Goal: Task Accomplishment & Management: Manage account settings

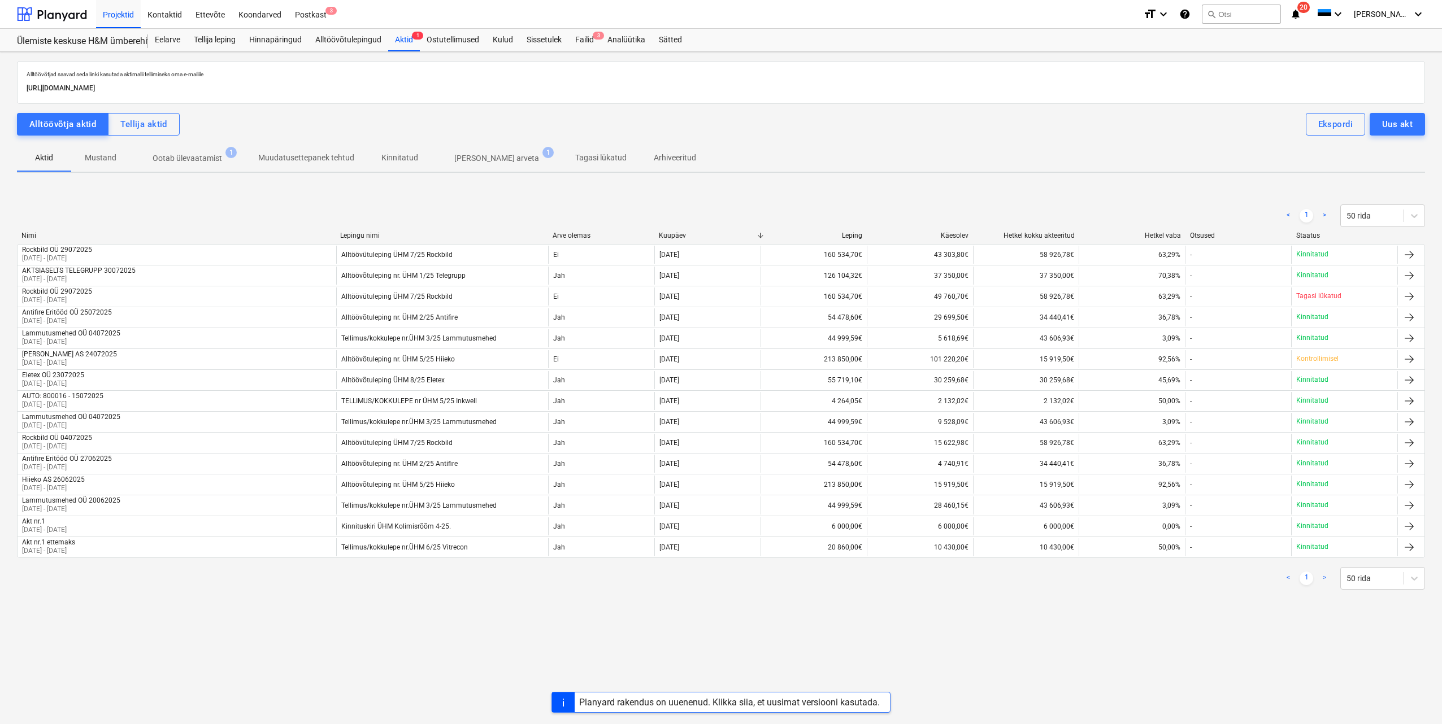
click at [217, 157] on p "Ootab ülevaatamist" at bounding box center [188, 159] width 70 height 12
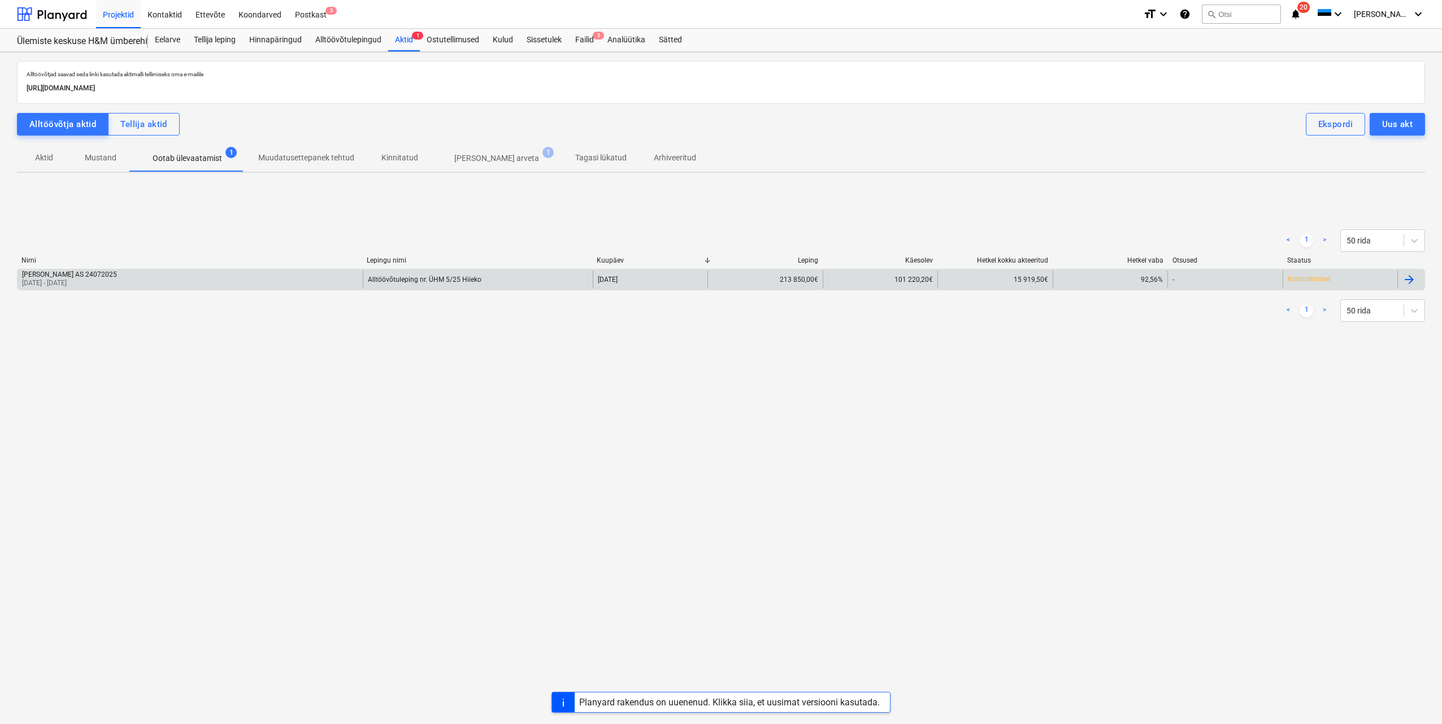
click at [149, 277] on div "Hiieko AS 24072025 01 Jul 2025 - 31 Jul 2025" at bounding box center [190, 280] width 345 height 18
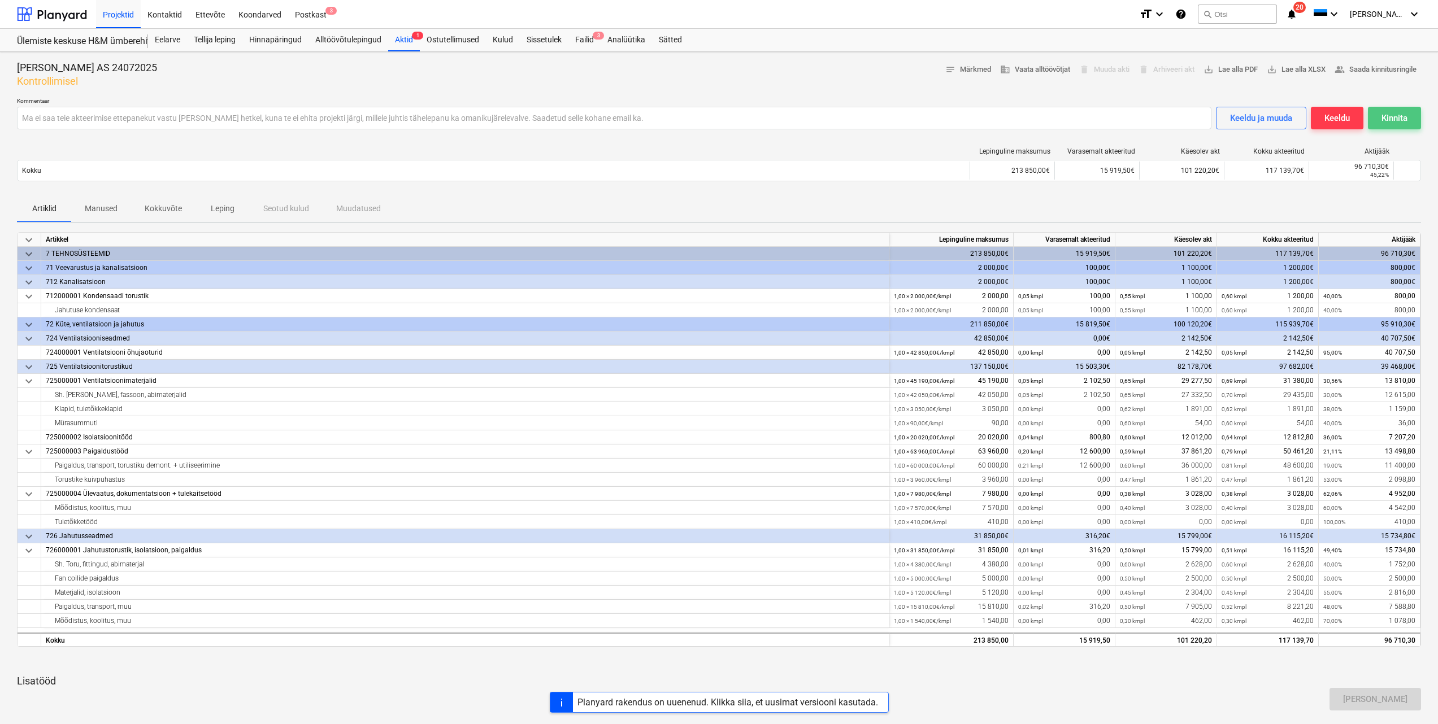
click at [1395, 120] on div "Kinnita" at bounding box center [1395, 118] width 26 height 15
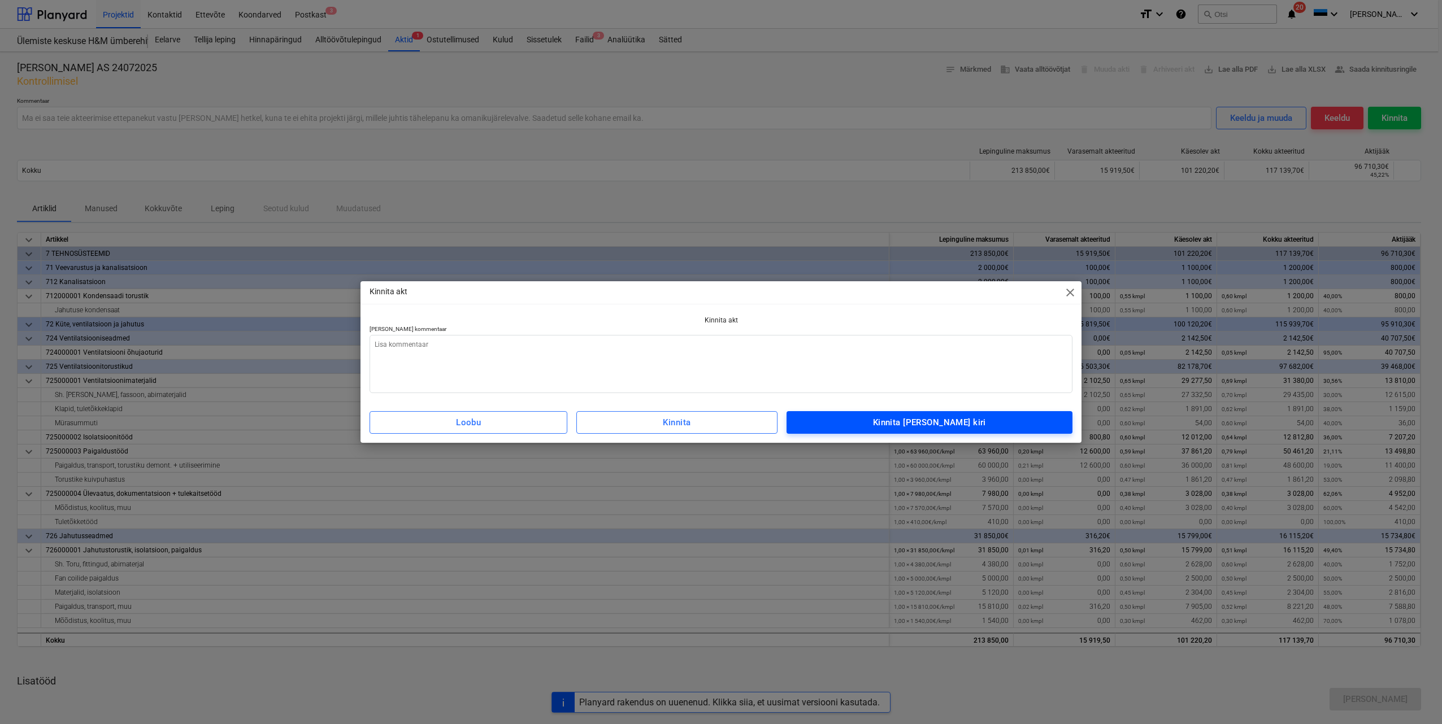
click at [910, 418] on div "Kinnita ja saada kiri" at bounding box center [929, 422] width 113 height 15
type textarea "x"
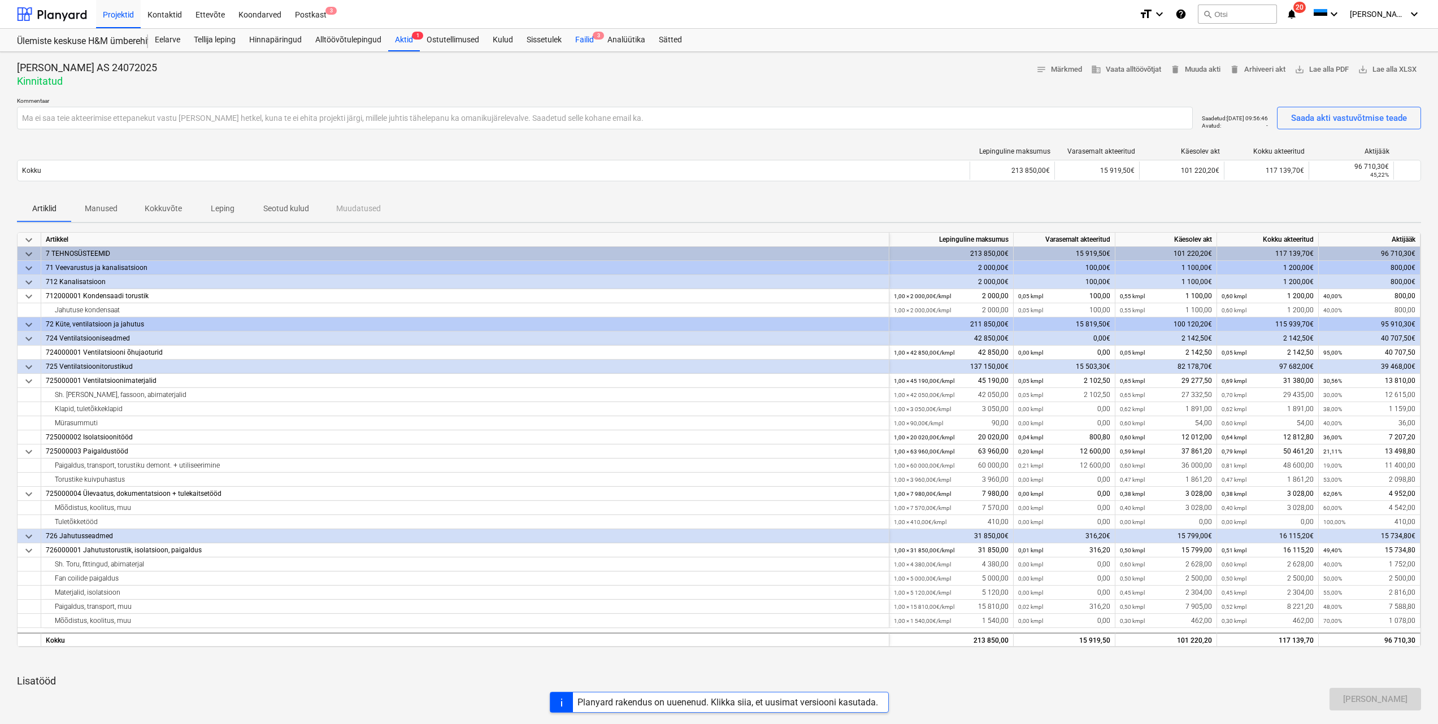
click at [583, 40] on div "Failid 3" at bounding box center [584, 40] width 32 height 23
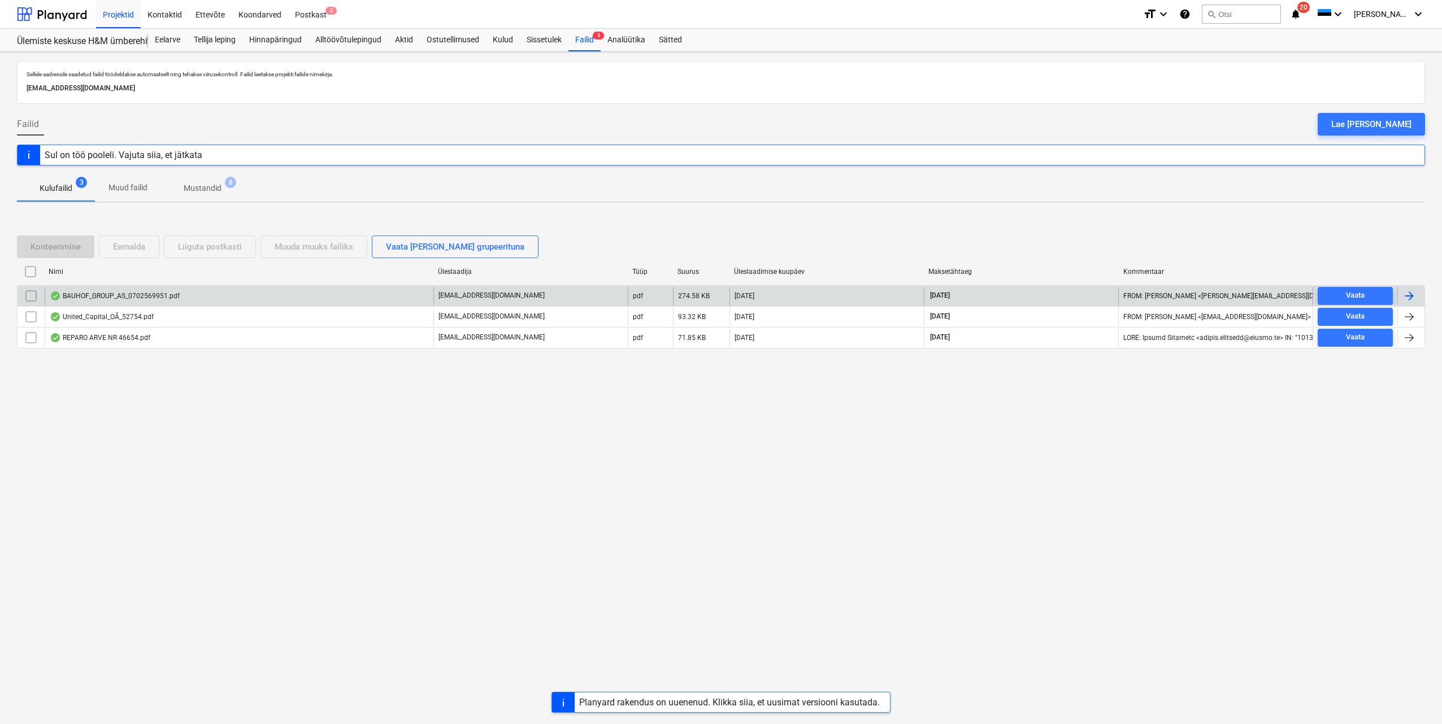
click at [1410, 293] on div at bounding box center [1409, 296] width 14 height 14
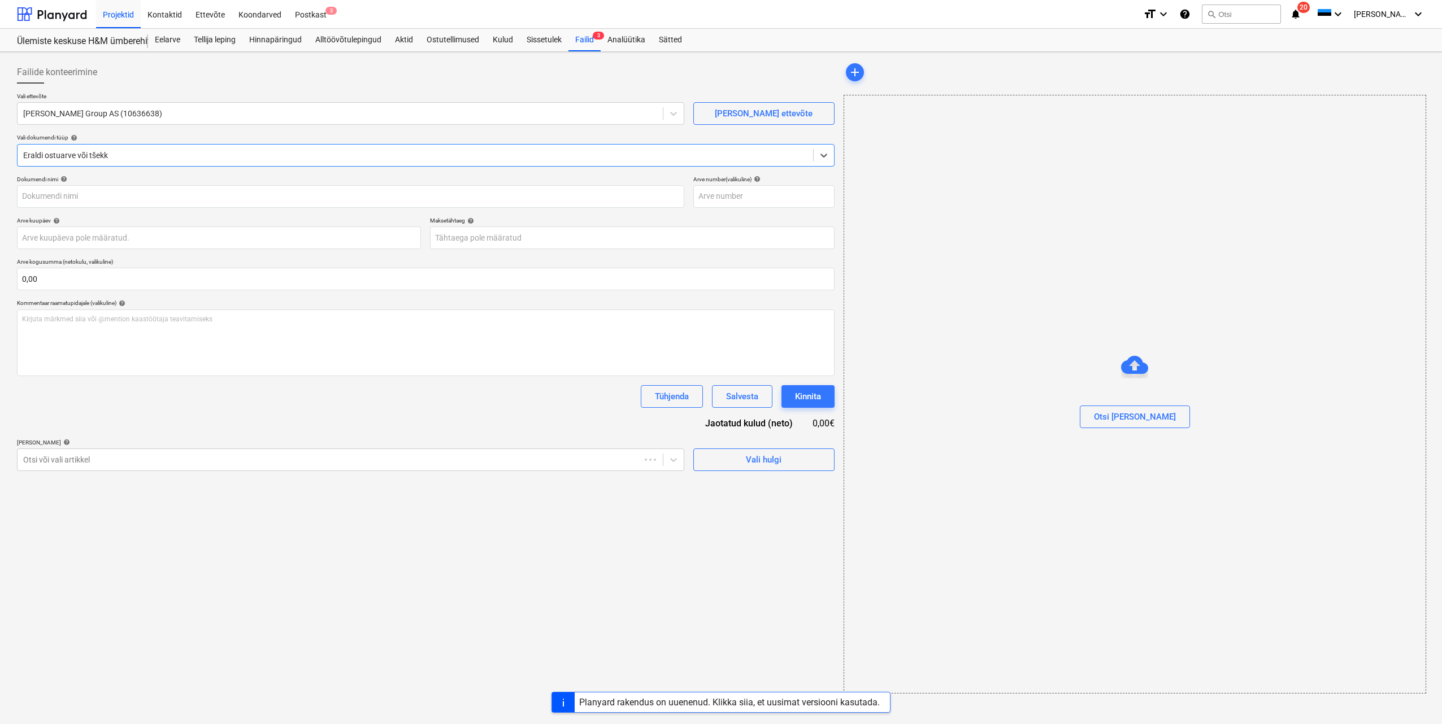
type input "0702569951"
type input "07 Aug 2025"
type input "06 Sep 2025"
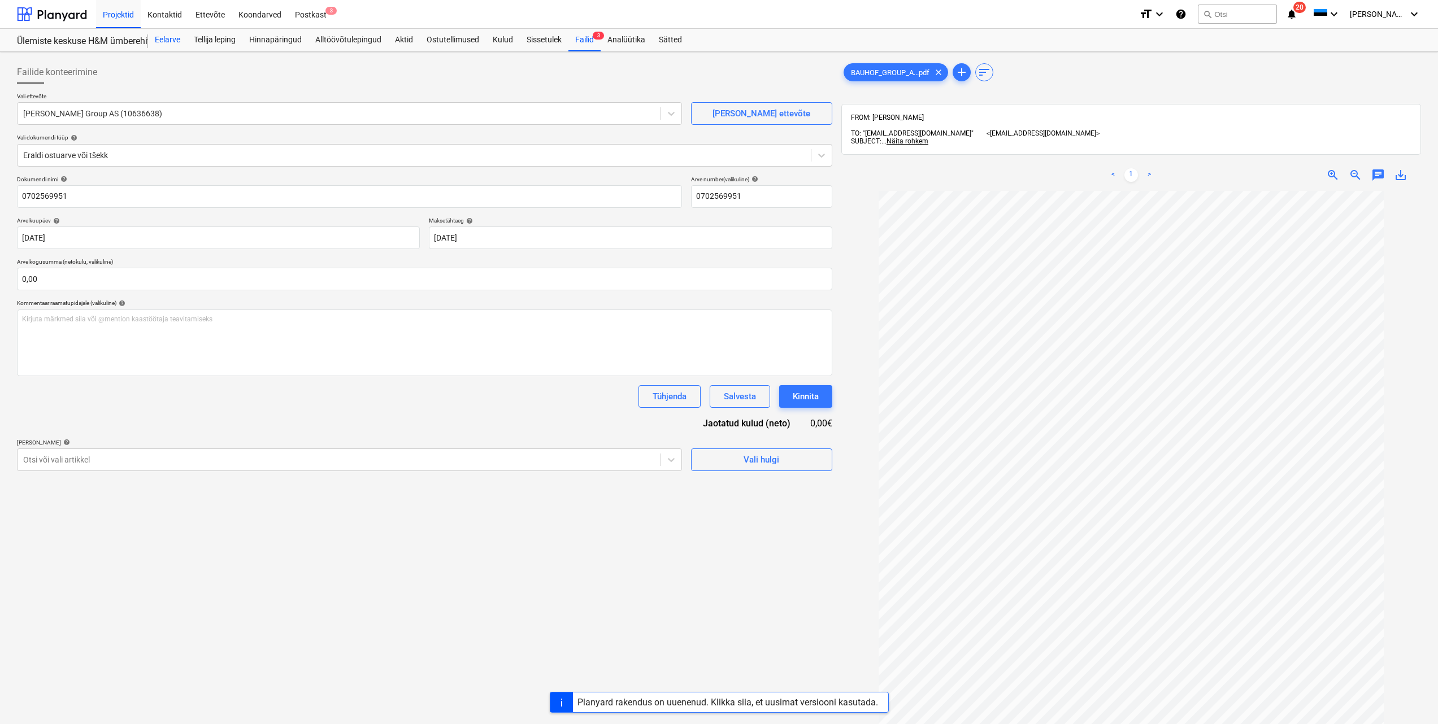
click at [167, 37] on div "Eelarve" at bounding box center [167, 40] width 39 height 23
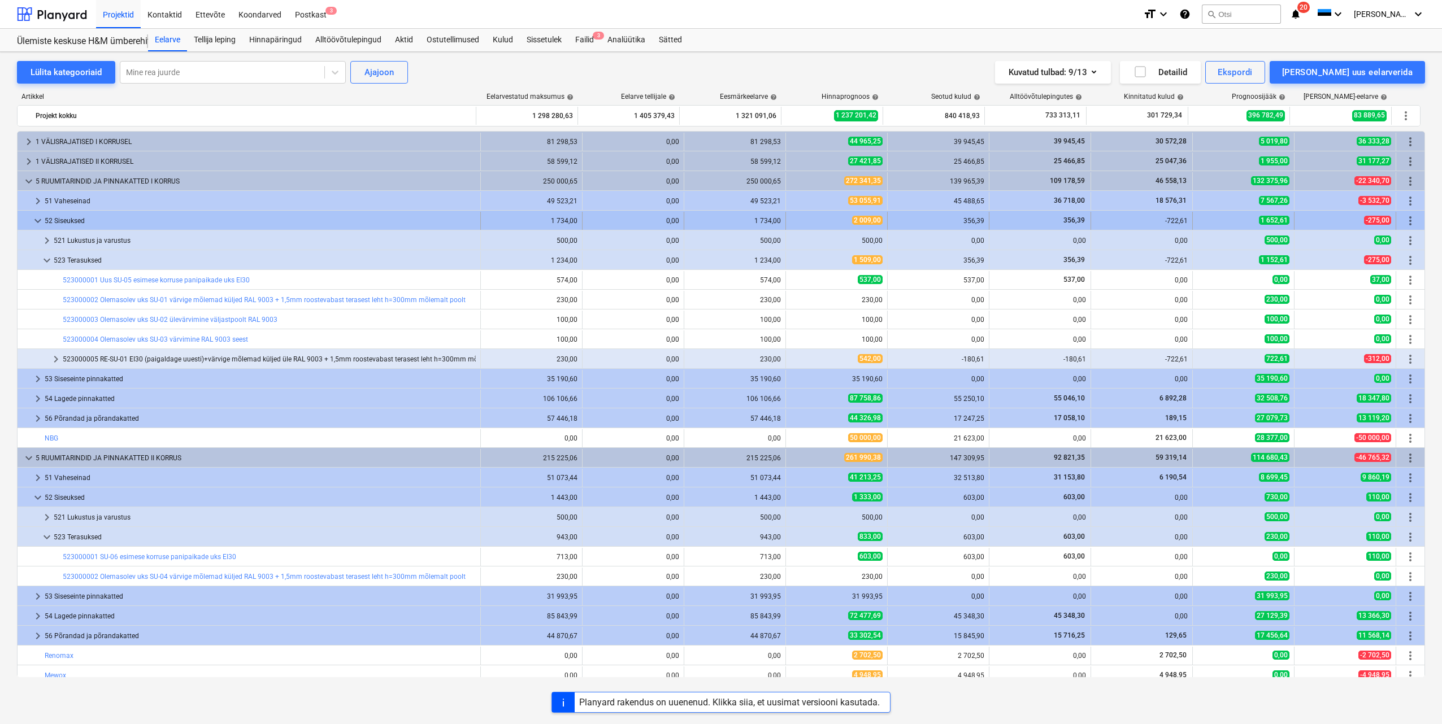
click at [35, 220] on span "keyboard_arrow_down" at bounding box center [38, 221] width 14 height 14
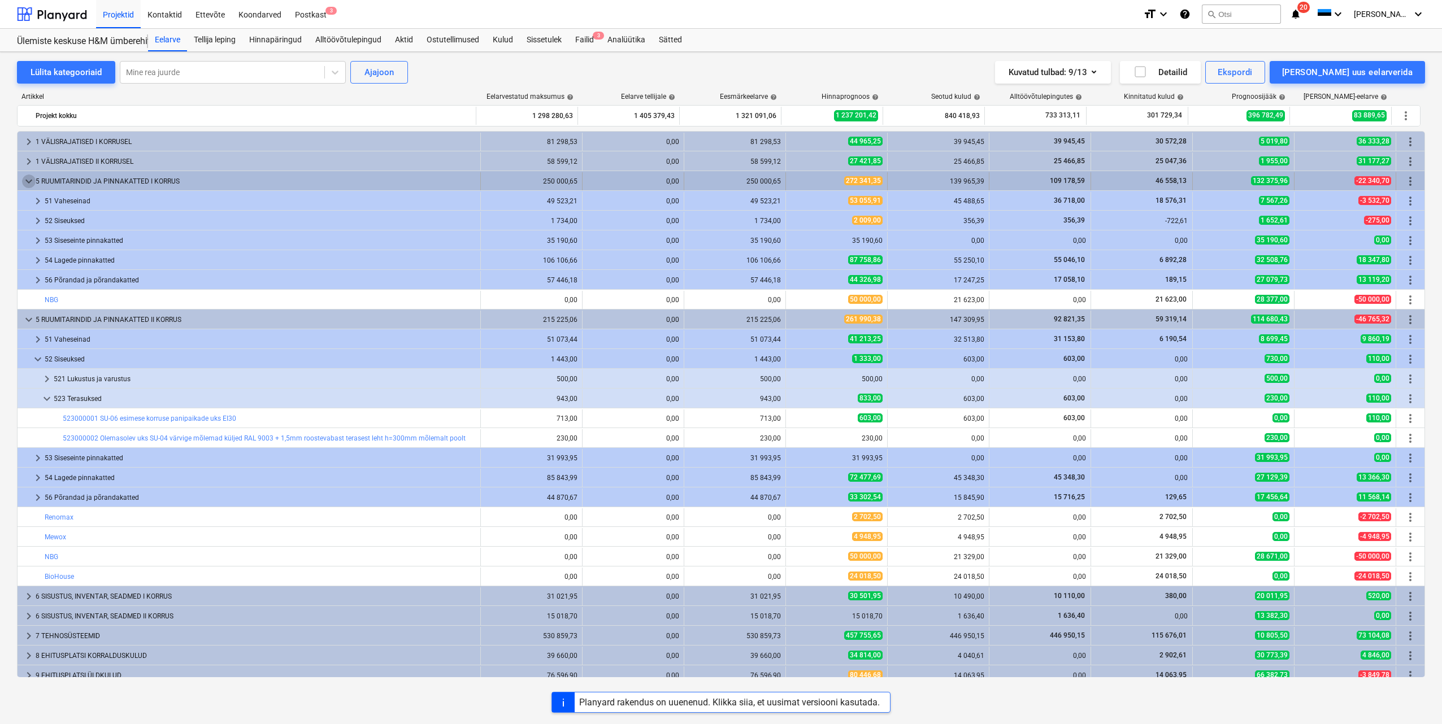
click at [31, 183] on span "keyboard_arrow_down" at bounding box center [29, 182] width 14 height 14
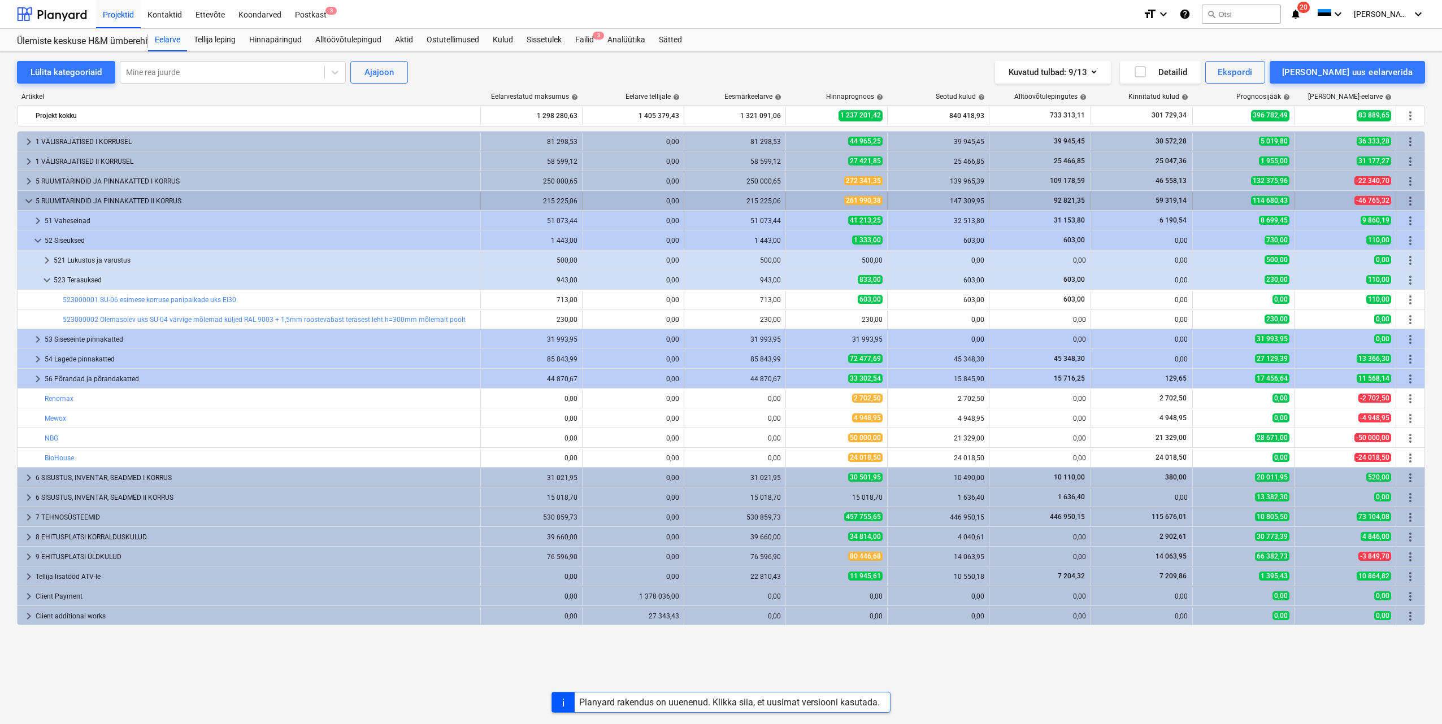
click at [24, 200] on span "keyboard_arrow_down" at bounding box center [29, 201] width 14 height 14
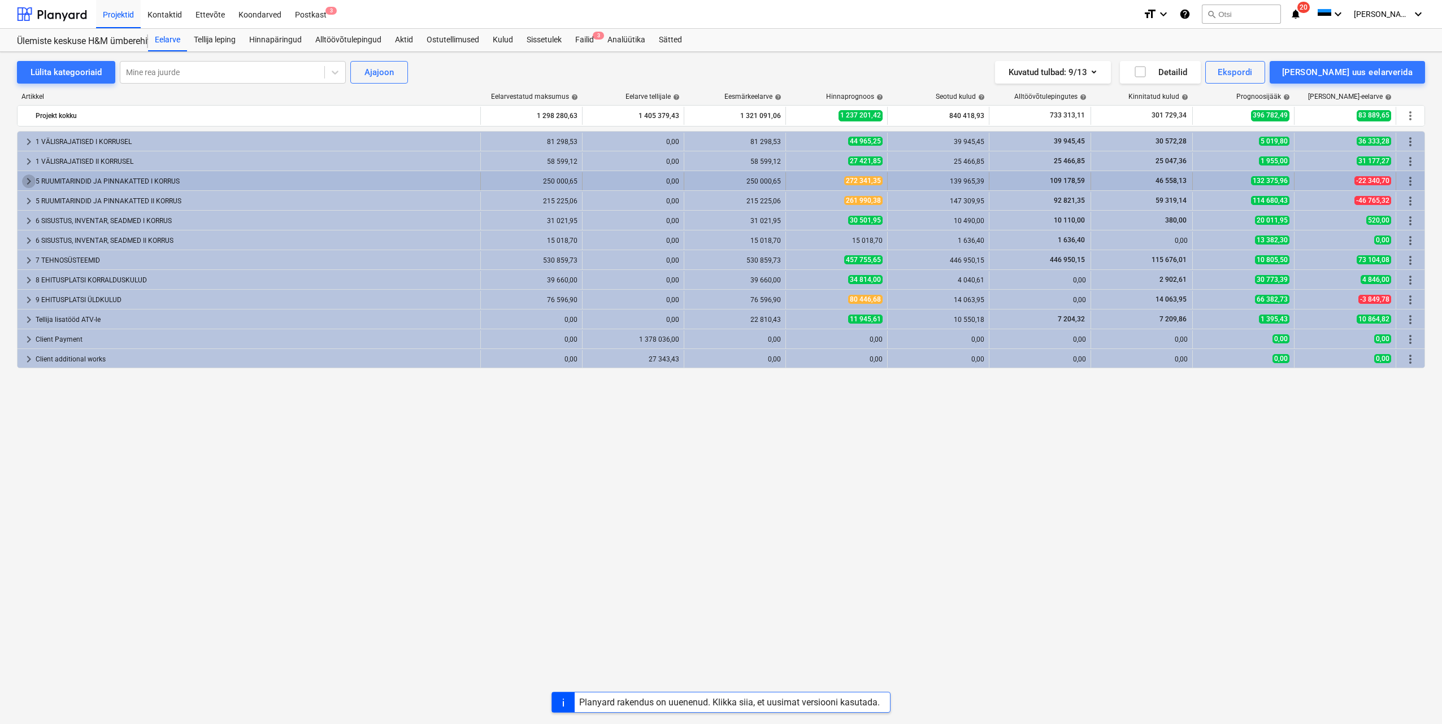
click at [30, 175] on span "keyboard_arrow_right" at bounding box center [29, 182] width 14 height 14
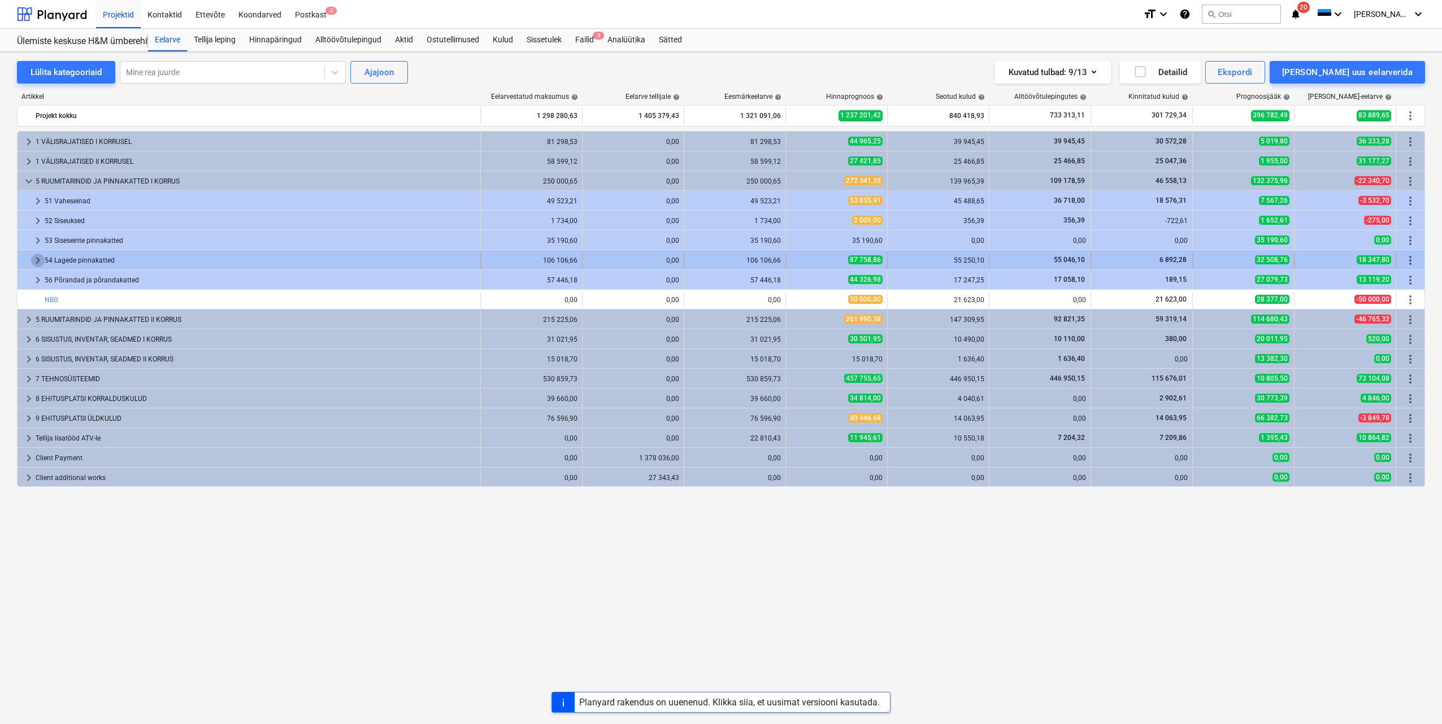
click at [40, 258] on span "keyboard_arrow_right" at bounding box center [38, 261] width 14 height 14
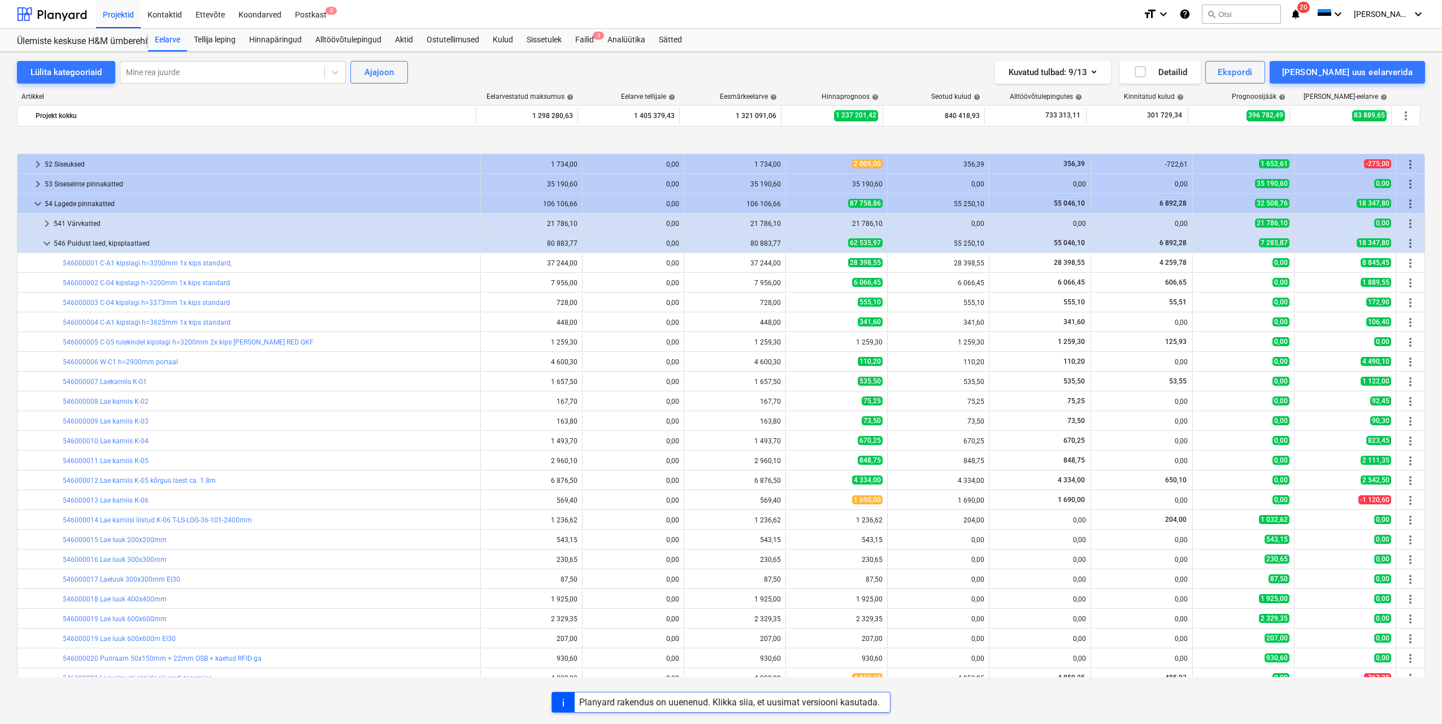
scroll to position [113, 0]
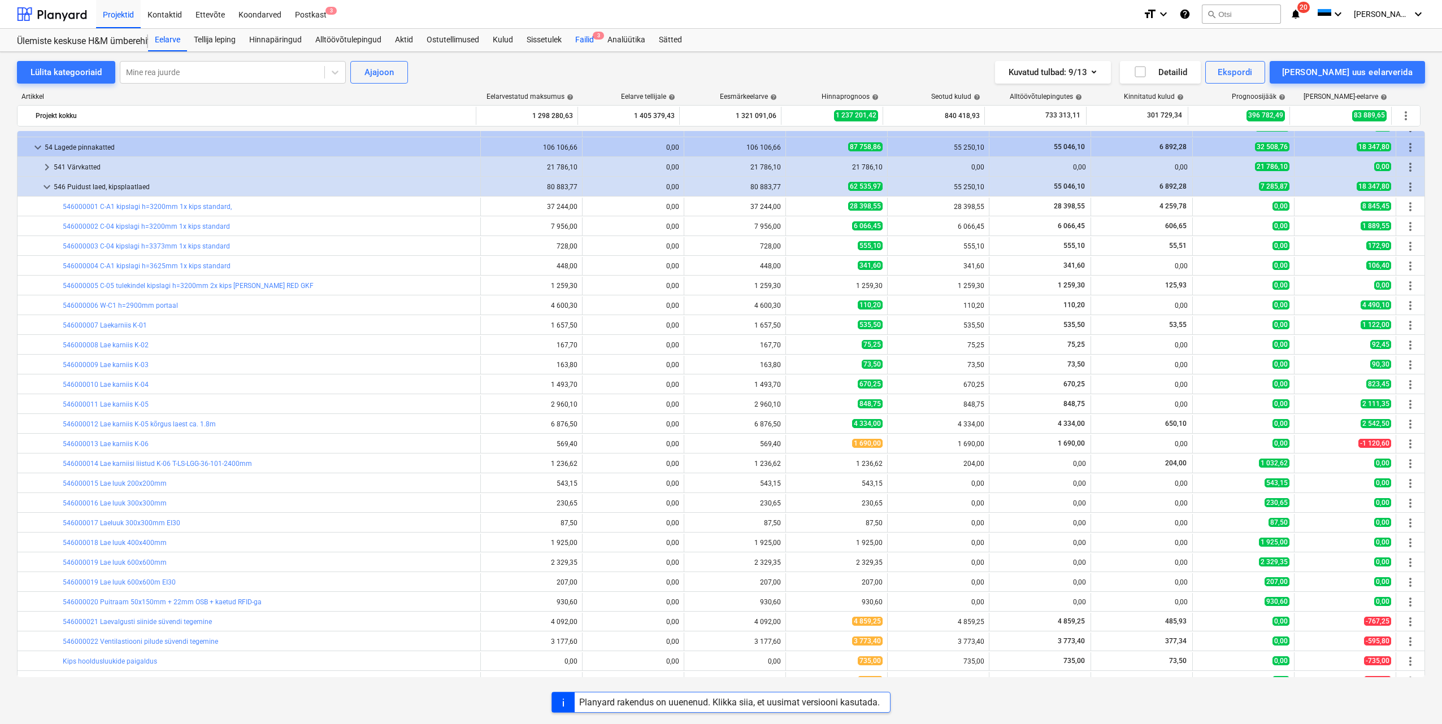
click at [593, 41] on div "Failid 3" at bounding box center [584, 40] width 32 height 23
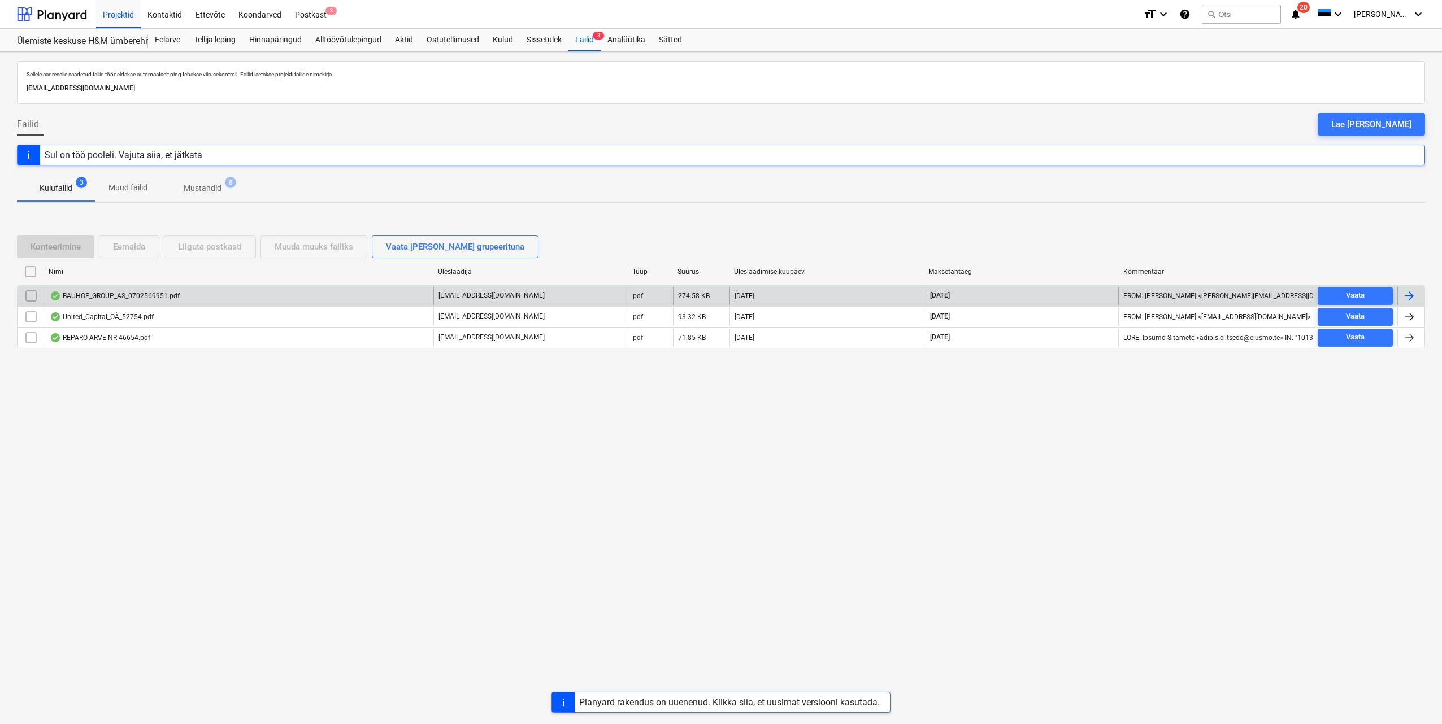
click at [1404, 293] on div at bounding box center [1409, 296] width 14 height 14
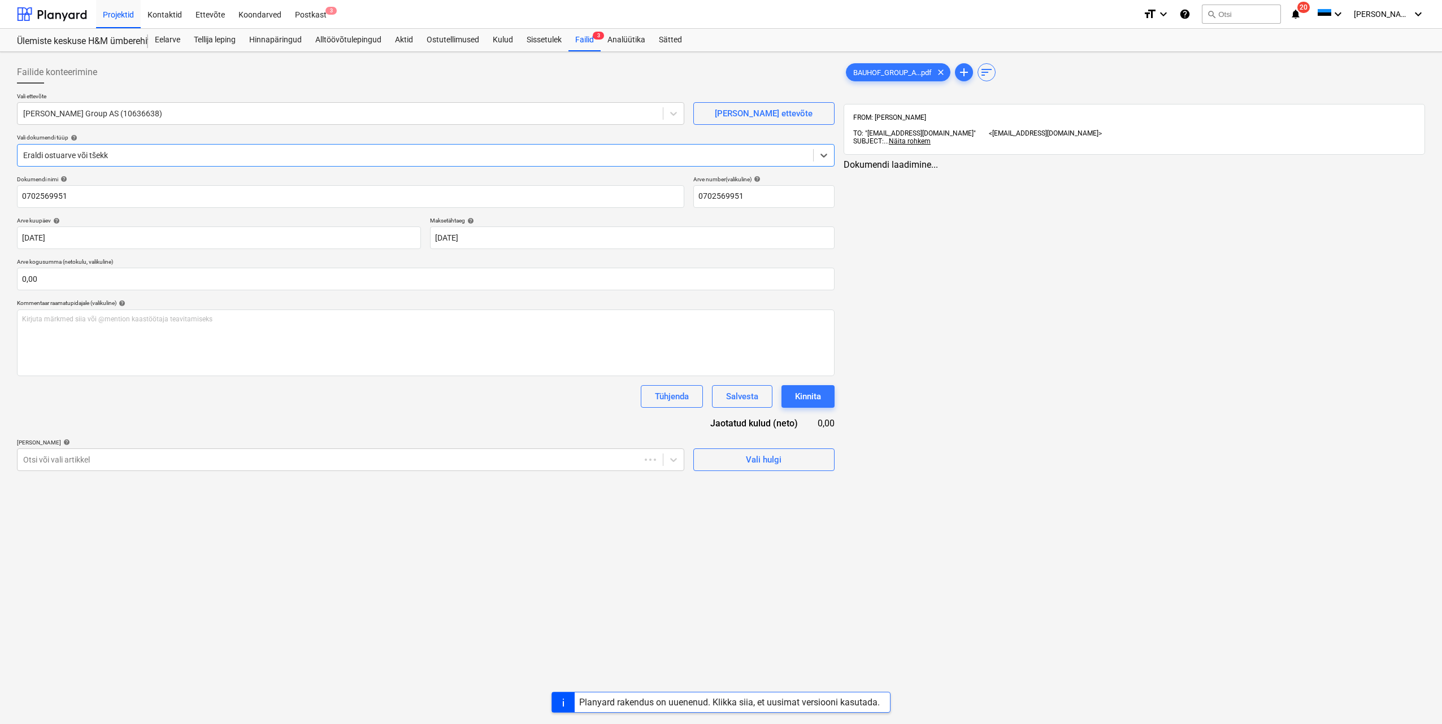
type input "0702569951"
type input "07 Aug 2025"
type input "06 Sep 2025"
click at [748, 463] on div "Vali hulgi" at bounding box center [762, 460] width 36 height 15
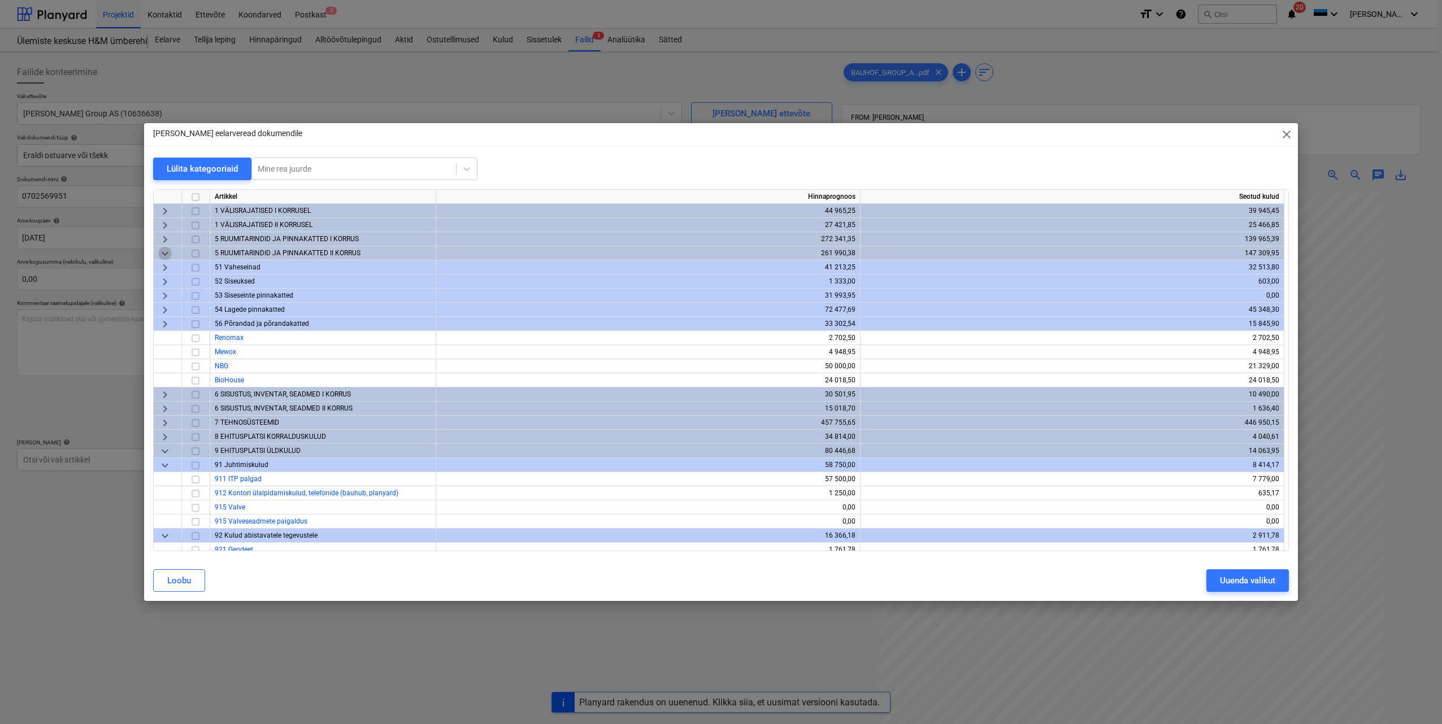
click at [166, 254] on span "keyboard_arrow_down" at bounding box center [165, 254] width 14 height 14
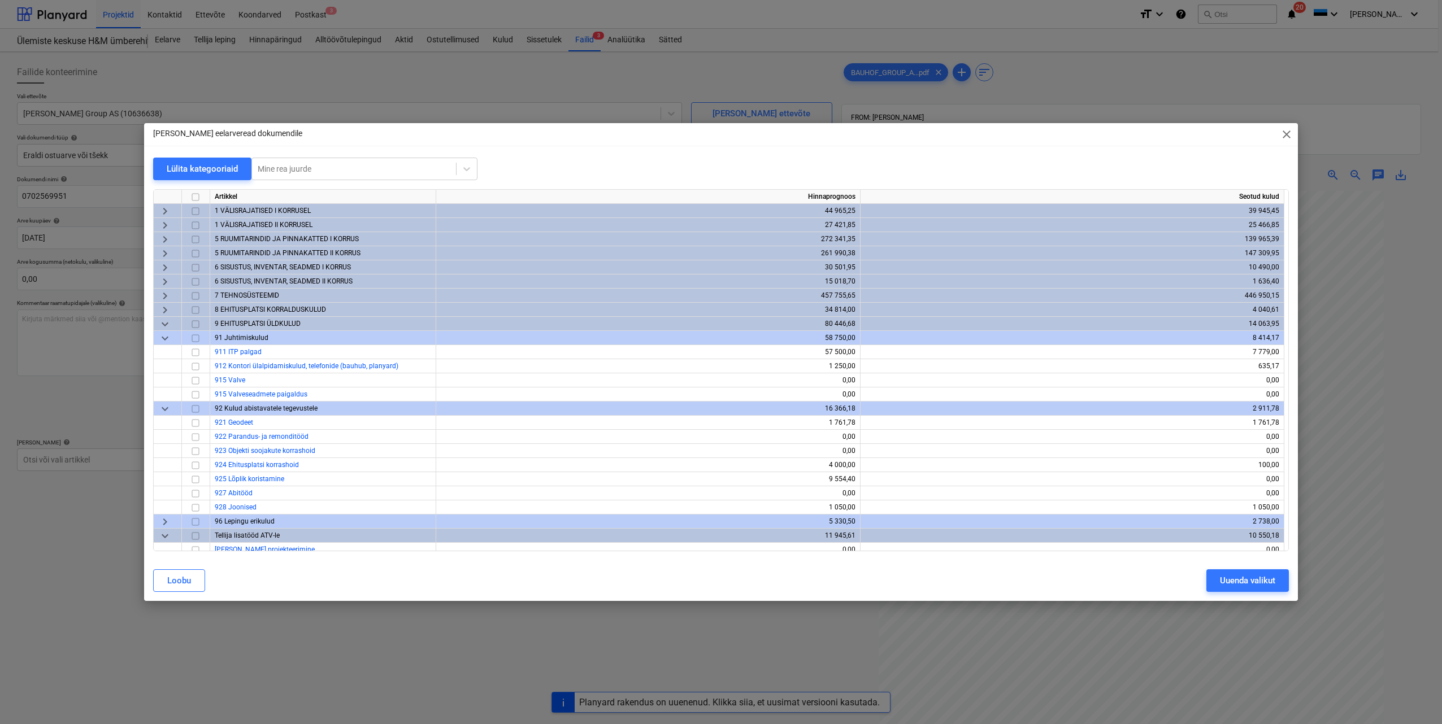
click at [164, 240] on span "keyboard_arrow_right" at bounding box center [165, 240] width 14 height 14
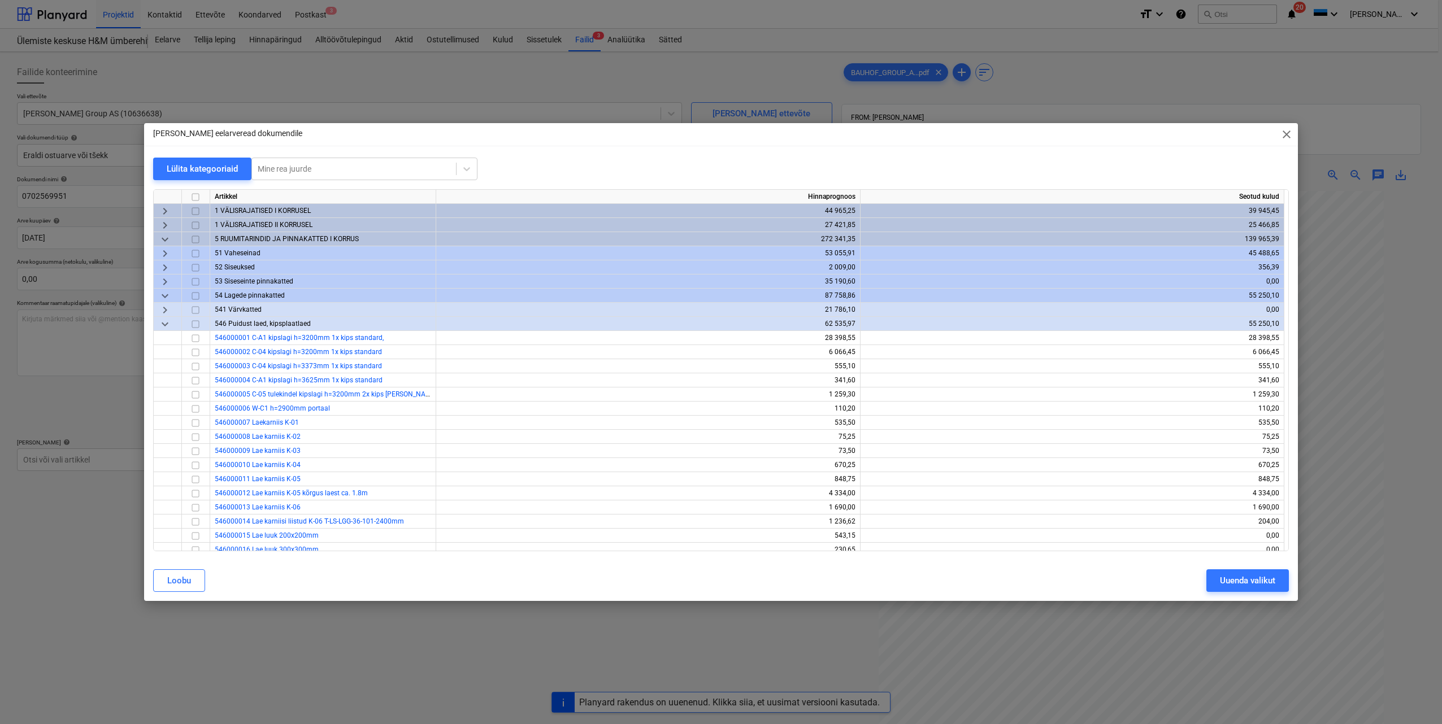
click at [165, 297] on span "keyboard_arrow_down" at bounding box center [165, 296] width 14 height 14
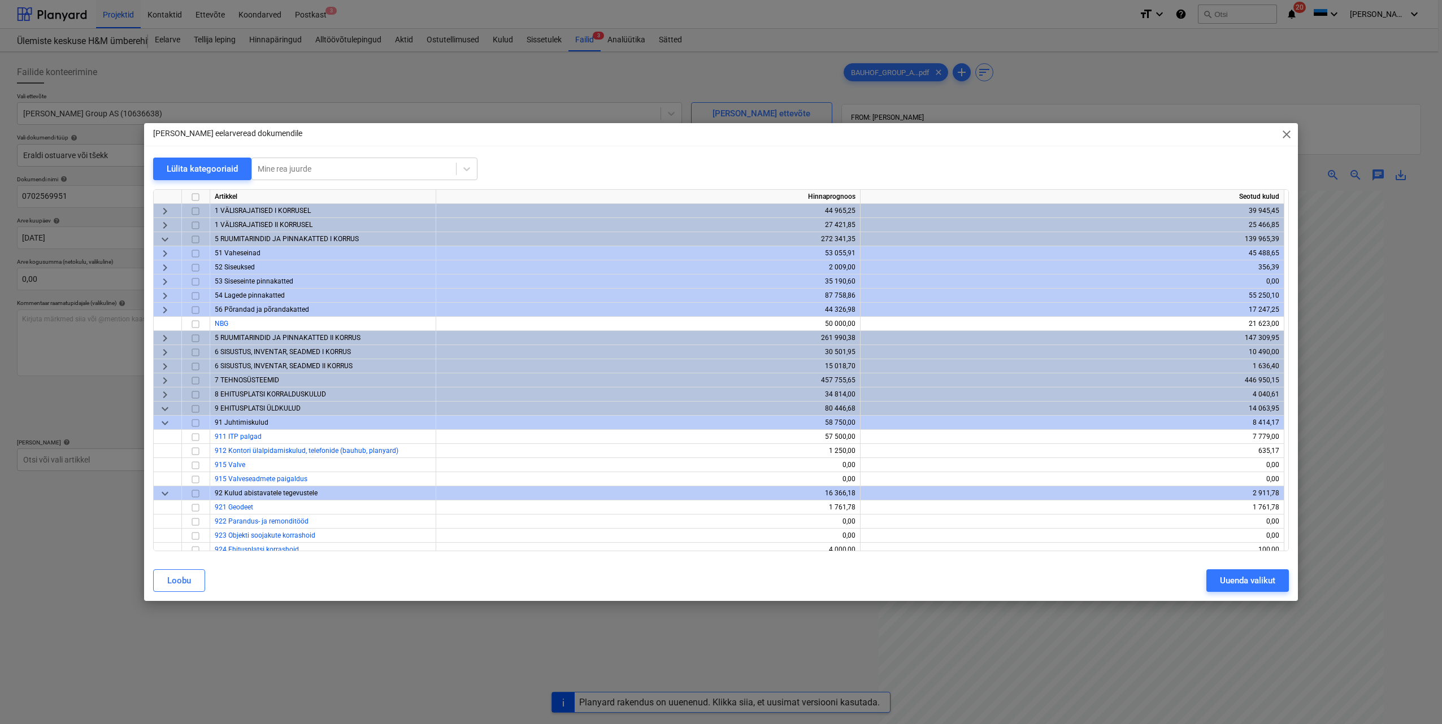
click at [165, 297] on span "keyboard_arrow_right" at bounding box center [165, 296] width 14 height 14
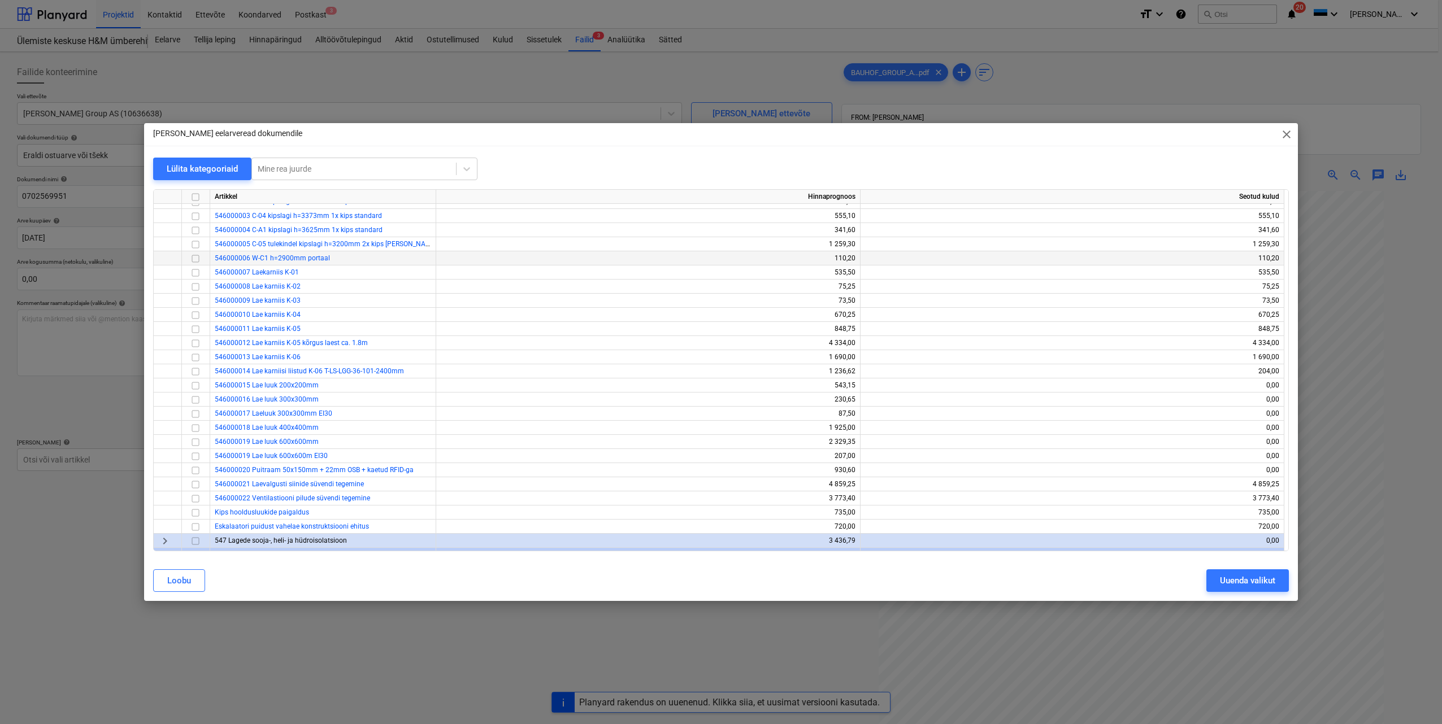
scroll to position [170, 0]
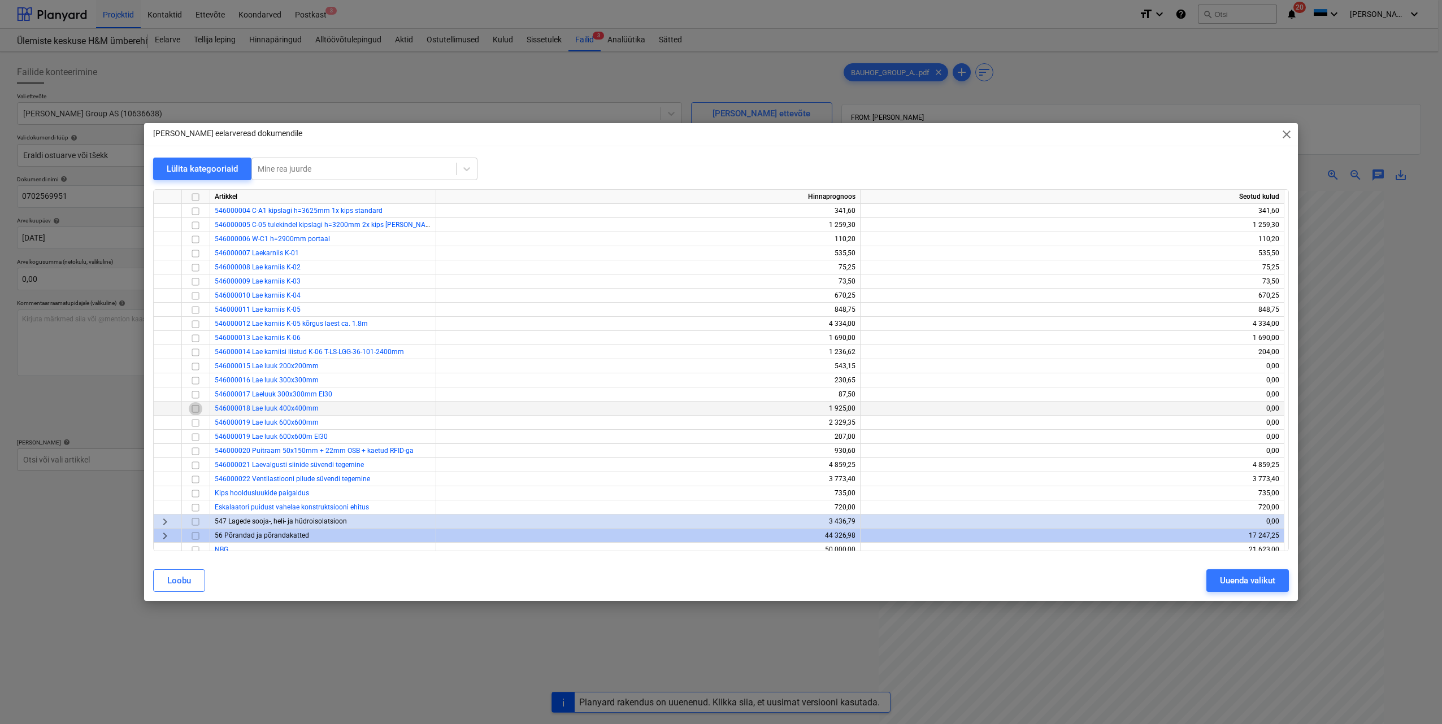
click at [196, 409] on input "checkbox" at bounding box center [196, 409] width 14 height 14
click at [195, 423] on input "checkbox" at bounding box center [196, 423] width 14 height 14
click at [1212, 579] on button "Uuenda valikut" at bounding box center [1247, 581] width 82 height 23
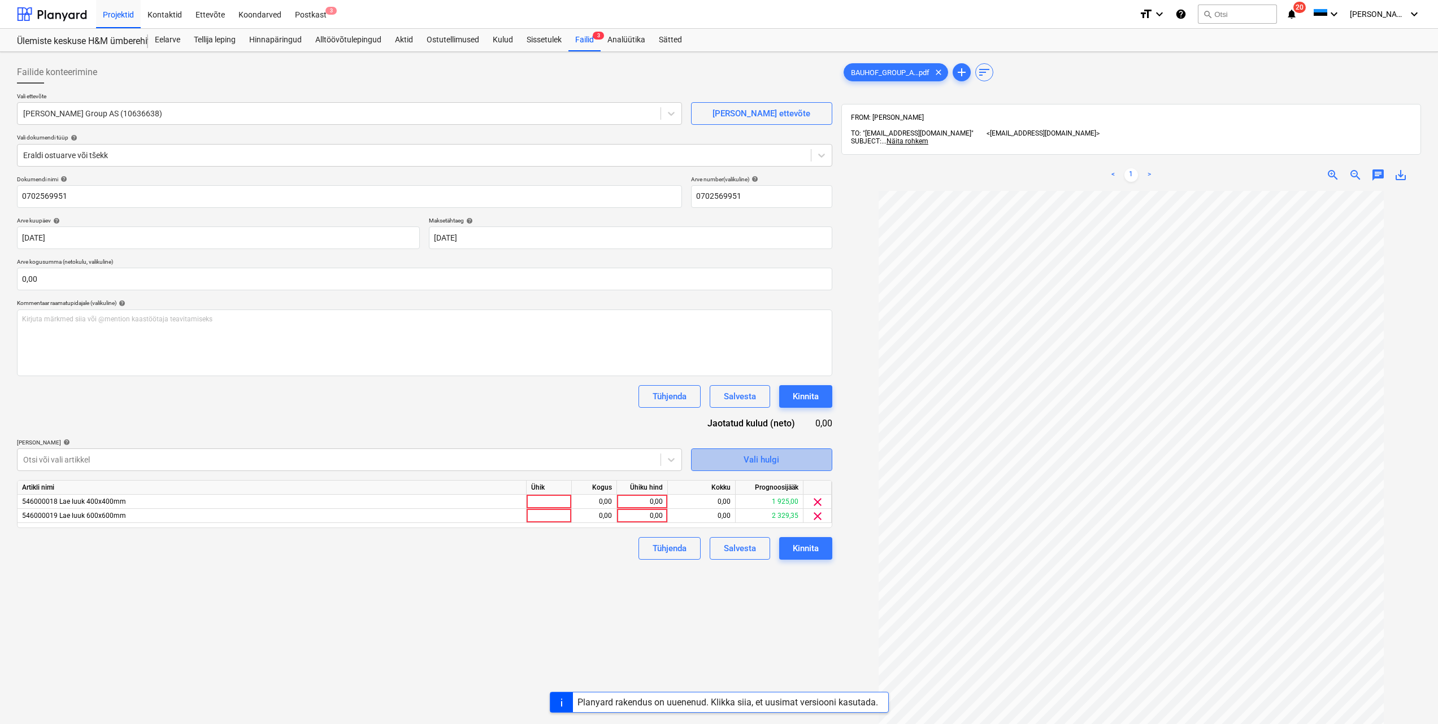
click at [762, 456] on div "Vali hulgi" at bounding box center [762, 460] width 36 height 15
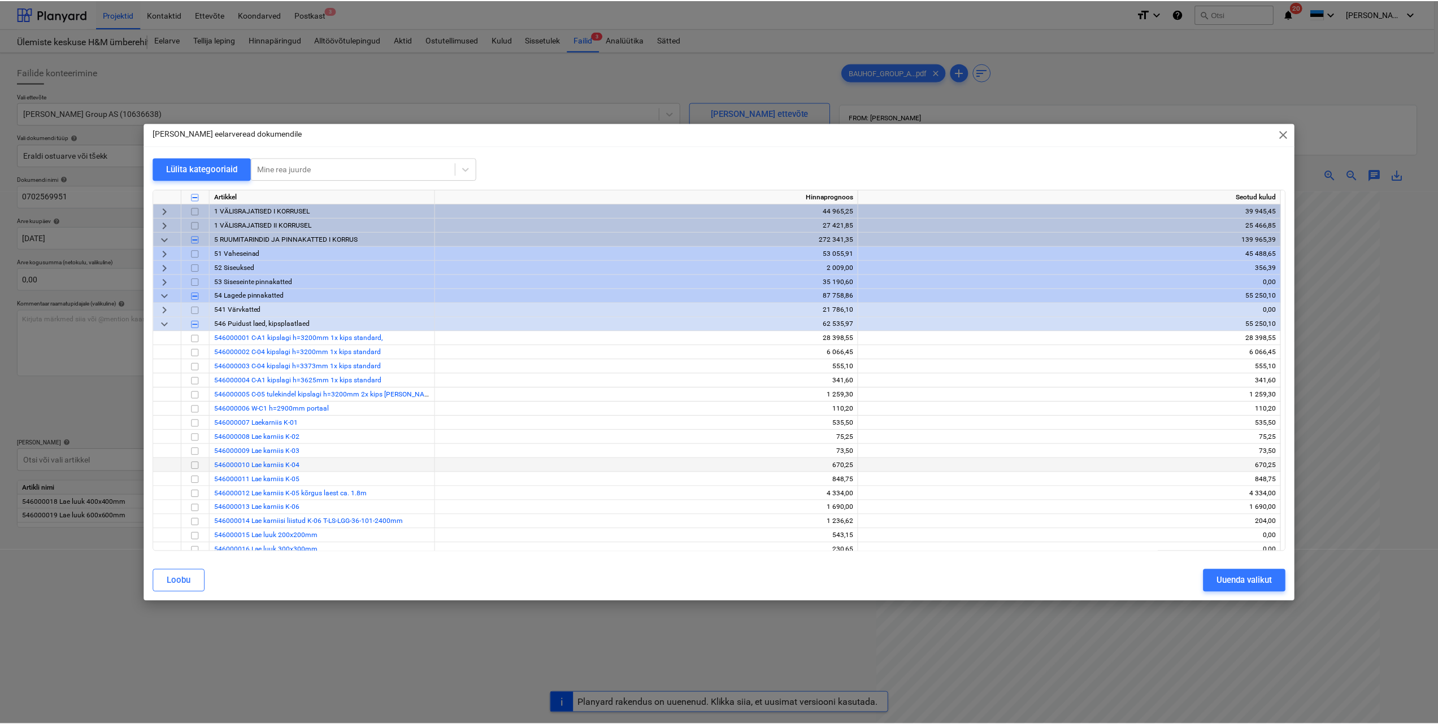
scroll to position [57, 0]
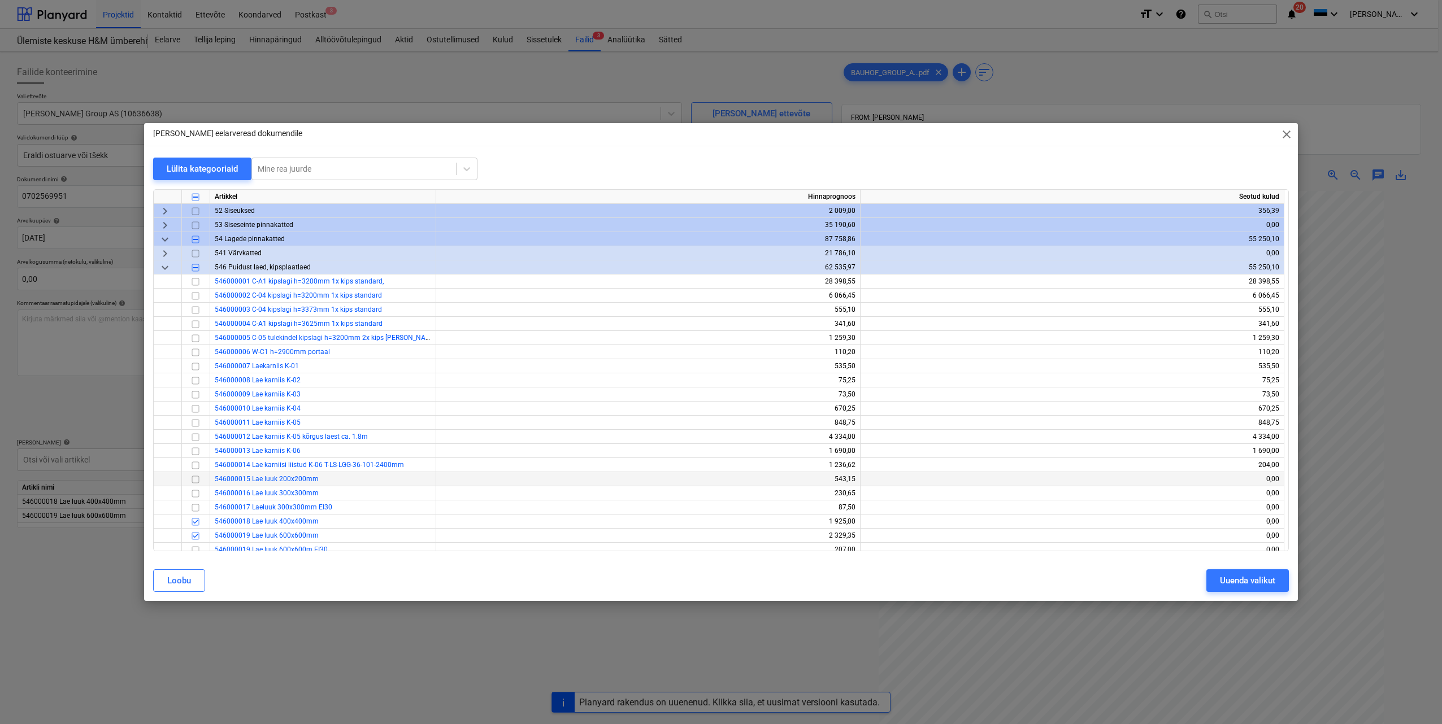
click at [196, 479] on input "checkbox" at bounding box center [196, 480] width 14 height 14
click at [1214, 581] on button "Uuenda valikut" at bounding box center [1247, 581] width 82 height 23
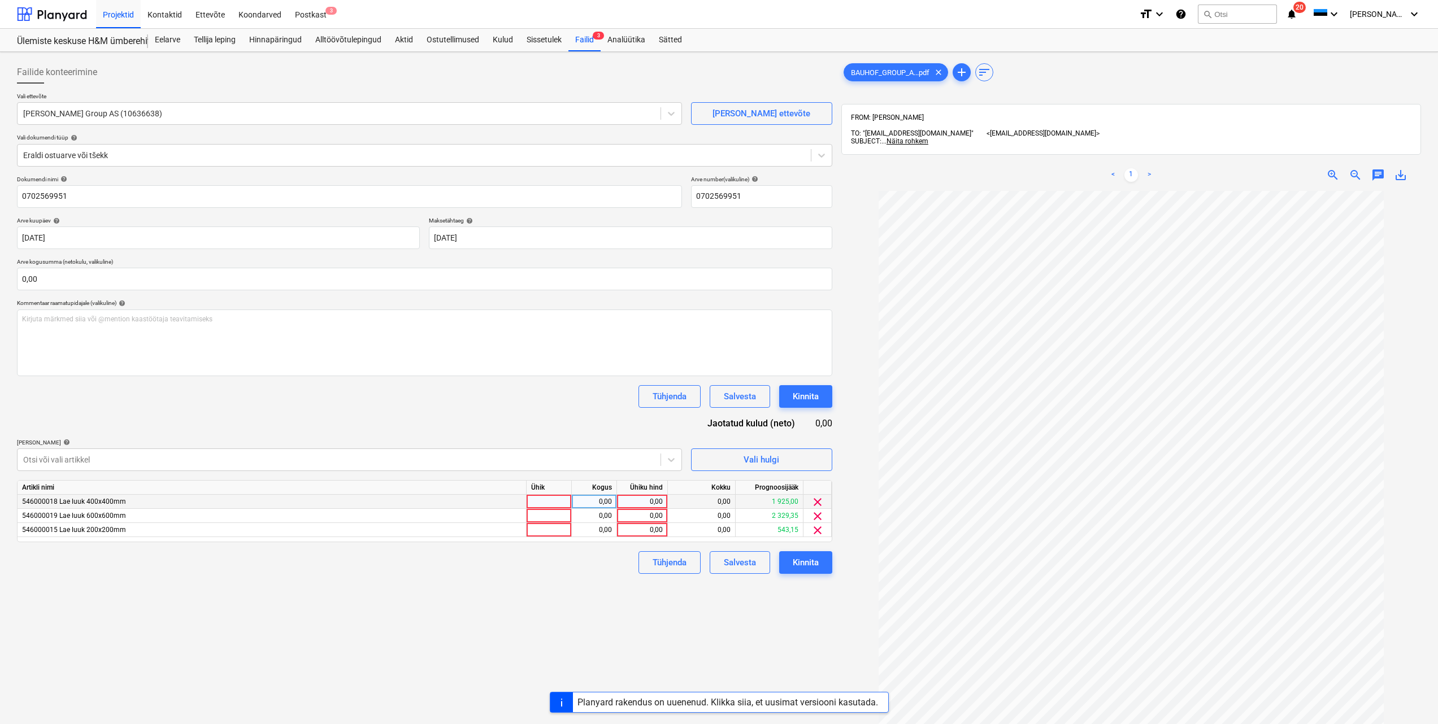
click at [567, 505] on div at bounding box center [549, 502] width 45 height 14
type input "tk"
click at [557, 513] on div at bounding box center [549, 516] width 45 height 14
type input "tk"
click at [555, 526] on div at bounding box center [549, 530] width 45 height 14
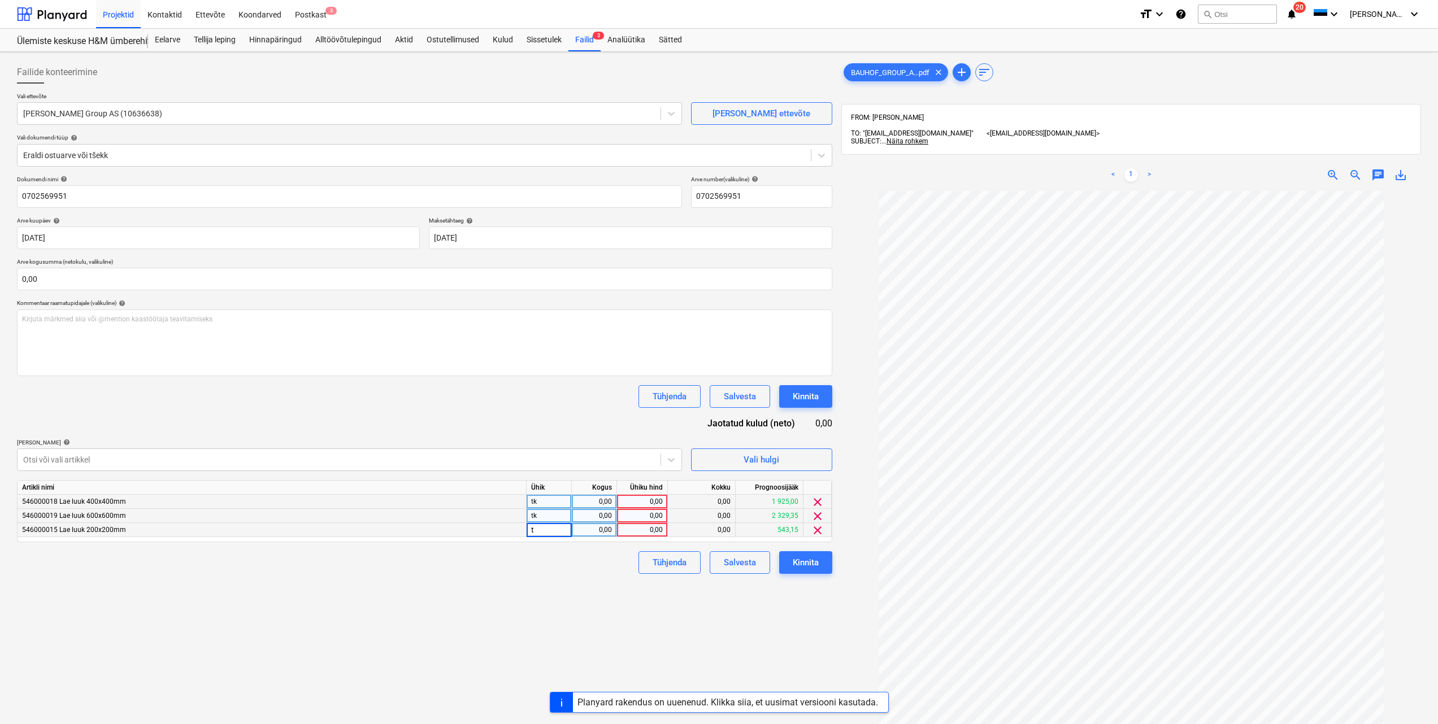
type input "tk"
click at [644, 499] on div "0,00" at bounding box center [642, 502] width 41 height 14
click at [613, 503] on div "0,00" at bounding box center [594, 502] width 45 height 14
type input "7"
click at [631, 502] on div "0,00" at bounding box center [642, 502] width 41 height 14
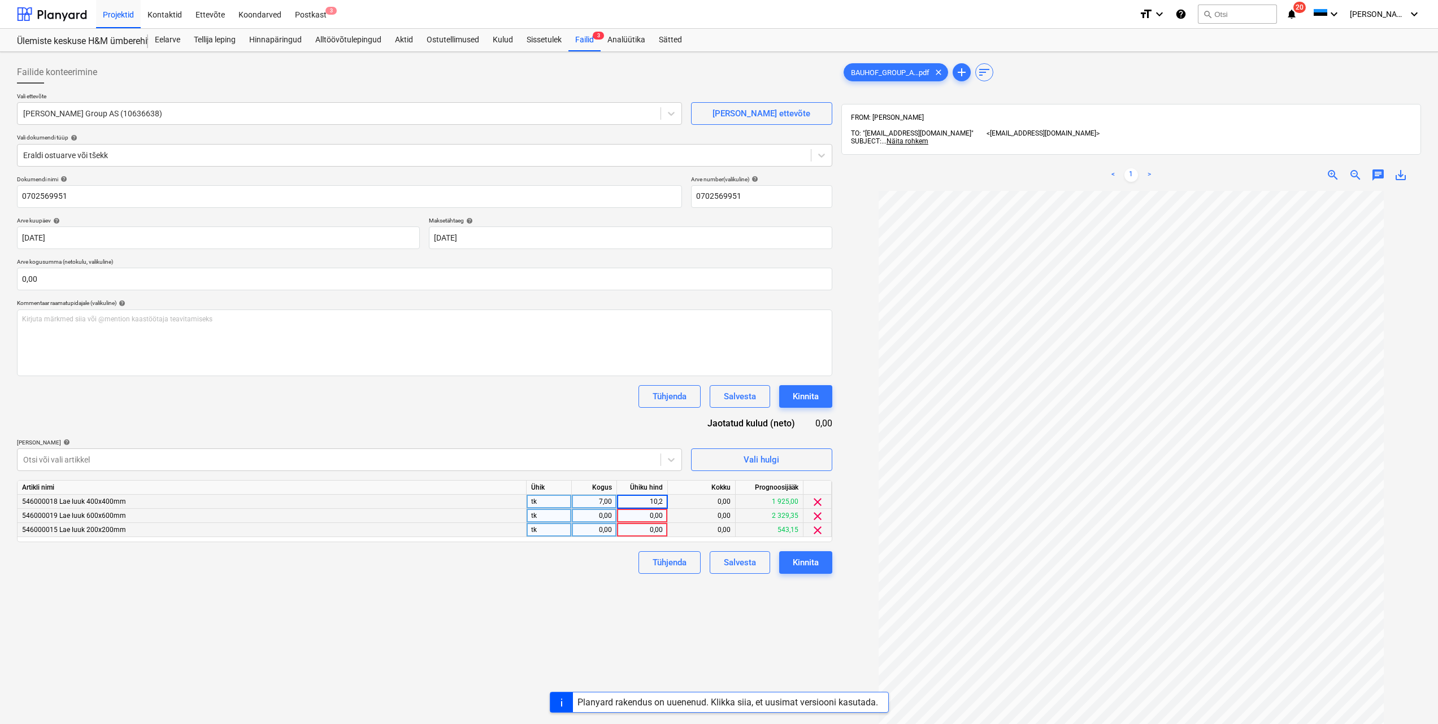
type input "10,29"
click at [611, 518] on div "0,00" at bounding box center [594, 516] width 36 height 14
type input "137"
click at [640, 520] on div "0,00" at bounding box center [642, 516] width 41 height 14
type input "16,43"
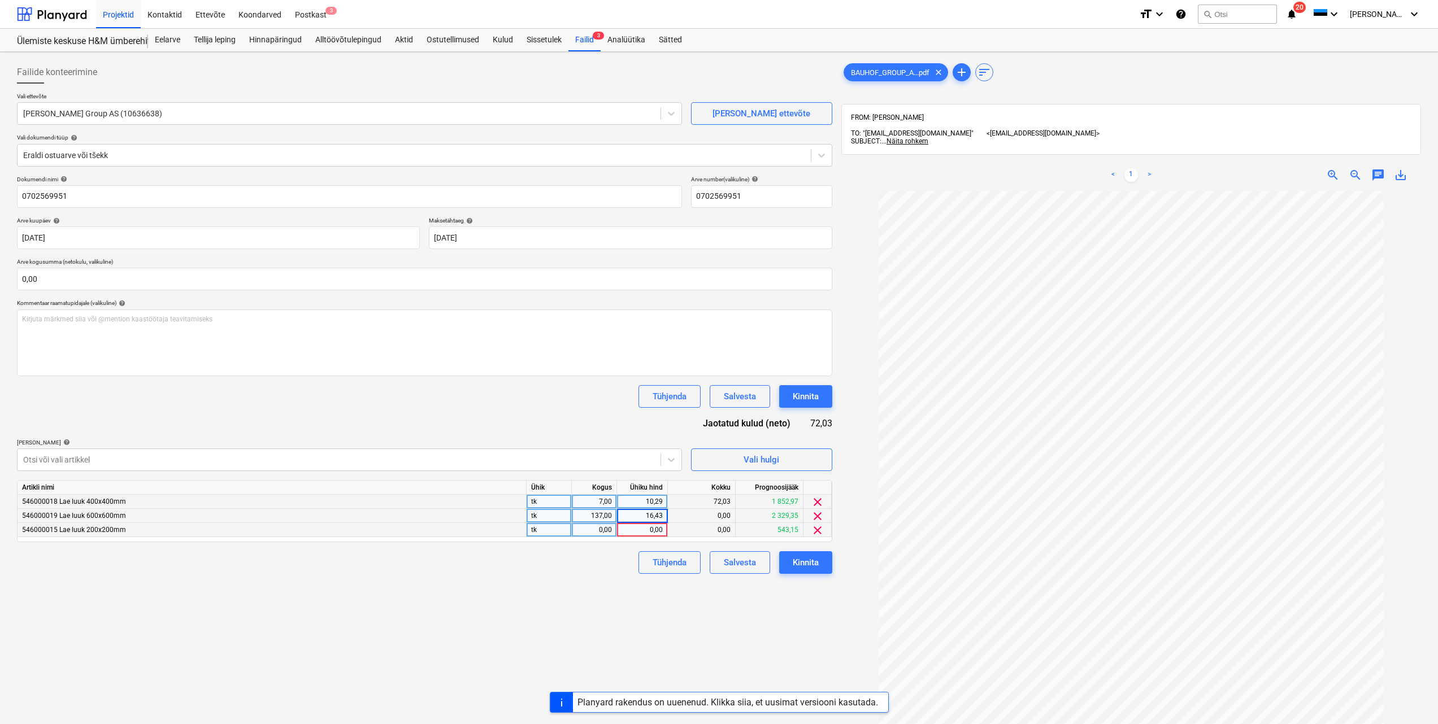
click at [609, 527] on div "0,00" at bounding box center [594, 530] width 36 height 14
type input "28"
click at [639, 529] on div "0,00" at bounding box center [642, 530] width 41 height 14
type input "5,66"
click at [597, 558] on div "Tühjenda Salvesta Kinnita" at bounding box center [424, 562] width 815 height 23
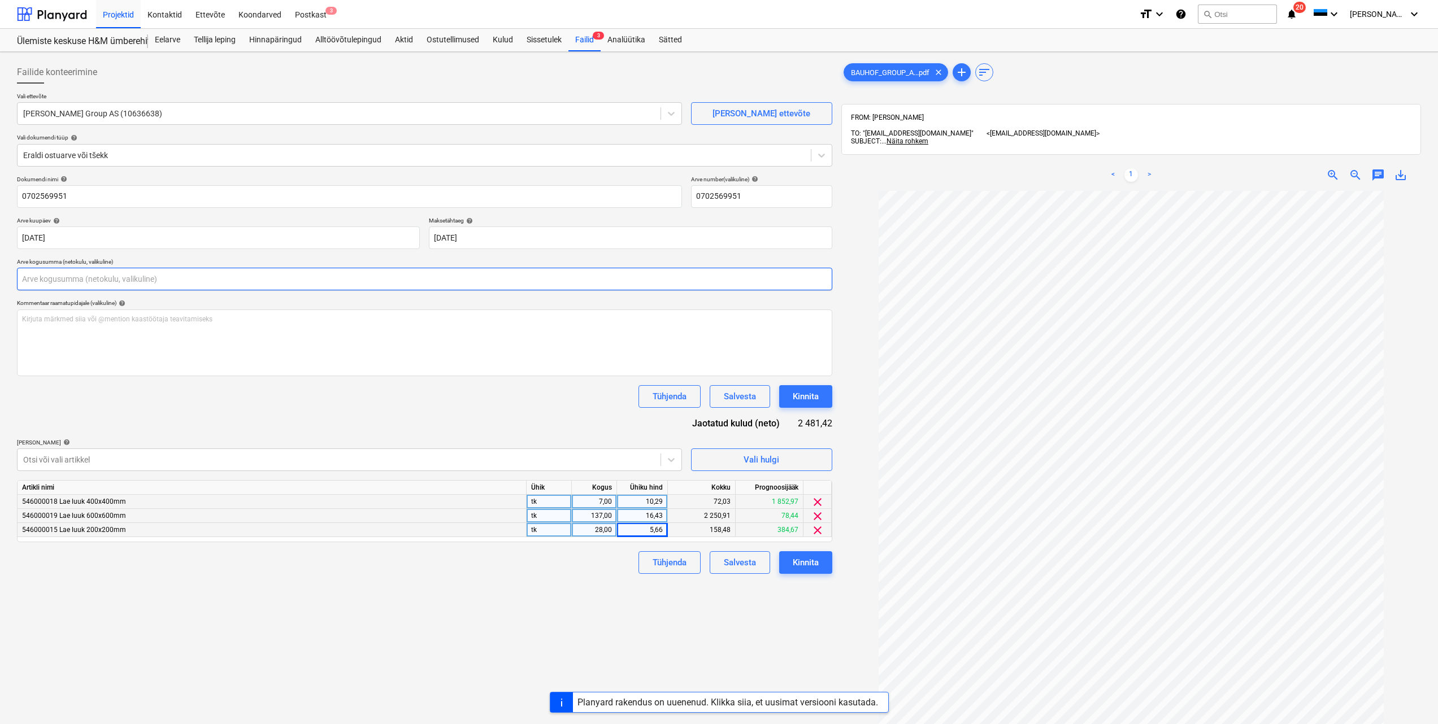
click at [303, 277] on input "text" at bounding box center [424, 279] width 815 height 23
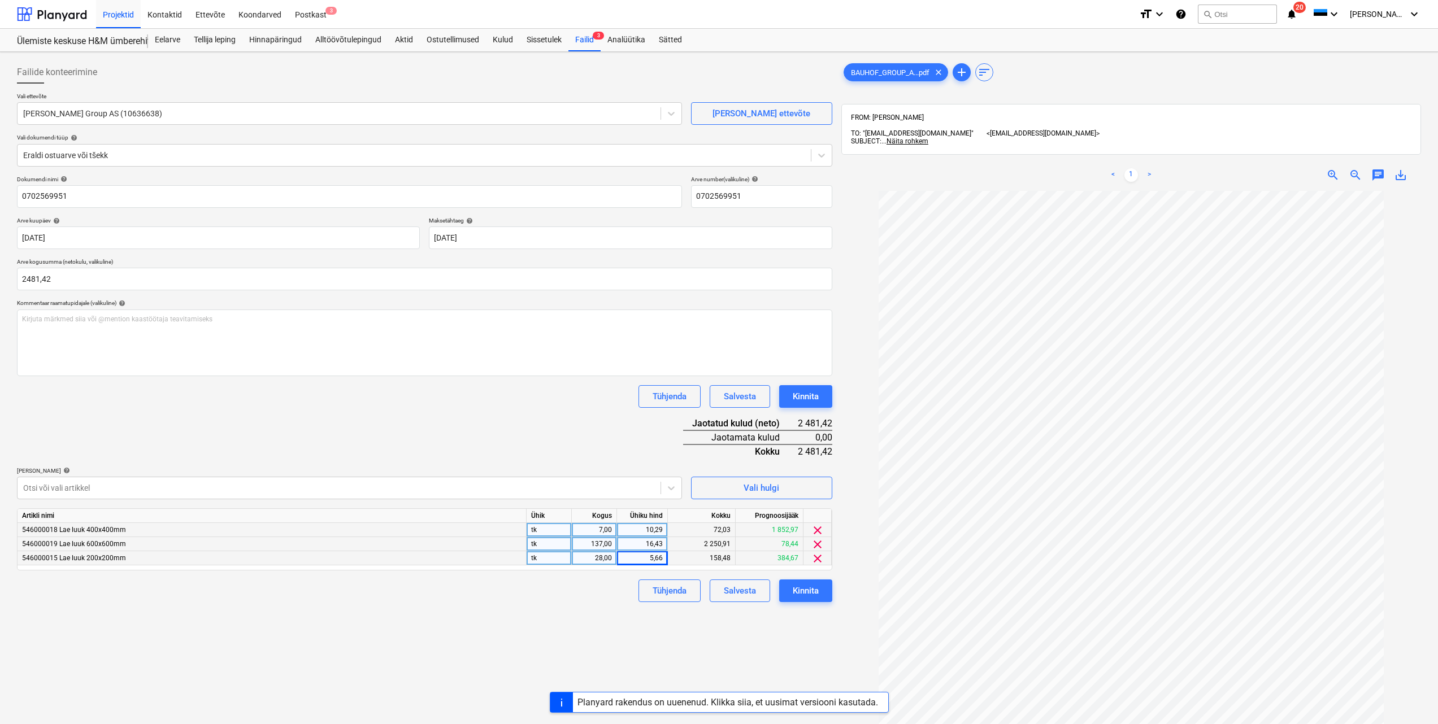
type input "2 481,42"
click at [323, 412] on div "Dokumendi nimi help 0702569951 Arve number (valikuline) help 0702569951 Arve ku…" at bounding box center [424, 389] width 815 height 427
click at [611, 531] on div "7,00" at bounding box center [594, 530] width 36 height 14
type input "1"
click at [638, 530] on div "10,29" at bounding box center [642, 530] width 41 height 14
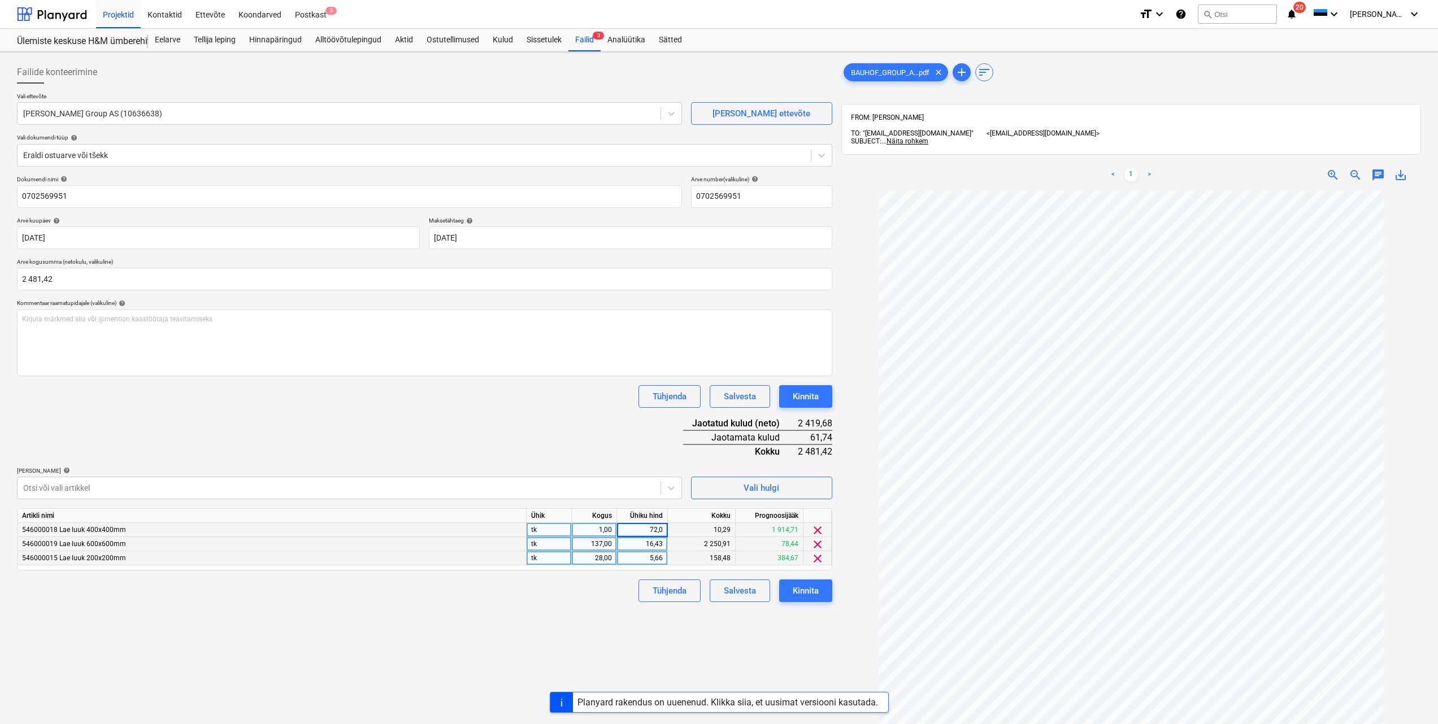
type input "72,02"
click at [613, 614] on div "Failide konteerimine Vali ettevõte Bauhof Group AS (10636638) Lisa uus ettevõte…" at bounding box center [424, 473] width 824 height 832
click at [611, 545] on div "137,00" at bounding box center [594, 544] width 36 height 14
type input "1"
click at [654, 545] on div "16,43" at bounding box center [642, 544] width 41 height 14
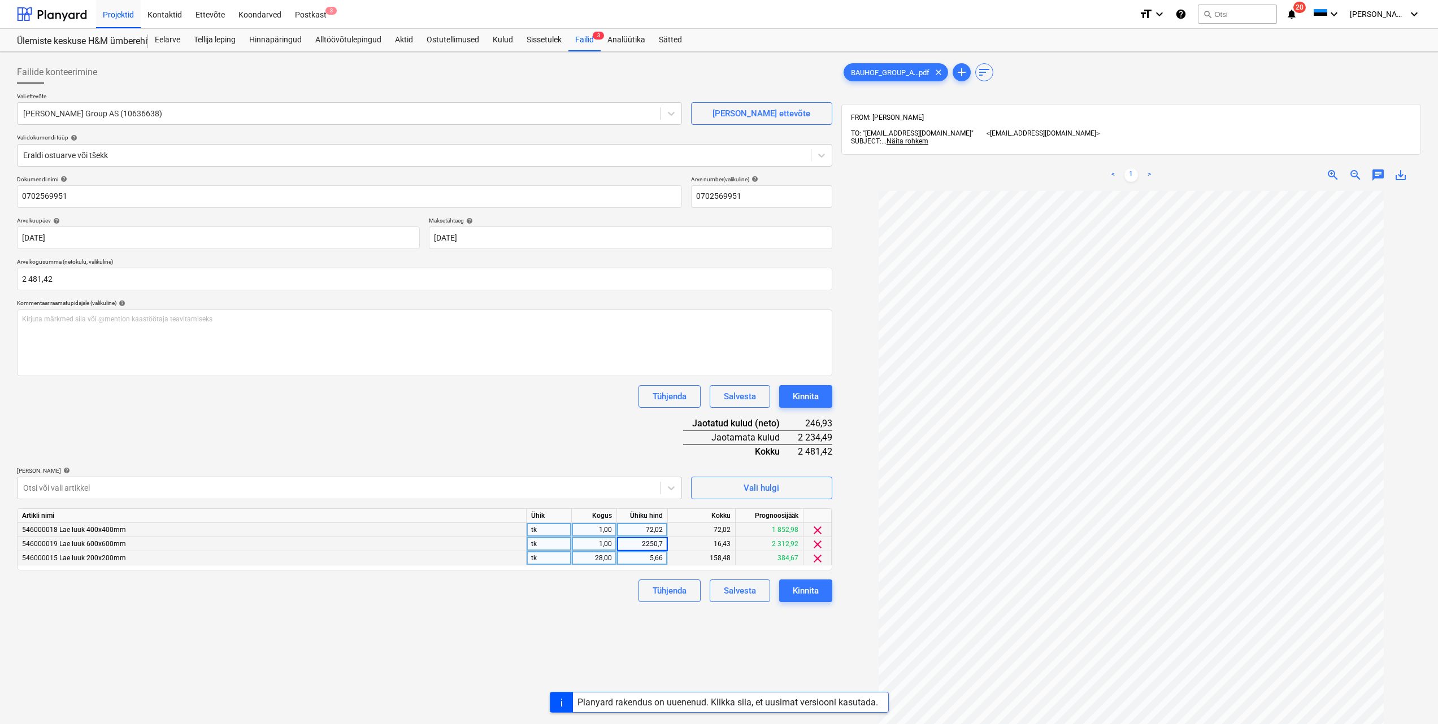
type input "2250,71"
click at [605, 592] on div "Tühjenda Salvesta Kinnita" at bounding box center [424, 591] width 815 height 23
click at [607, 560] on div "28,00" at bounding box center [594, 558] width 36 height 14
type input "1"
click at [628, 559] on div "5,66" at bounding box center [642, 558] width 41 height 14
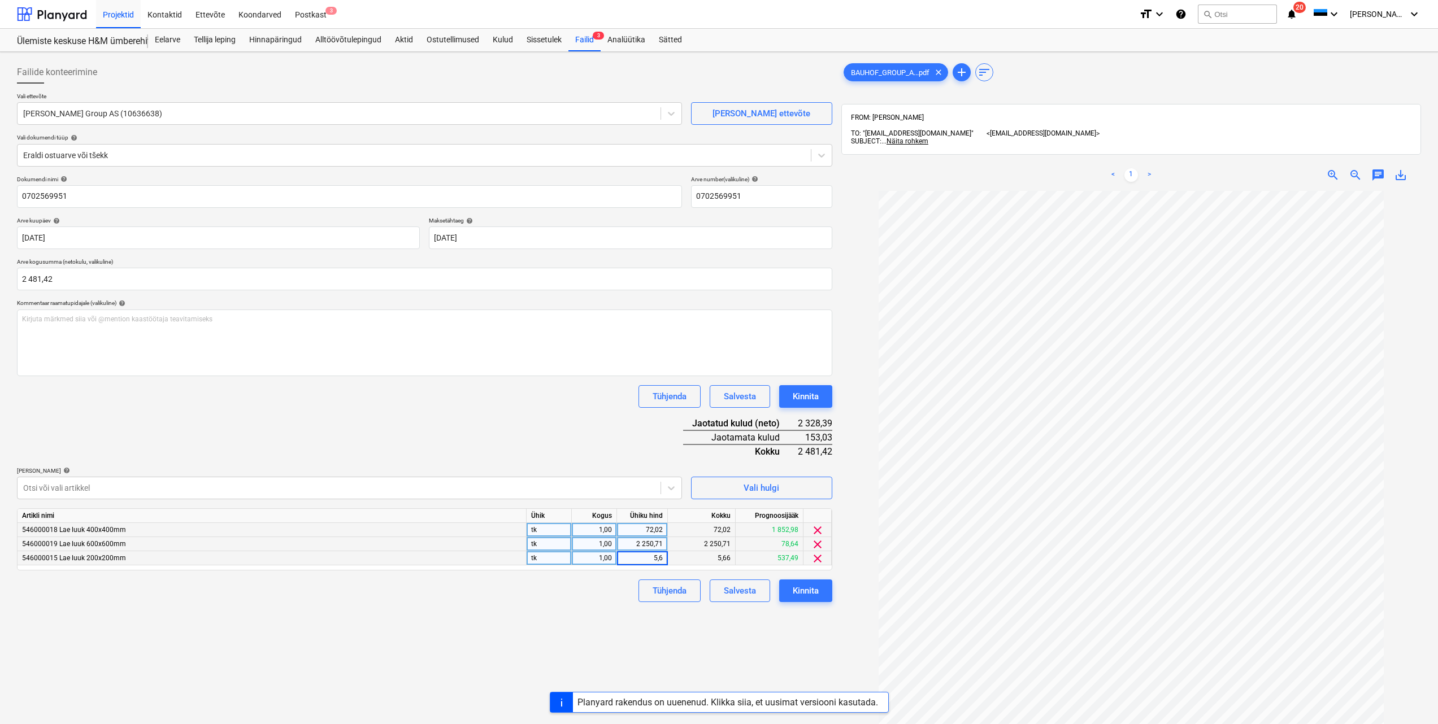
type input "5,66"
click at [605, 590] on div "Tühjenda Salvesta Kinnita" at bounding box center [424, 591] width 815 height 23
click at [588, 589] on div "Tühjenda Salvesta Kinnita" at bounding box center [424, 591] width 815 height 23
drag, startPoint x: 661, startPoint y: 561, endPoint x: 645, endPoint y: 561, distance: 15.8
click at [645, 561] on div "5,66" at bounding box center [642, 558] width 41 height 14
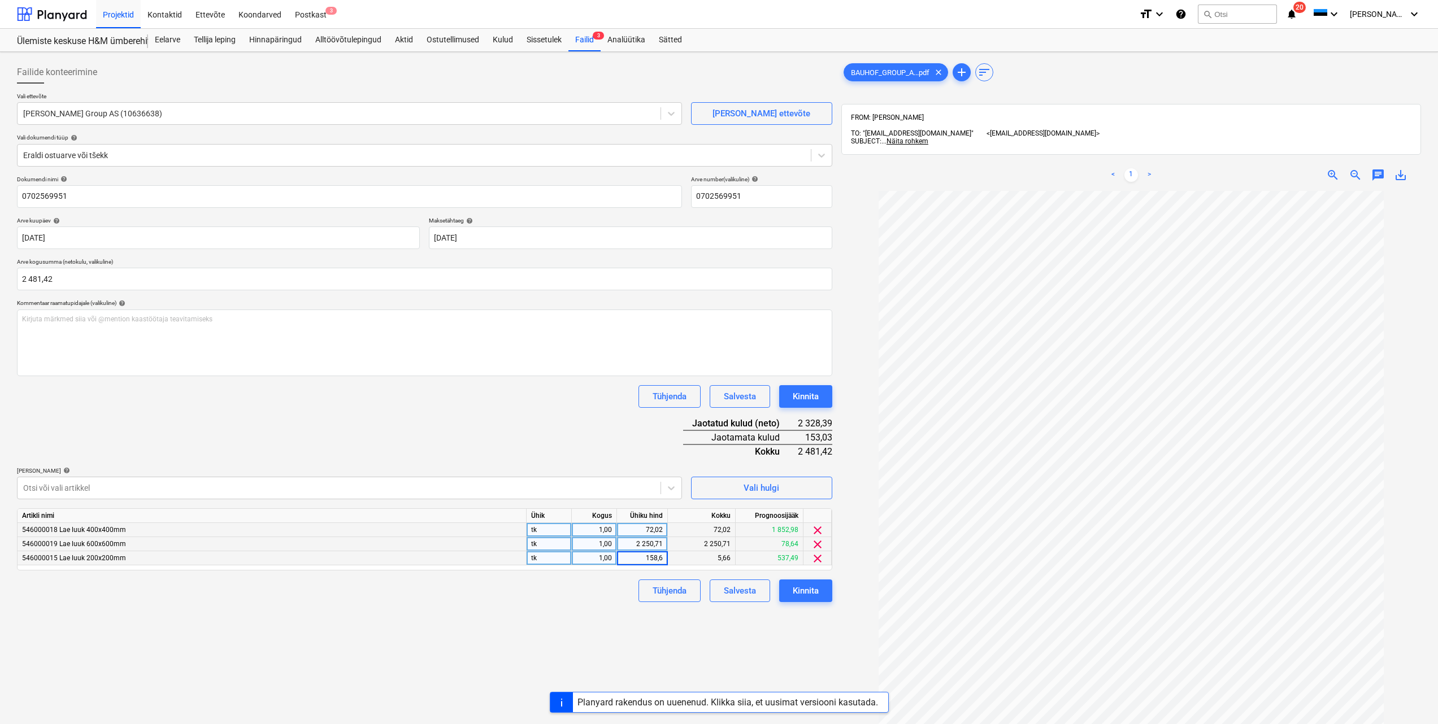
type input "158,62"
click at [611, 601] on div "Tühjenda Salvesta Kinnita" at bounding box center [424, 591] width 815 height 23
click at [60, 276] on input "2481,42" at bounding box center [424, 279] width 815 height 23
type input "2 481,35"
click at [332, 602] on div "Tühjenda Salvesta Kinnita" at bounding box center [424, 591] width 815 height 23
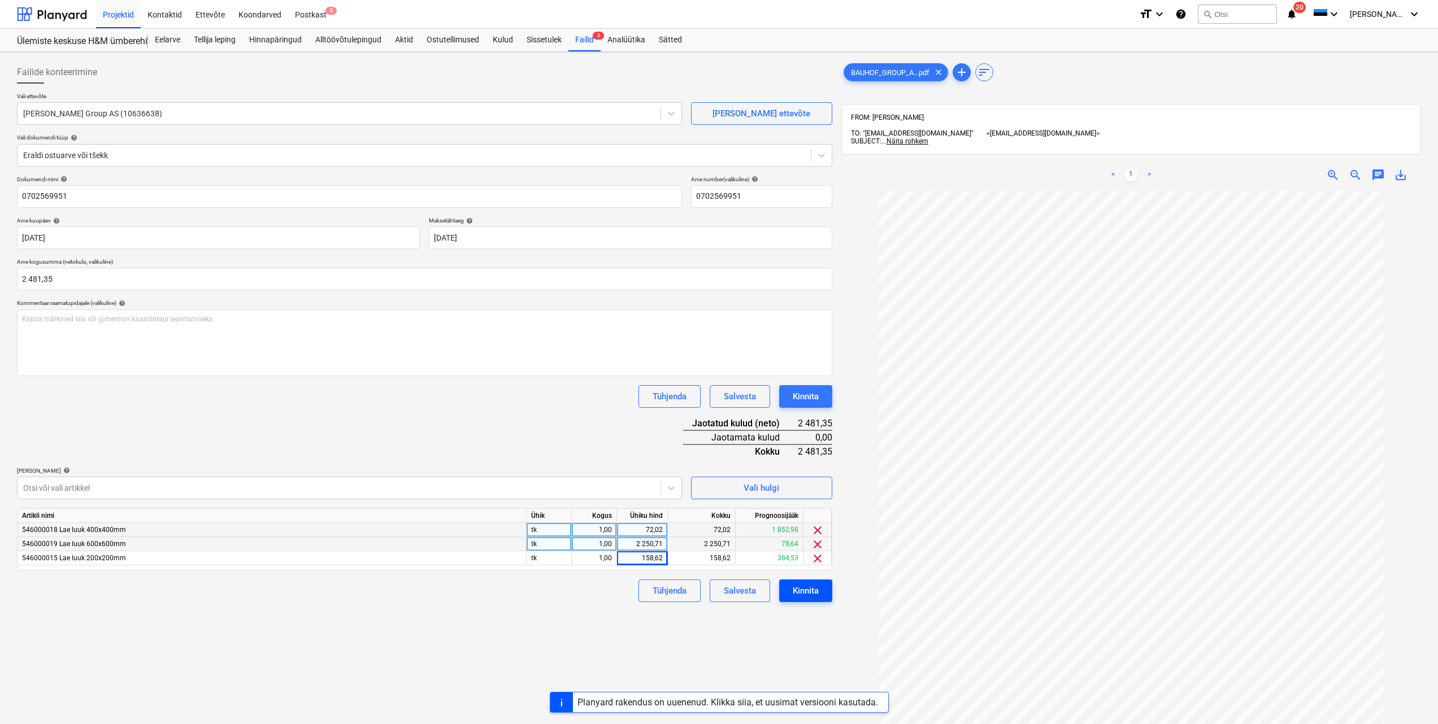
click at [813, 592] on div "Kinnita" at bounding box center [806, 591] width 26 height 15
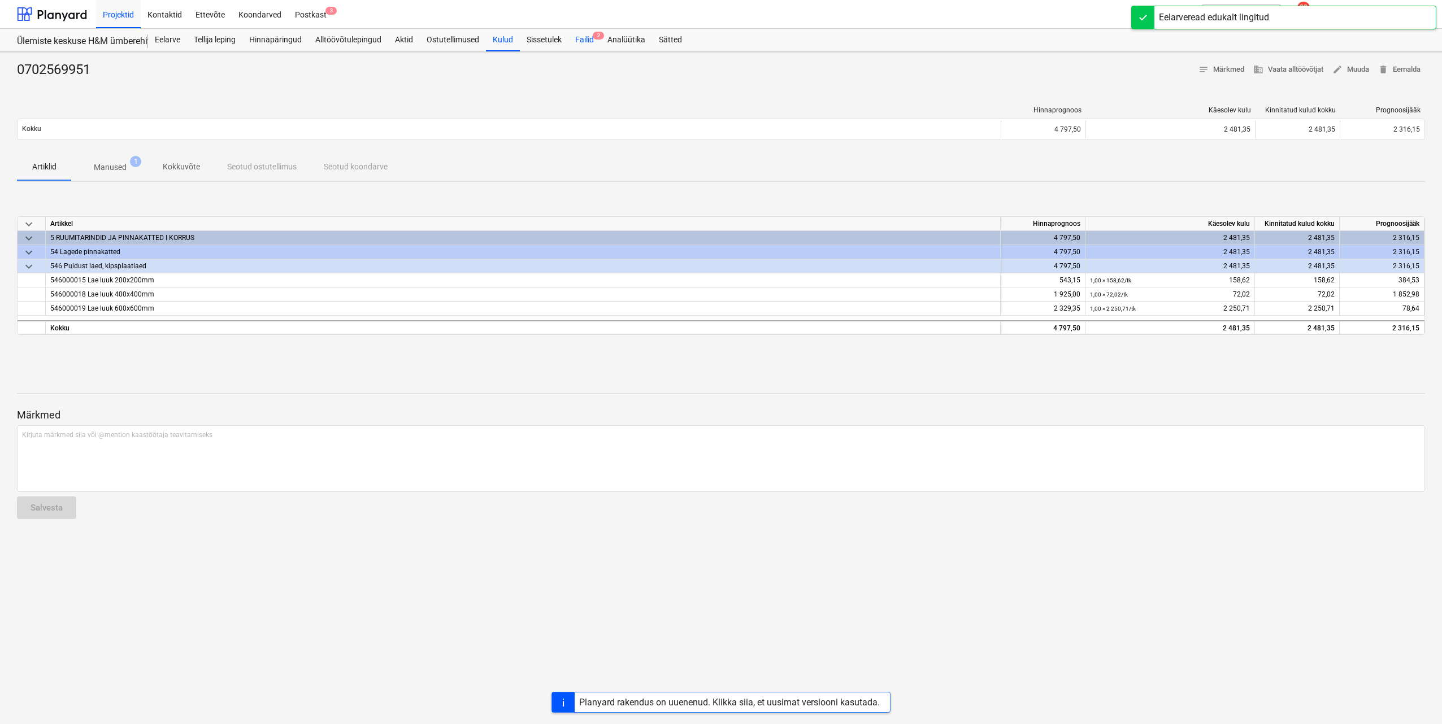
click at [593, 33] on div "Failid 2" at bounding box center [584, 40] width 32 height 23
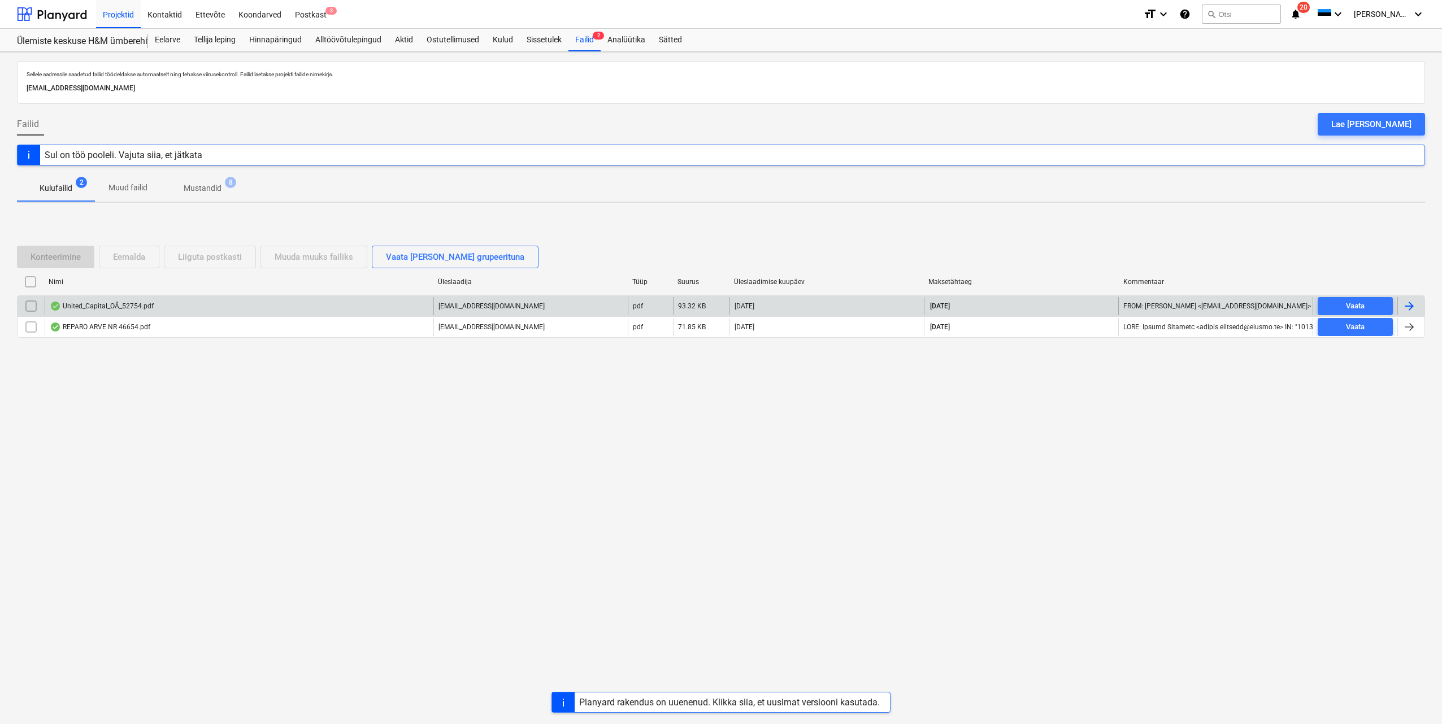
click at [1417, 307] on div at bounding box center [1410, 306] width 27 height 18
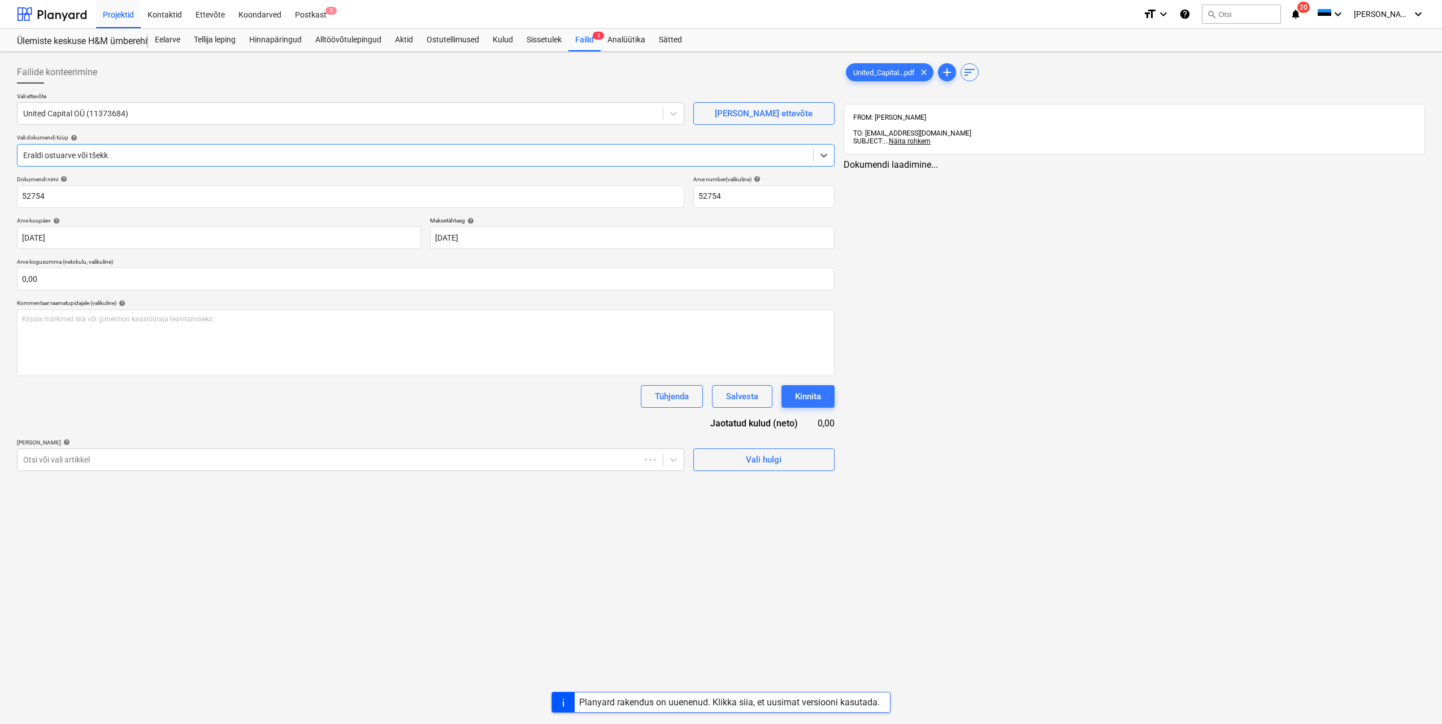
type input "52754"
type input "31 Jul 2025"
type input "14 Aug 2025"
click at [752, 464] on div "Vali hulgi" at bounding box center [762, 460] width 36 height 15
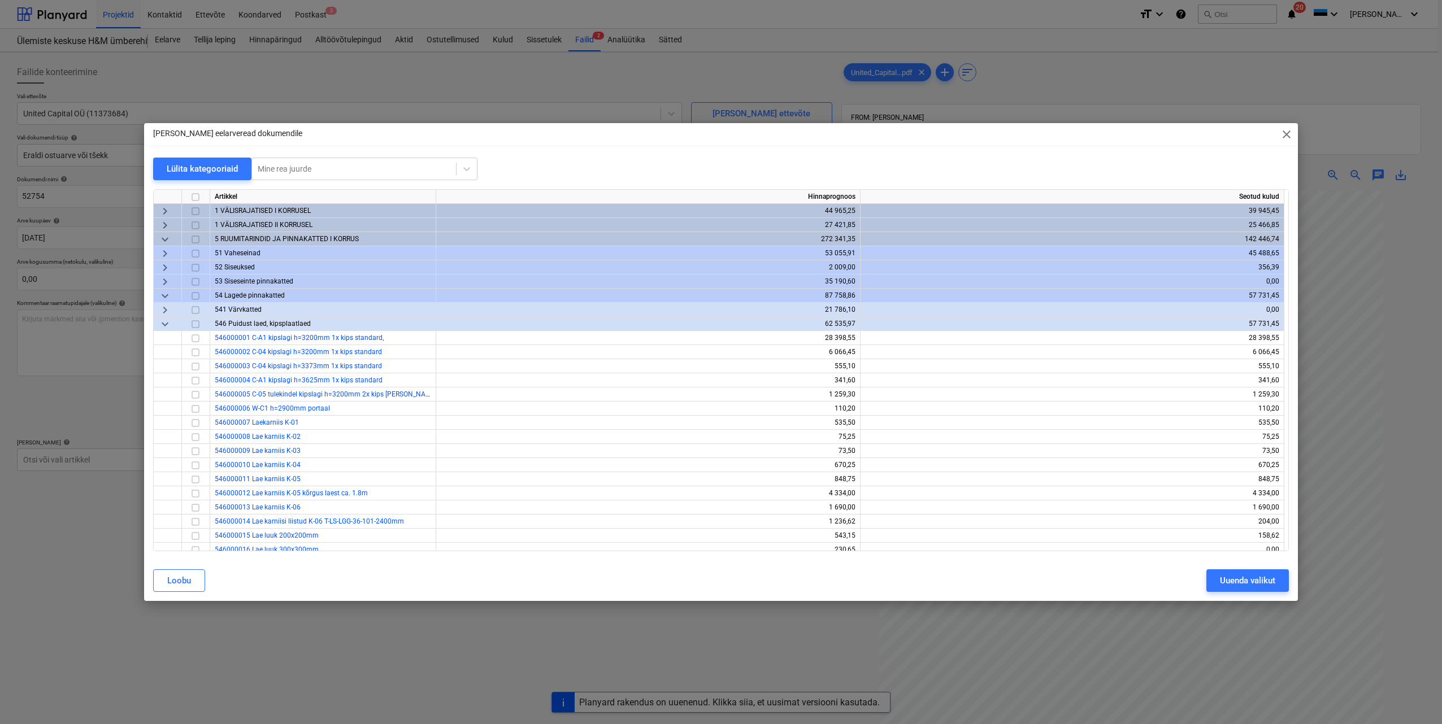
click at [166, 294] on span "keyboard_arrow_down" at bounding box center [165, 296] width 14 height 14
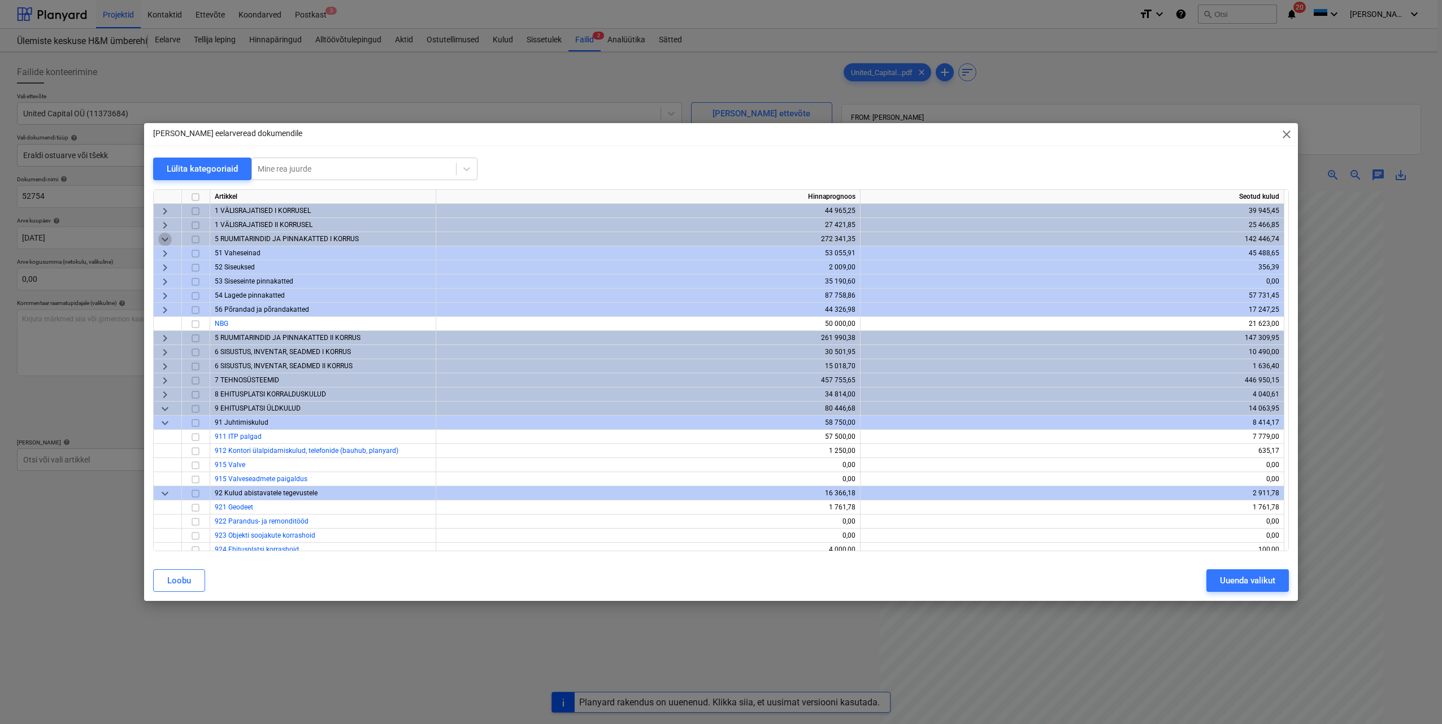
click at [164, 240] on span "keyboard_arrow_down" at bounding box center [165, 240] width 14 height 14
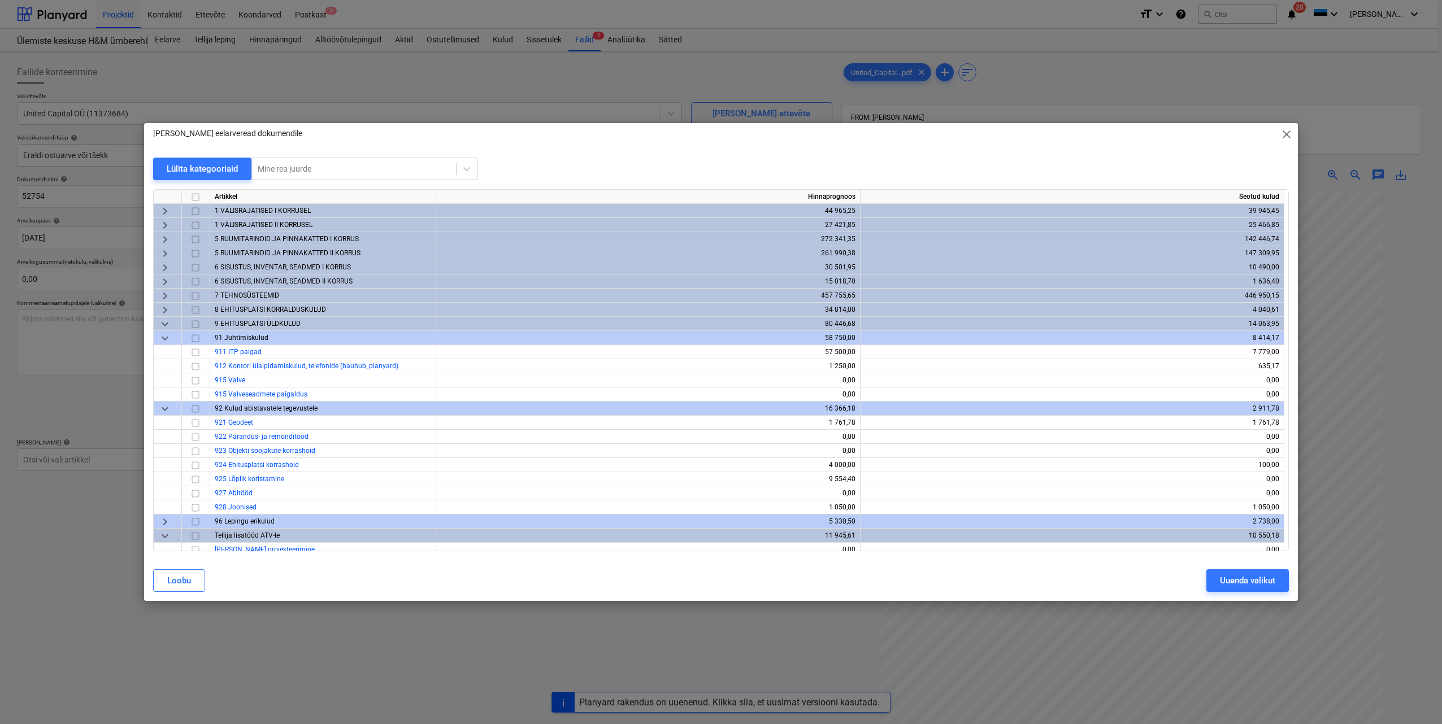
click at [167, 322] on span "keyboard_arrow_down" at bounding box center [165, 325] width 14 height 14
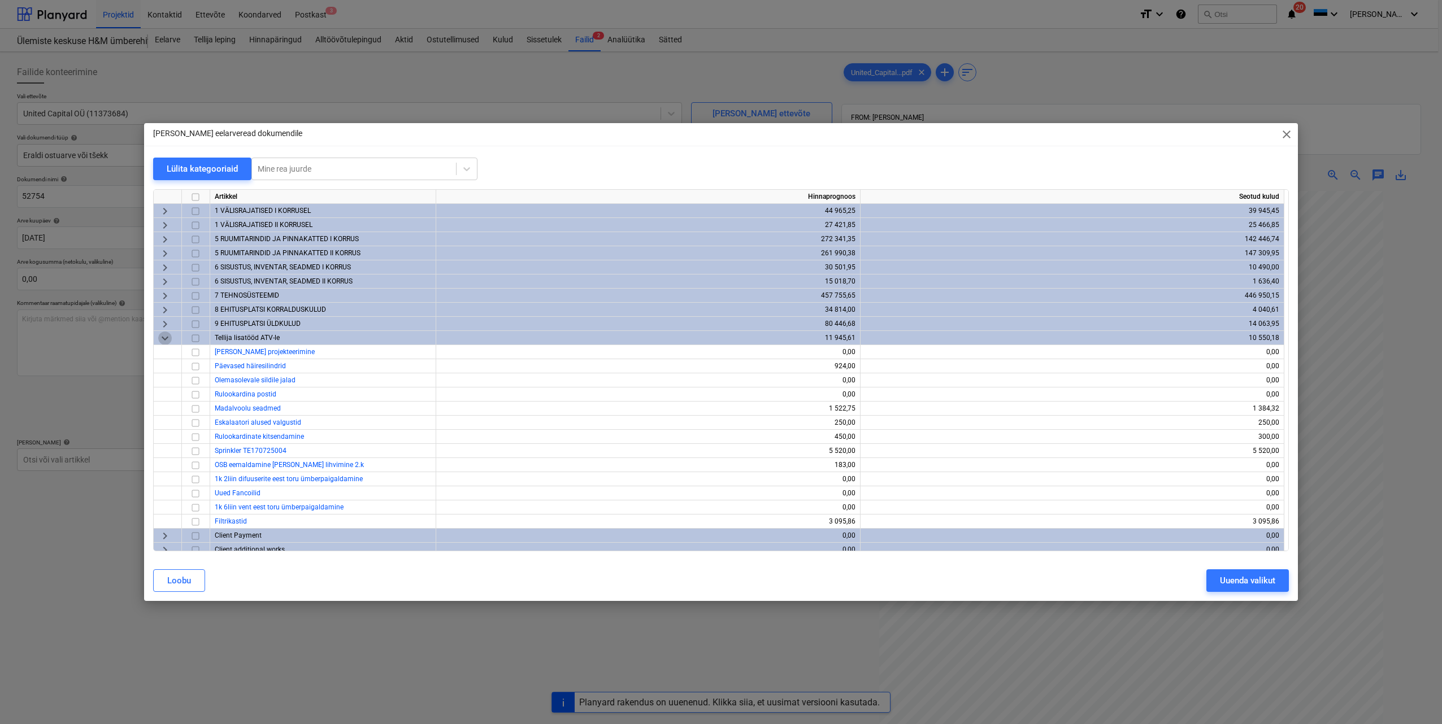
click at [166, 336] on span "keyboard_arrow_down" at bounding box center [165, 339] width 14 height 14
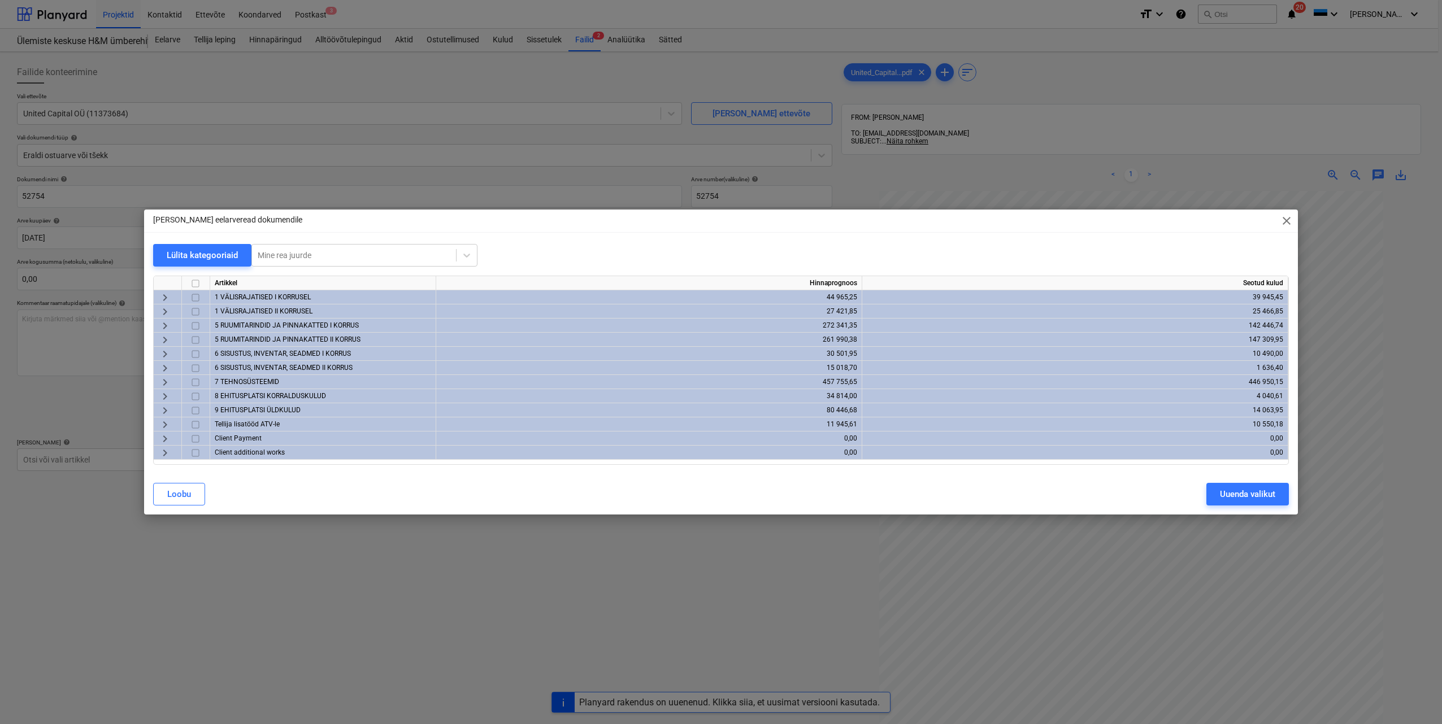
click at [165, 409] on span "keyboard_arrow_right" at bounding box center [165, 411] width 14 height 14
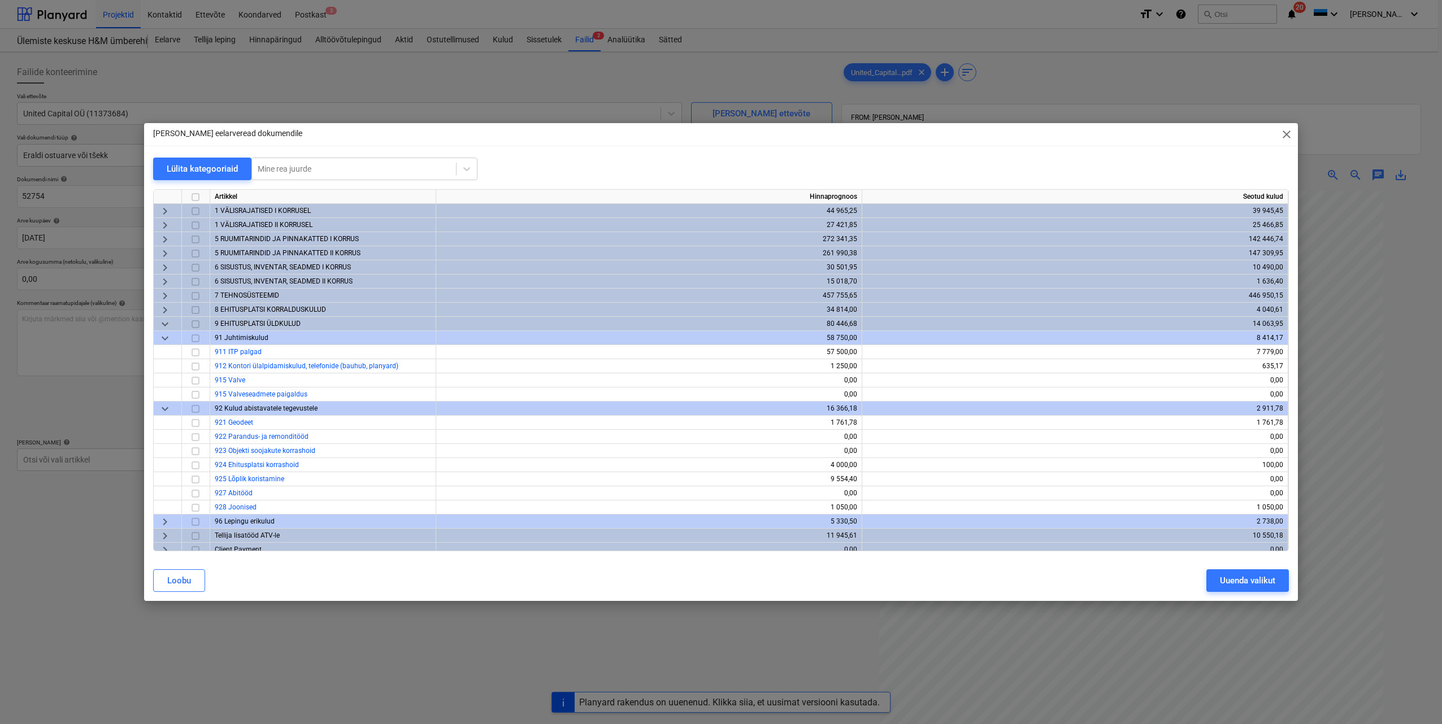
click at [167, 336] on span "keyboard_arrow_down" at bounding box center [165, 339] width 14 height 14
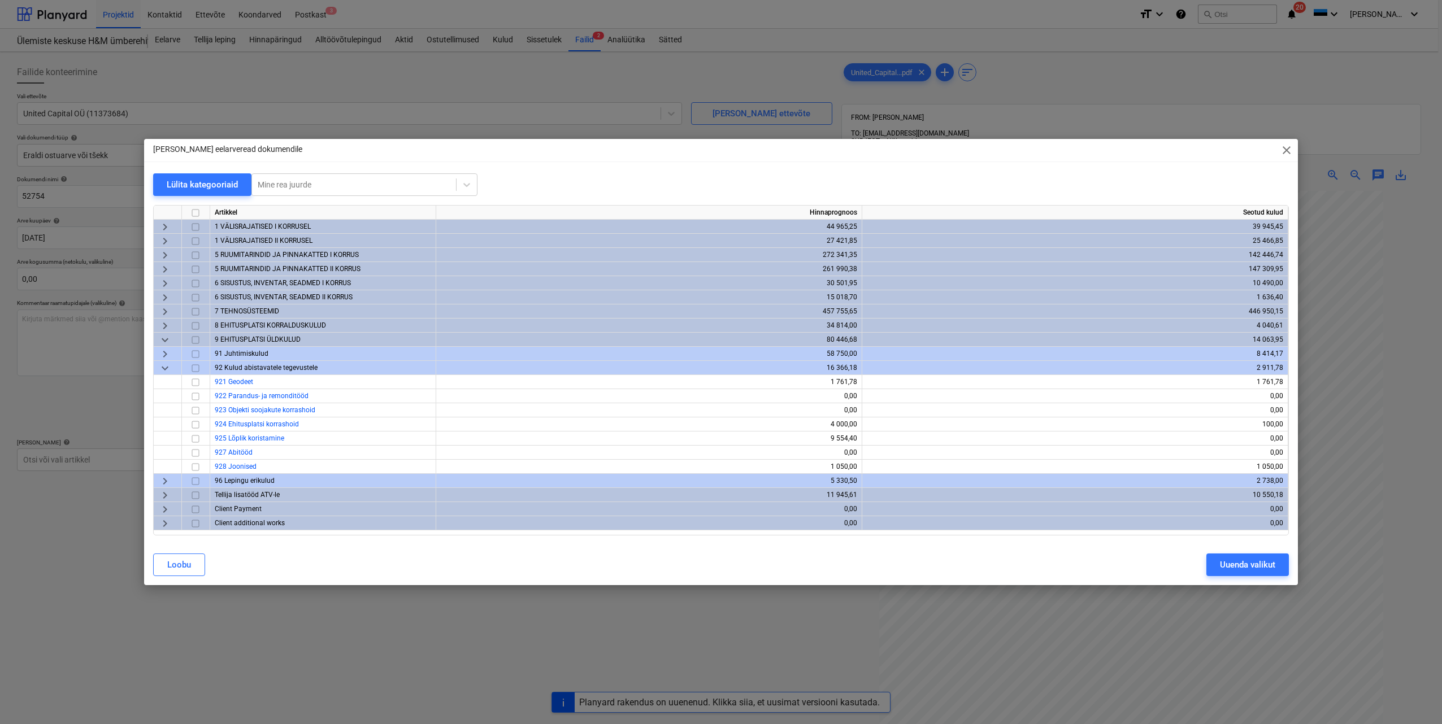
click at [168, 369] on span "keyboard_arrow_down" at bounding box center [165, 369] width 14 height 14
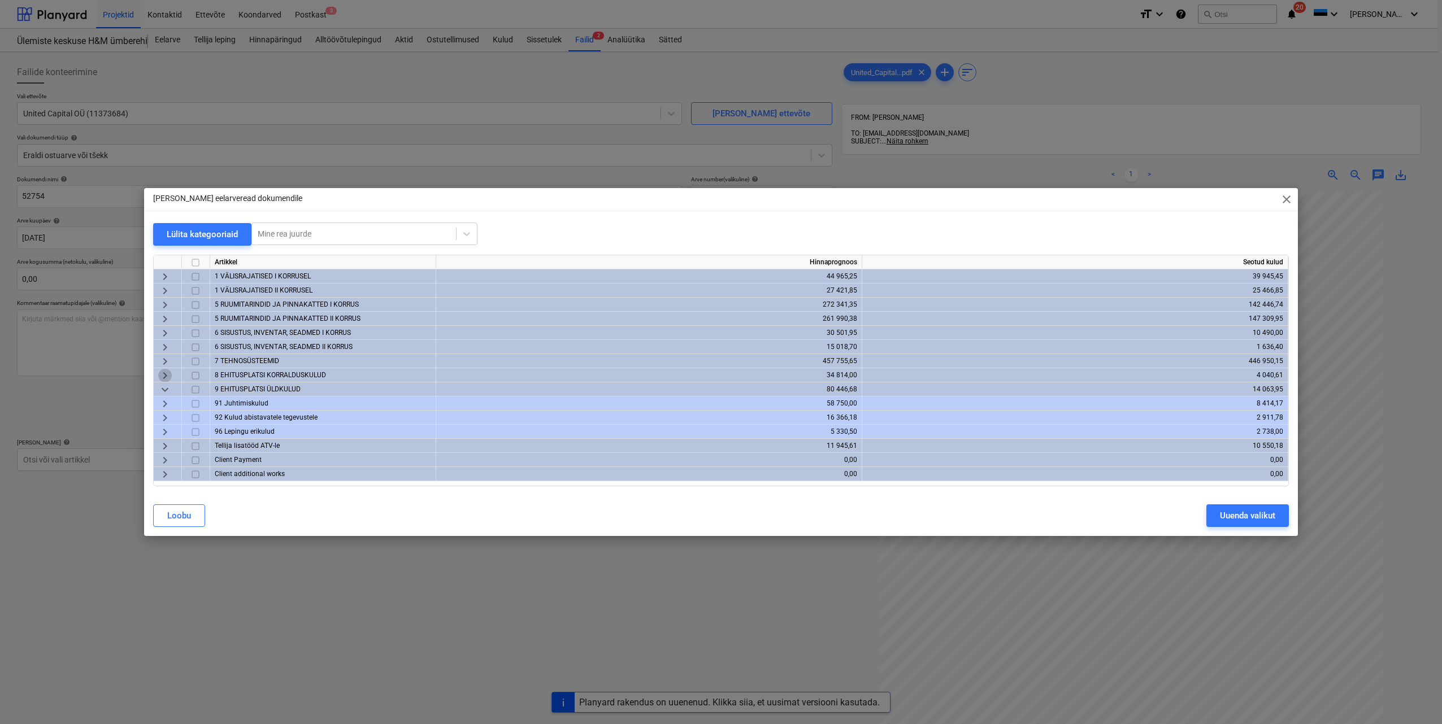
click at [166, 374] on span "keyboard_arrow_right" at bounding box center [165, 376] width 14 height 14
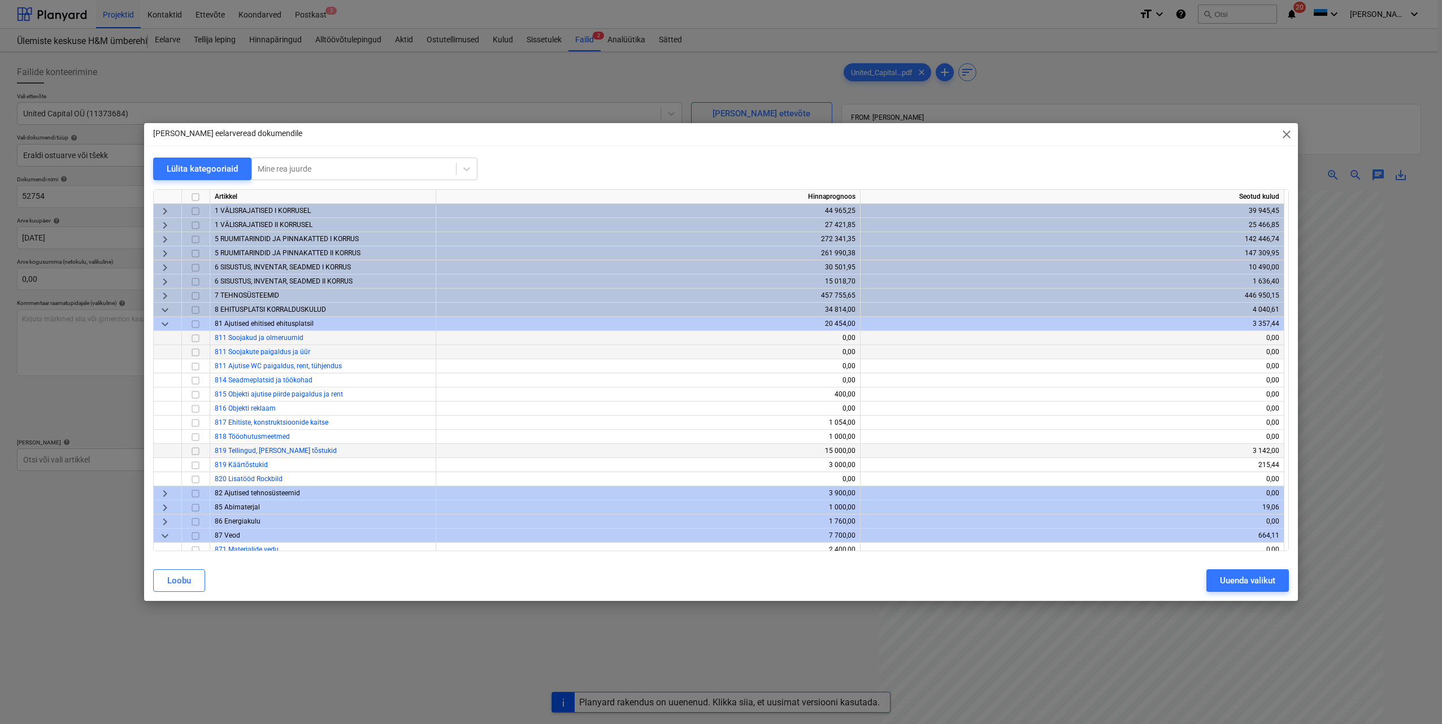
click at [195, 452] on input "checkbox" at bounding box center [196, 452] width 14 height 14
click at [1216, 580] on button "Uuenda valikut" at bounding box center [1247, 581] width 82 height 23
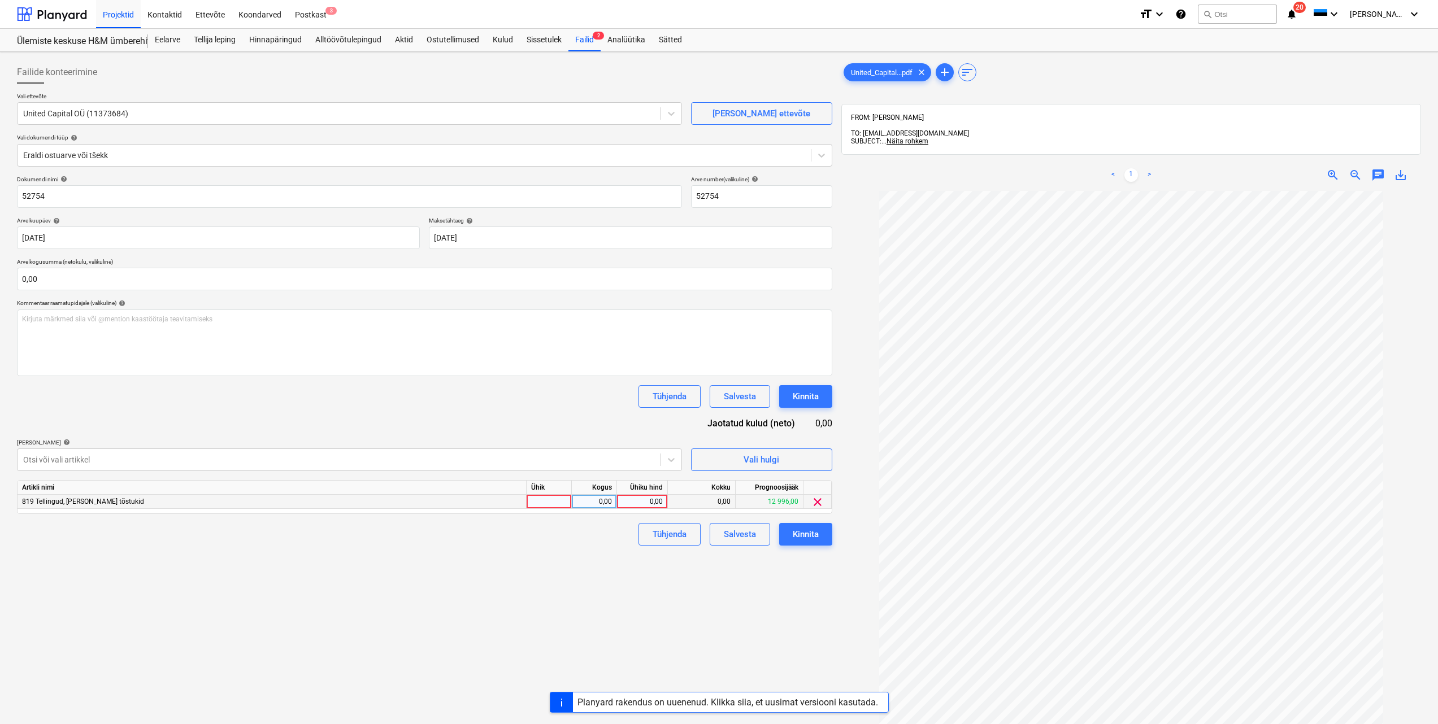
click at [559, 500] on div at bounding box center [549, 502] width 45 height 14
type input "tk"
click at [601, 500] on div "0,00" at bounding box center [594, 502] width 36 height 14
type input "1"
click at [638, 506] on div "0,00" at bounding box center [642, 502] width 41 height 14
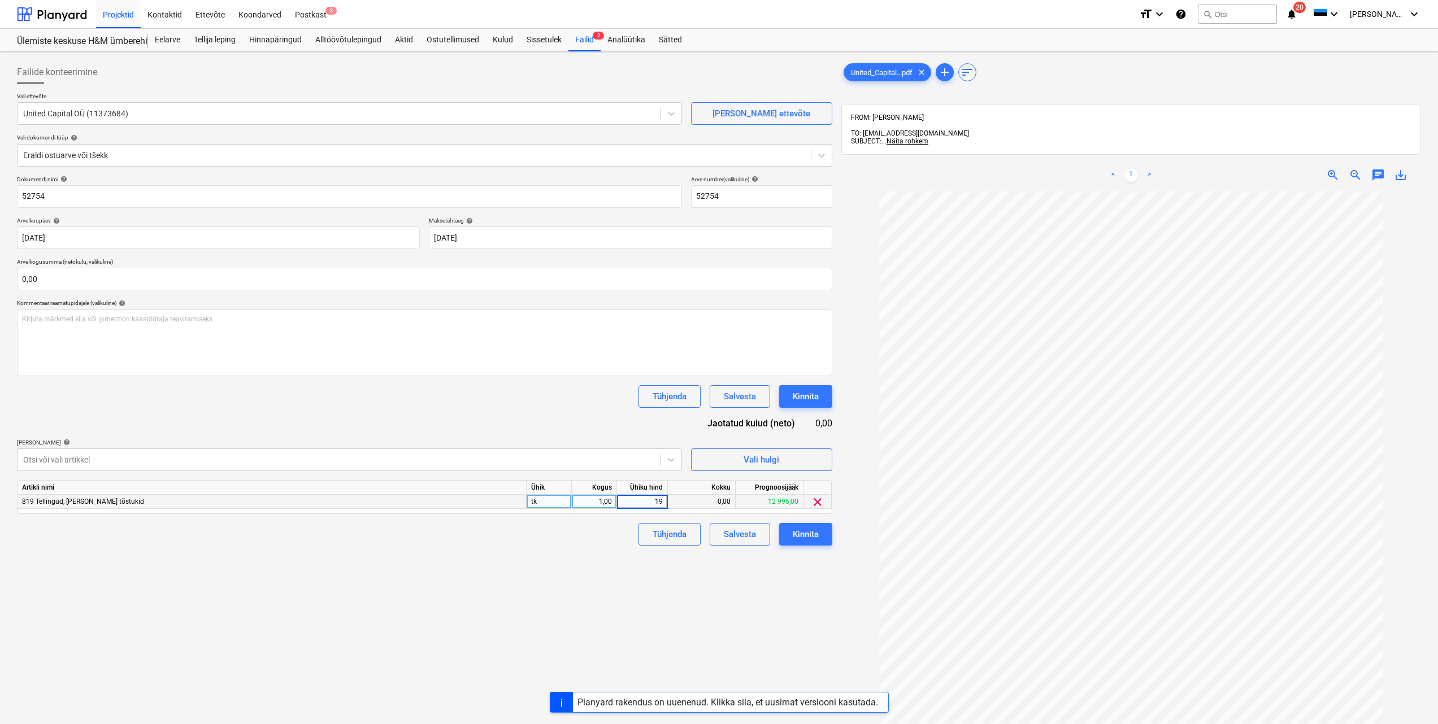
type input "192"
click at [623, 564] on div "Failide konteerimine Vali ettevõte United Capital OÜ (11373684) Lisa uus ettevõ…" at bounding box center [424, 473] width 824 height 832
click at [149, 280] on input "text" at bounding box center [424, 279] width 815 height 23
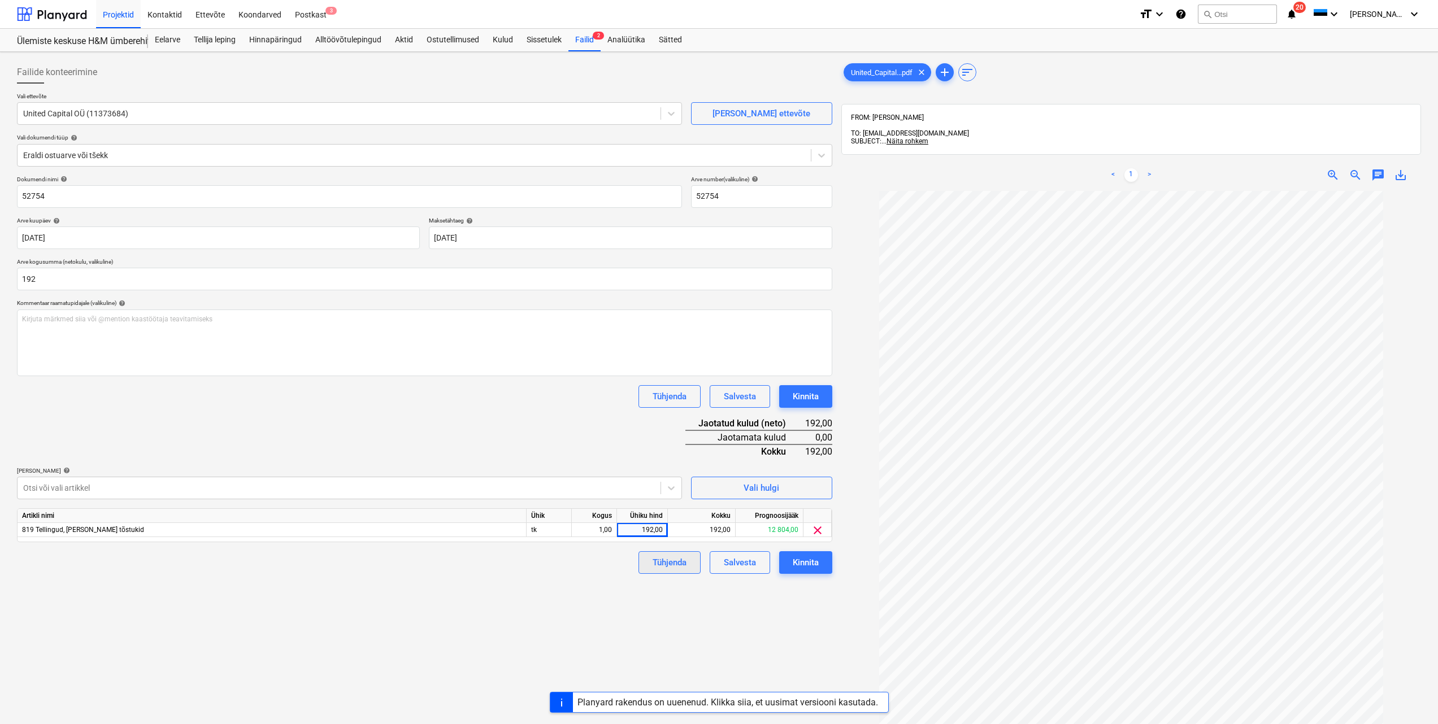
type input "192,00"
click at [668, 561] on div "Tühjenda" at bounding box center [670, 562] width 34 height 15
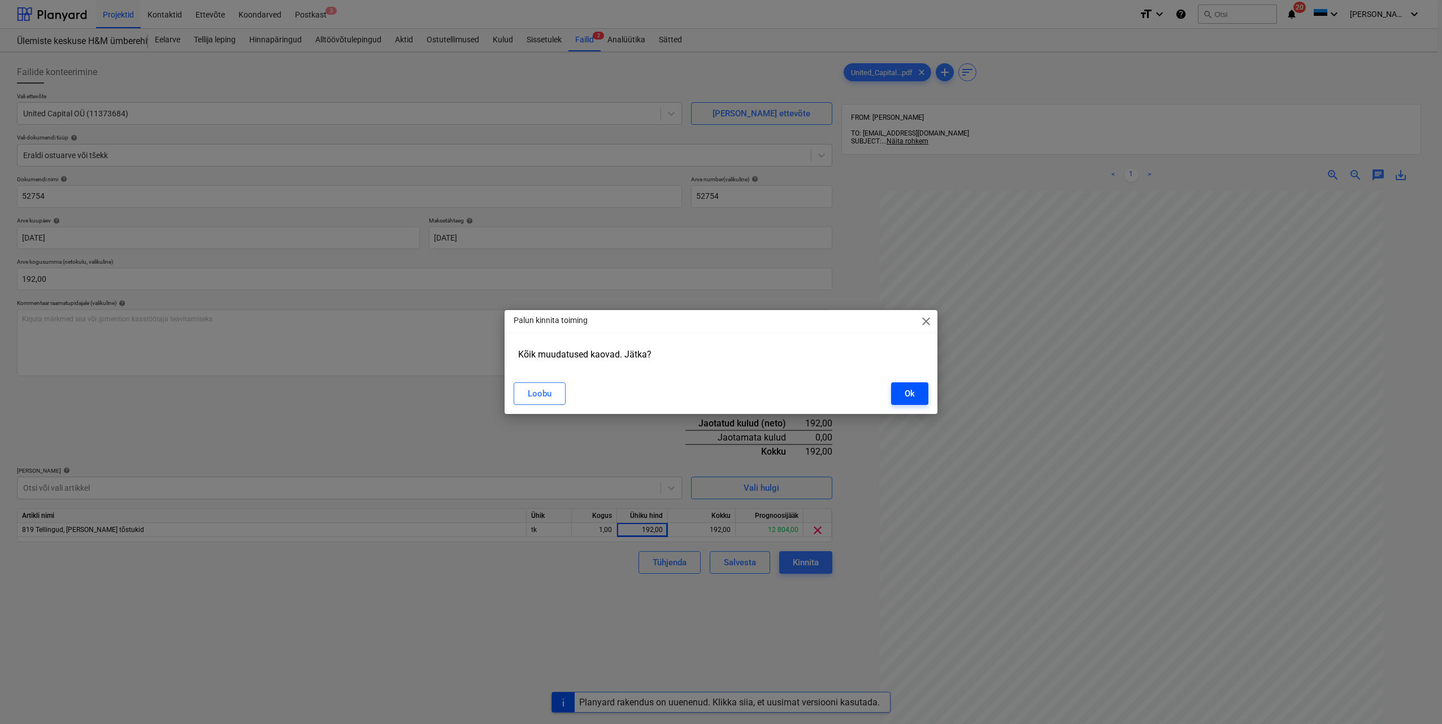
click at [916, 399] on button "Ok" at bounding box center [909, 394] width 37 height 23
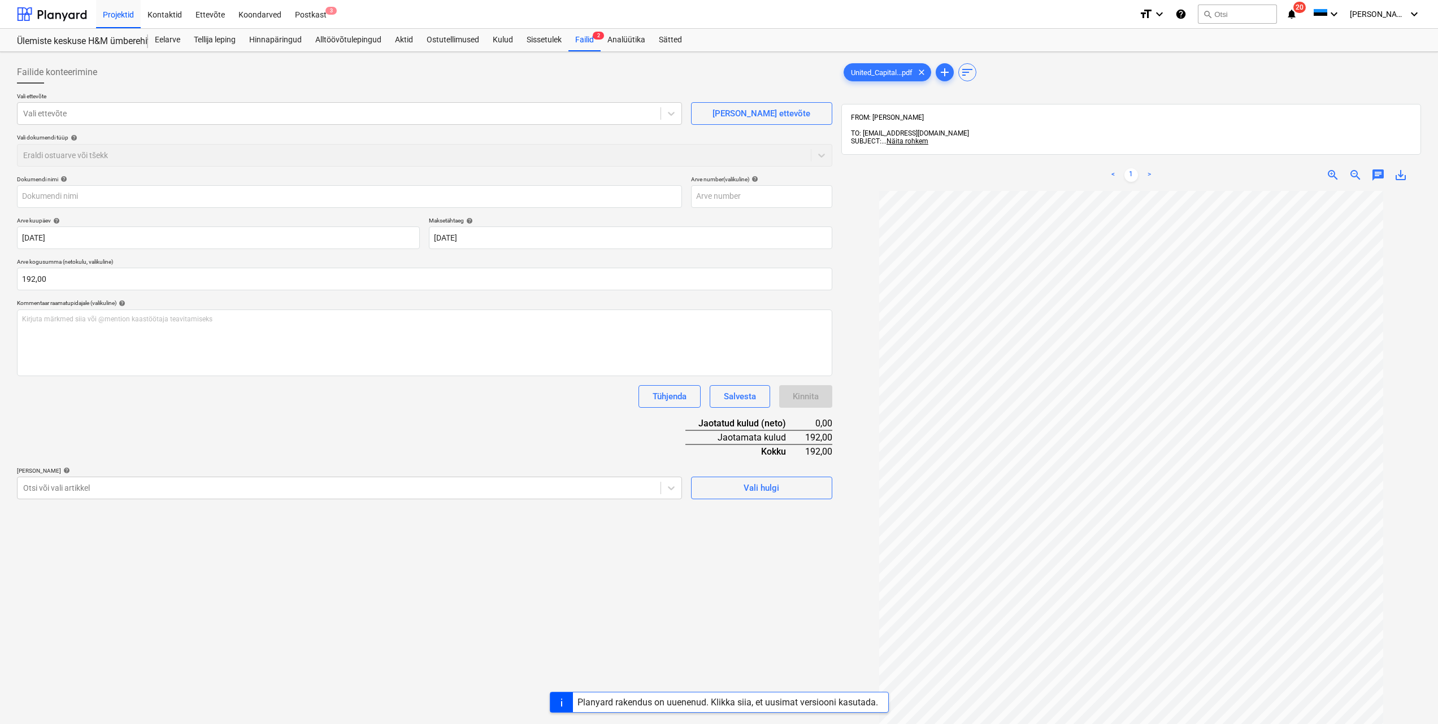
click at [819, 155] on div "Vali dokumendi tüüp help Eraldi ostuarve või tšekk" at bounding box center [424, 150] width 815 height 32
click at [730, 155] on div "Vali dokumendi tüüp help Eraldi ostuarve või tšekk" at bounding box center [424, 150] width 815 height 32
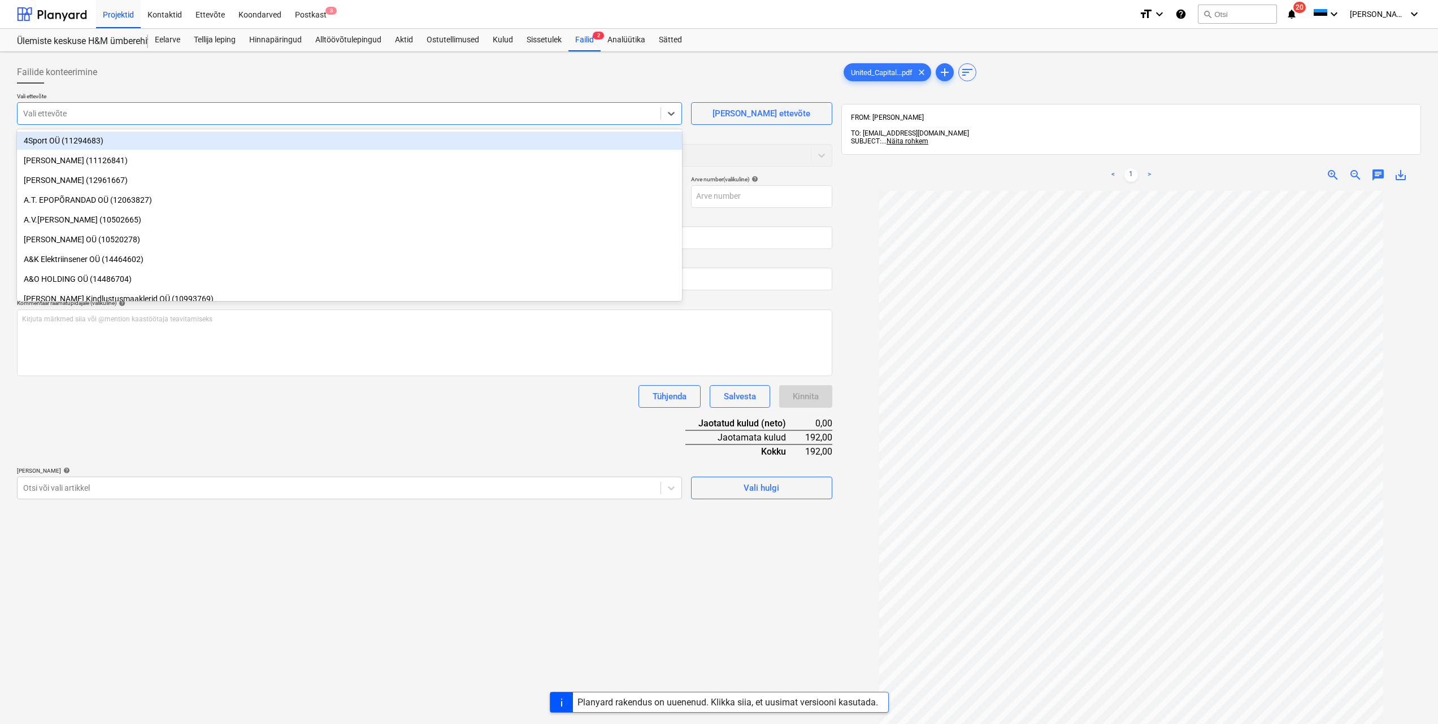
click at [349, 110] on div at bounding box center [339, 113] width 632 height 11
type input "u"
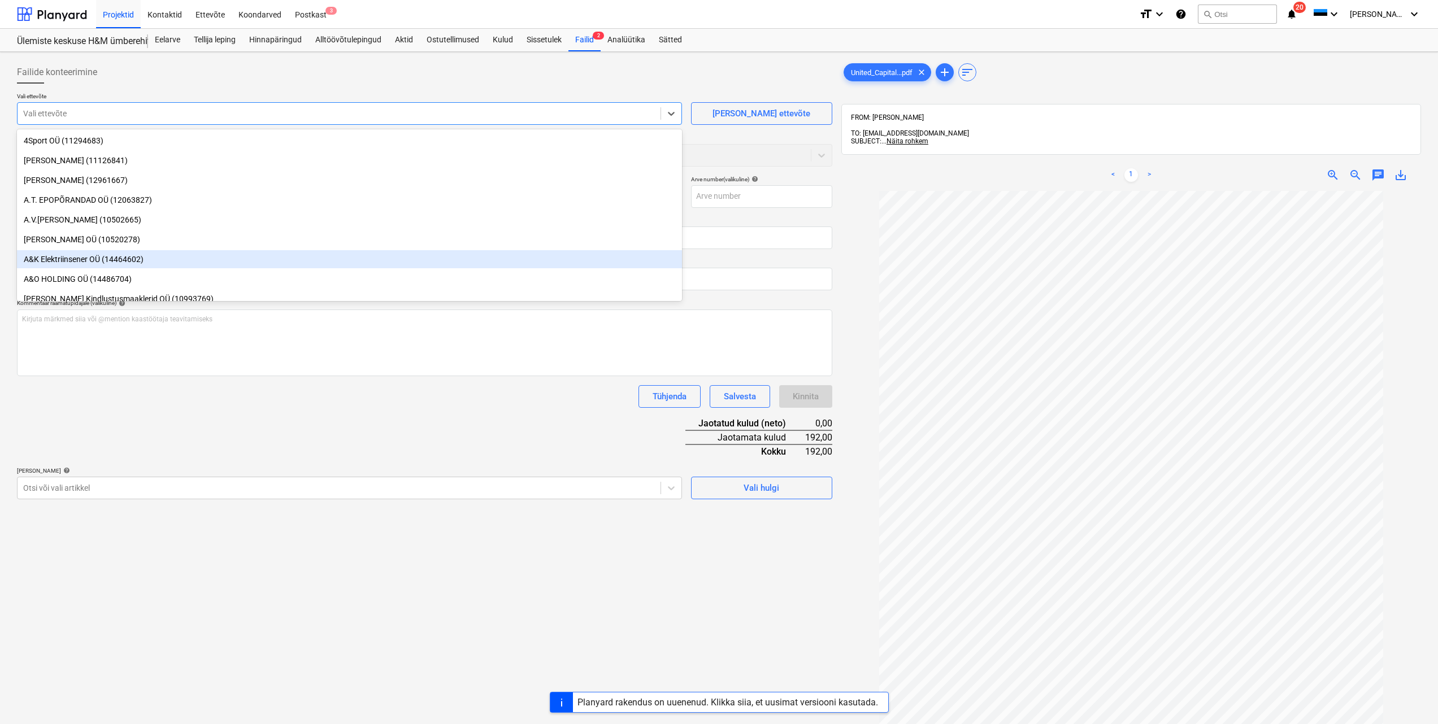
click at [402, 548] on div "Failide konteerimine Vali ettevõte option A&K Elektriinsener OÜ (14464602) focu…" at bounding box center [424, 473] width 824 height 832
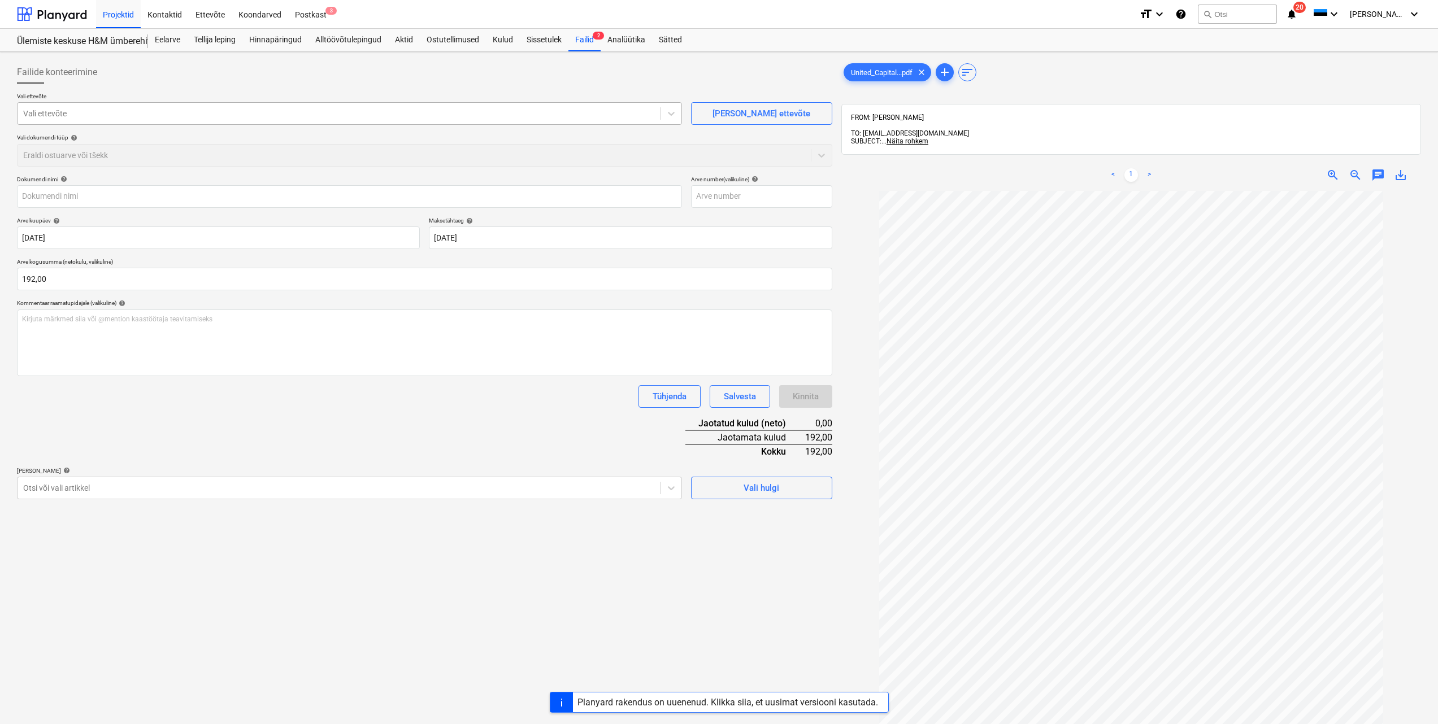
click at [533, 108] on div at bounding box center [339, 113] width 632 height 11
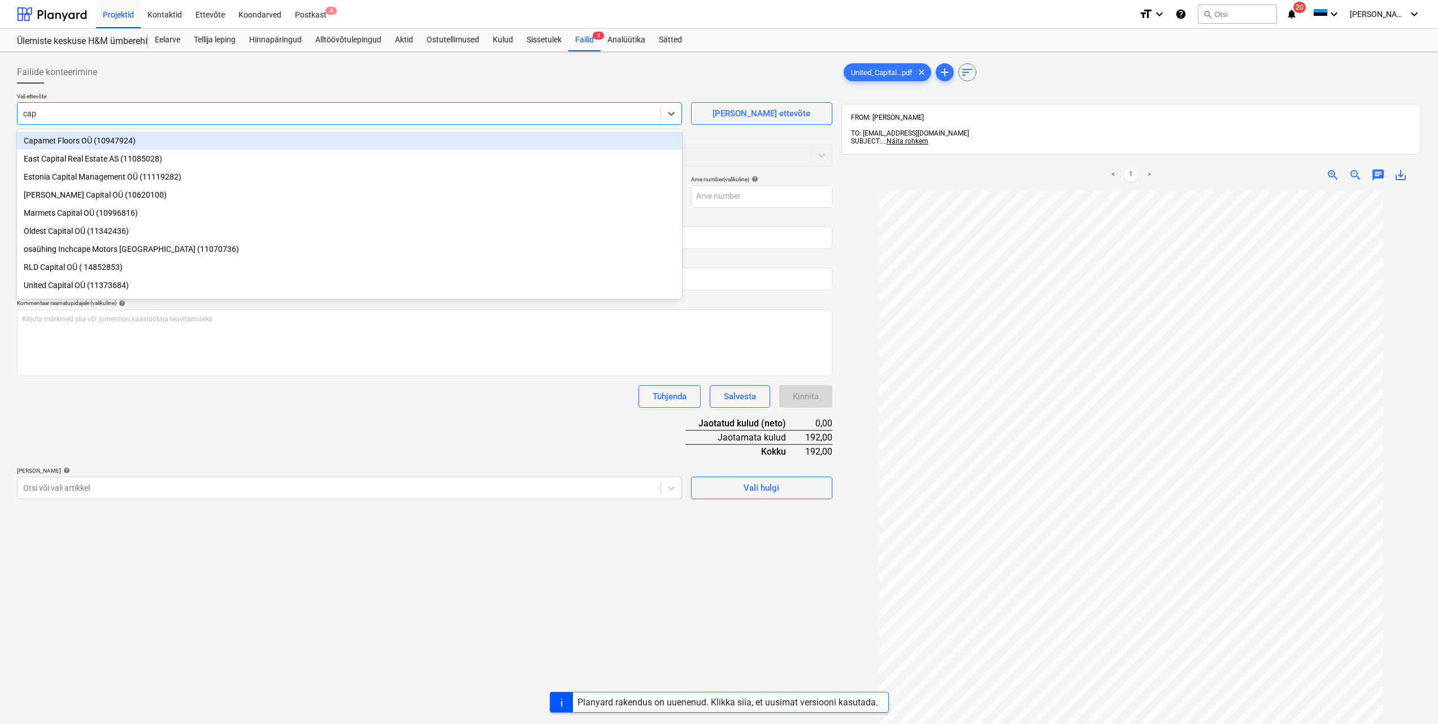
type input "capi"
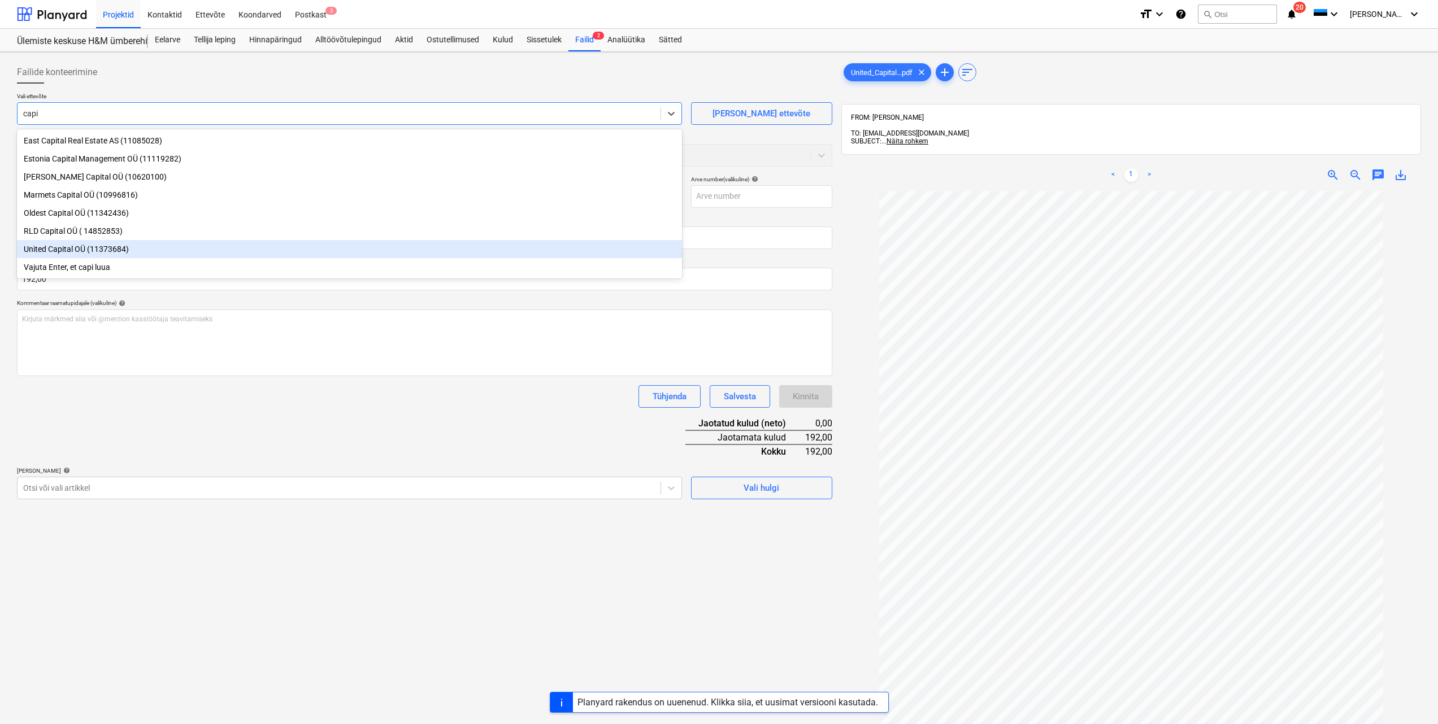
click at [106, 256] on div "United Capital OÜ (11373684)" at bounding box center [349, 249] width 665 height 18
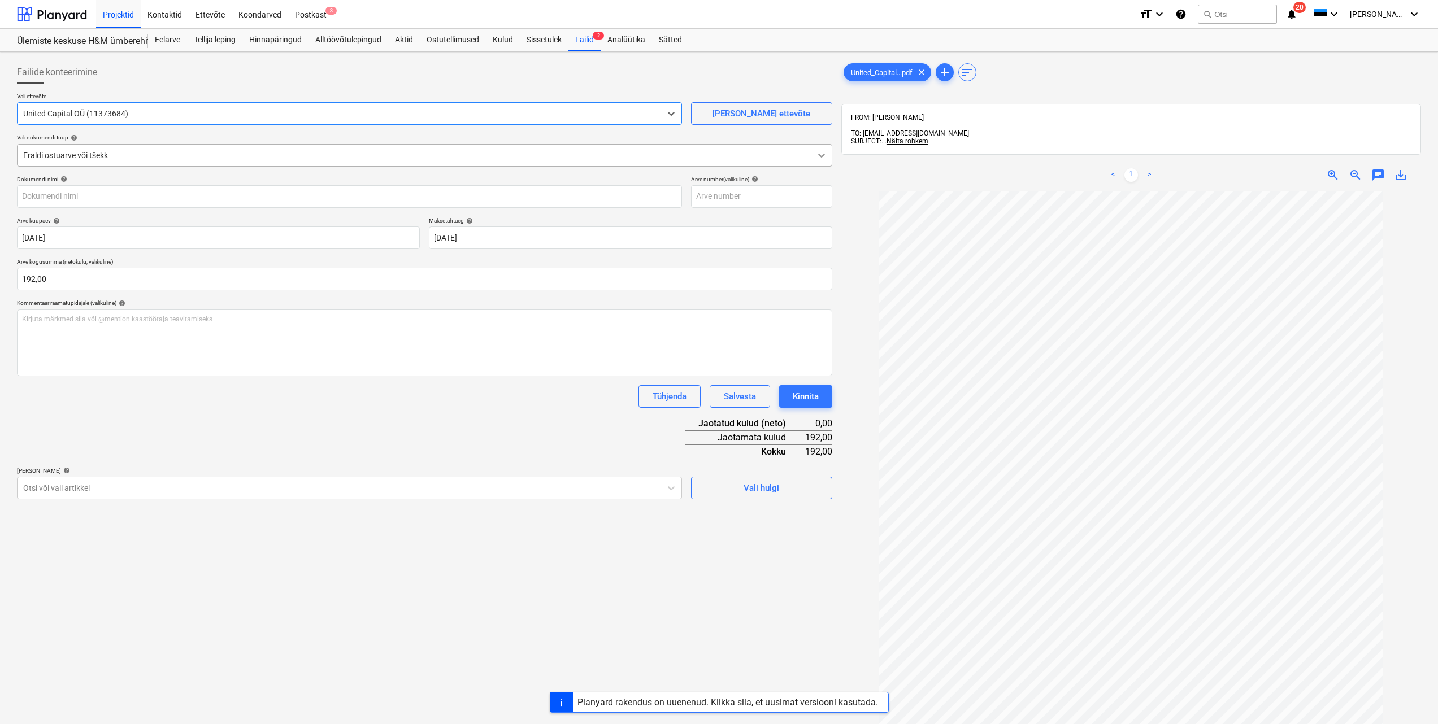
click at [818, 155] on icon at bounding box center [821, 155] width 11 height 11
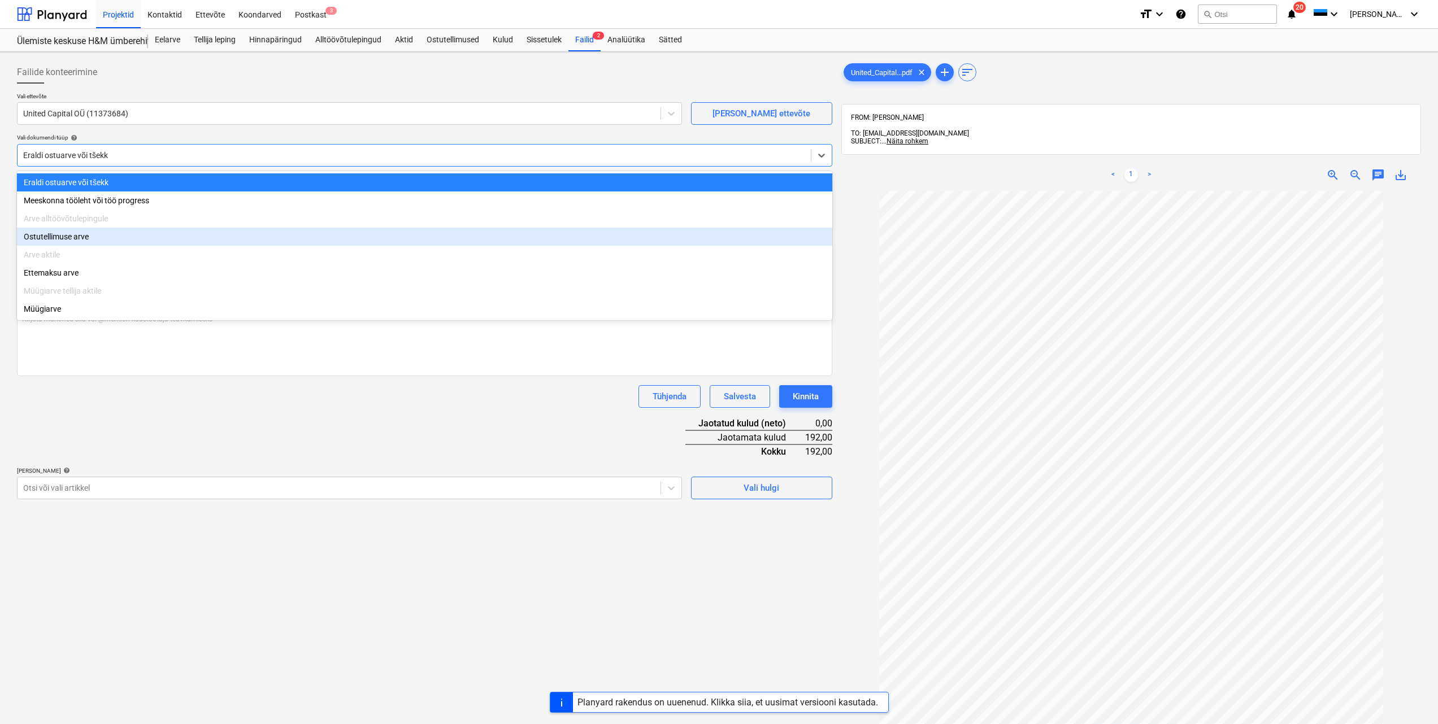
click at [107, 244] on div "Ostutellimuse arve" at bounding box center [424, 237] width 815 height 18
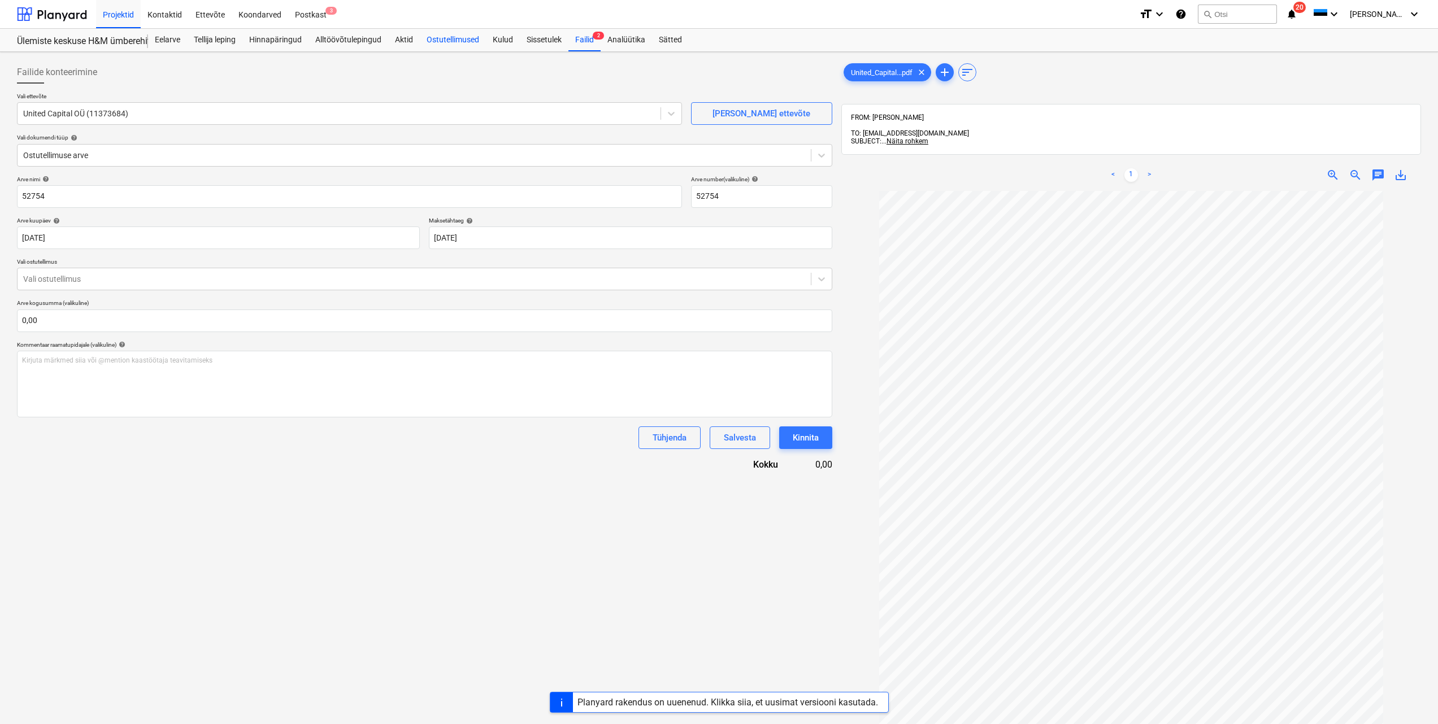
click at [448, 41] on div "Ostutellimused" at bounding box center [453, 40] width 66 height 23
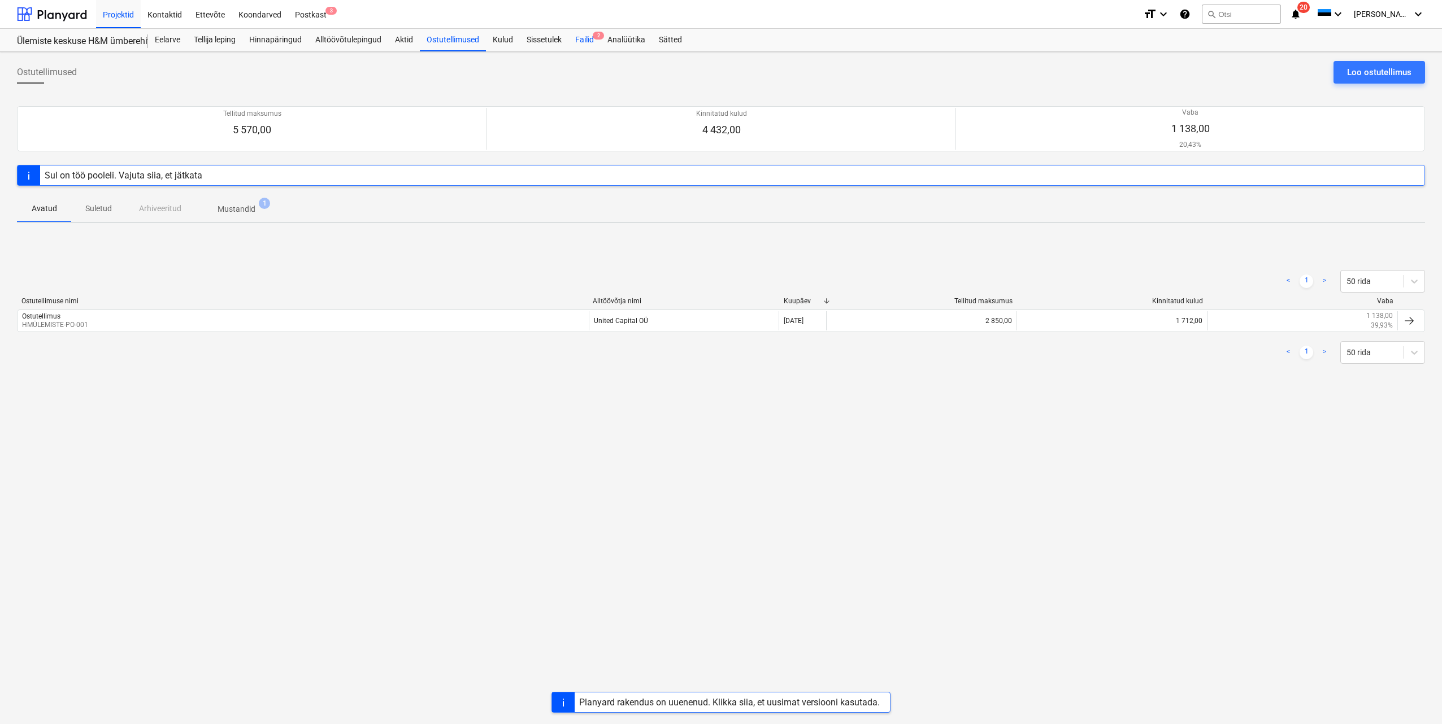
click at [585, 41] on div "Failid 2" at bounding box center [584, 40] width 32 height 23
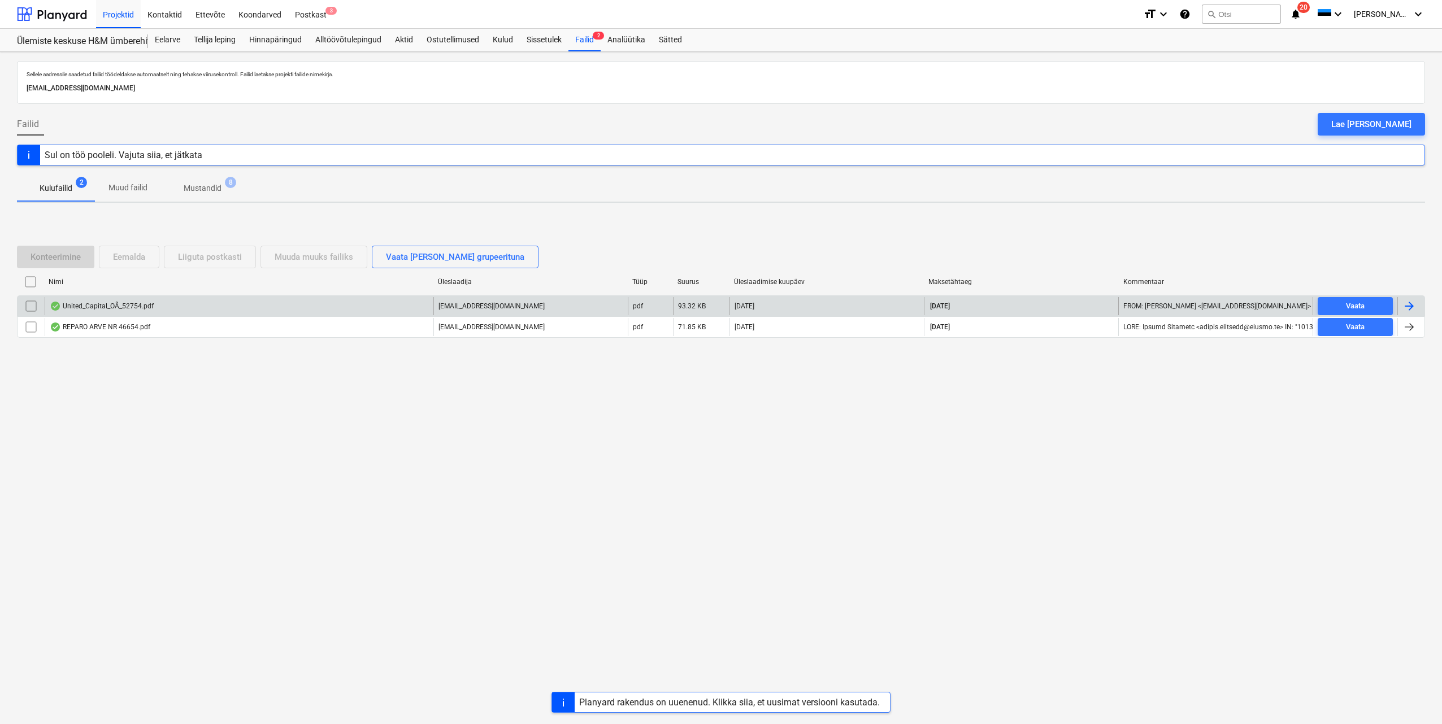
click at [1415, 305] on div at bounding box center [1409, 306] width 14 height 14
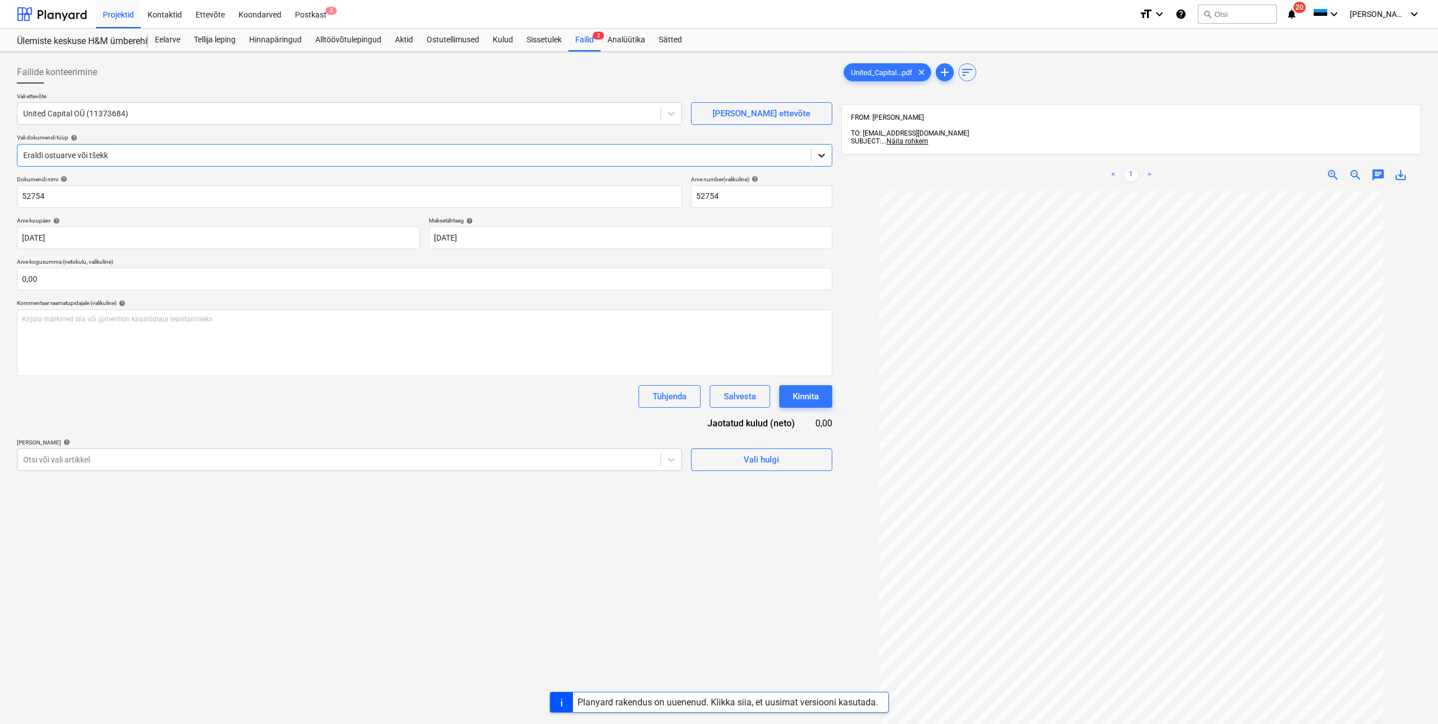
click at [823, 155] on icon at bounding box center [821, 156] width 7 height 4
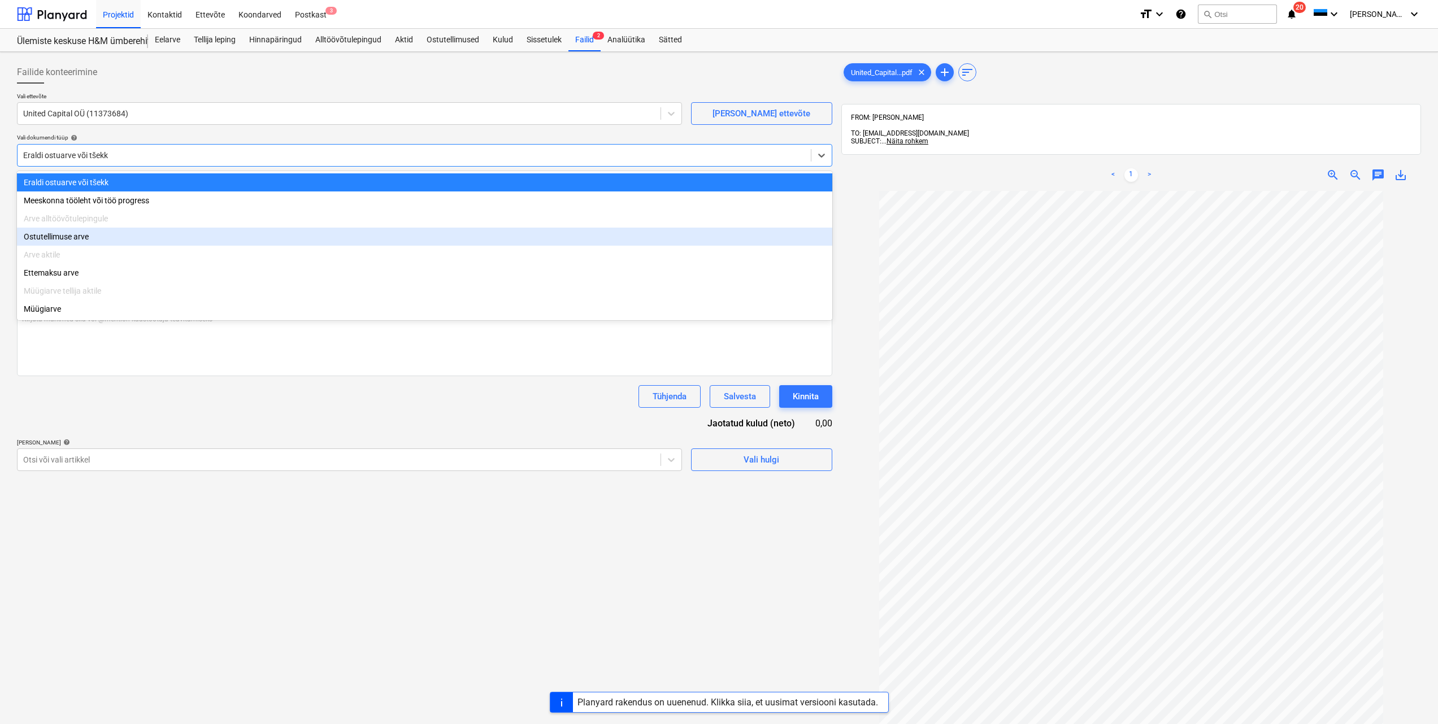
click at [117, 235] on div "Ostutellimuse arve" at bounding box center [424, 237] width 815 height 18
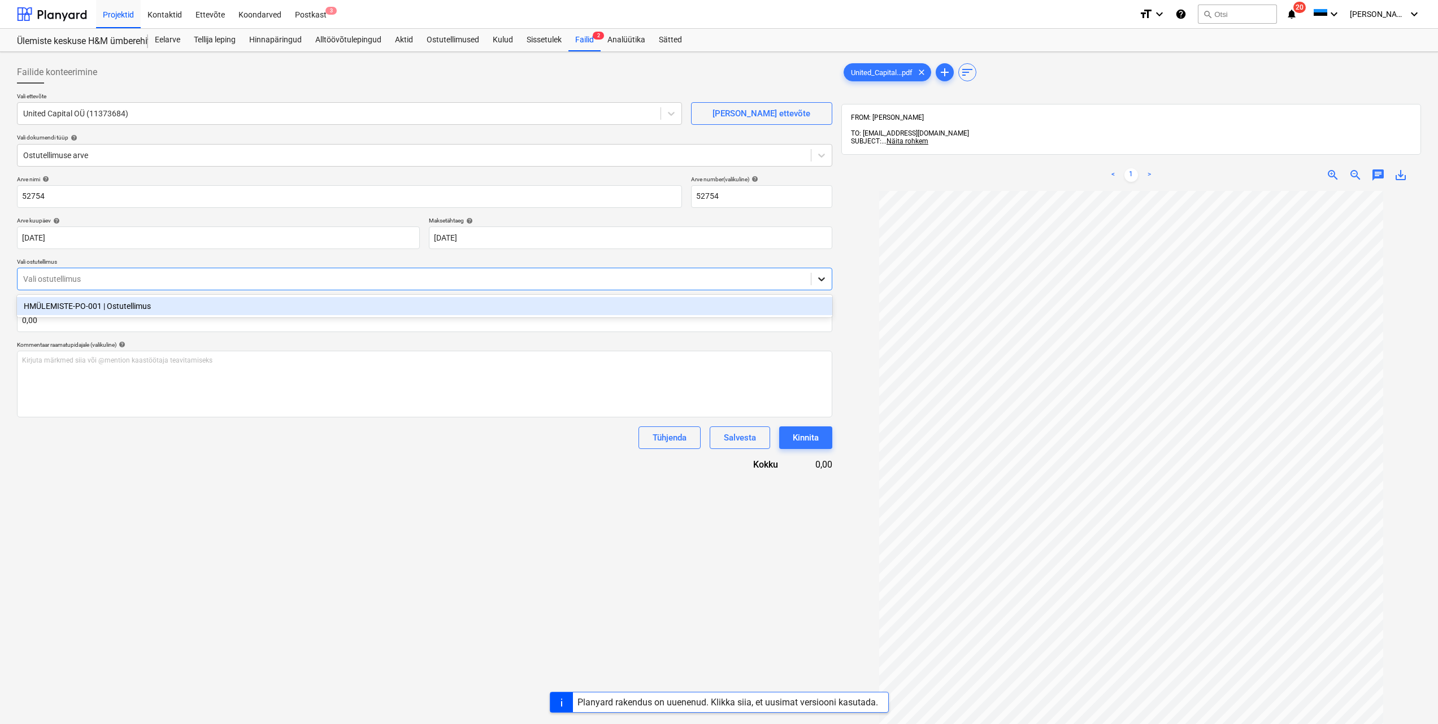
click at [823, 279] on icon at bounding box center [821, 280] width 7 height 4
click at [177, 301] on div "HMÜLEMISTE-PO-001 | Ostutellimus" at bounding box center [424, 306] width 815 height 18
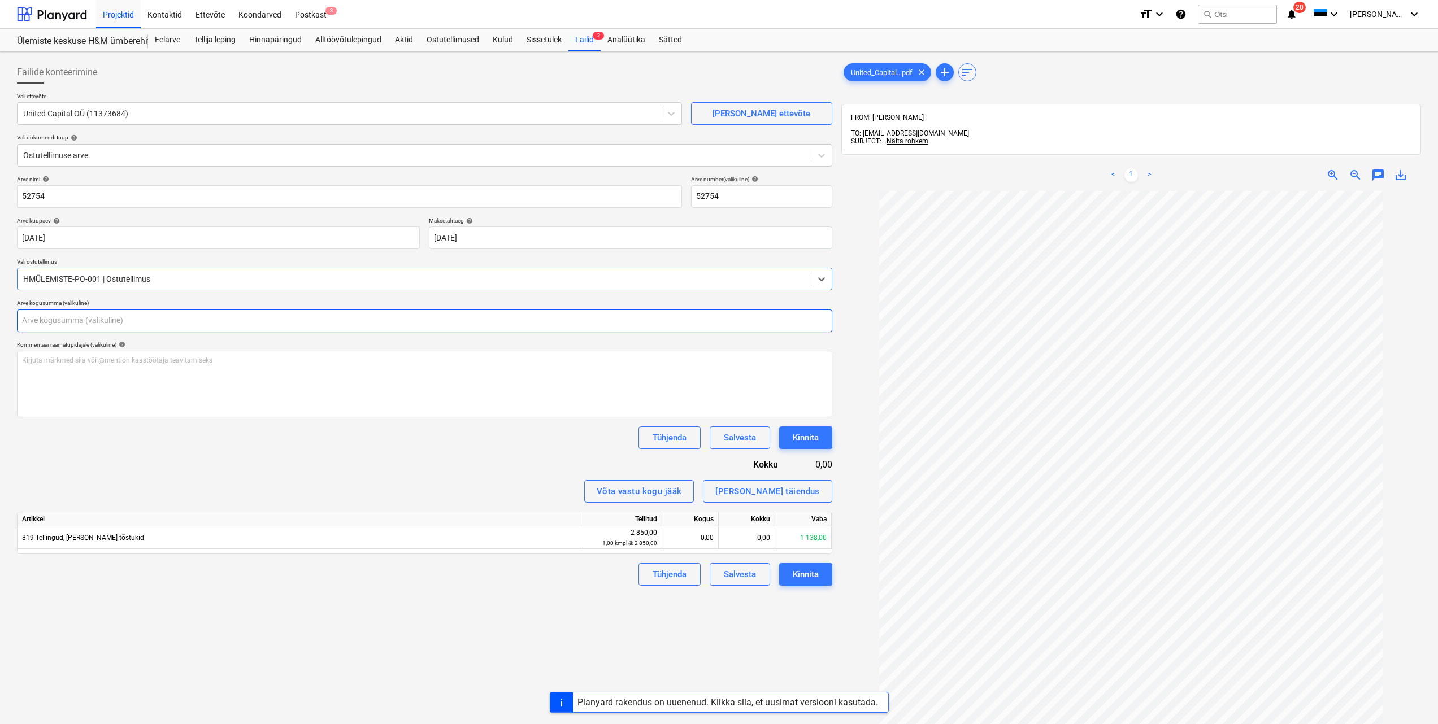
click at [214, 315] on input "text" at bounding box center [424, 321] width 815 height 23
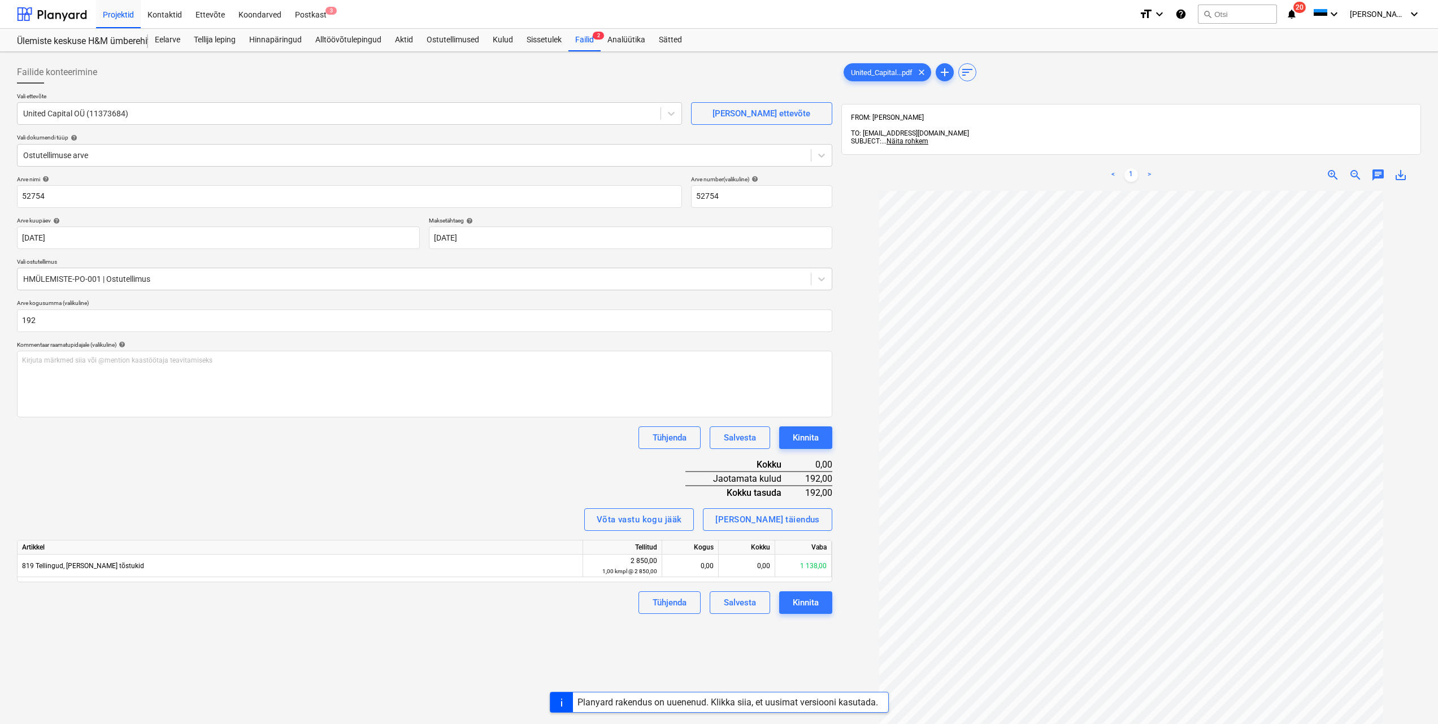
type input "192,00"
click at [478, 645] on div "Failide konteerimine Vali ettevõte United Capital OÜ (11373684) Lisa uus ettevõ…" at bounding box center [424, 473] width 824 height 832
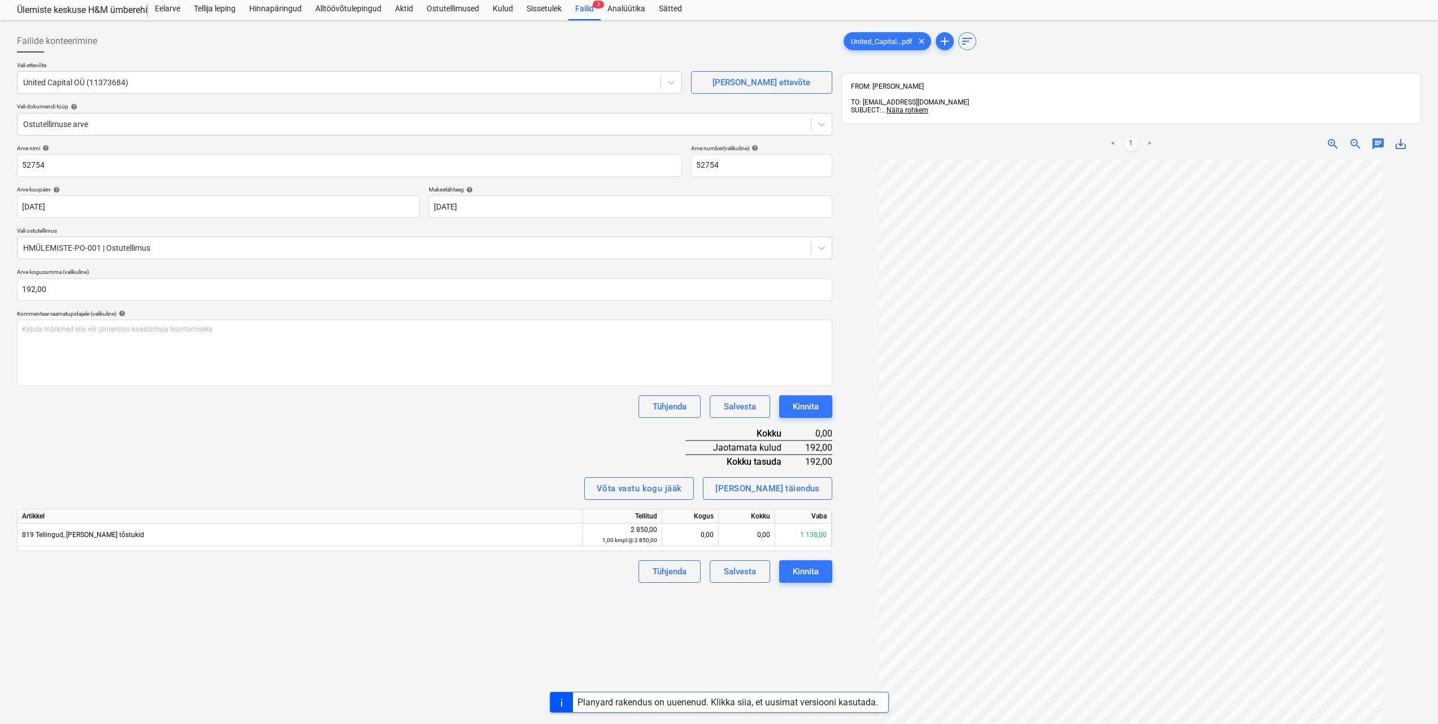
scroll to position [57, 0]
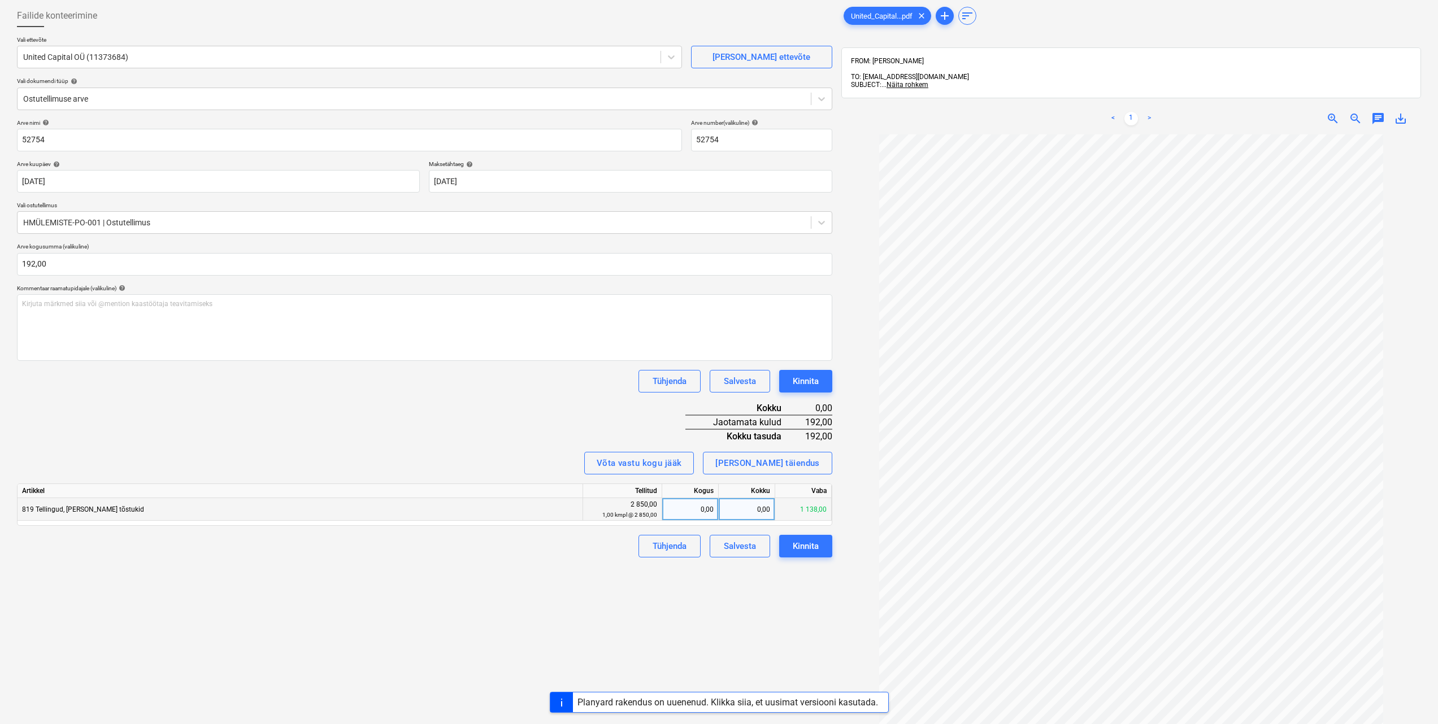
click at [702, 516] on div "0,00" at bounding box center [690, 509] width 47 height 23
type input "1"
click at [739, 512] on div "1 138,00" at bounding box center [747, 509] width 57 height 23
click at [668, 551] on div "Tühjenda" at bounding box center [670, 546] width 34 height 15
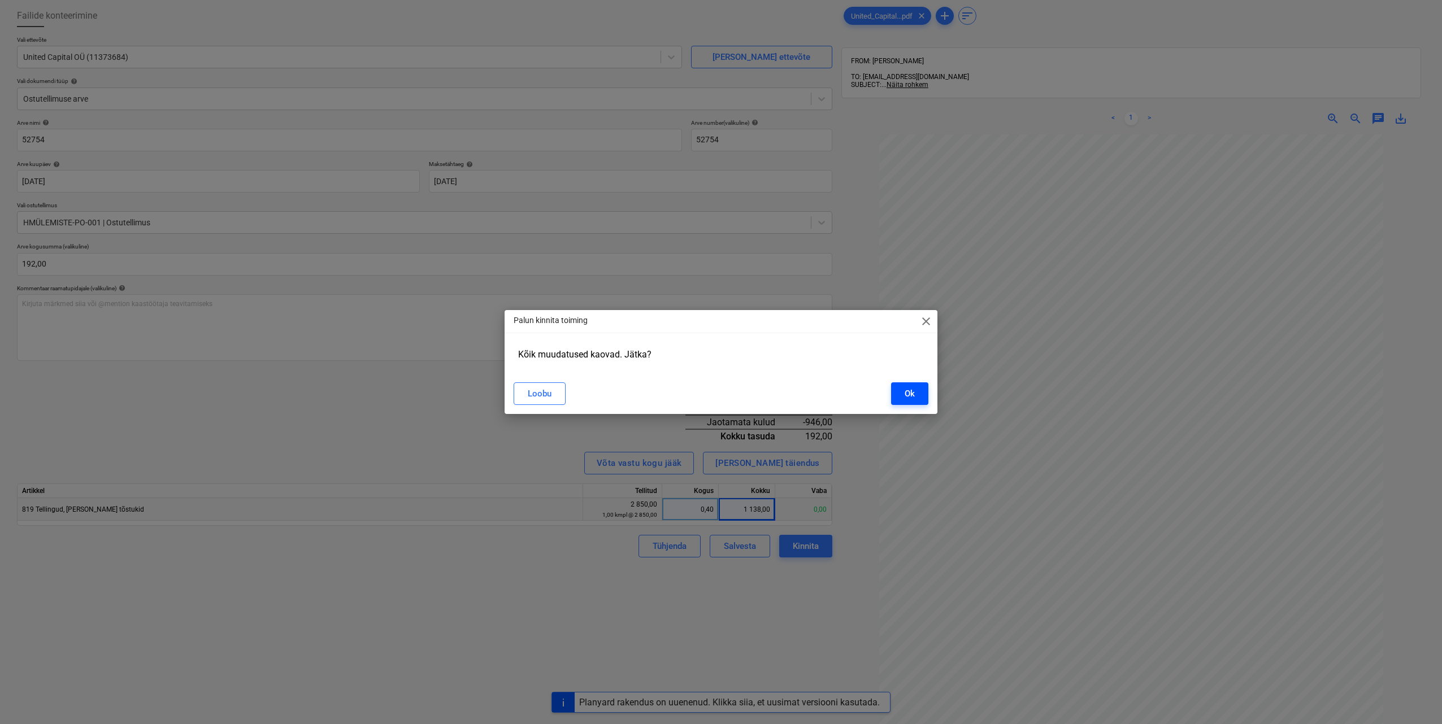
click at [906, 386] on div "Ok" at bounding box center [910, 393] width 10 height 15
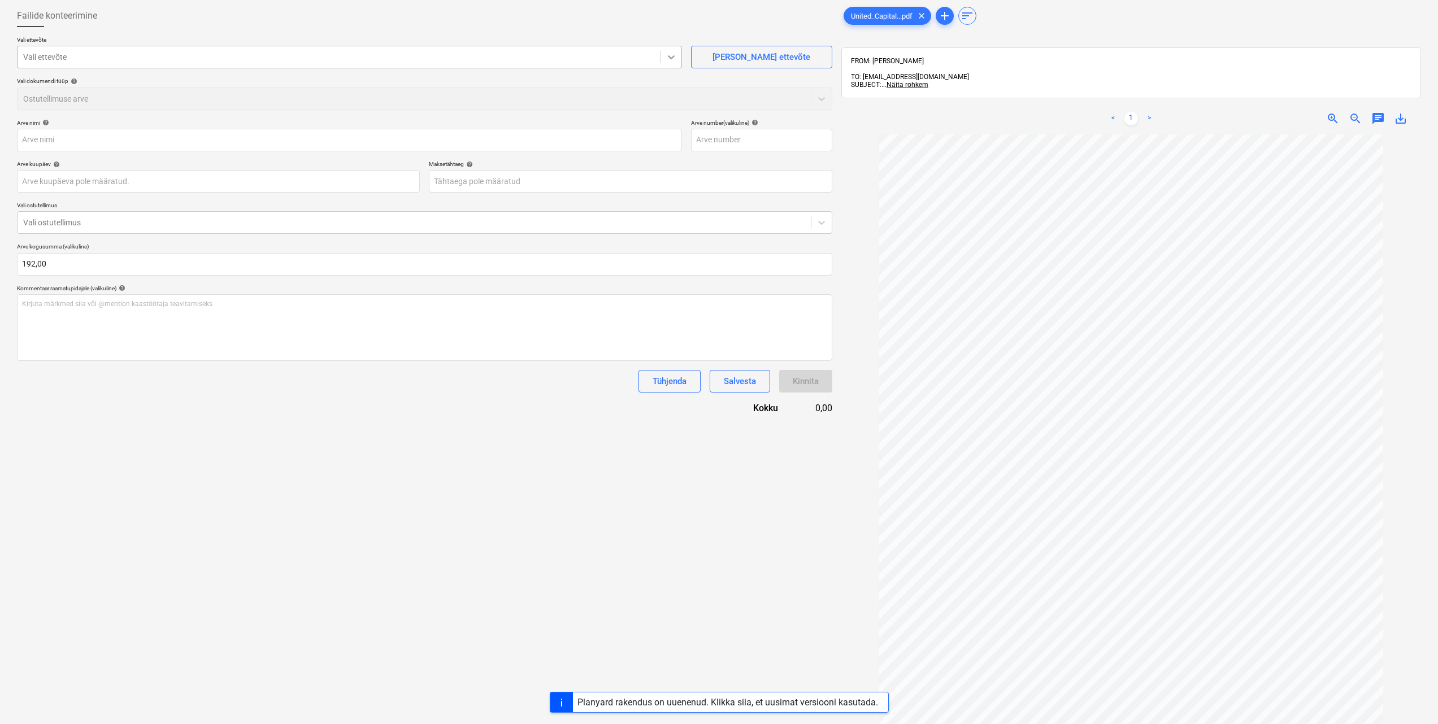
click at [673, 62] on icon at bounding box center [671, 56] width 11 height 11
click at [405, 492] on div "Failide konteerimine Vali ettevõte Vali ettevõte Lisa uus ettevõte Vali dokumen…" at bounding box center [424, 416] width 824 height 832
click at [718, 224] on div at bounding box center [414, 222] width 782 height 11
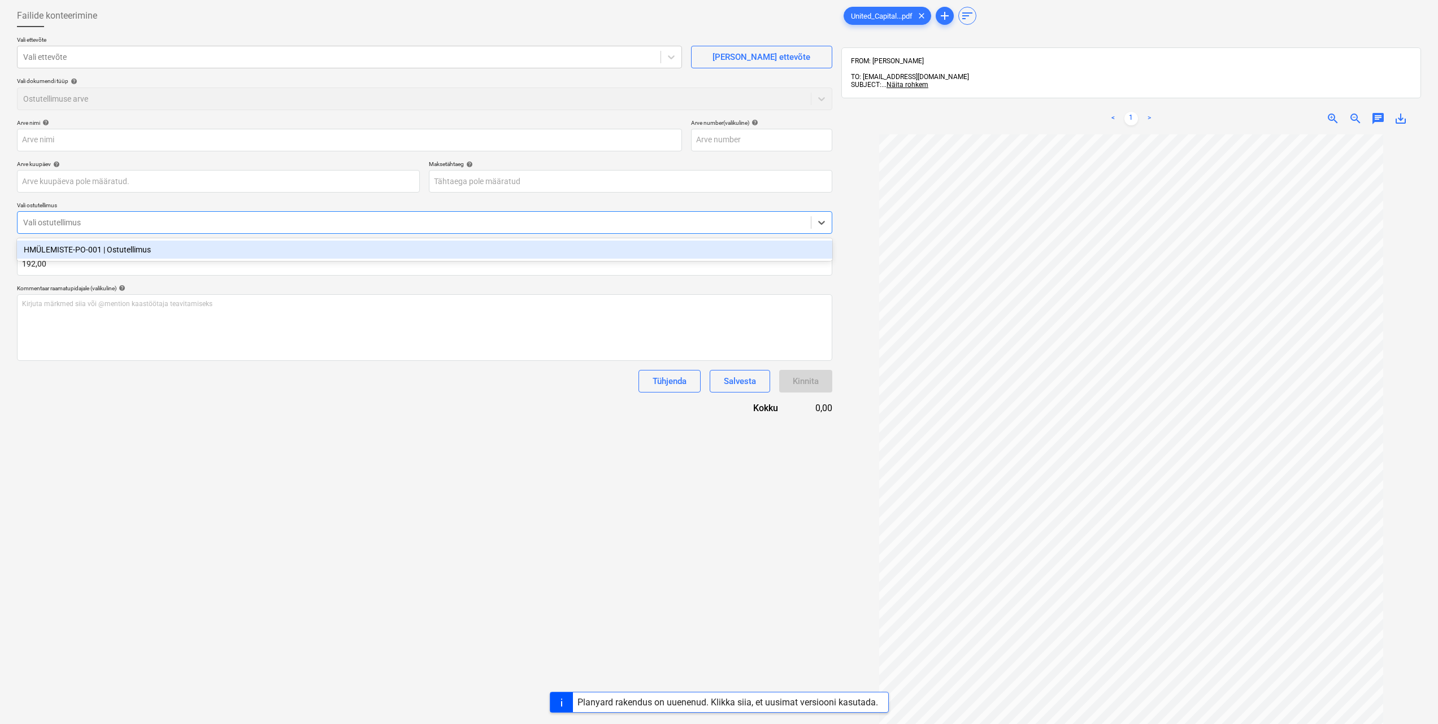
click at [136, 250] on div "HMÜLEMISTE-PO-001 | Ostutellimus" at bounding box center [424, 250] width 815 height 18
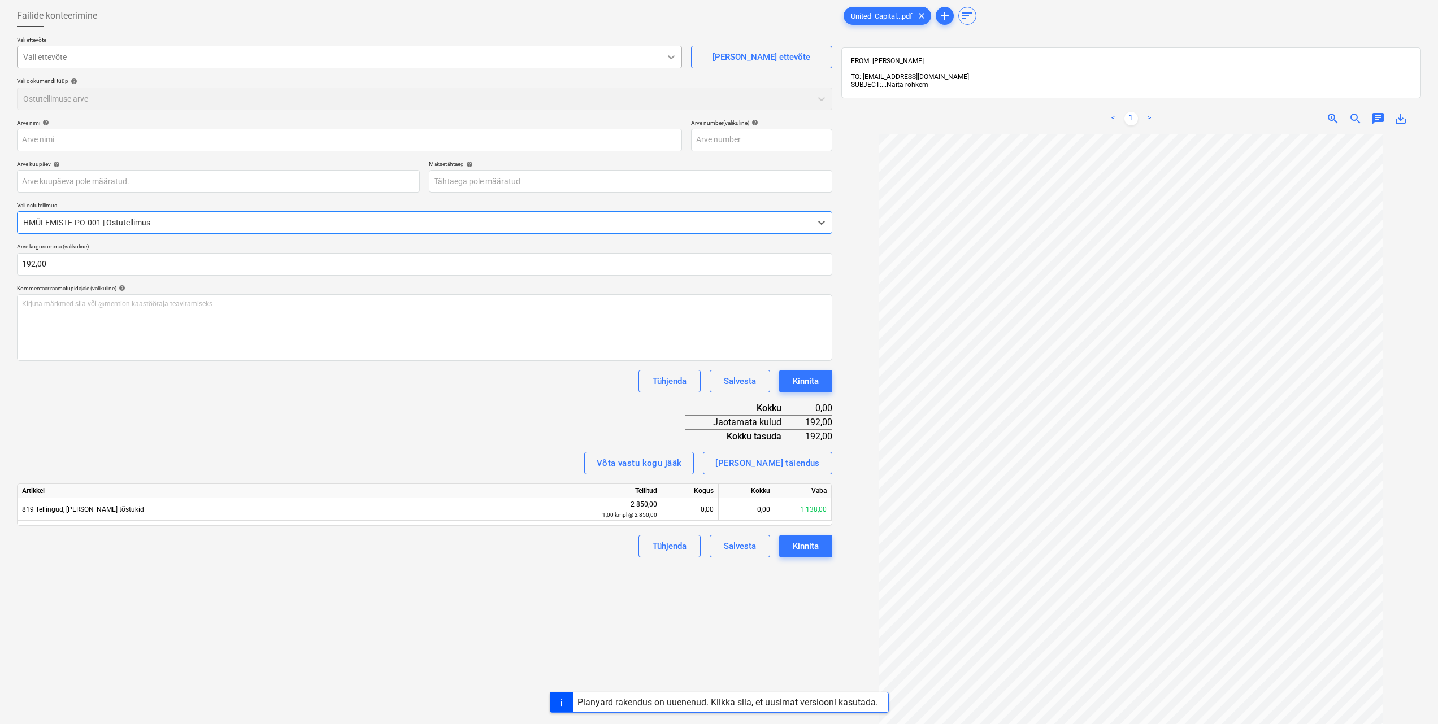
click at [671, 58] on icon at bounding box center [671, 56] width 11 height 11
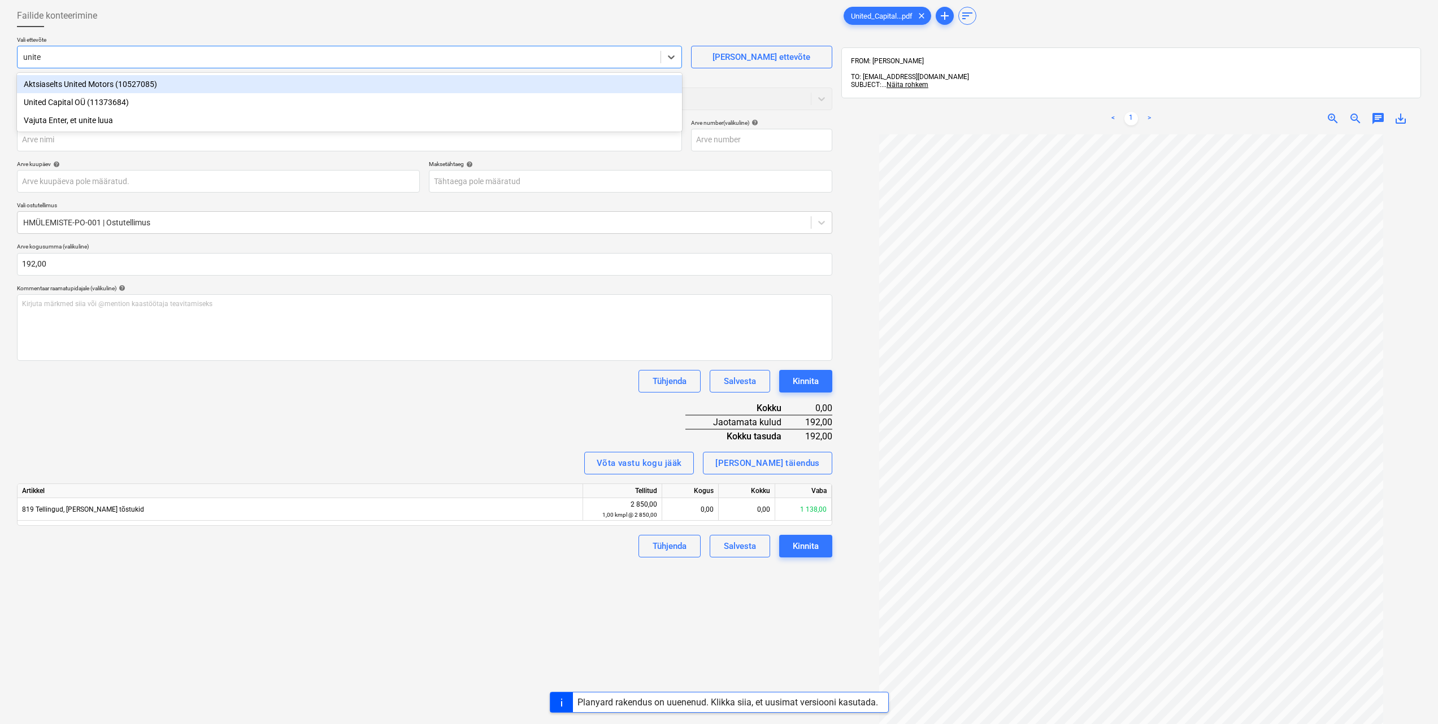
type input "united"
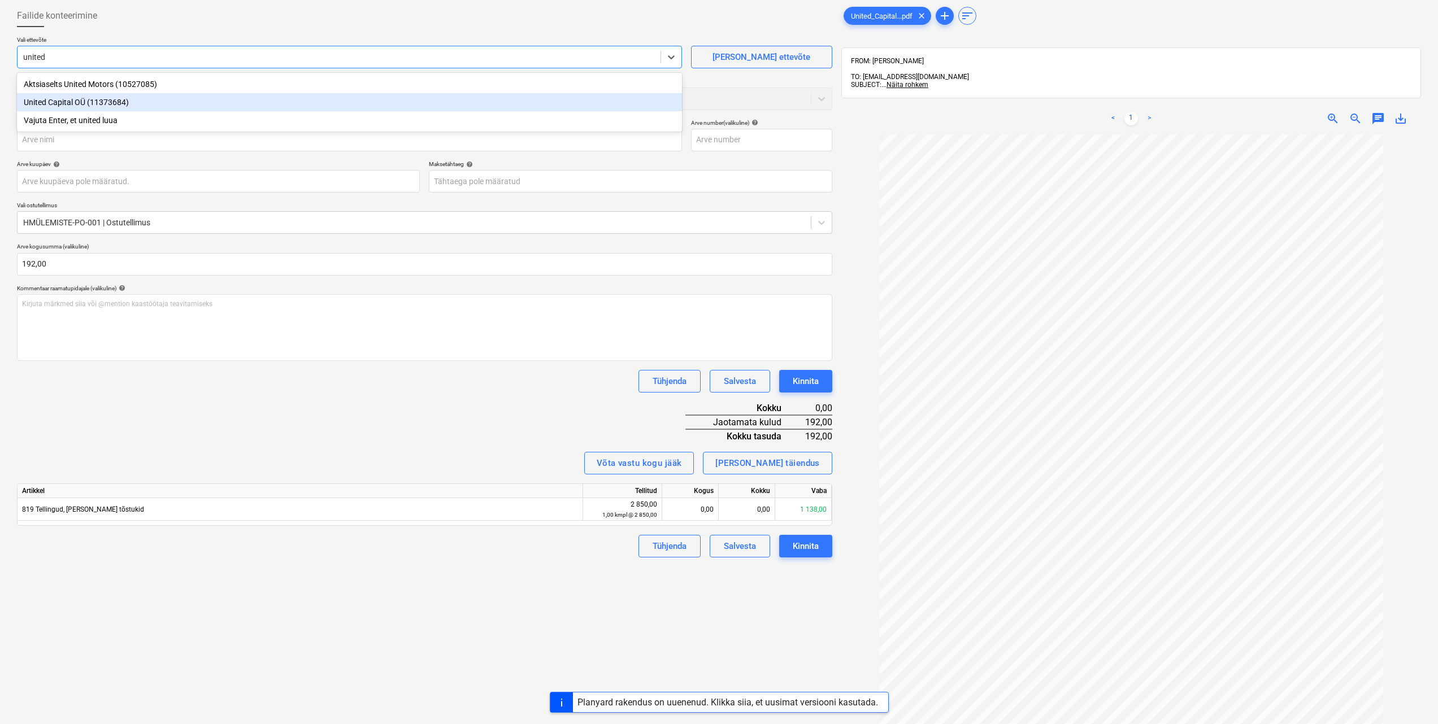
click at [255, 108] on div "United Capital OÜ (11373684)" at bounding box center [349, 102] width 665 height 18
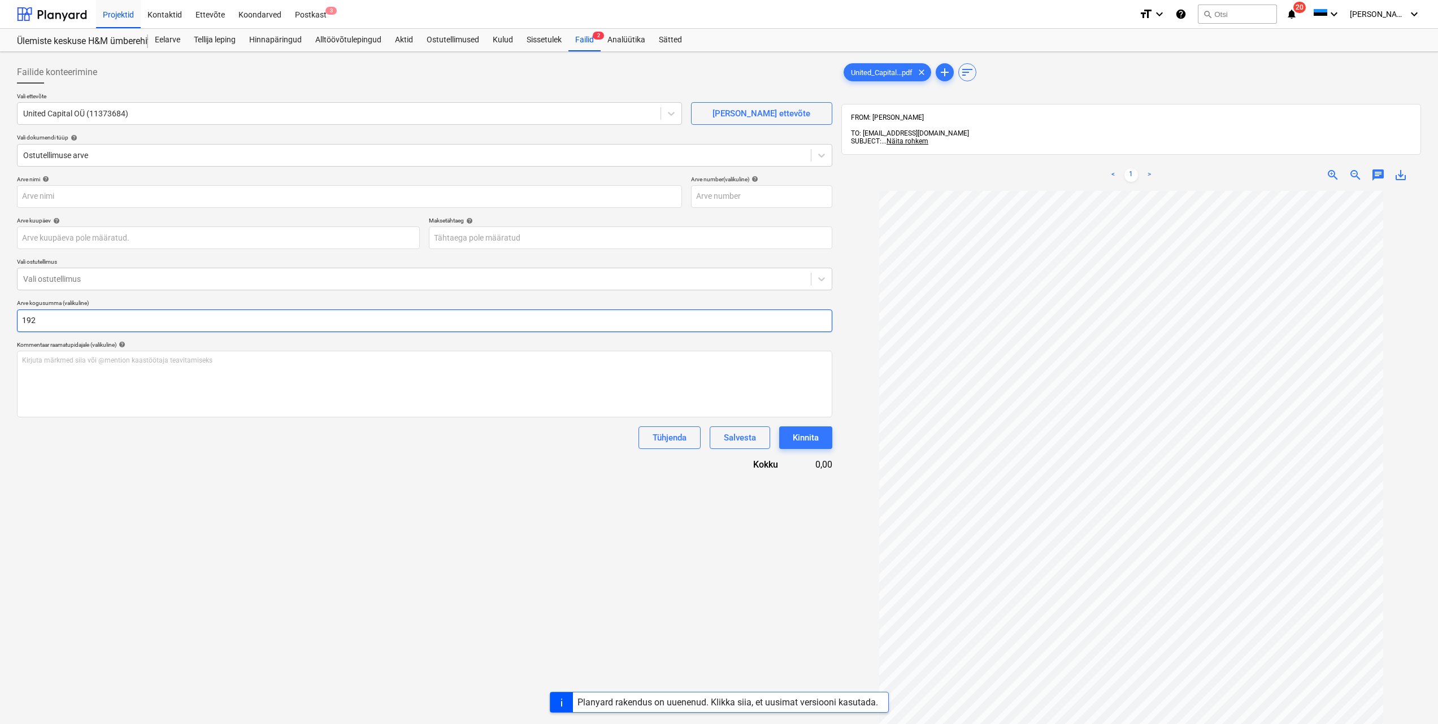
click at [324, 315] on input "192" at bounding box center [424, 321] width 815 height 23
type input "1"
type input "0,00"
click at [216, 517] on div "Failide konteerimine Vali ettevõte United Capital OÜ (11373684) Lisa uus ettevõ…" at bounding box center [424, 473] width 824 height 832
click at [318, 292] on div "Arve nimi help Arve number (valikuline) help Arve kuupäev help 31 Jul 2025 Pres…" at bounding box center [424, 324] width 815 height 296
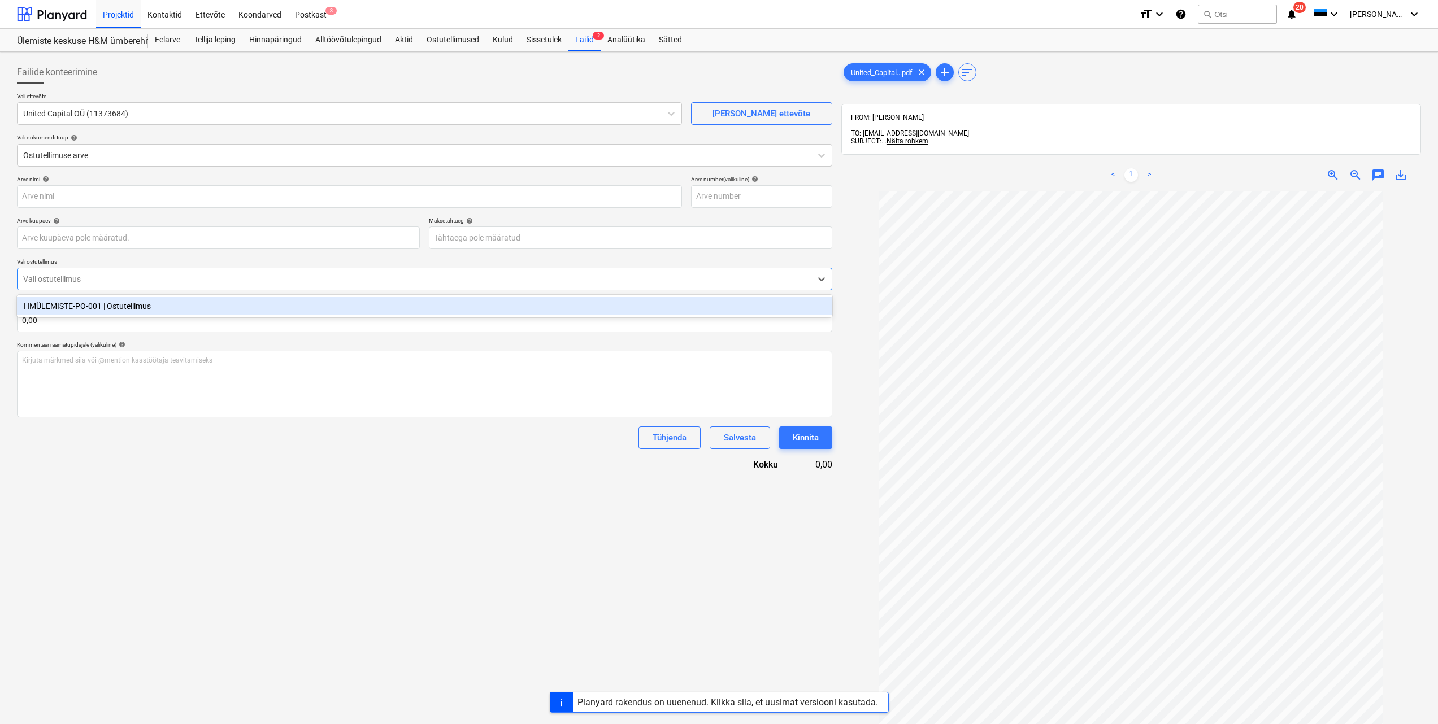
click at [318, 282] on div at bounding box center [414, 278] width 782 height 11
click at [274, 308] on div "HMÜLEMISTE-PO-001 | Ostutellimus" at bounding box center [424, 306] width 815 height 18
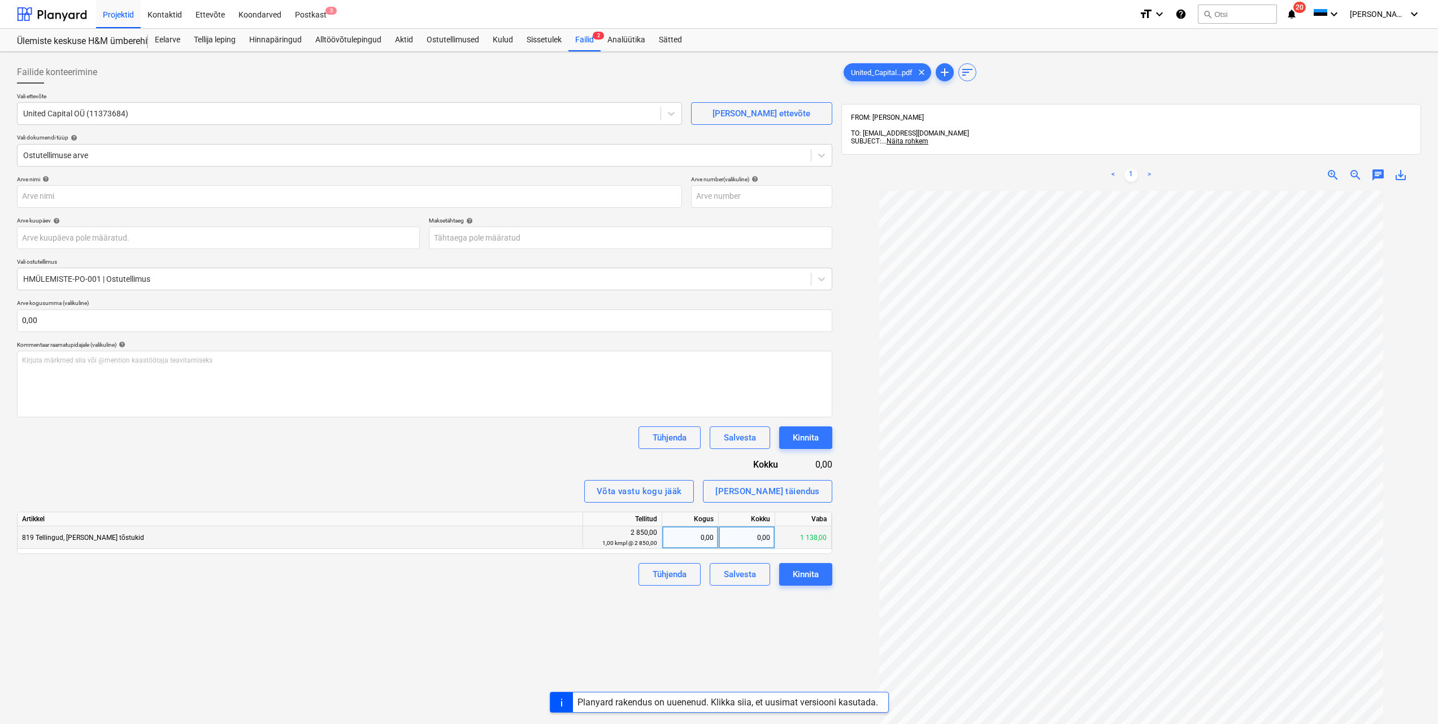
click at [761, 537] on div "0,00" at bounding box center [747, 538] width 57 height 23
type input "192"
click at [626, 605] on div "Failide konteerimine Vali ettevõte United Capital OÜ (11373684) Lisa uus ettevõ…" at bounding box center [424, 473] width 824 height 832
click at [164, 310] on input "text" at bounding box center [424, 321] width 815 height 23
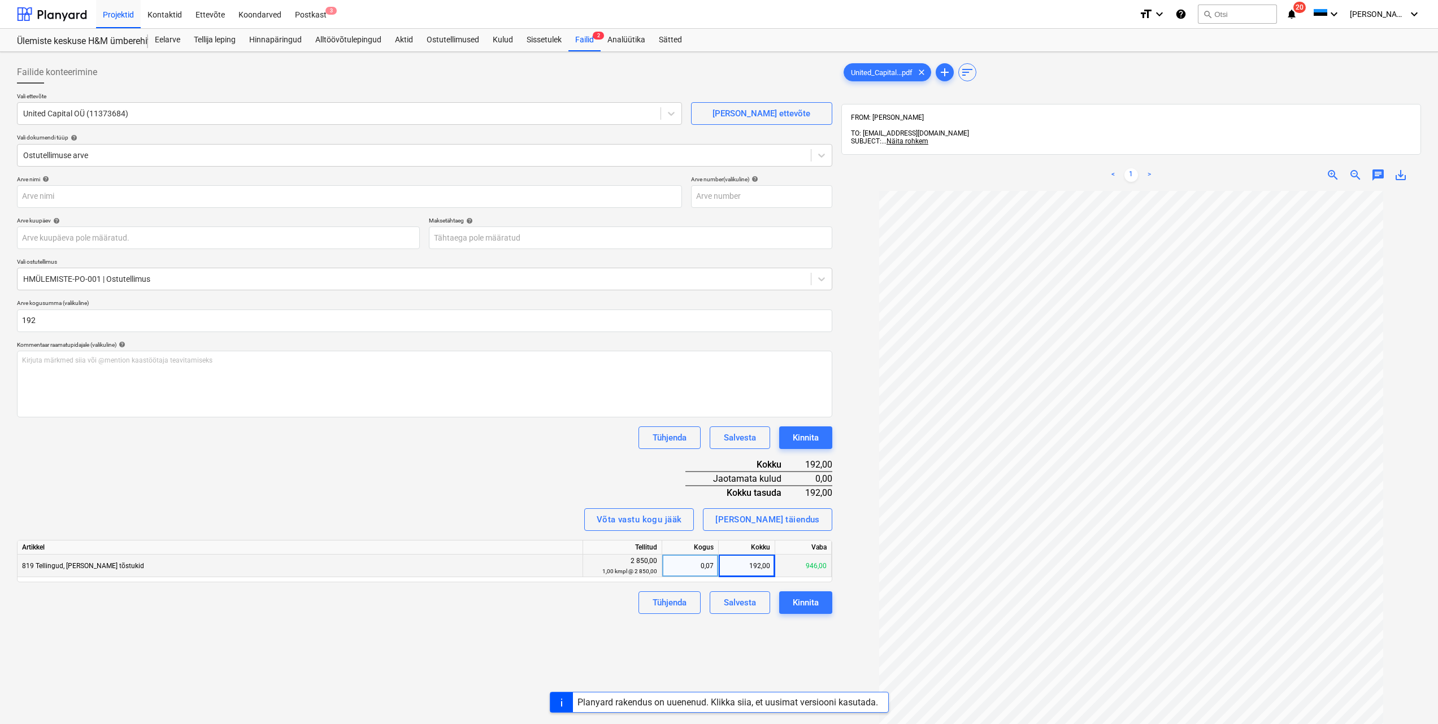
type input "192,00"
click at [504, 642] on div "Failide konteerimine Vali ettevõte United Capital OÜ (11373684) Lisa uus ettevõ…" at bounding box center [424, 473] width 824 height 832
click at [807, 606] on div "Kinnita" at bounding box center [806, 603] width 26 height 15
click at [613, 197] on input "text" at bounding box center [349, 196] width 665 height 23
type input "Arve nr 52754"
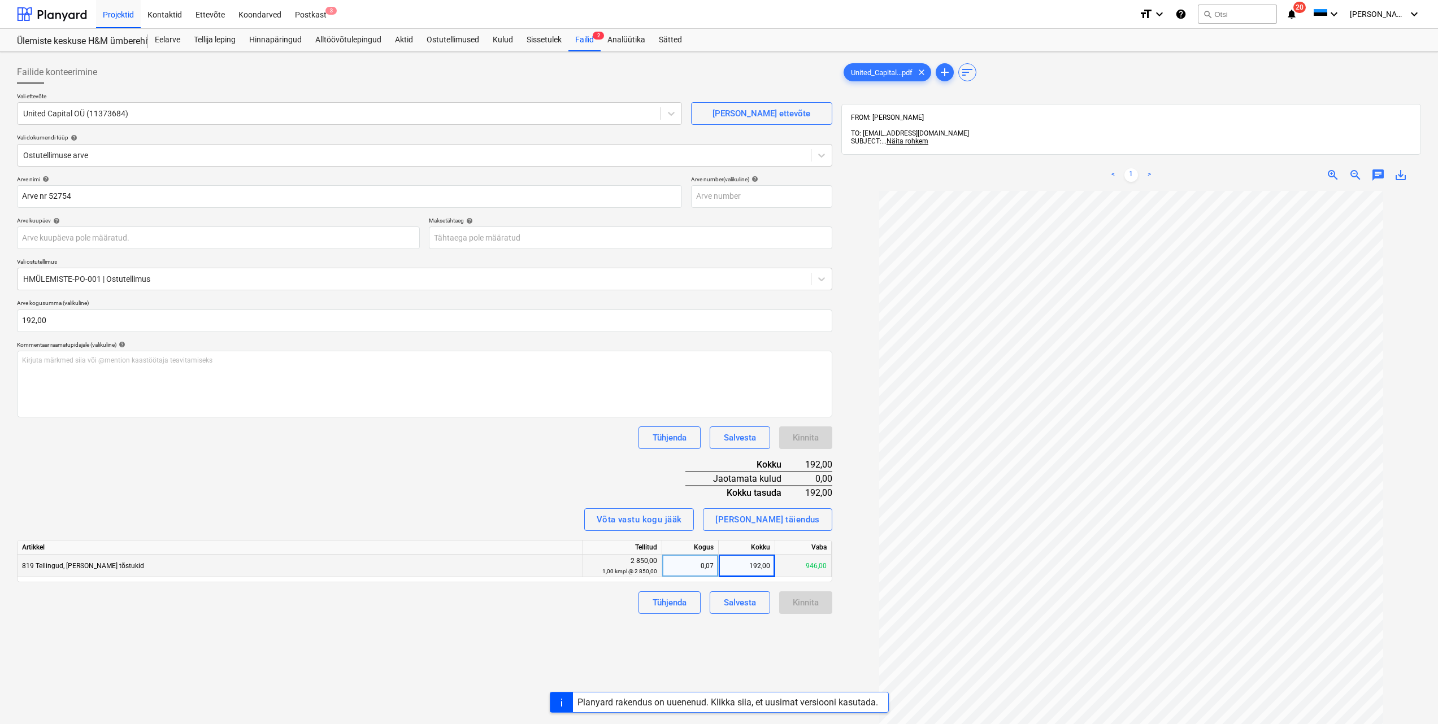
click at [570, 622] on div "Failide konteerimine Vali ettevõte United Capital OÜ (11373684) Lisa uus ettevõ…" at bounding box center [424, 473] width 824 height 832
click at [806, 607] on div "Kinnita" at bounding box center [805, 603] width 53 height 23
click at [390, 501] on div "Arve nimi help Arve nr 52754 Arve number (valikuline) help Arve kuupäev help 31…" at bounding box center [424, 395] width 815 height 438
drag, startPoint x: 95, startPoint y: 196, endPoint x: 51, endPoint y: 198, distance: 44.1
click at [51, 198] on input "Arve nr 52754" at bounding box center [349, 196] width 665 height 23
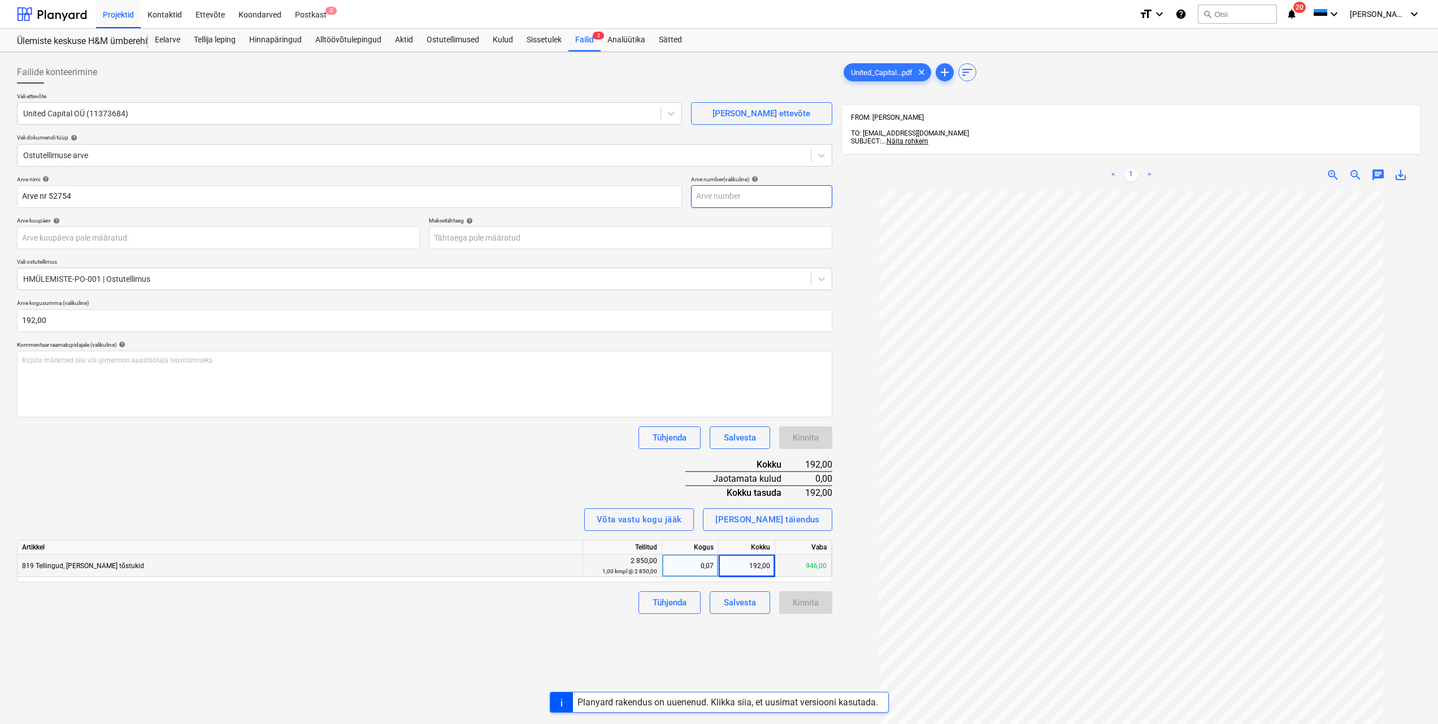
click at [705, 201] on input "text" at bounding box center [761, 196] width 141 height 23
paste input "52754"
type input "52754"
click at [463, 666] on div "Failide konteerimine Vali ettevõte United Capital OÜ (11373684) Lisa uus ettevõ…" at bounding box center [424, 473] width 824 height 832
click at [755, 564] on div "192,00" at bounding box center [747, 566] width 57 height 23
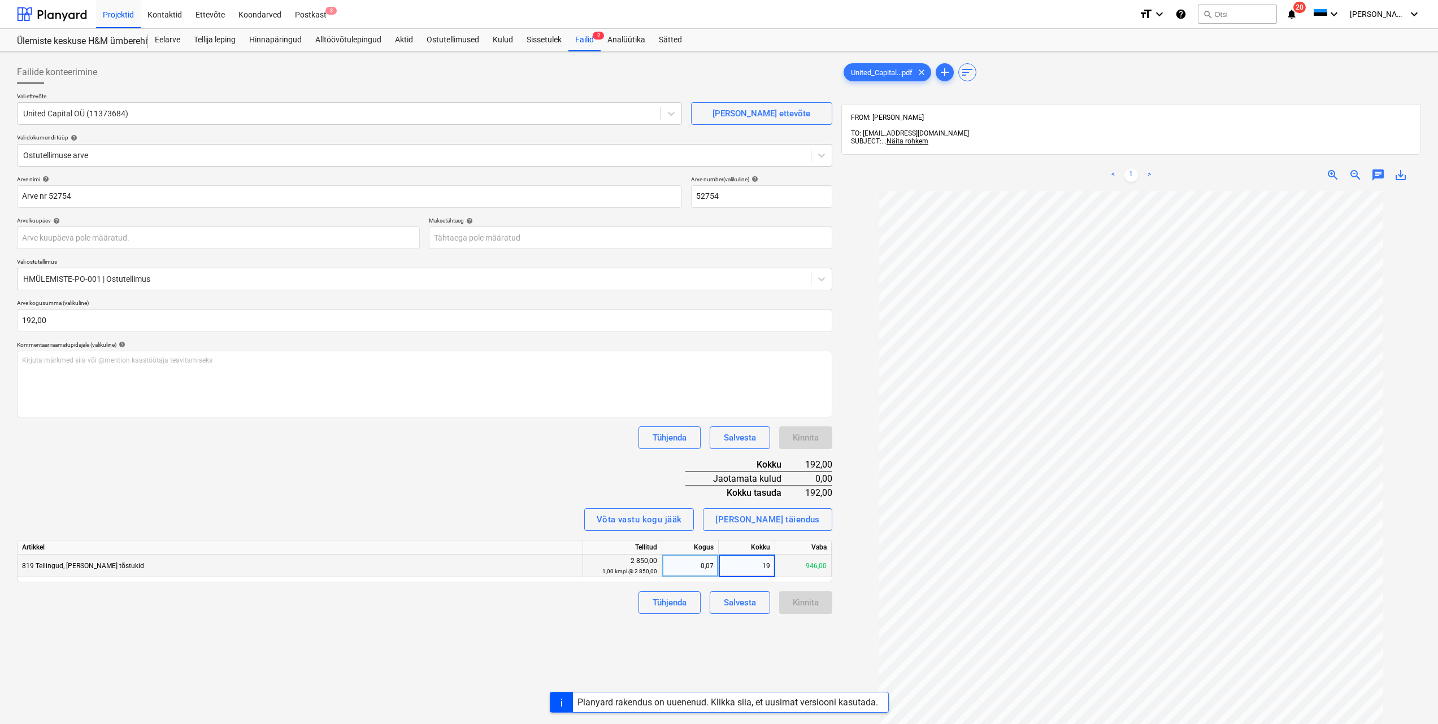
type input "192"
click at [741, 628] on div "Failide konteerimine Vali ettevõte United Capital OÜ (11373684) Lisa uus ettevõ…" at bounding box center [424, 473] width 824 height 832
click at [800, 437] on div "Kinnita" at bounding box center [805, 438] width 53 height 23
click at [658, 653] on div "Failide konteerimine Vali ettevõte United Capital OÜ (11373684) Lisa uus ettevõ…" at bounding box center [424, 473] width 824 height 832
click at [797, 606] on div "Kinnita" at bounding box center [805, 603] width 53 height 23
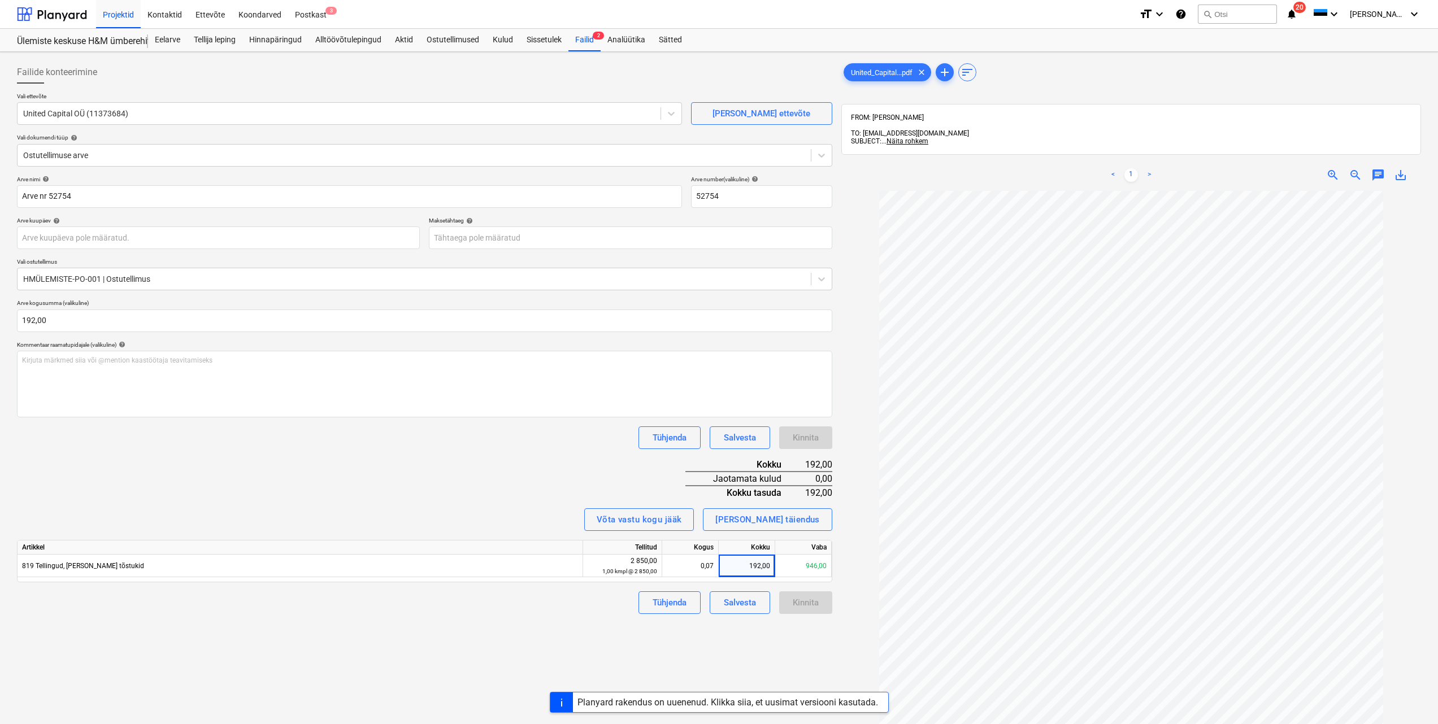
click at [797, 606] on div "Kinnita" at bounding box center [805, 603] width 53 height 23
click at [812, 422] on div "Arve nimi help Arve nr 52754 Arve number (valikuline) help 52754 Arve kuupäev h…" at bounding box center [424, 395] width 815 height 438
click at [811, 433] on div "Kinnita" at bounding box center [805, 438] width 53 height 23
click at [546, 457] on div "Arve nimi help Arve nr 52754 Arve number (valikuline) help 52754 Arve kuupäev h…" at bounding box center [424, 395] width 815 height 438
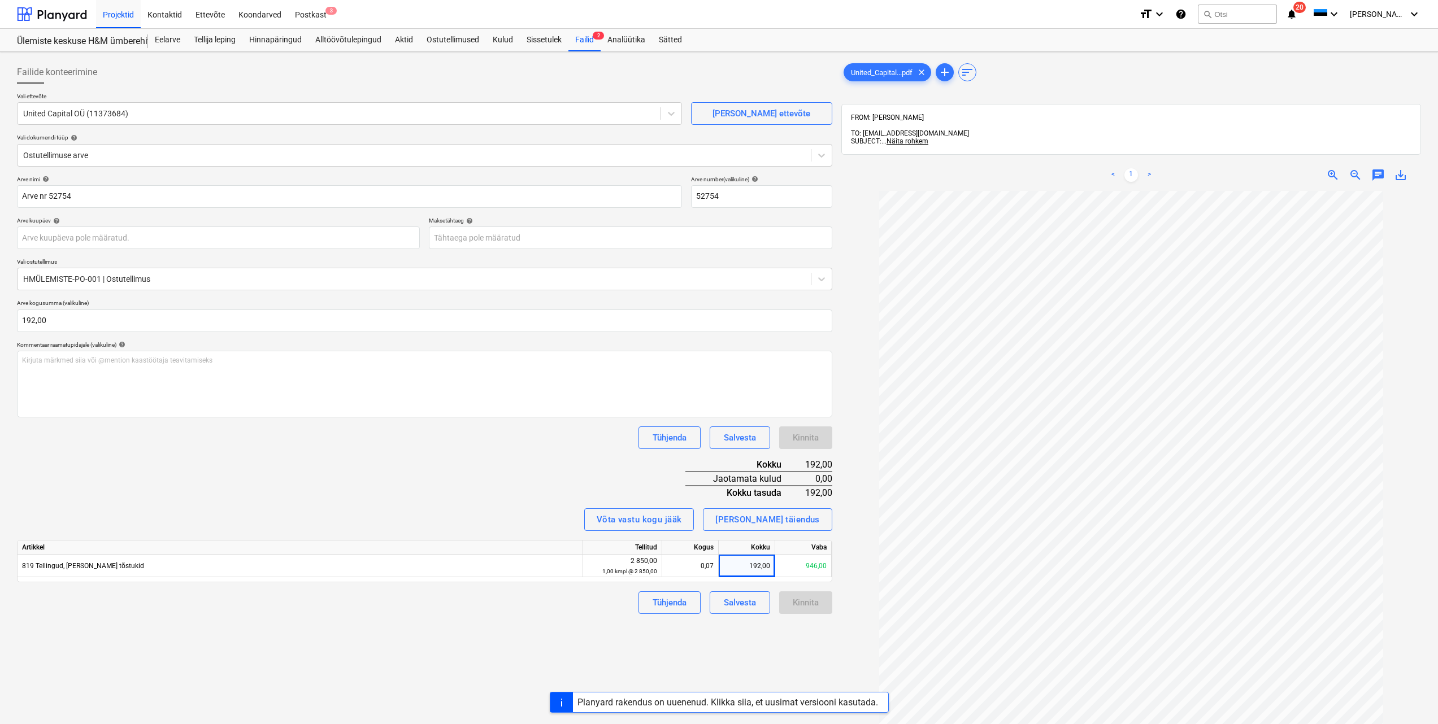
click at [807, 442] on div "Kinnita" at bounding box center [805, 438] width 53 height 23
click at [667, 603] on div "Tühjenda" at bounding box center [670, 603] width 34 height 15
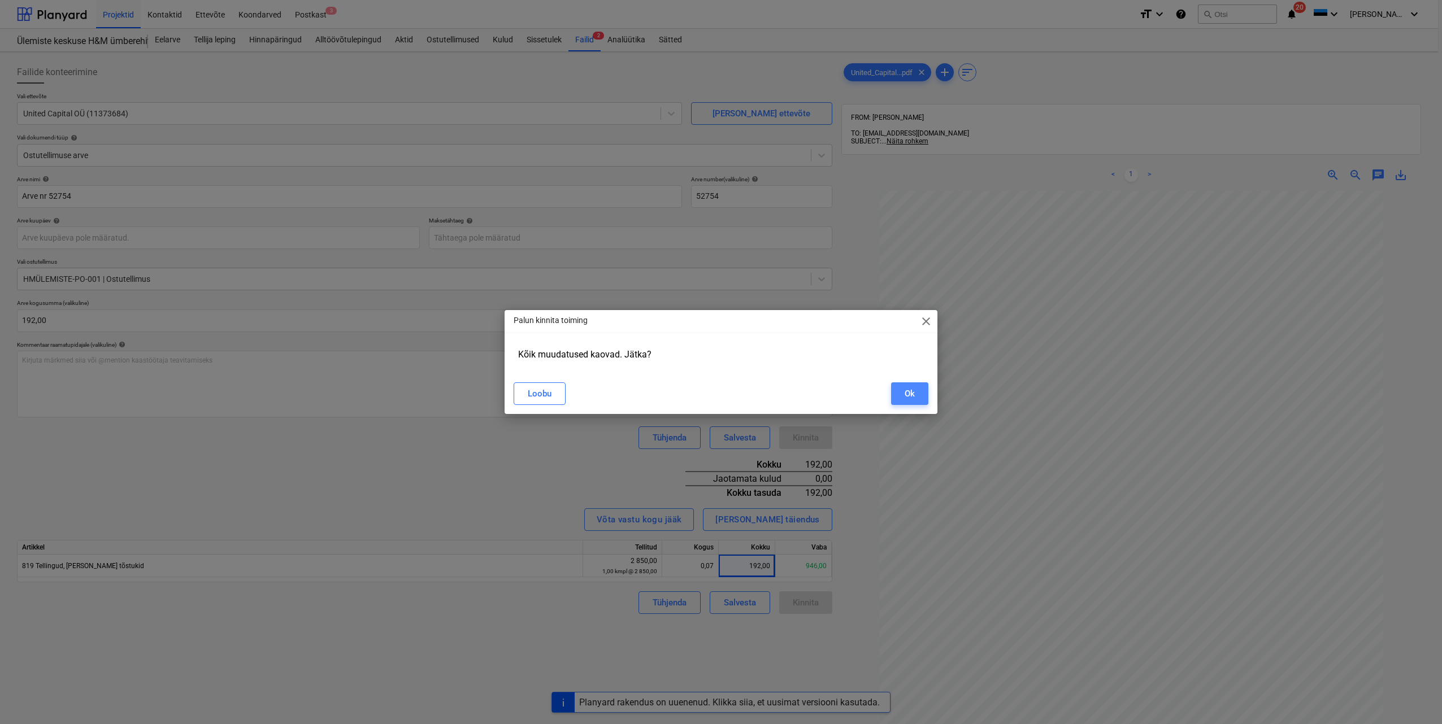
click at [905, 394] on div "Ok" at bounding box center [910, 393] width 10 height 15
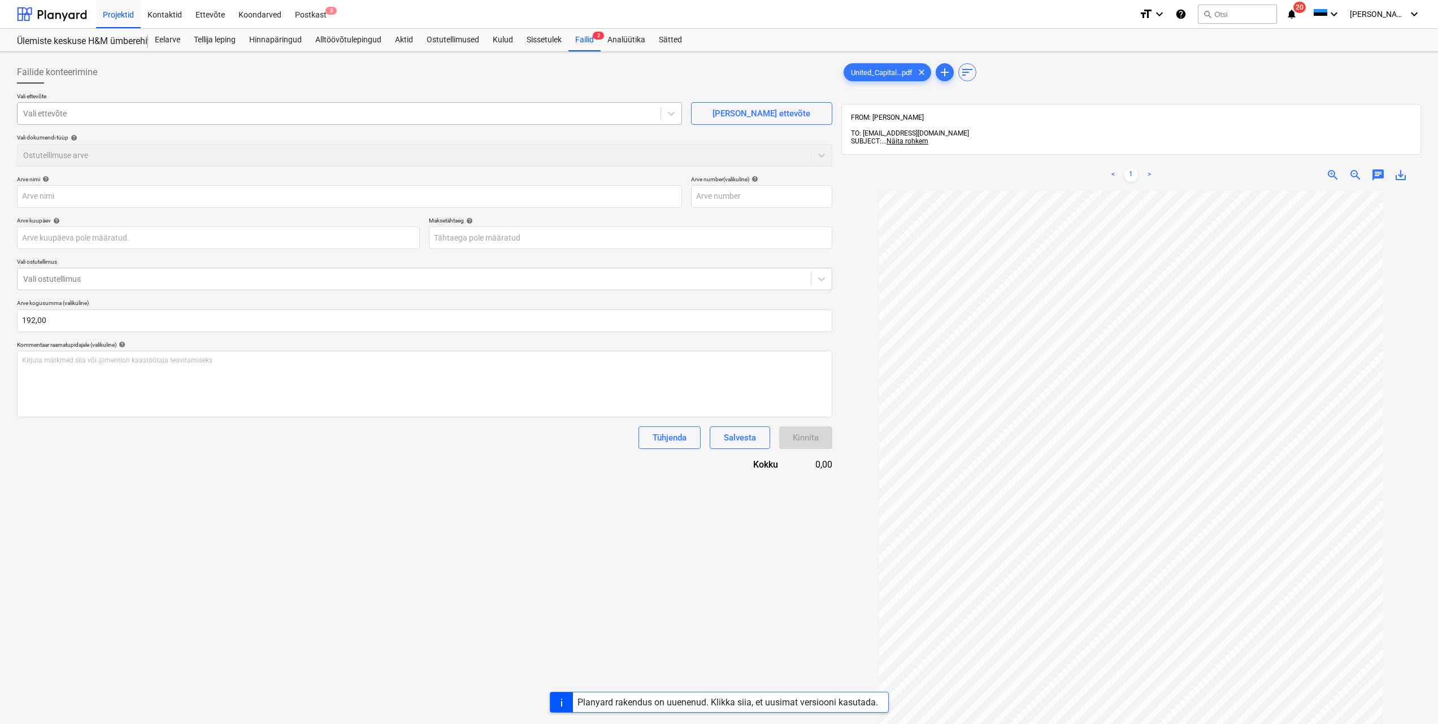
click at [628, 120] on div "Vali ettevõte" at bounding box center [339, 114] width 643 height 16
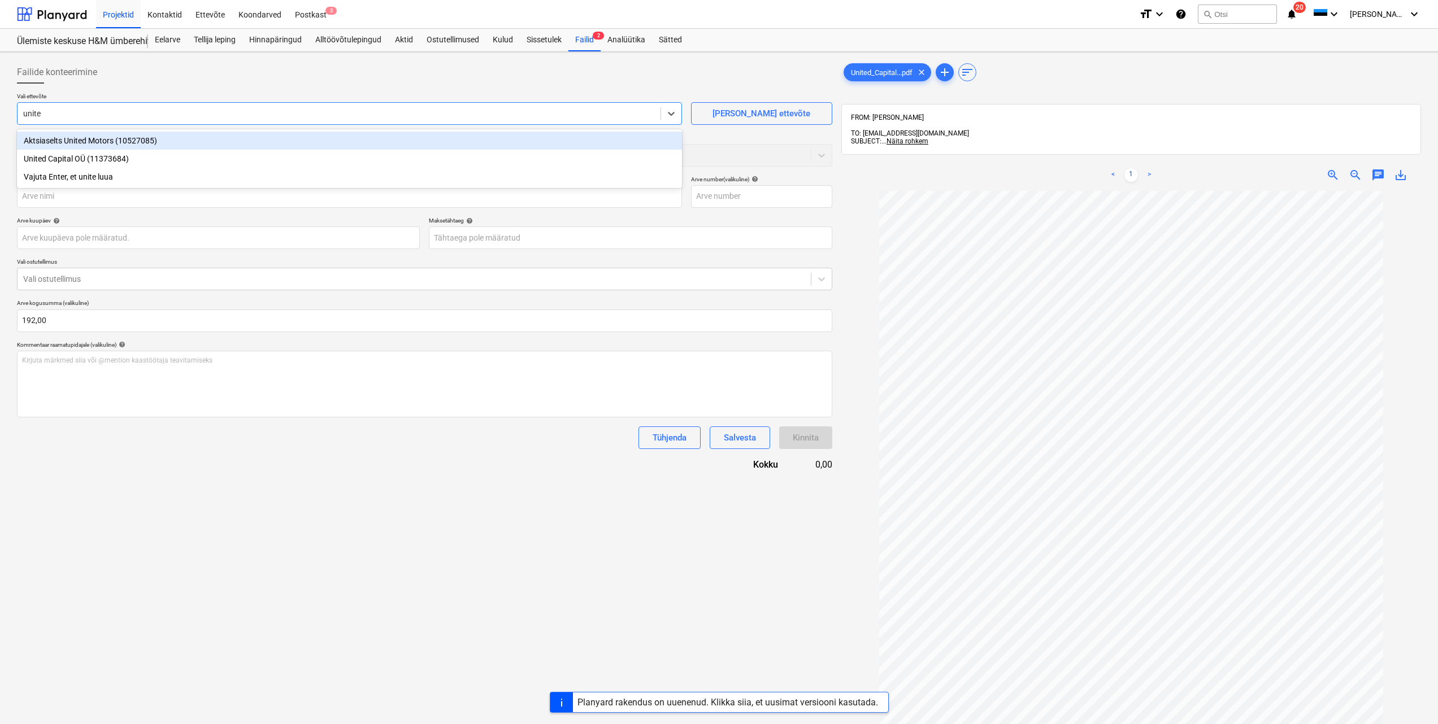
type input "united"
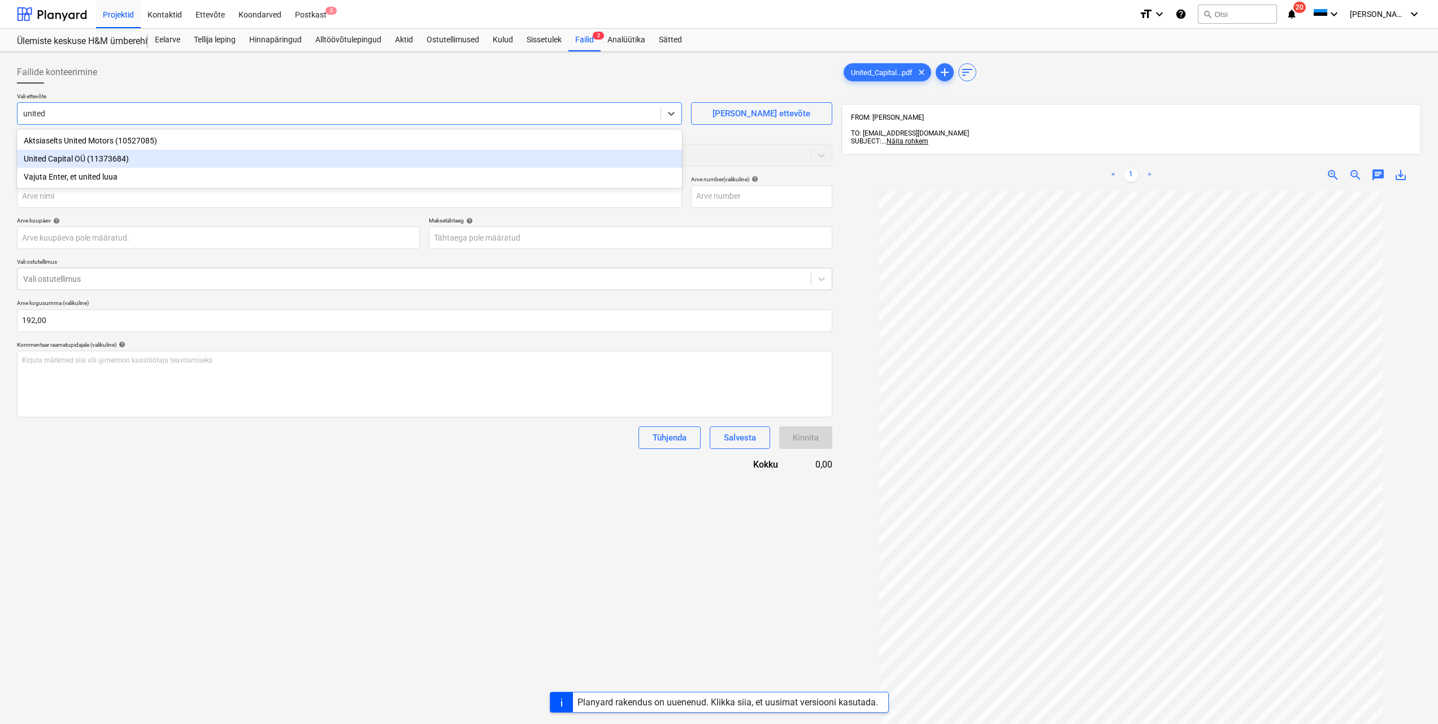
click at [86, 158] on div "United Capital OÜ (11373684)" at bounding box center [349, 159] width 665 height 18
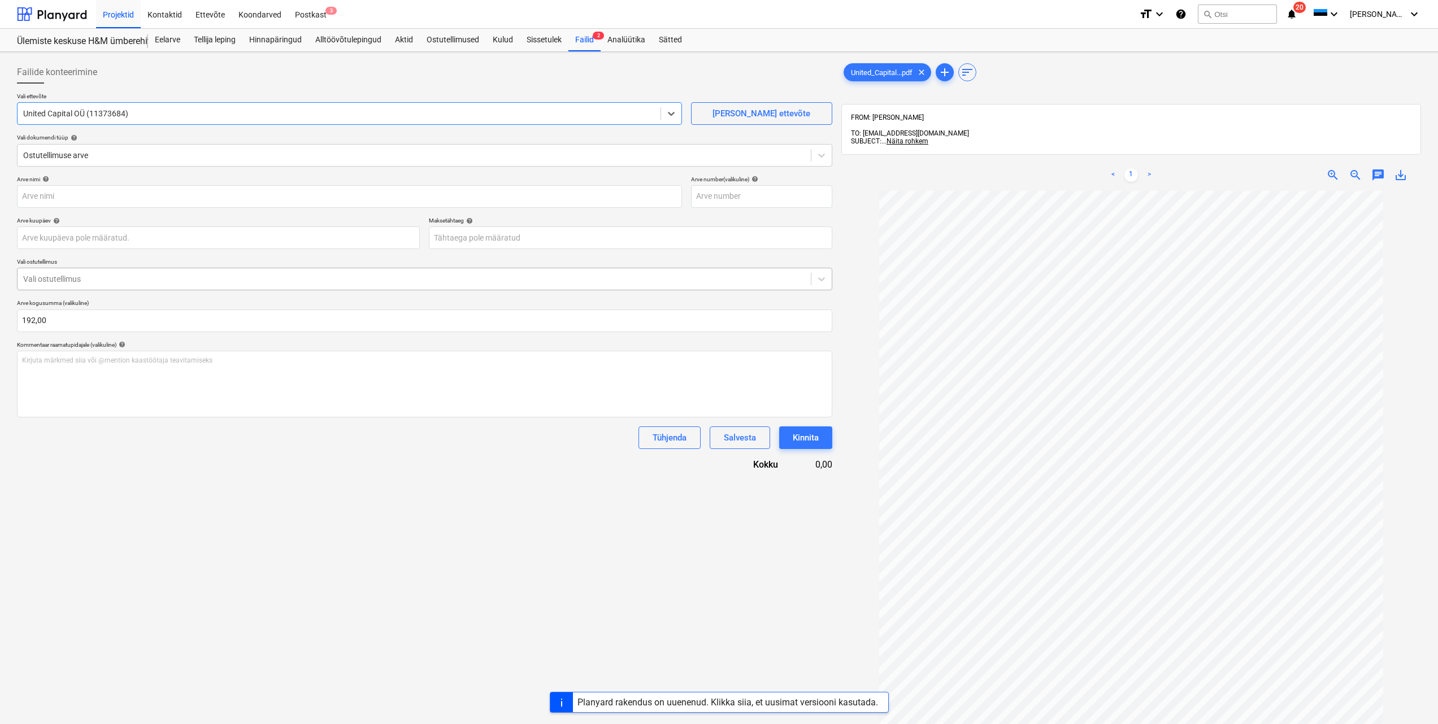
click at [219, 287] on div "Vali ostutellimus" at bounding box center [414, 279] width 793 height 16
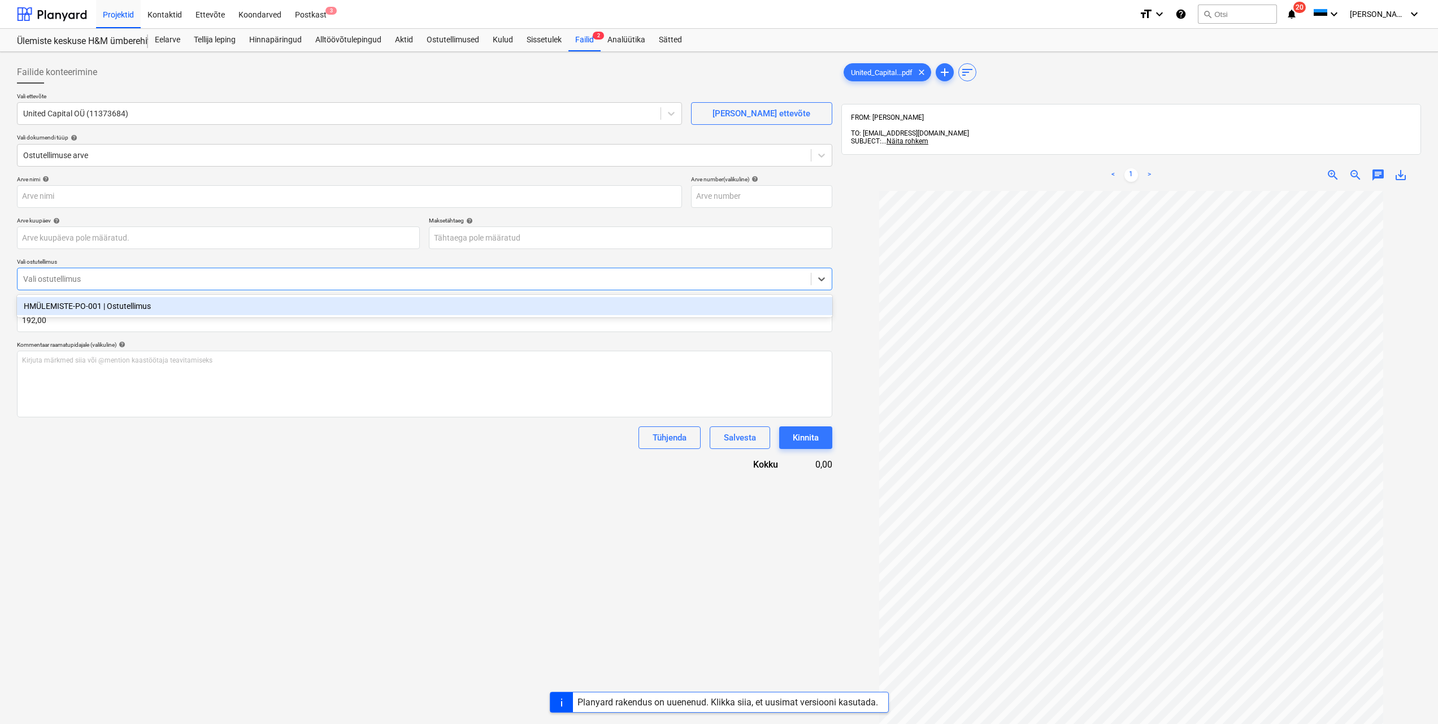
click at [214, 297] on div "HMÜLEMISTE-PO-001 | Ostutellimus" at bounding box center [424, 306] width 815 height 23
click at [212, 308] on div "HMÜLEMISTE-PO-001 | Ostutellimus" at bounding box center [424, 306] width 815 height 18
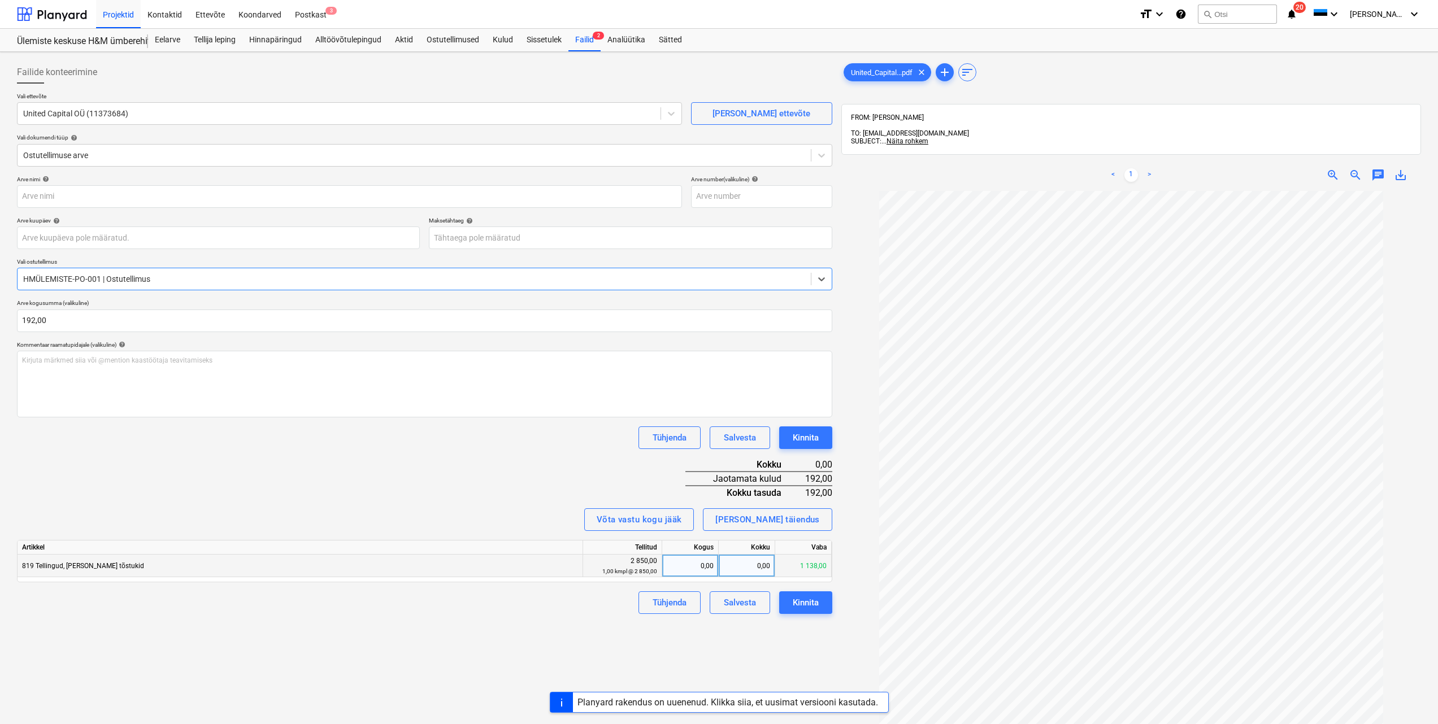
click at [739, 564] on div "0,00" at bounding box center [747, 566] width 57 height 23
click at [141, 191] on input "text" at bounding box center [349, 196] width 665 height 23
type input "Arve nr 52754"
click at [772, 563] on div "0,00" at bounding box center [747, 566] width 57 height 23
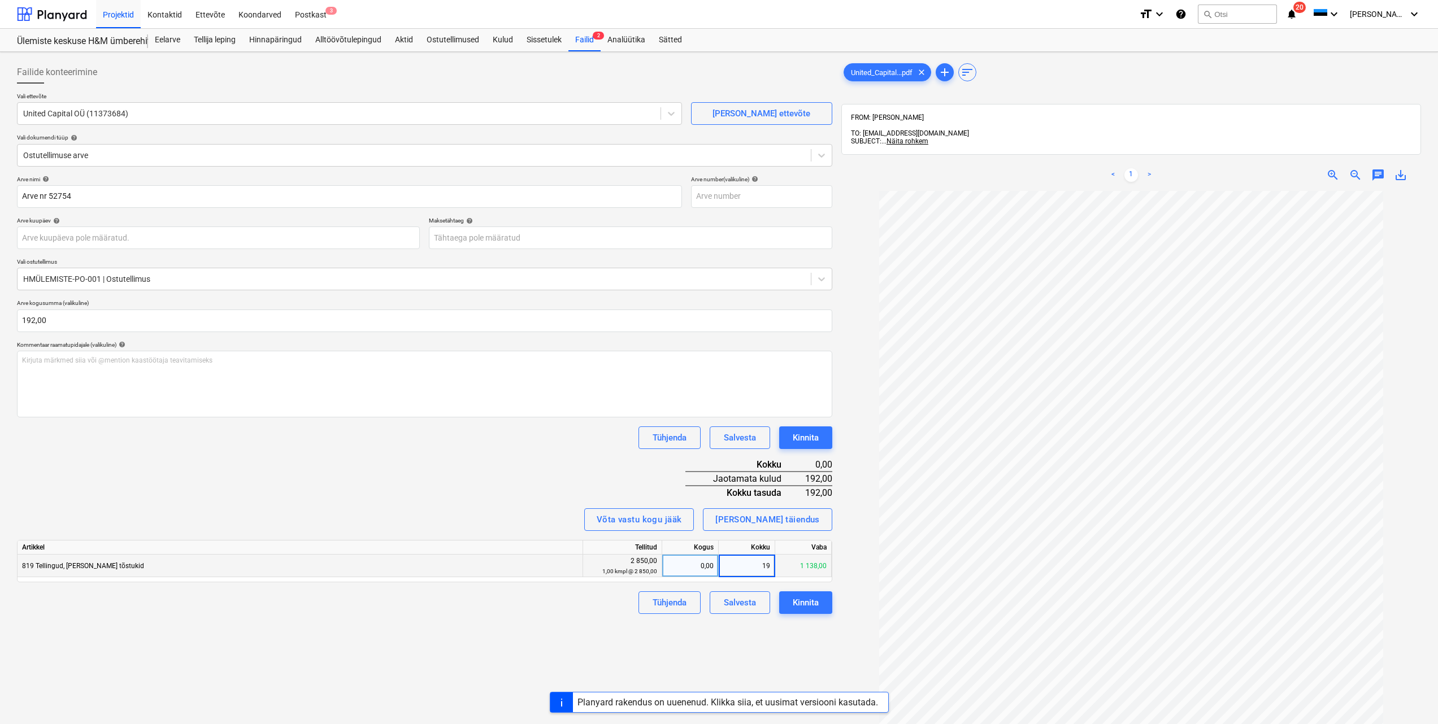
type input "192"
click at [557, 615] on div "Failide konteerimine Vali ettevõte United Capital OÜ (11373684) Lisa uus ettevõ…" at bounding box center [424, 473] width 824 height 832
click at [805, 605] on div "Kinnita" at bounding box center [806, 603] width 26 height 15
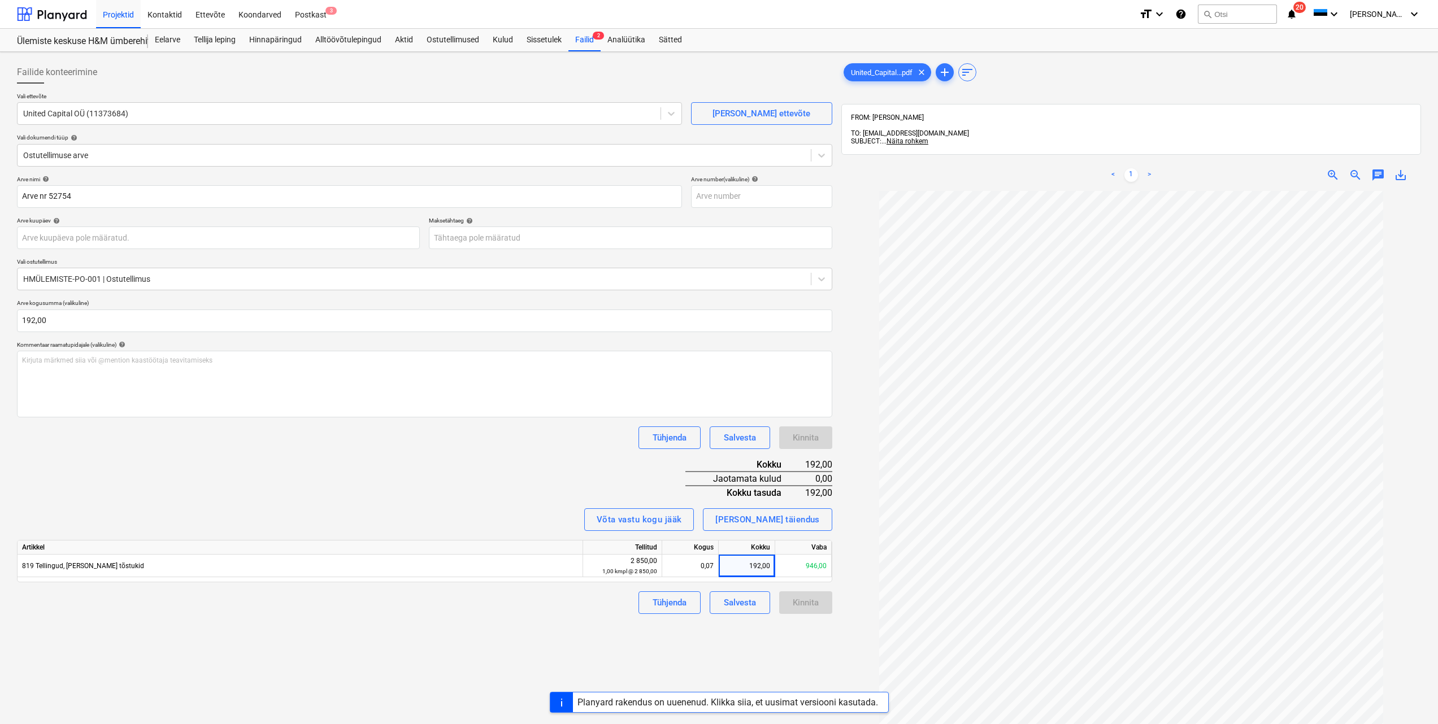
click at [467, 503] on div "Arve nimi help Arve nr 52754 Arve number (valikuline) help Arve kuupäev help 31…" at bounding box center [424, 395] width 815 height 438
click at [596, 37] on span "2" at bounding box center [598, 36] width 11 height 8
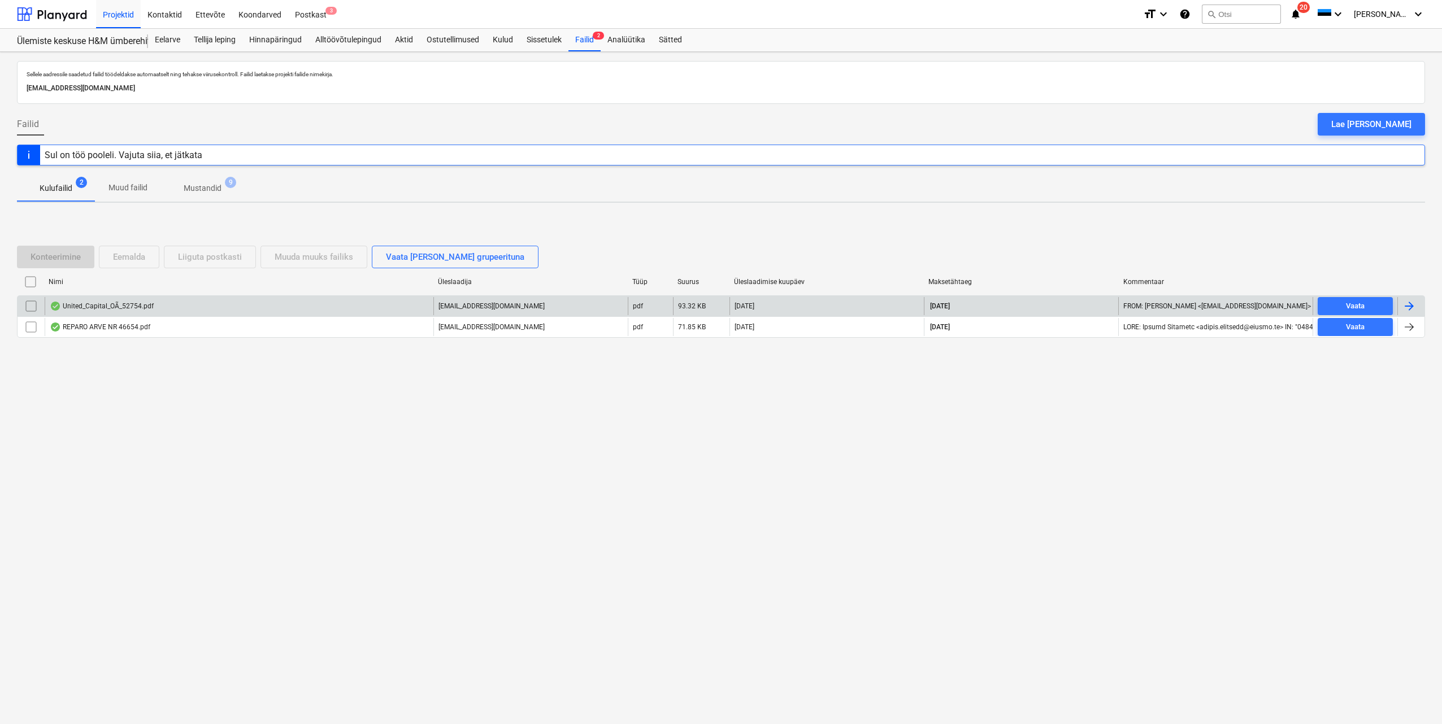
click at [1412, 310] on div at bounding box center [1409, 306] width 14 height 14
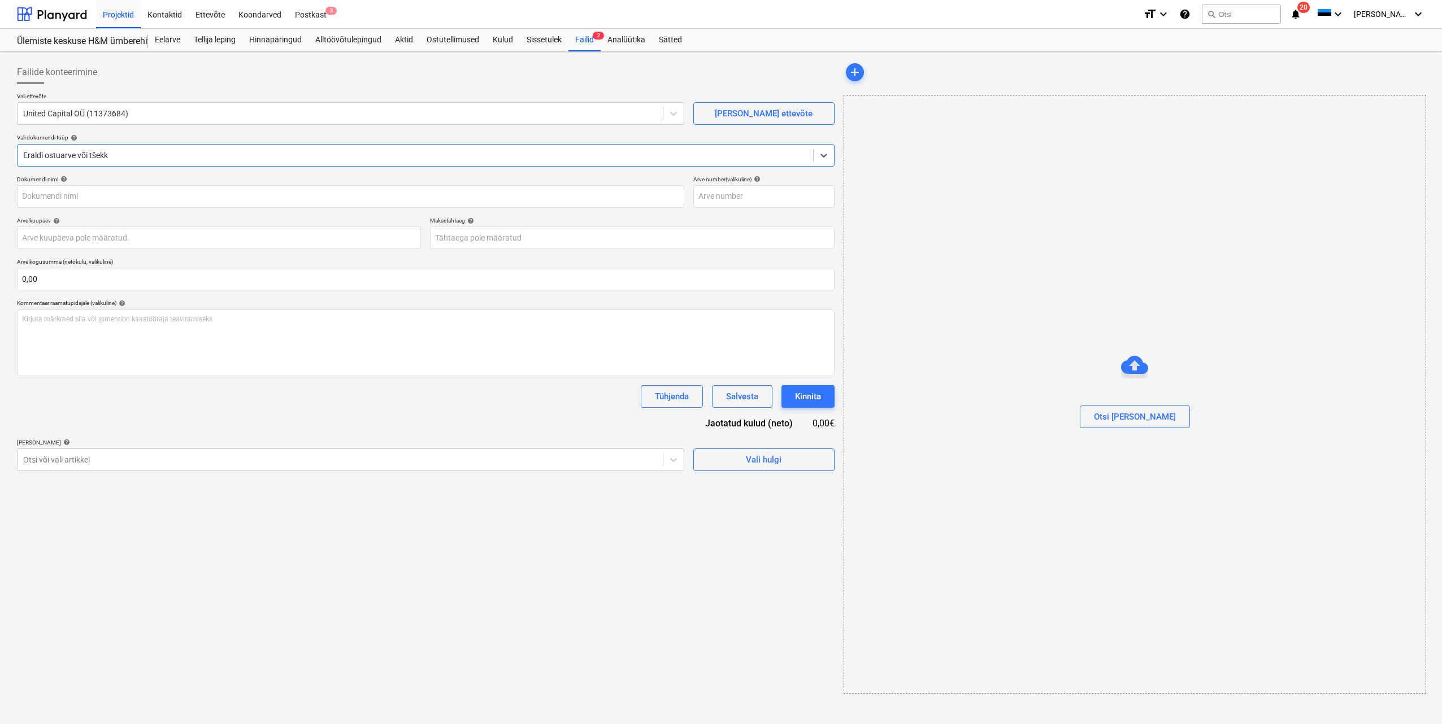
type input "52754"
type input "31 Jul 2025"
type input "14 Aug 2025"
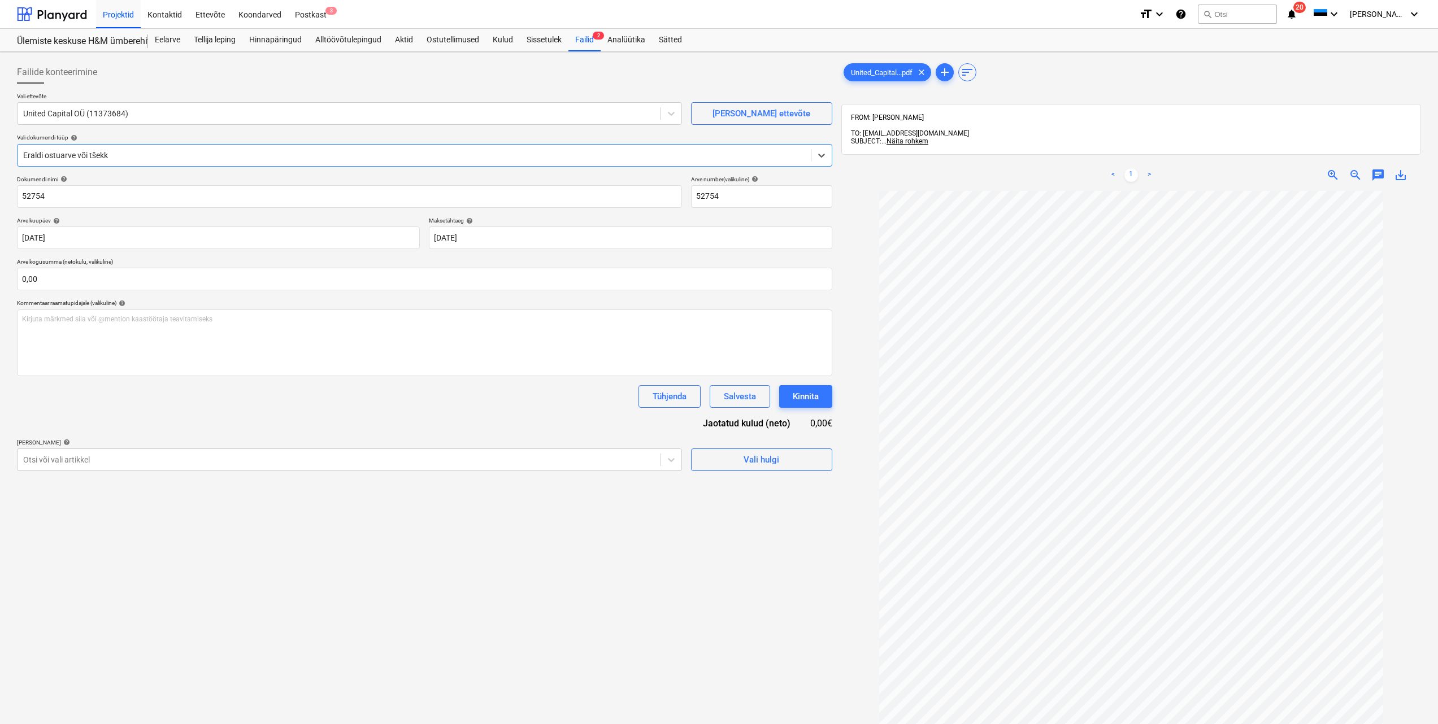
click at [622, 151] on div at bounding box center [414, 155] width 782 height 11
click at [422, 561] on div "Failide konteerimine Vali ettevõte United Capital OÜ (11373684) Lisa uus ettevõ…" at bounding box center [424, 473] width 824 height 832
click at [822, 158] on icon at bounding box center [821, 155] width 11 height 11
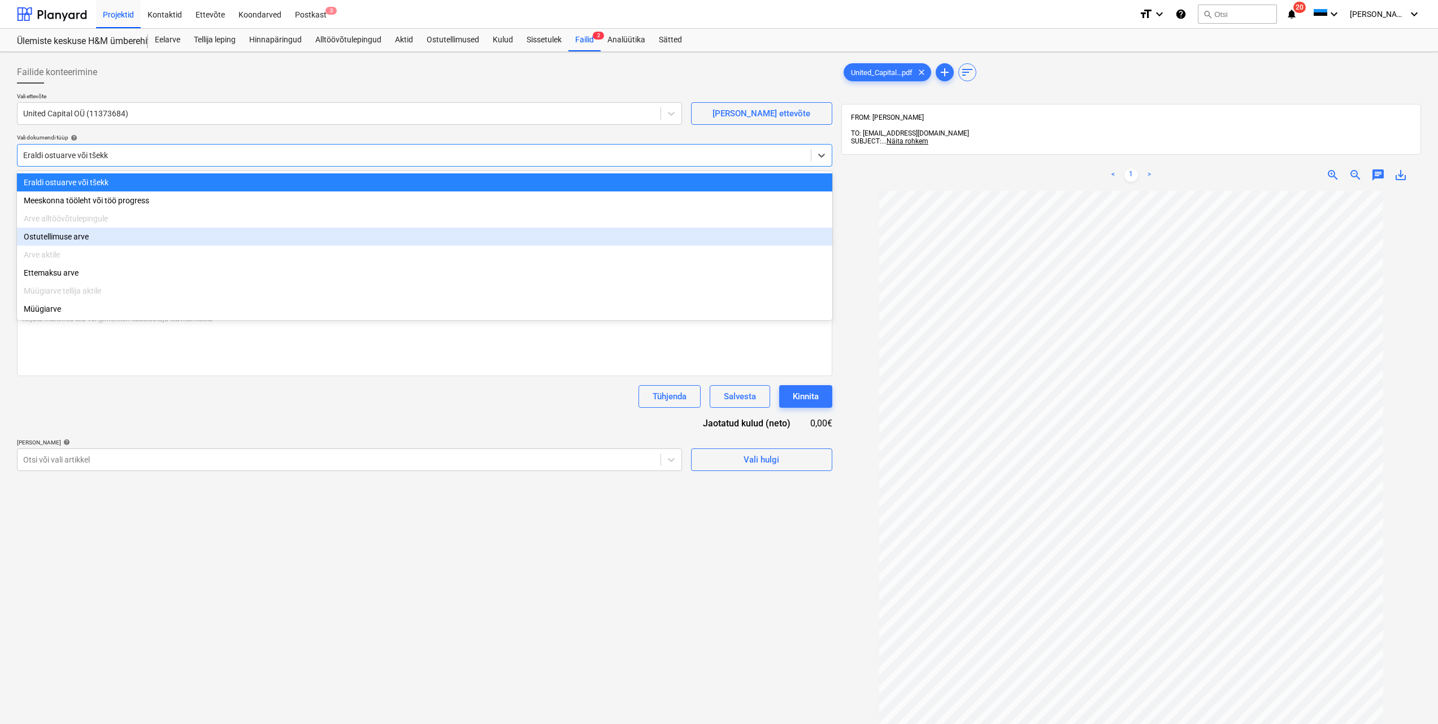
click at [149, 238] on div "Ostutellimuse arve" at bounding box center [424, 237] width 815 height 18
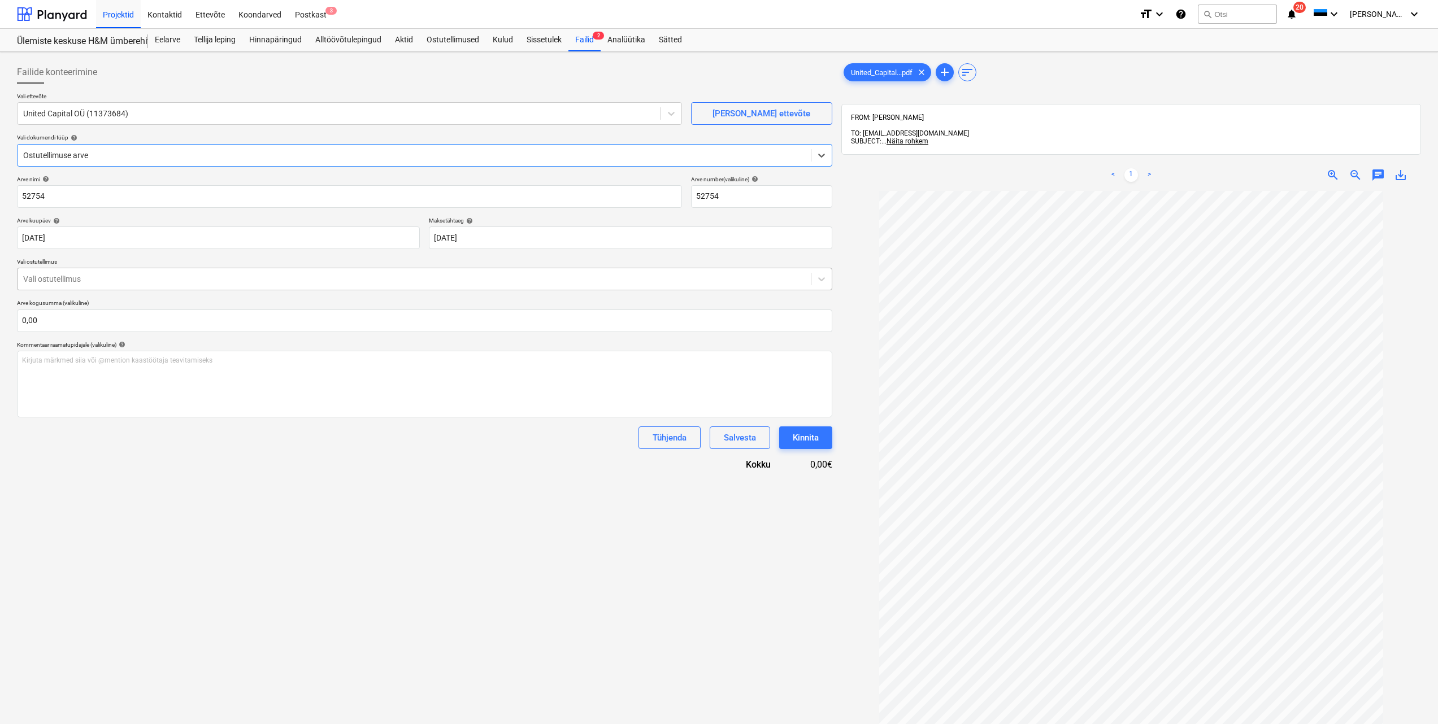
click at [683, 279] on div at bounding box center [414, 278] width 782 height 11
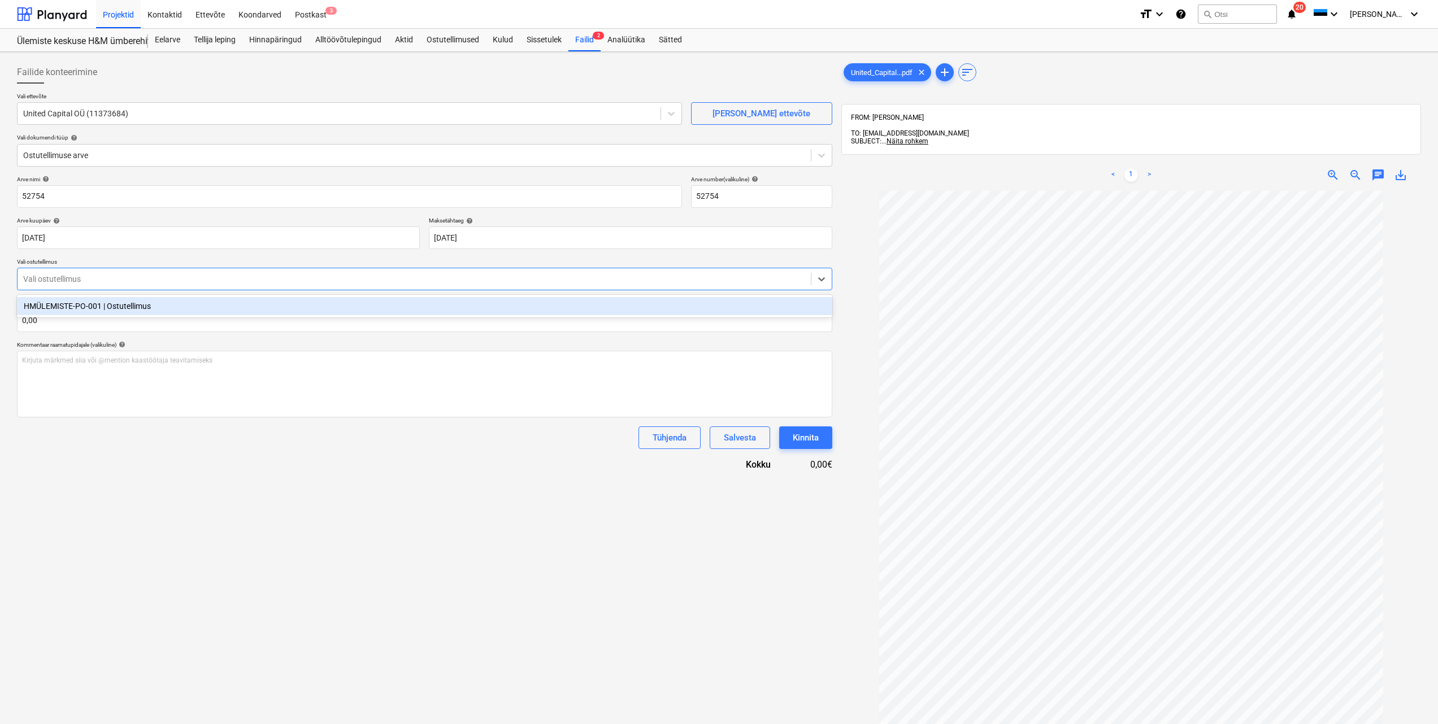
click at [425, 310] on div "HMÜLEMISTE-PO-001 | Ostutellimus" at bounding box center [424, 306] width 815 height 18
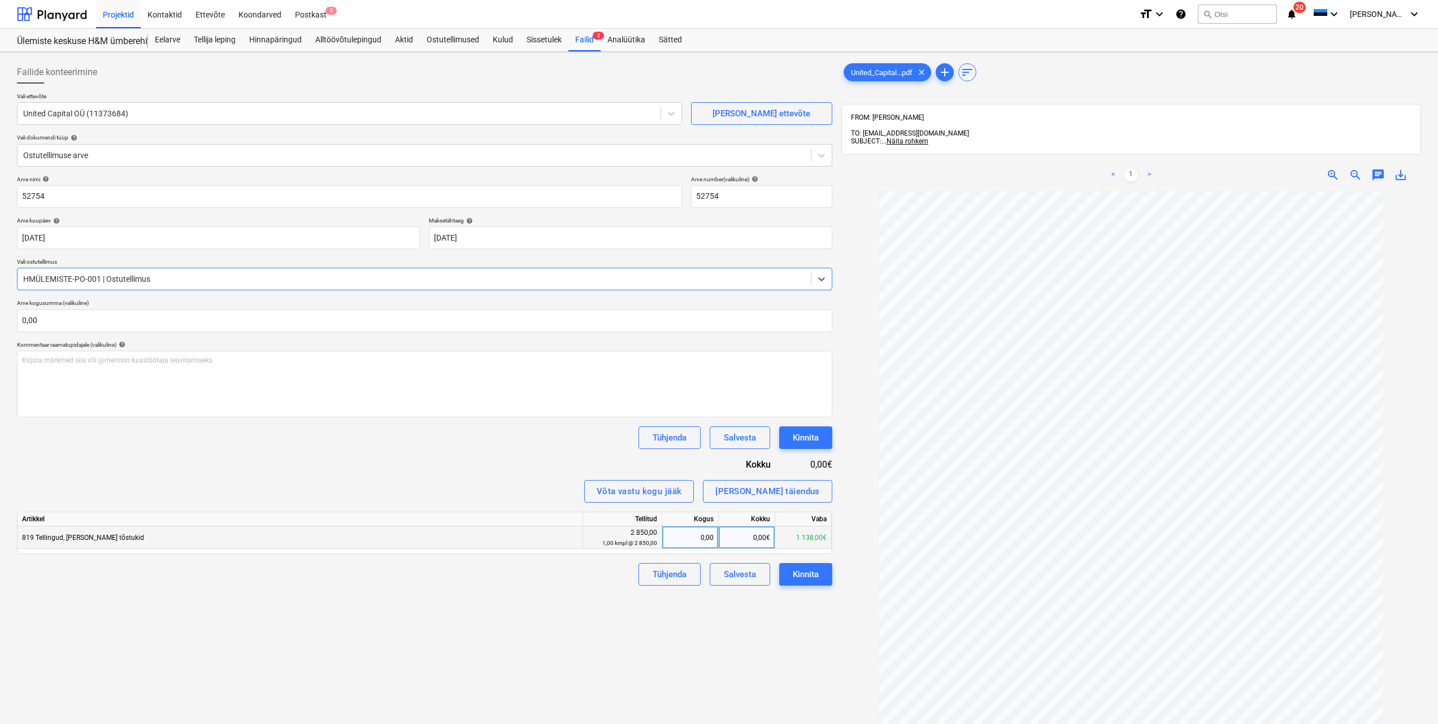
click at [737, 538] on div "0,00€" at bounding box center [747, 538] width 57 height 23
type input "192"
click at [505, 451] on div "Arve nimi help 52754 Arve number (valikuline) help 52754 Arve kuupäev help 31 J…" at bounding box center [424, 381] width 815 height 410
click at [64, 315] on input "text" at bounding box center [424, 321] width 815 height 23
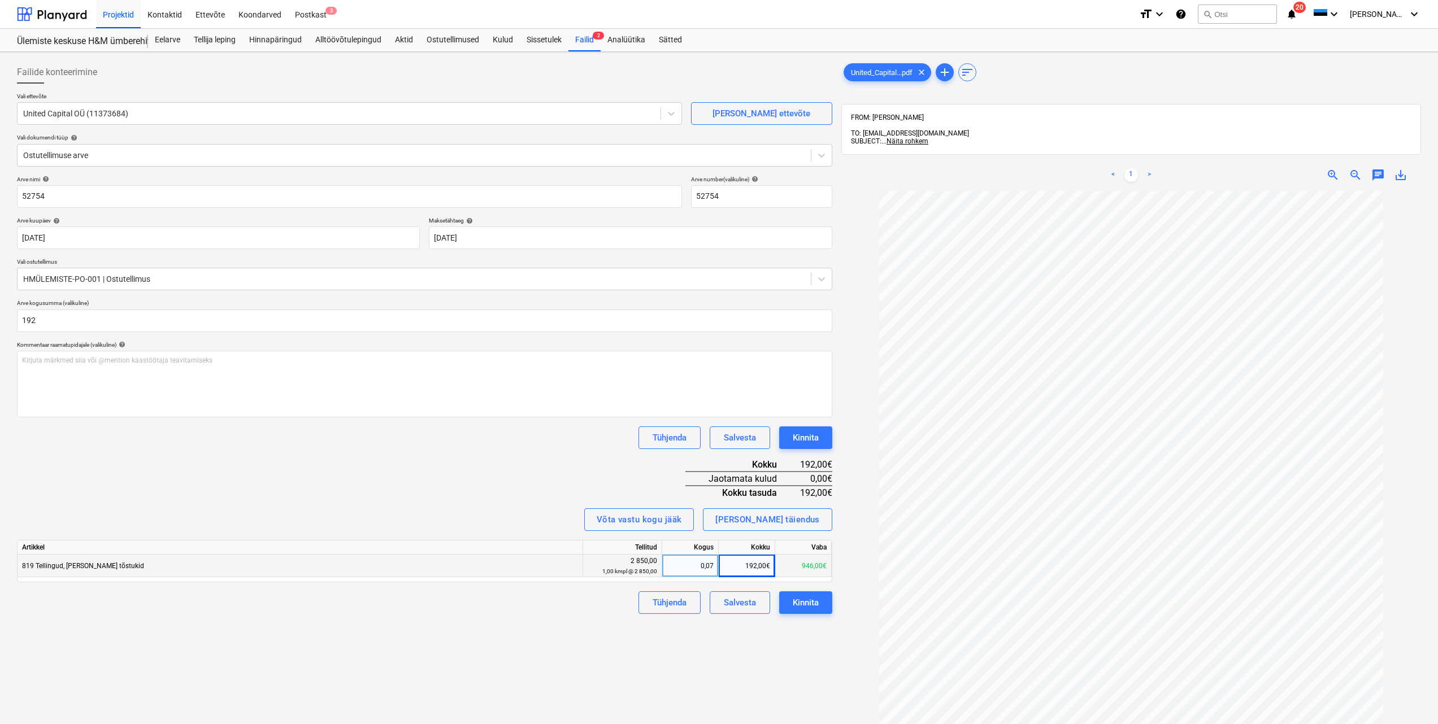
type input "192,00"
click at [346, 637] on div "Failide konteerimine Vali ettevõte United Capital OÜ (11373684) Lisa uus ettevõ…" at bounding box center [424, 473] width 824 height 832
click at [806, 609] on div "Kinnita" at bounding box center [806, 603] width 26 height 15
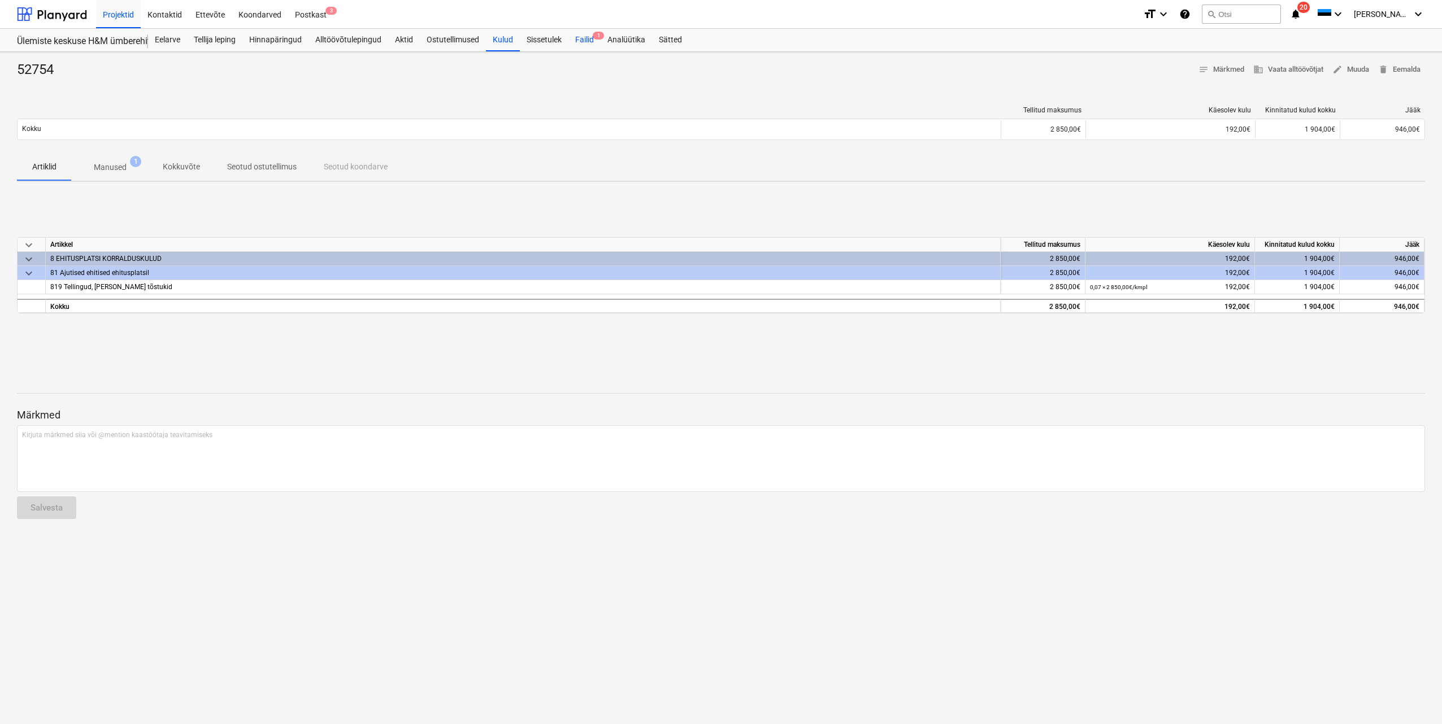
click at [587, 41] on div "Failid 1" at bounding box center [584, 40] width 32 height 23
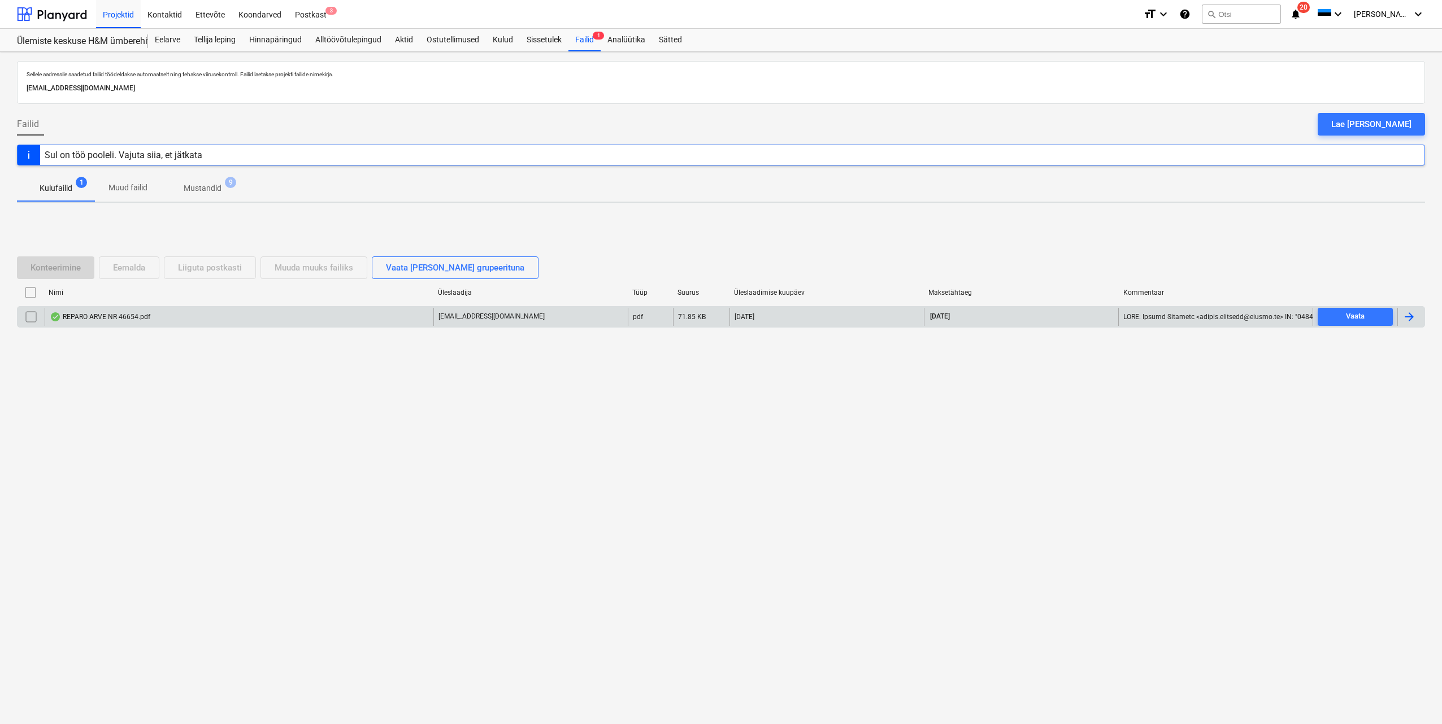
click at [1411, 316] on div at bounding box center [1409, 317] width 14 height 14
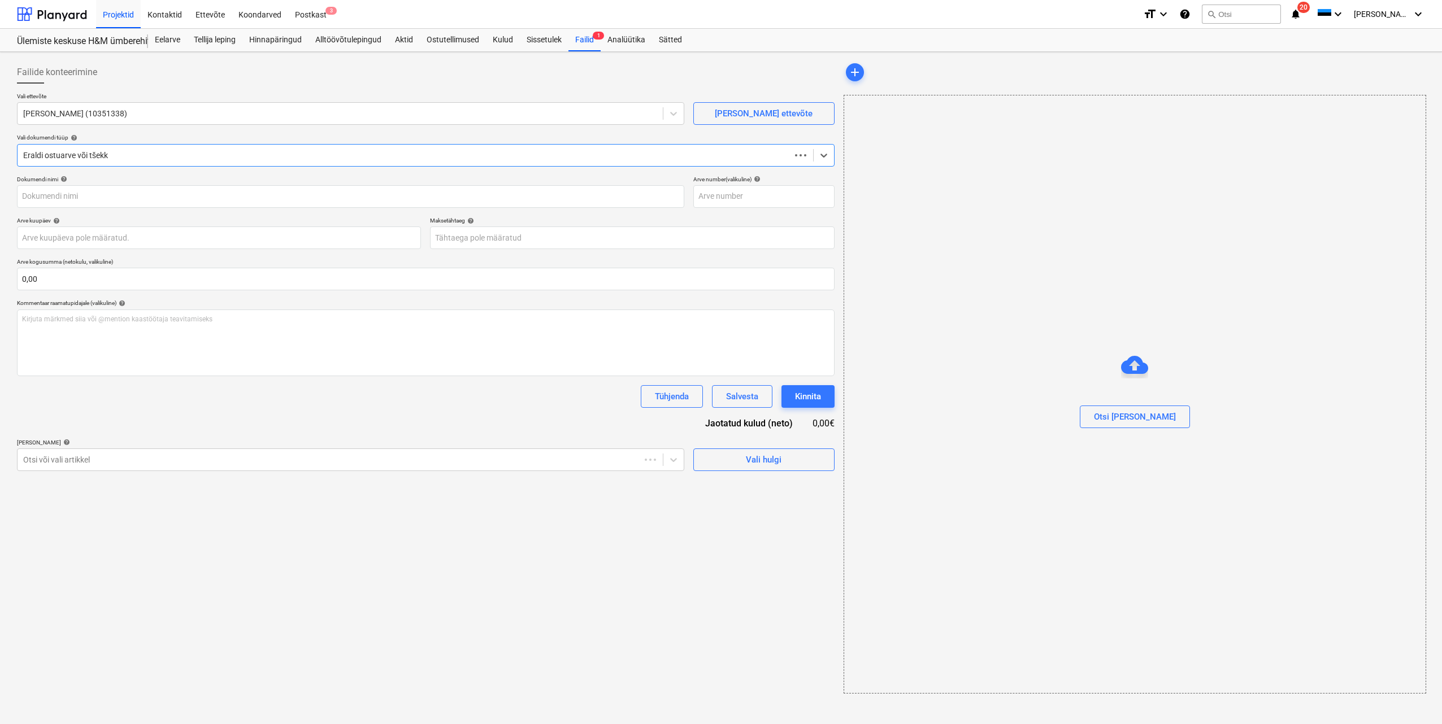
type input "46654"
type input "[DATE]"
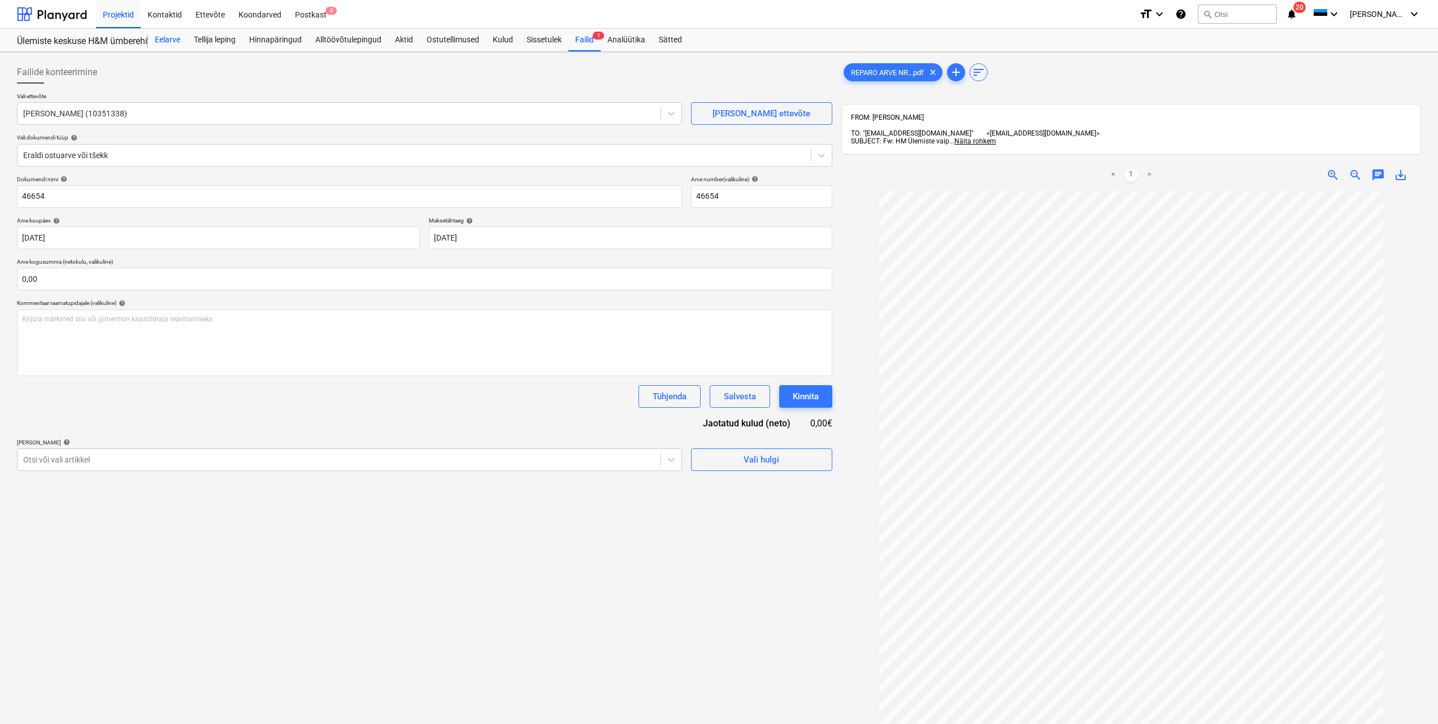
click at [172, 42] on div "Eelarve" at bounding box center [167, 40] width 39 height 23
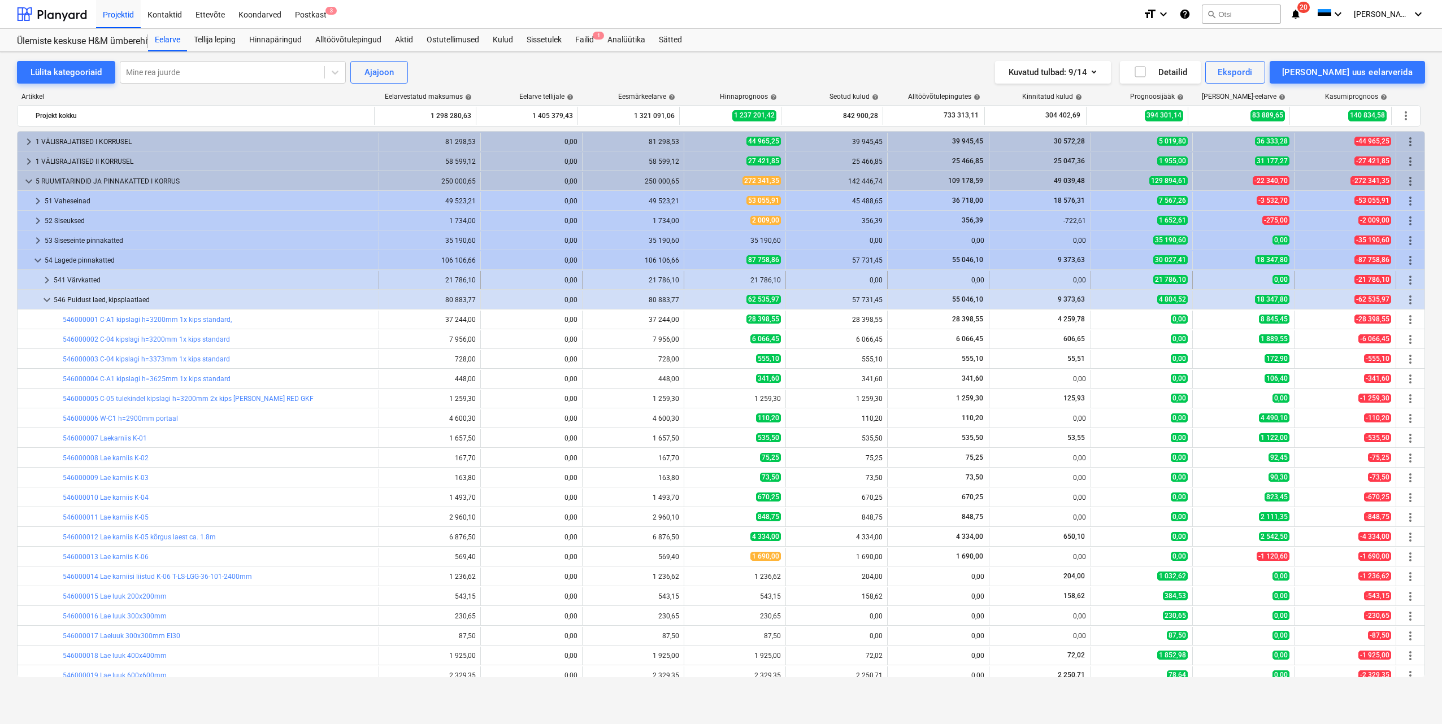
scroll to position [113, 0]
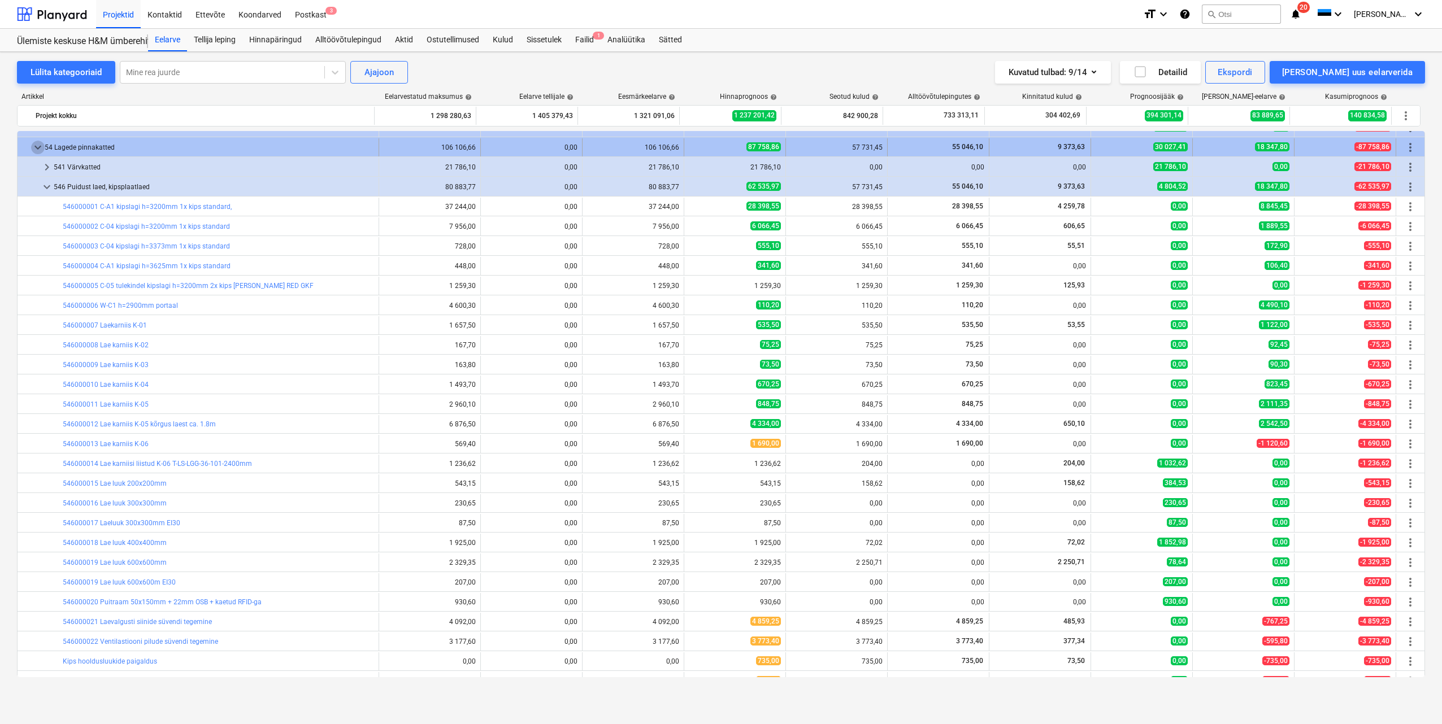
click at [38, 151] on span "keyboard_arrow_down" at bounding box center [38, 148] width 14 height 14
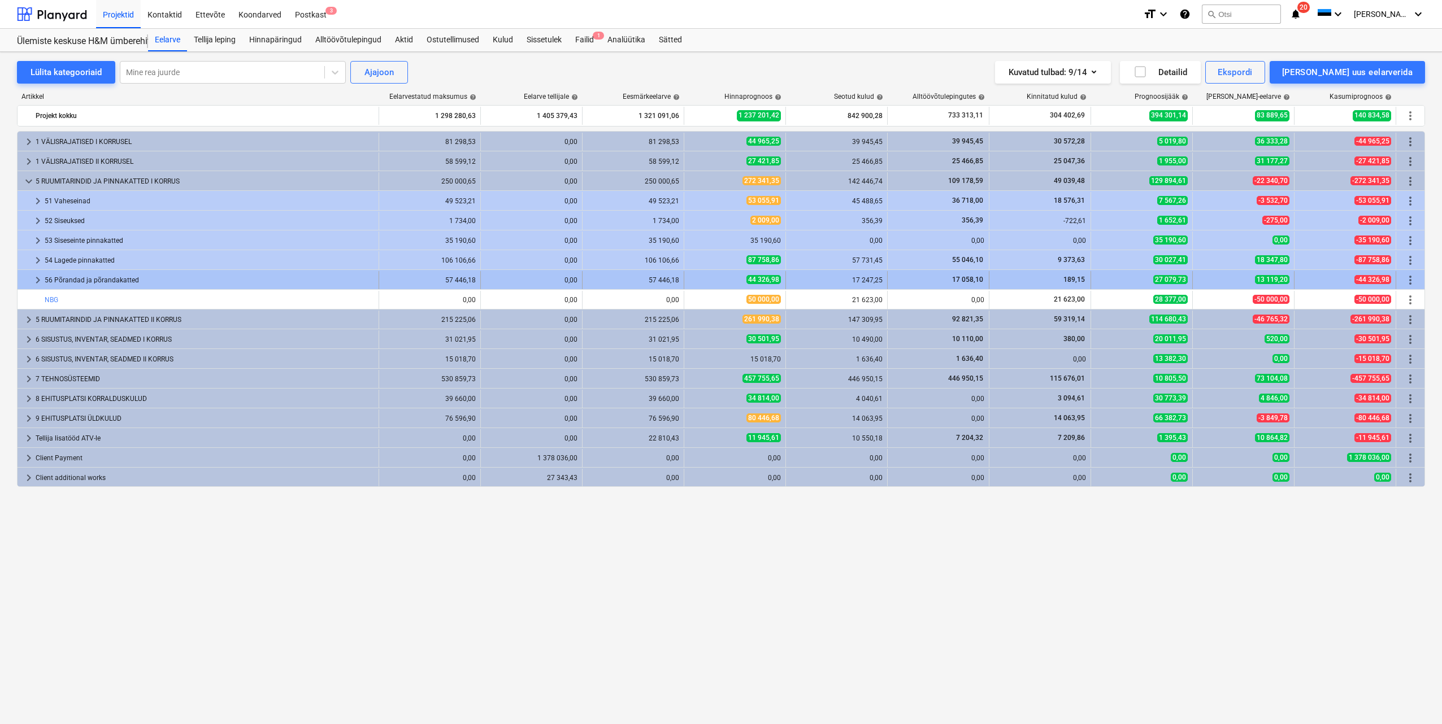
click at [34, 279] on span "keyboard_arrow_right" at bounding box center [38, 280] width 14 height 14
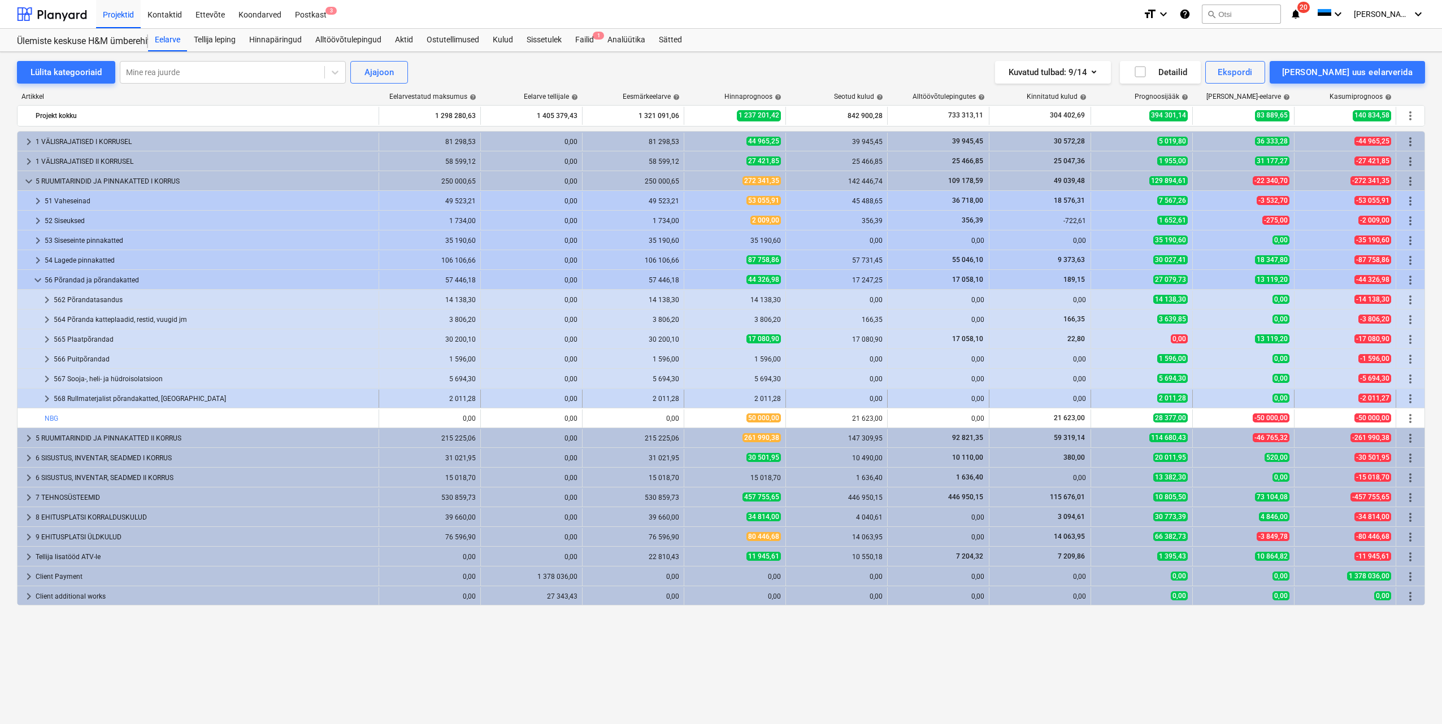
click at [46, 398] on span "keyboard_arrow_right" at bounding box center [47, 399] width 14 height 14
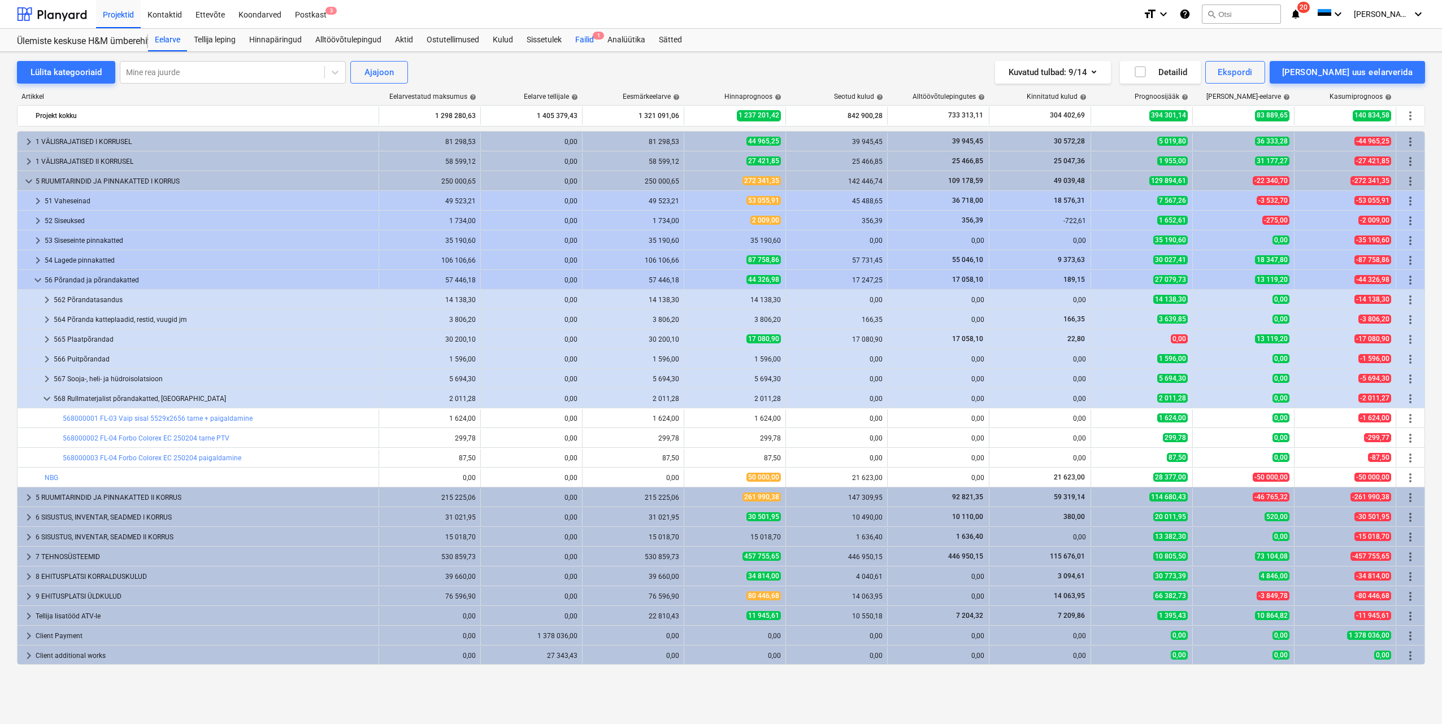
click at [590, 37] on div "Failid 1" at bounding box center [584, 40] width 32 height 23
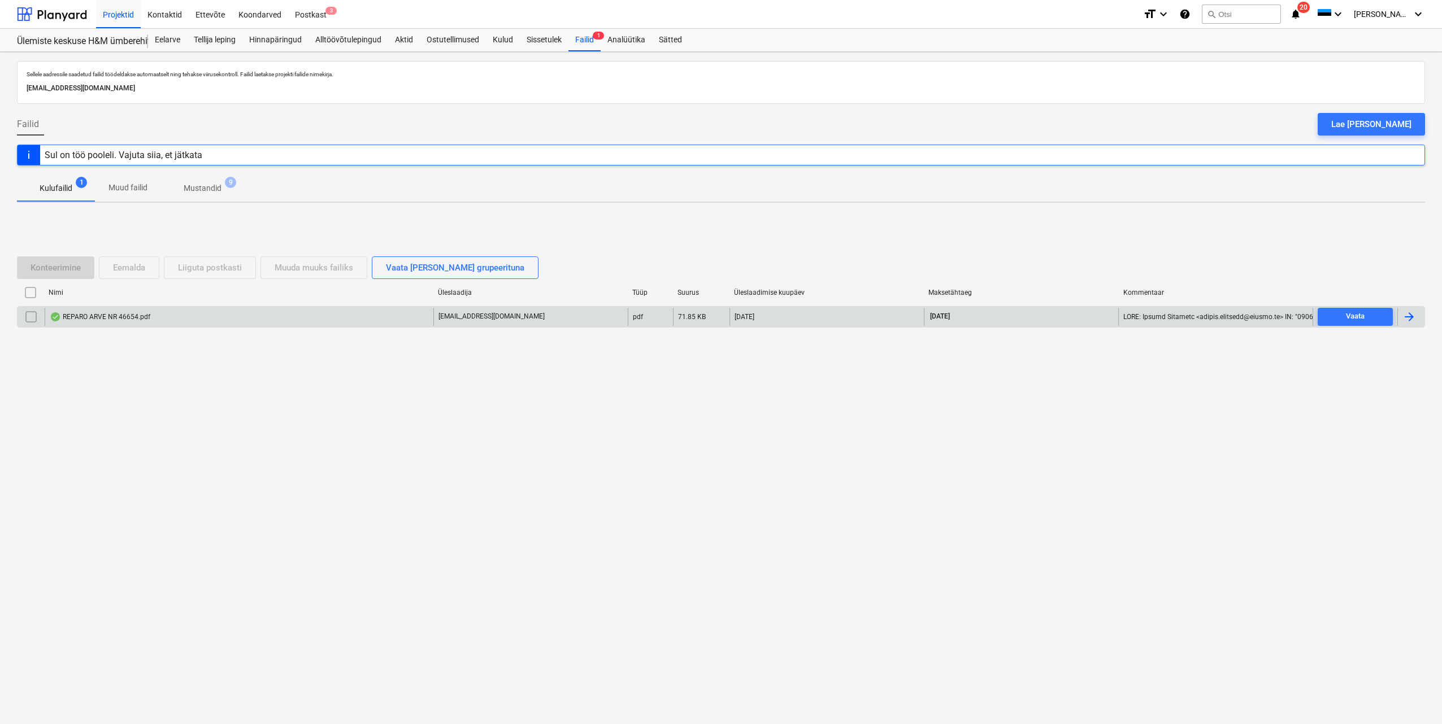
click at [1411, 318] on div at bounding box center [1409, 317] width 14 height 14
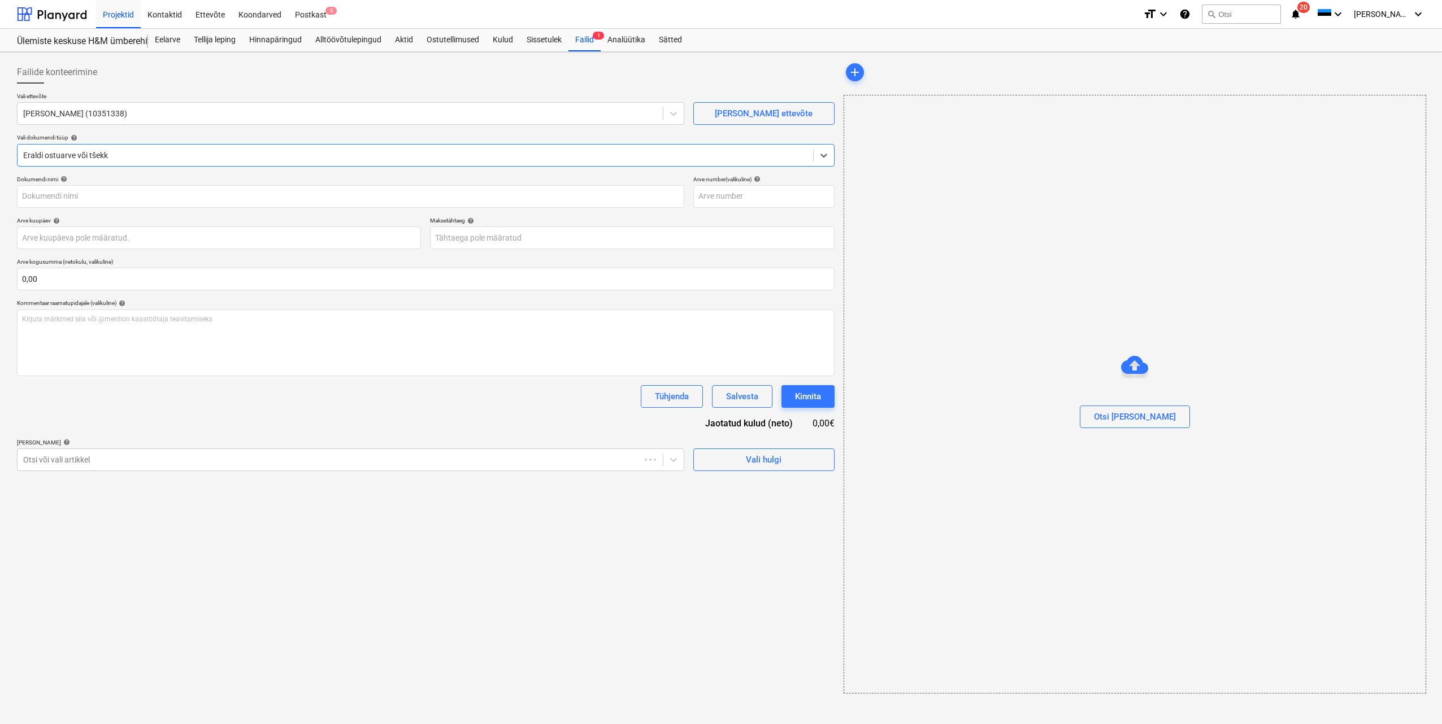
type input "46654"
type input "[DATE]"
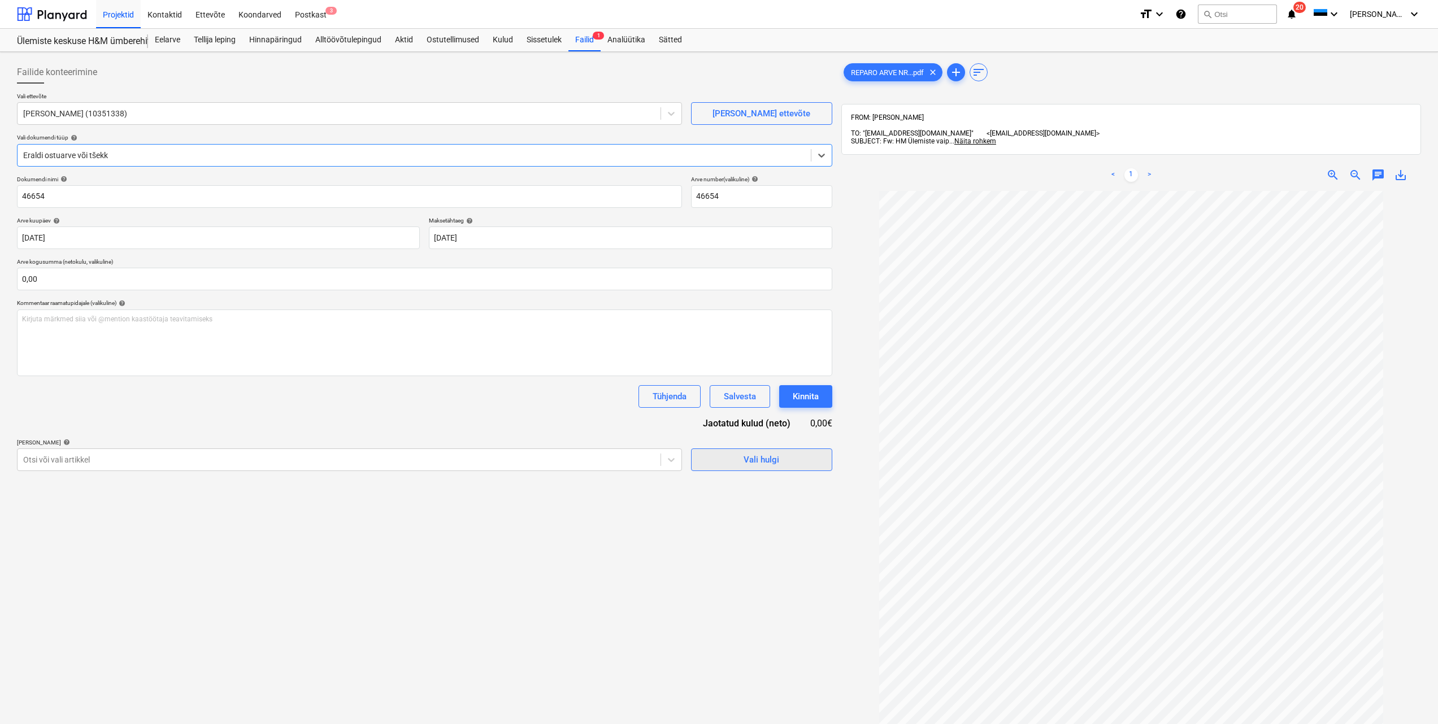
click at [717, 468] on button "Vali hulgi" at bounding box center [761, 460] width 141 height 23
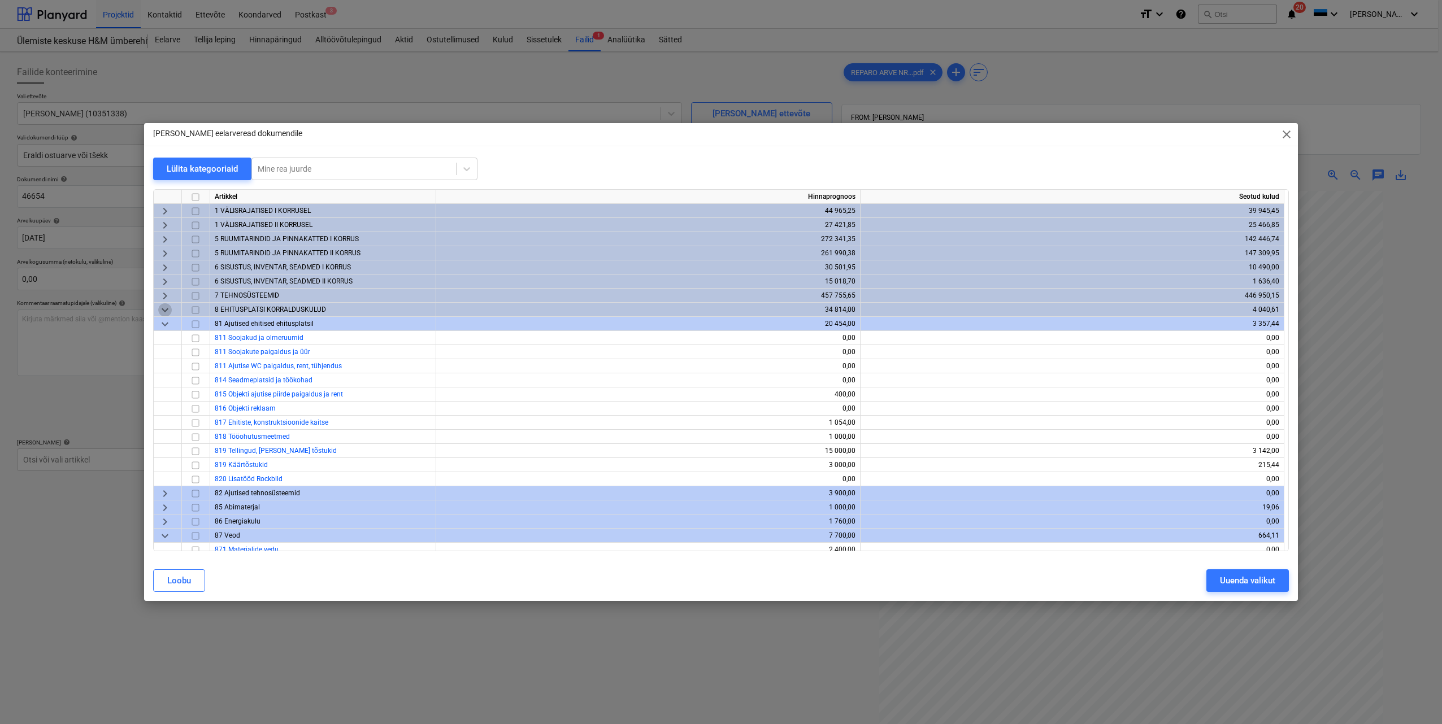
click at [164, 312] on span "keyboard_arrow_down" at bounding box center [165, 310] width 14 height 14
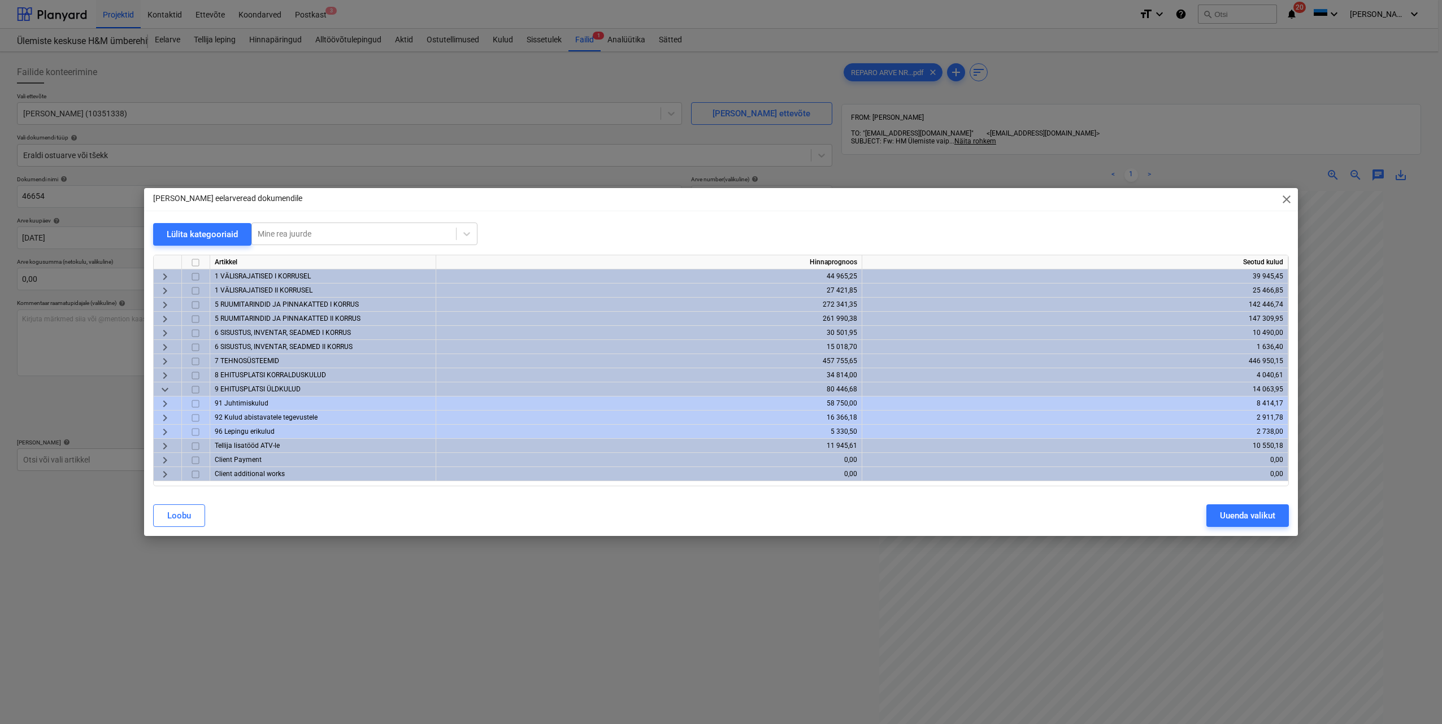
click at [164, 305] on span "keyboard_arrow_right" at bounding box center [165, 305] width 14 height 14
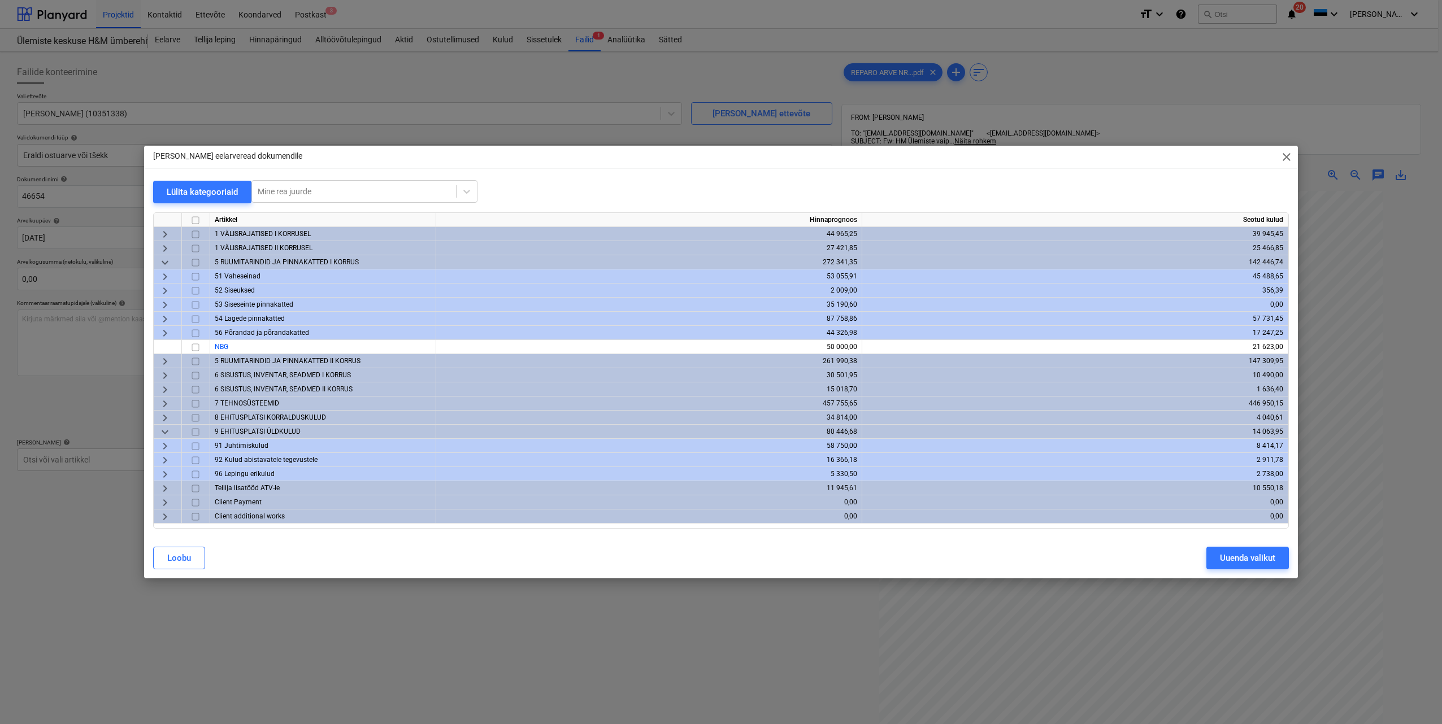
click at [168, 332] on span "keyboard_arrow_right" at bounding box center [165, 334] width 14 height 14
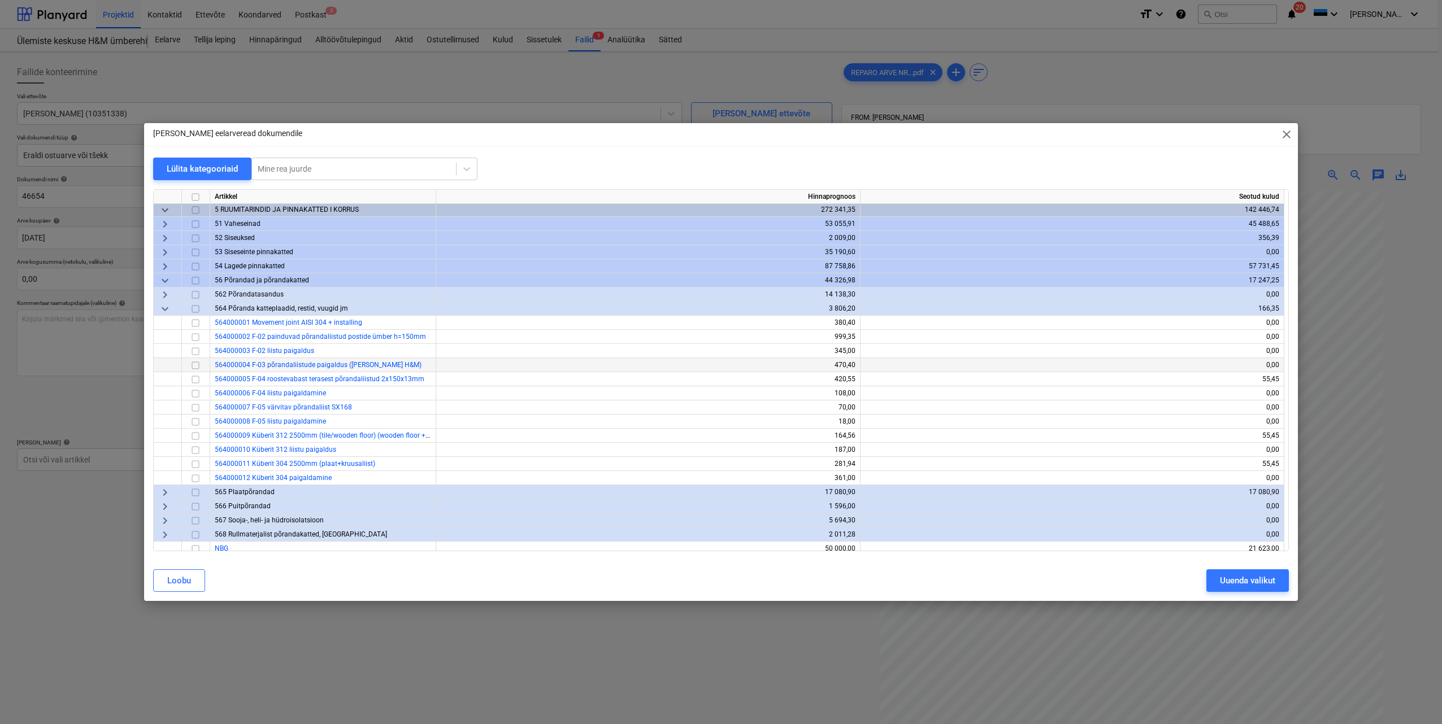
scroll to position [57, 0]
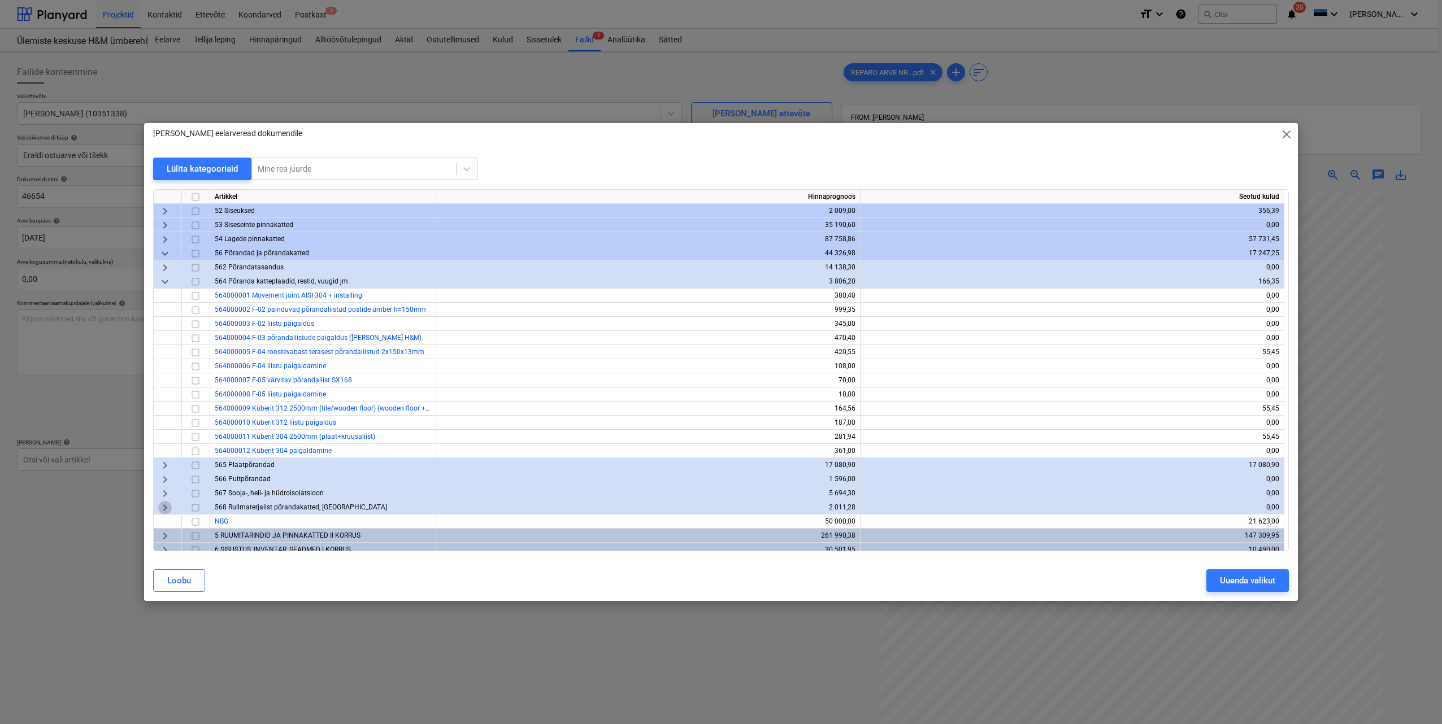
click at [165, 509] on span "keyboard_arrow_right" at bounding box center [165, 508] width 14 height 14
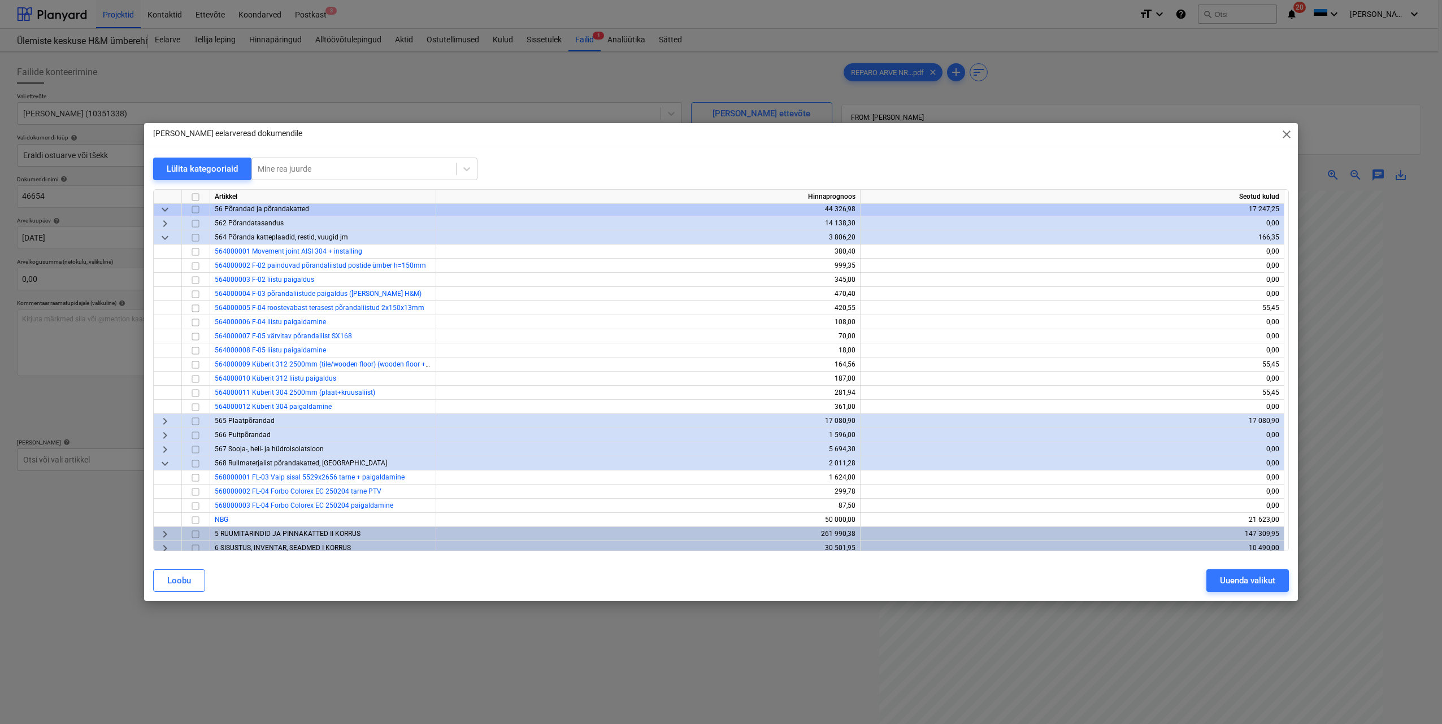
scroll to position [170, 0]
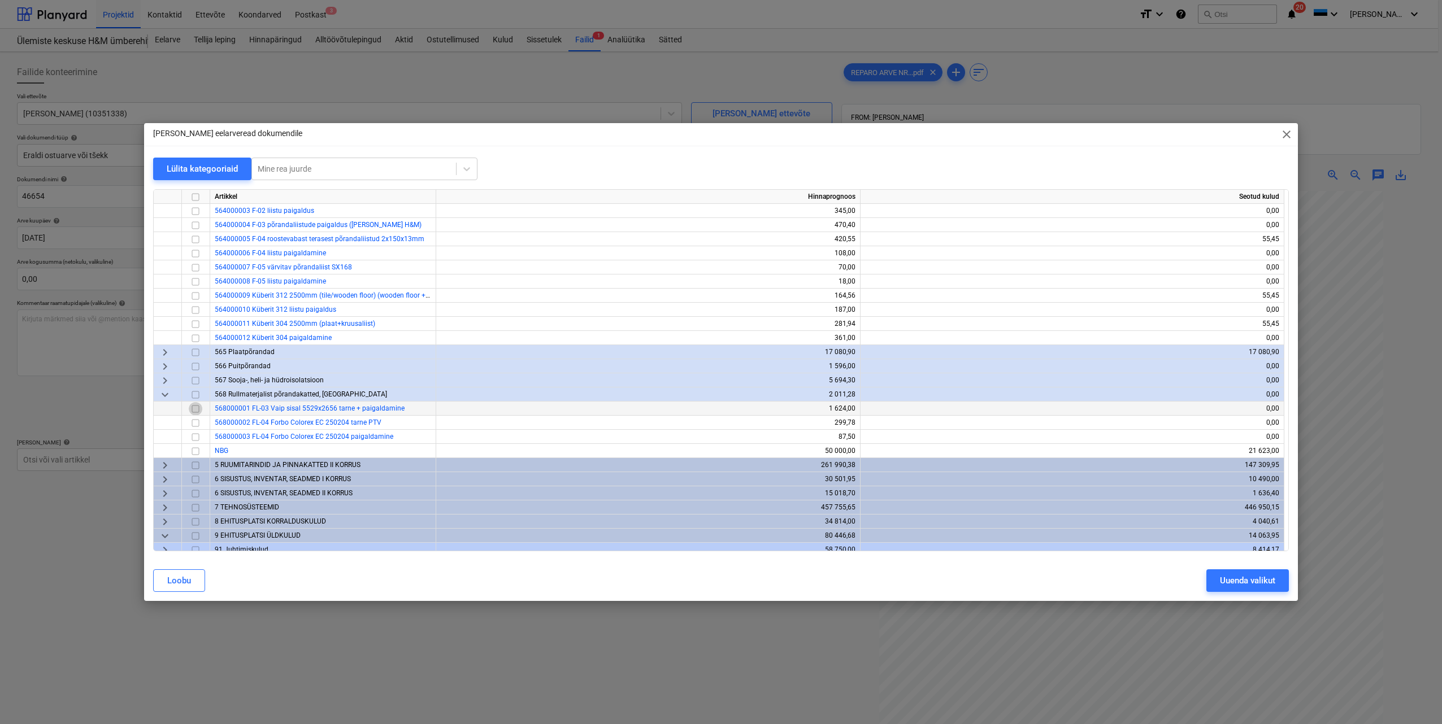
click at [196, 409] on input "checkbox" at bounding box center [196, 409] width 14 height 14
click at [1228, 582] on div "Uuenda valikut" at bounding box center [1247, 581] width 55 height 15
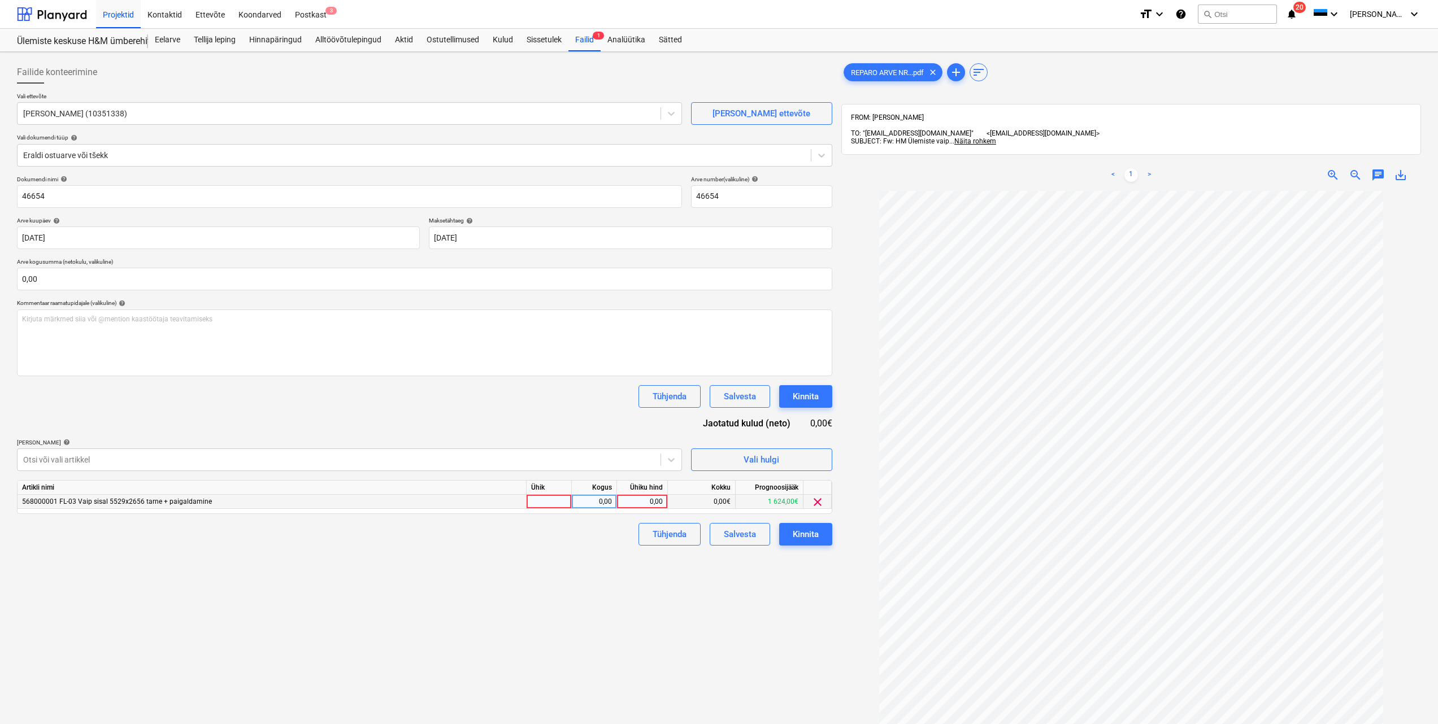
click at [550, 499] on div at bounding box center [549, 502] width 45 height 14
type input "tk"
click at [593, 505] on div "0,00" at bounding box center [594, 502] width 36 height 14
type input "1"
click at [640, 501] on div "0,00" at bounding box center [642, 502] width 41 height 14
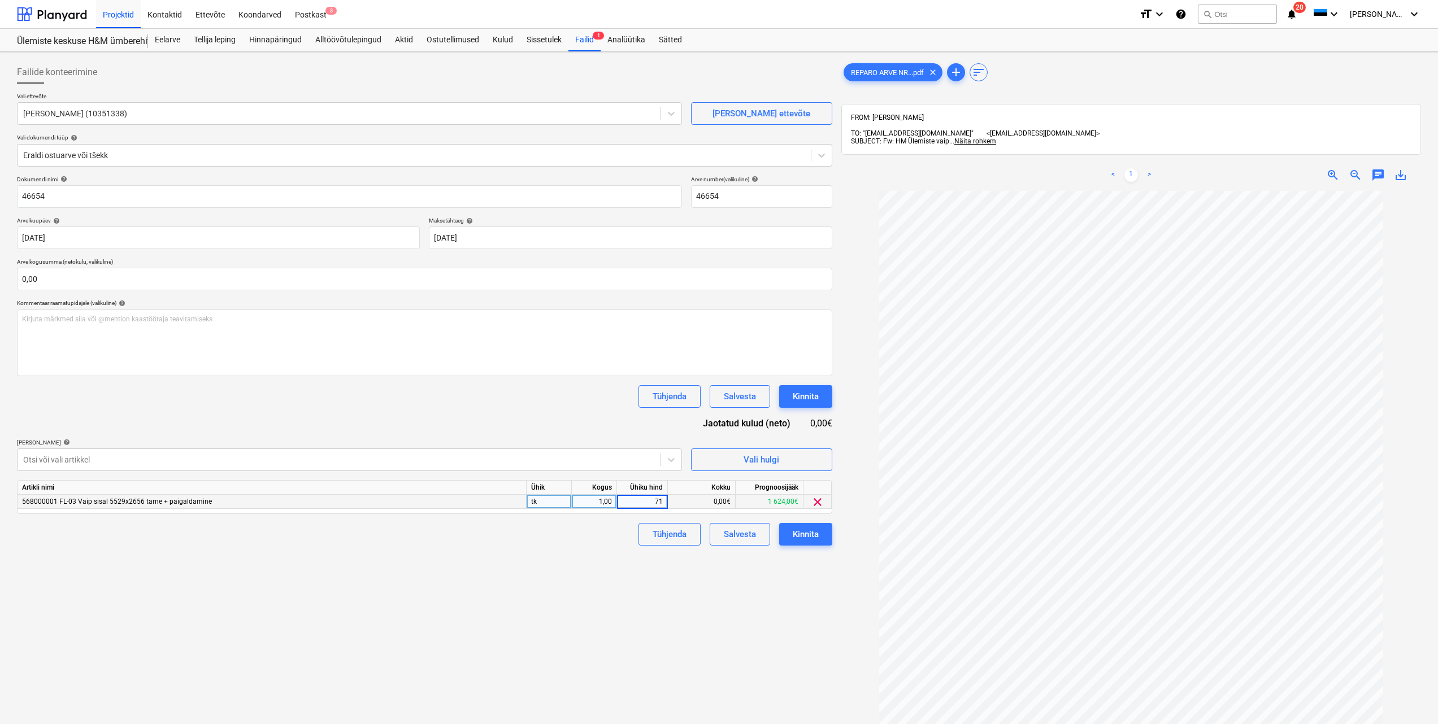
type input "712"
click at [605, 573] on div "Failide konteerimine Vali ettevõte Tekero OÜ (10351338) [PERSON_NAME] uus ettev…" at bounding box center [424, 473] width 824 height 832
click at [89, 277] on input "text" at bounding box center [424, 279] width 815 height 23
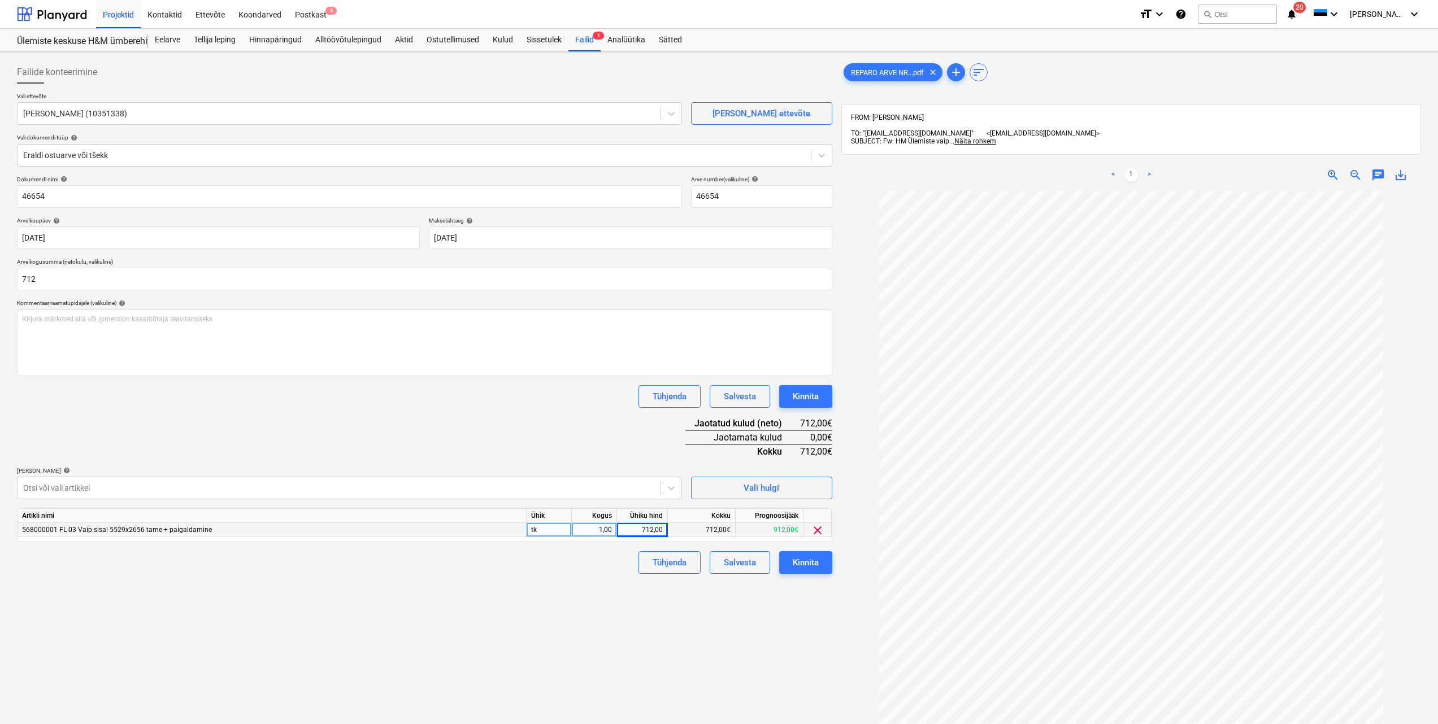
type input "712,00"
click at [511, 664] on div "Failide konteerimine Vali ettevõte Tekero OÜ (10351338) [PERSON_NAME] uus ettev…" at bounding box center [424, 473] width 824 height 832
click at [796, 568] on div "Kinnita" at bounding box center [806, 562] width 26 height 15
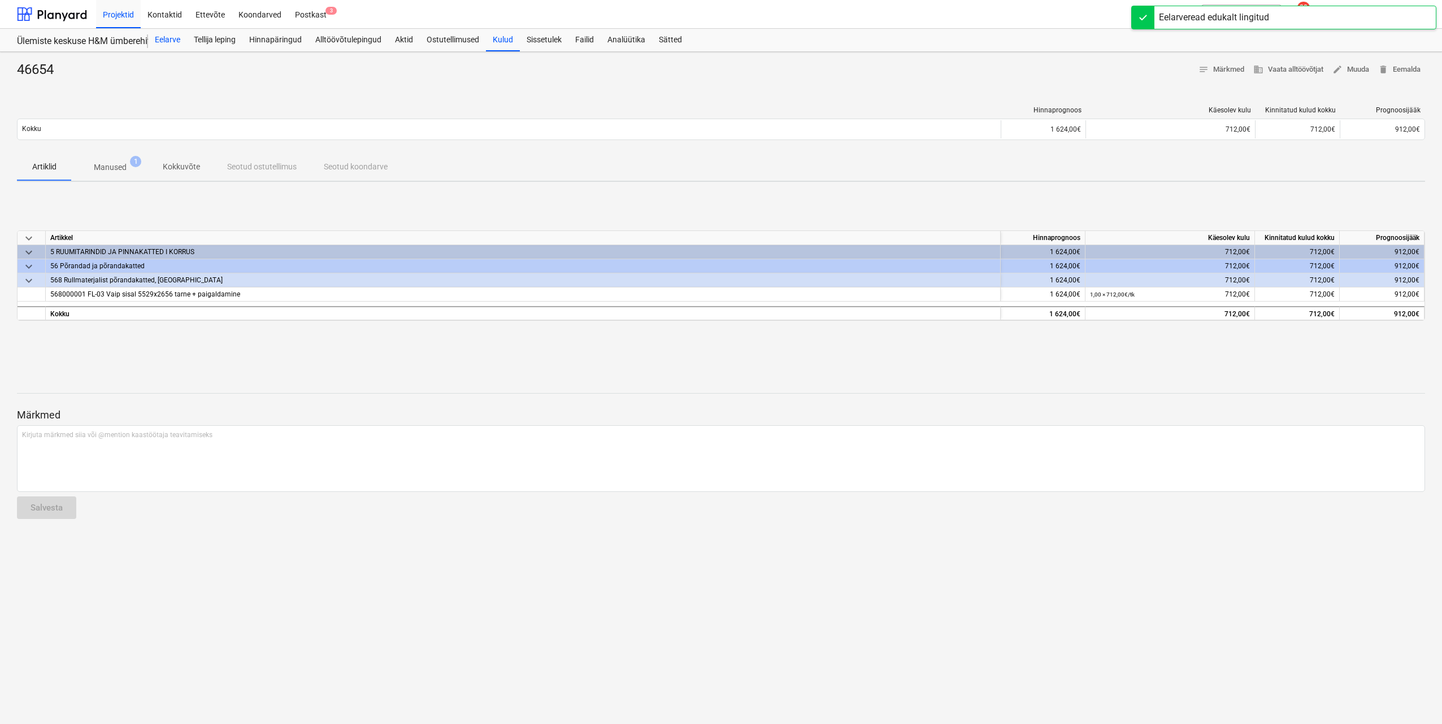
click at [170, 40] on div "Eelarve" at bounding box center [167, 40] width 39 height 23
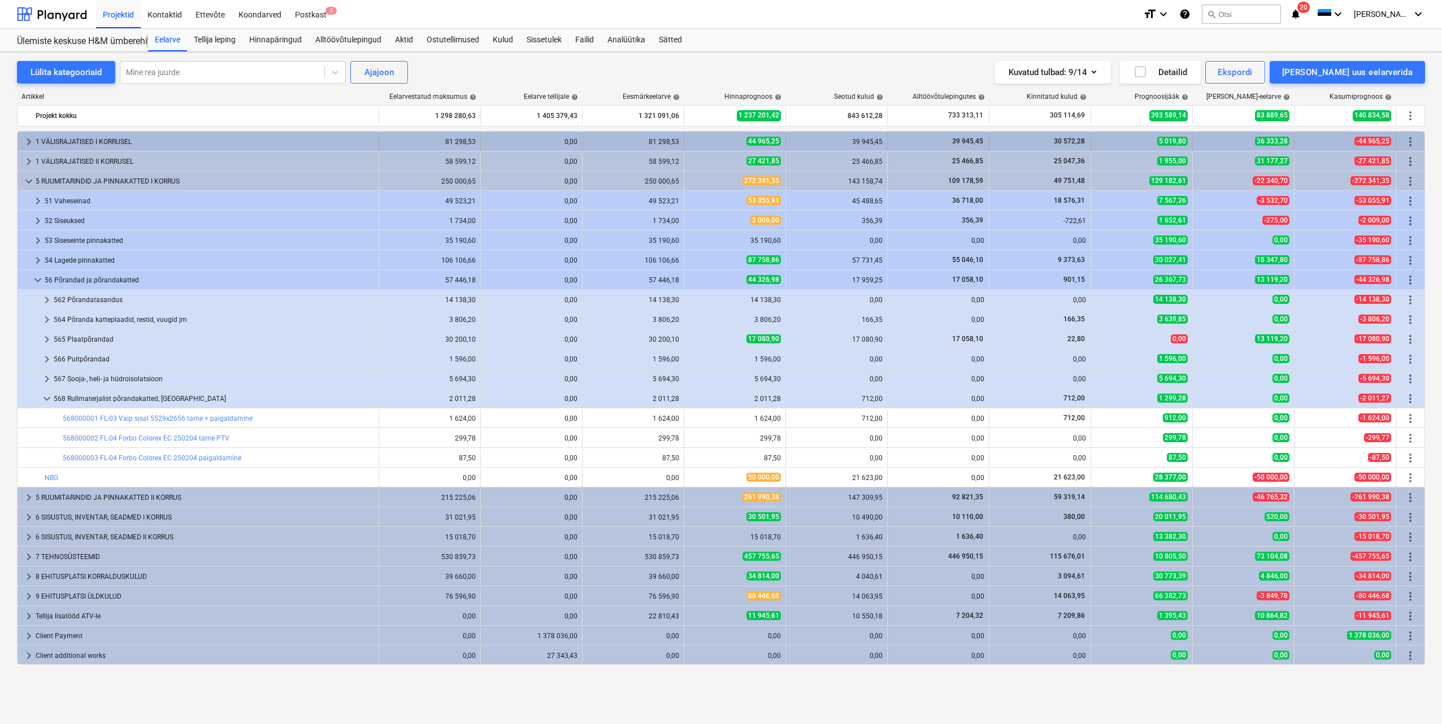
click at [25, 139] on span "keyboard_arrow_right" at bounding box center [29, 142] width 14 height 14
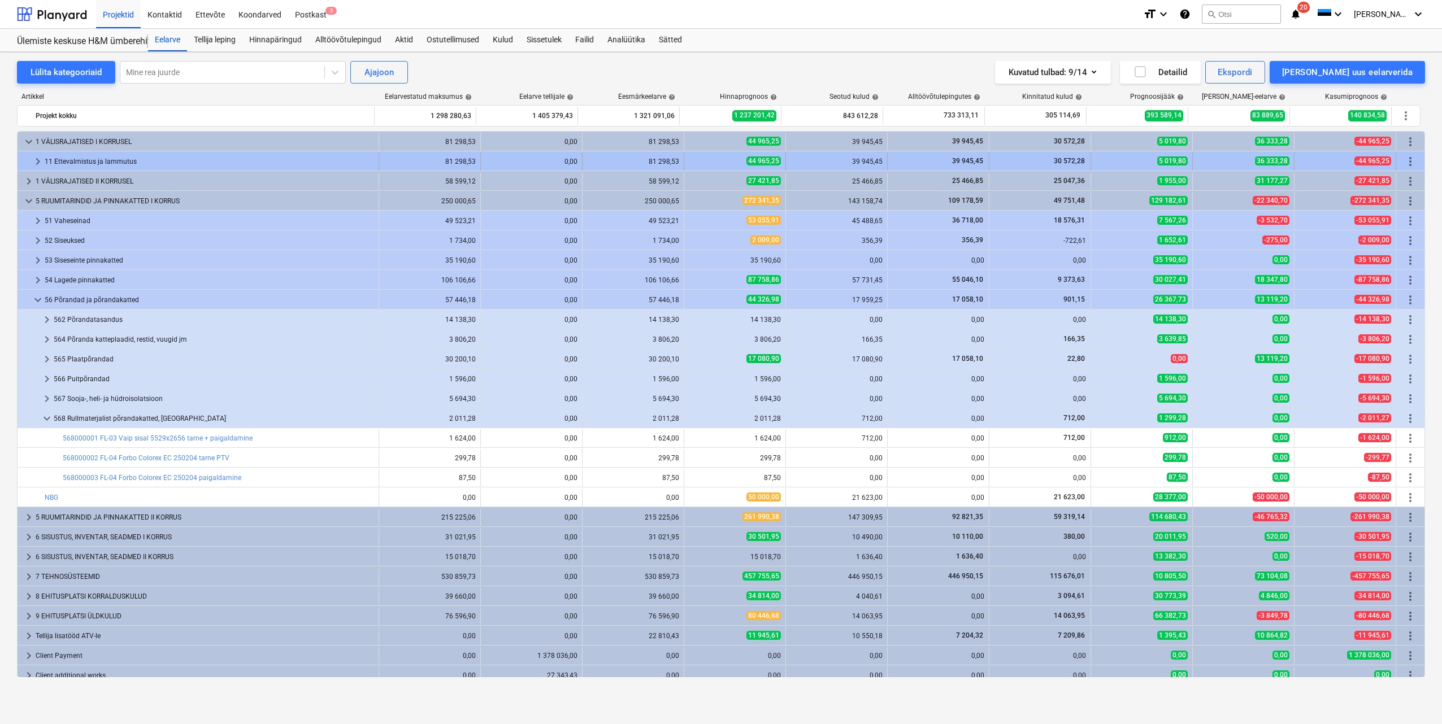
click at [37, 164] on span "keyboard_arrow_right" at bounding box center [38, 162] width 14 height 14
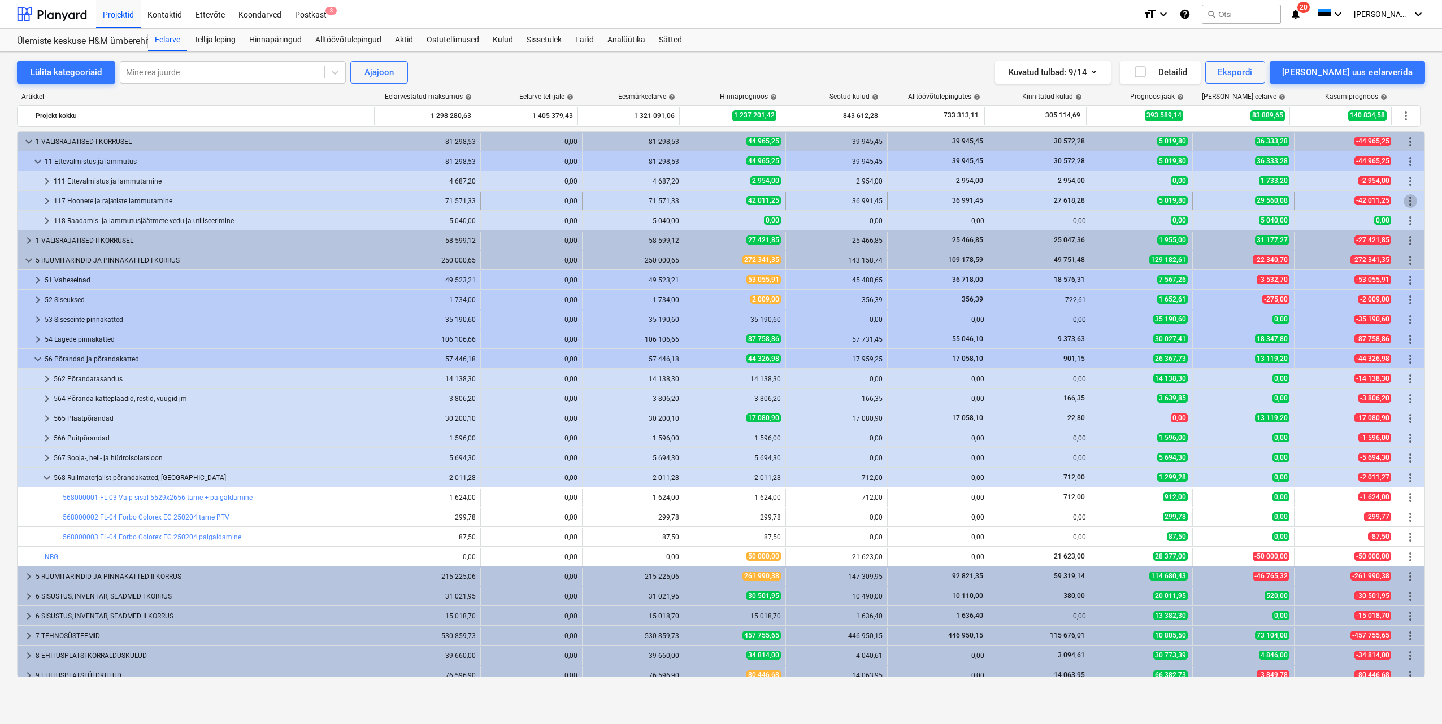
click at [1410, 201] on span "more_vert" at bounding box center [1411, 201] width 14 height 14
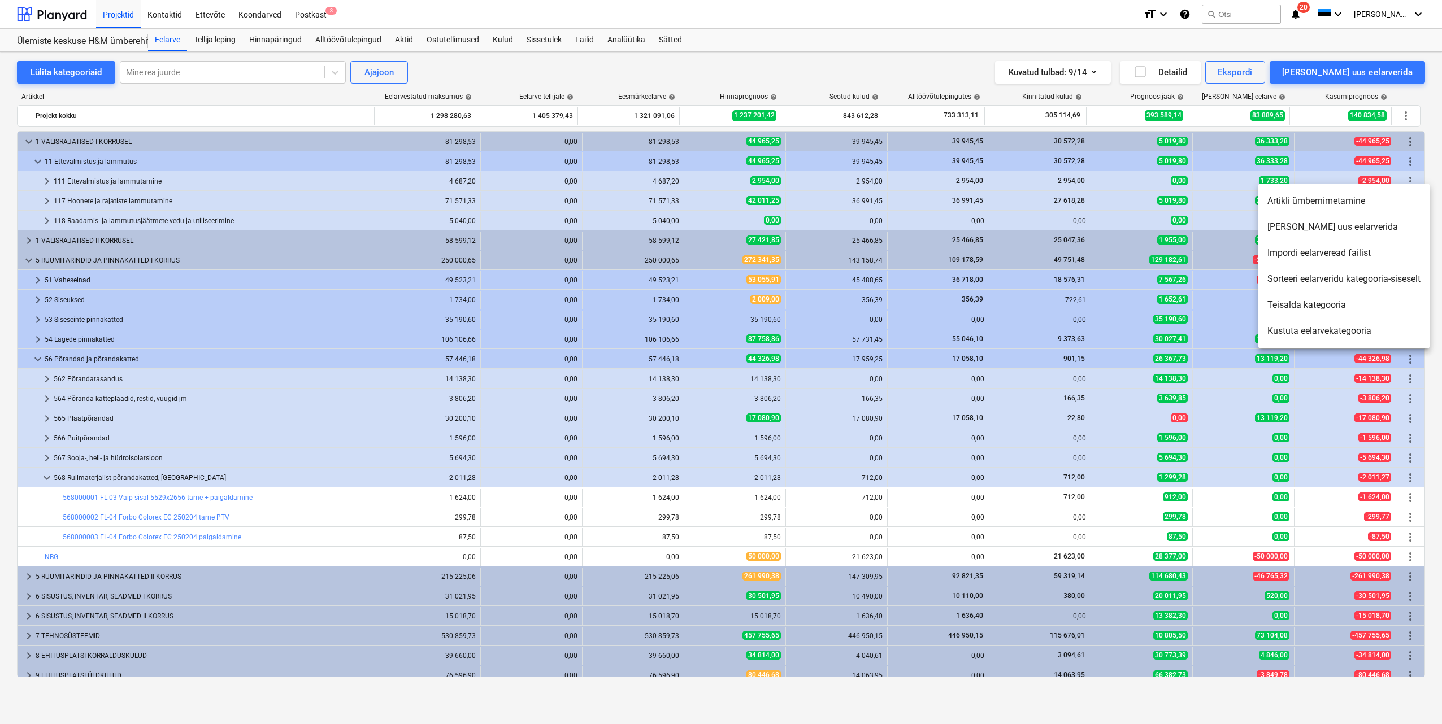
click at [1436, 90] on div at bounding box center [721, 362] width 1442 height 724
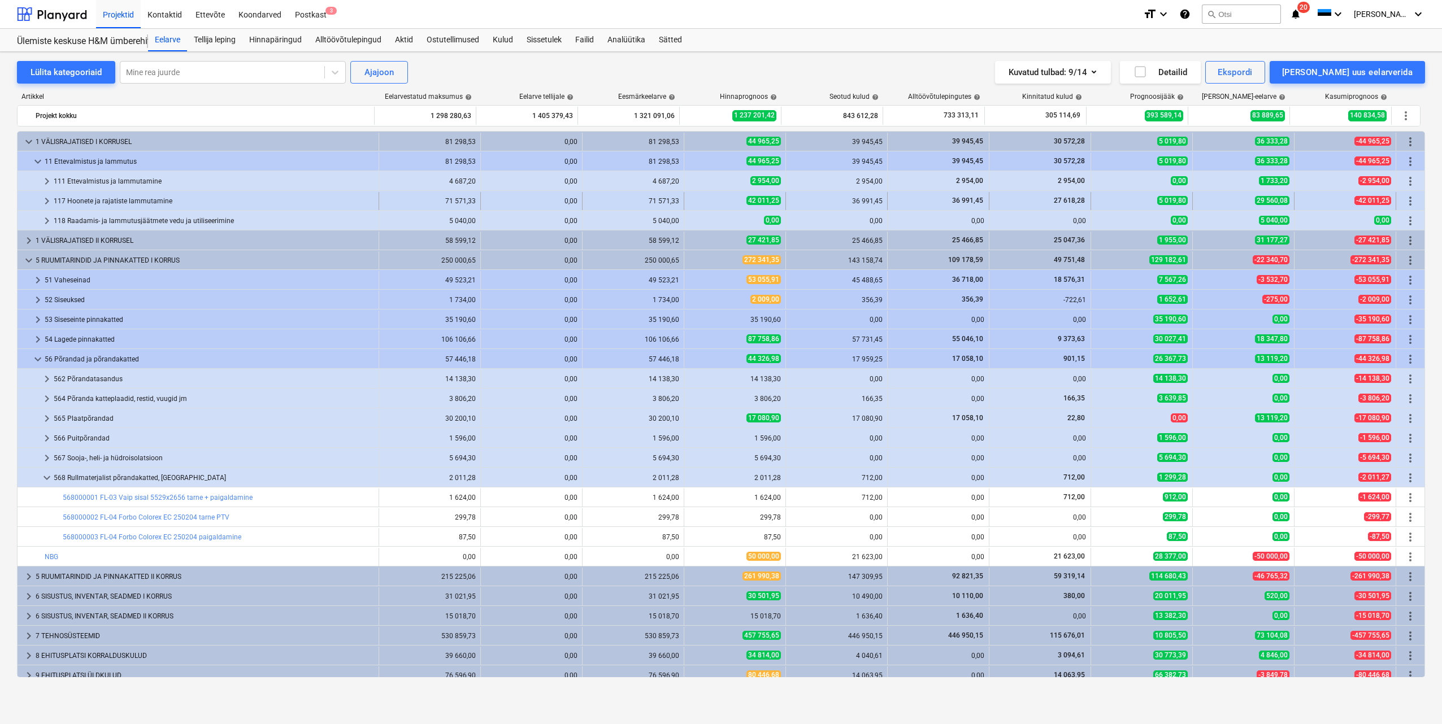
click at [117, 196] on div "117 Hoonete ja rajatiste lammutamine" at bounding box center [214, 201] width 320 height 18
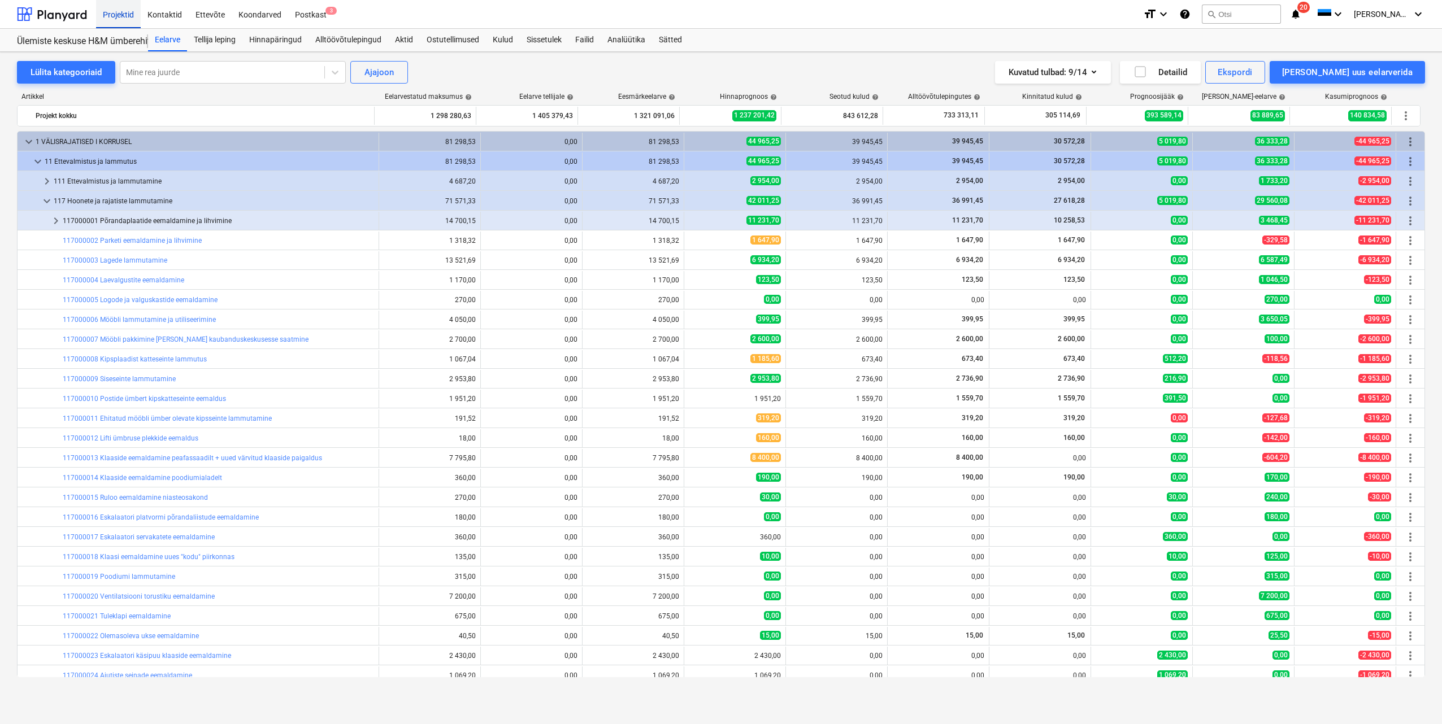
click at [116, 18] on div "Projektid" at bounding box center [118, 13] width 45 height 29
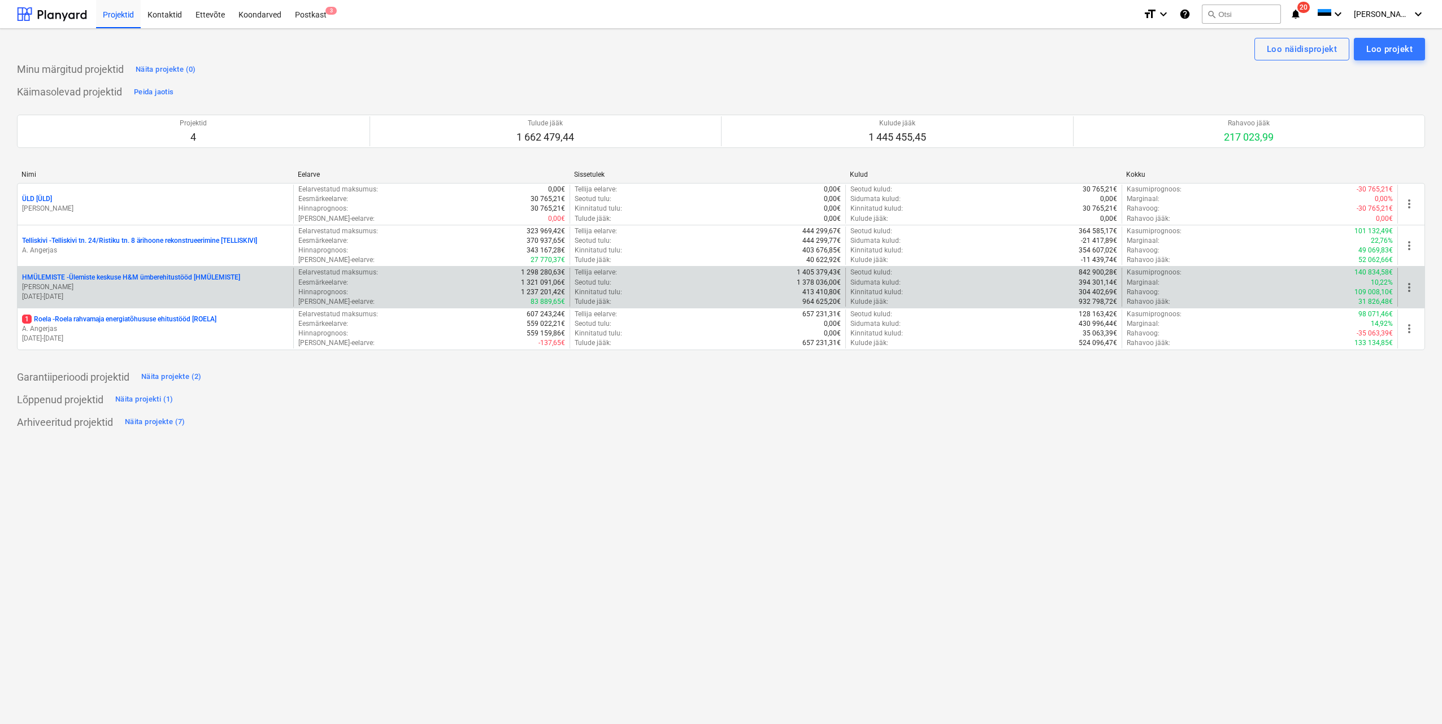
click at [147, 285] on p "[PERSON_NAME]" at bounding box center [155, 288] width 267 height 10
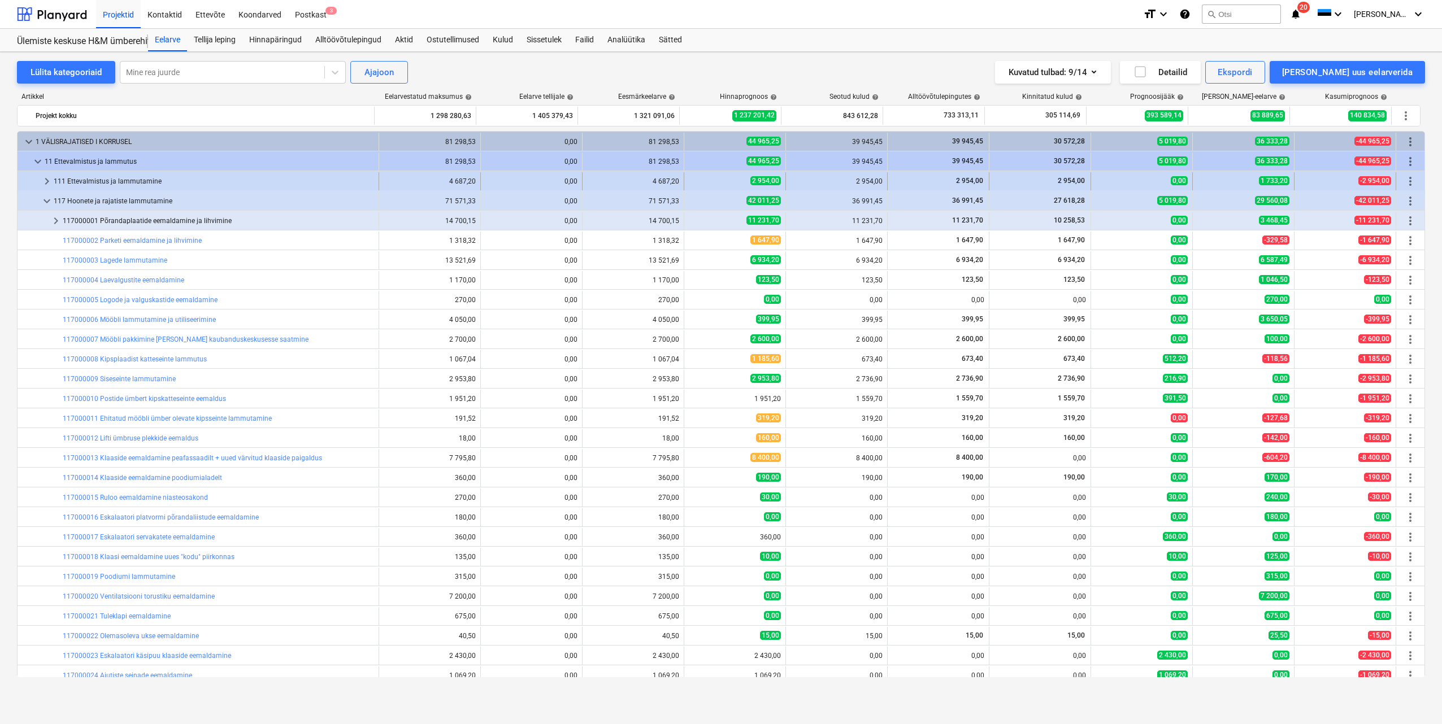
click at [46, 183] on span "keyboard_arrow_right" at bounding box center [47, 182] width 14 height 14
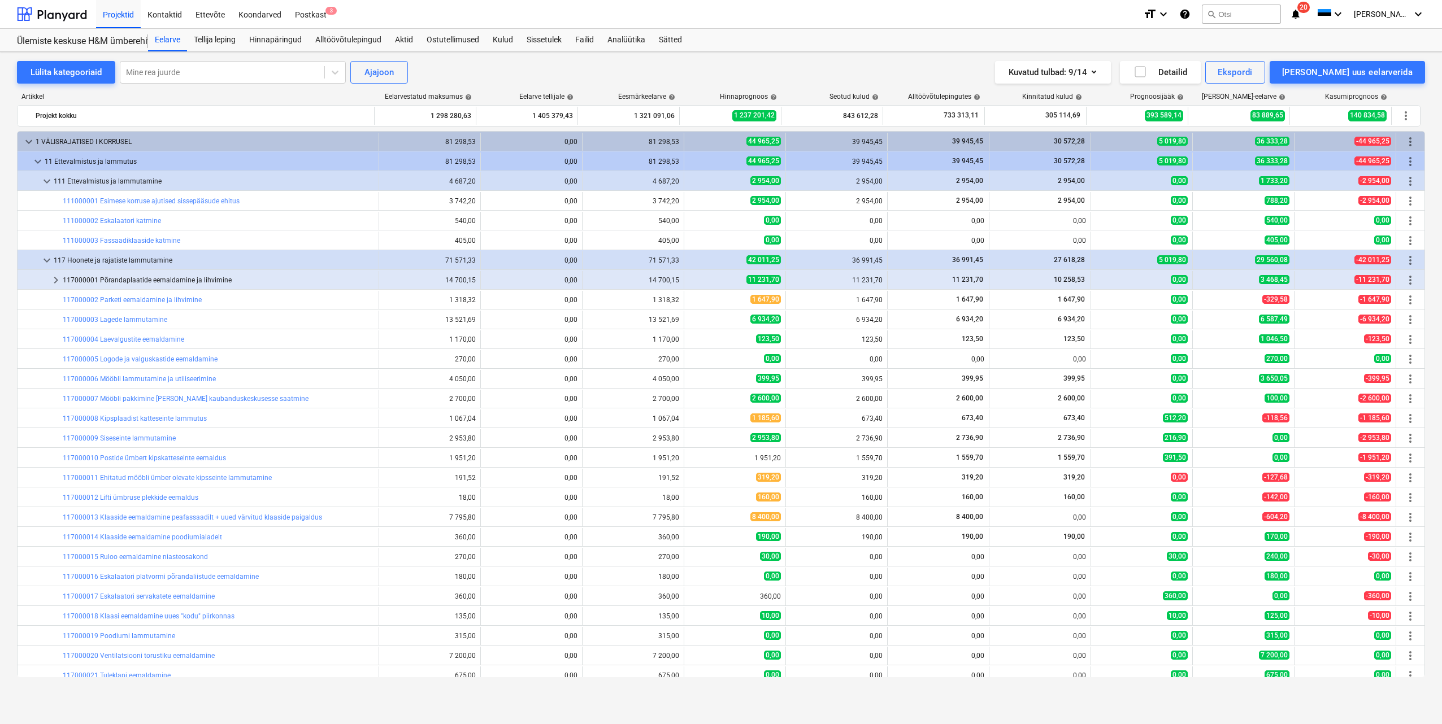
click at [46, 183] on span "keyboard_arrow_down" at bounding box center [47, 182] width 14 height 14
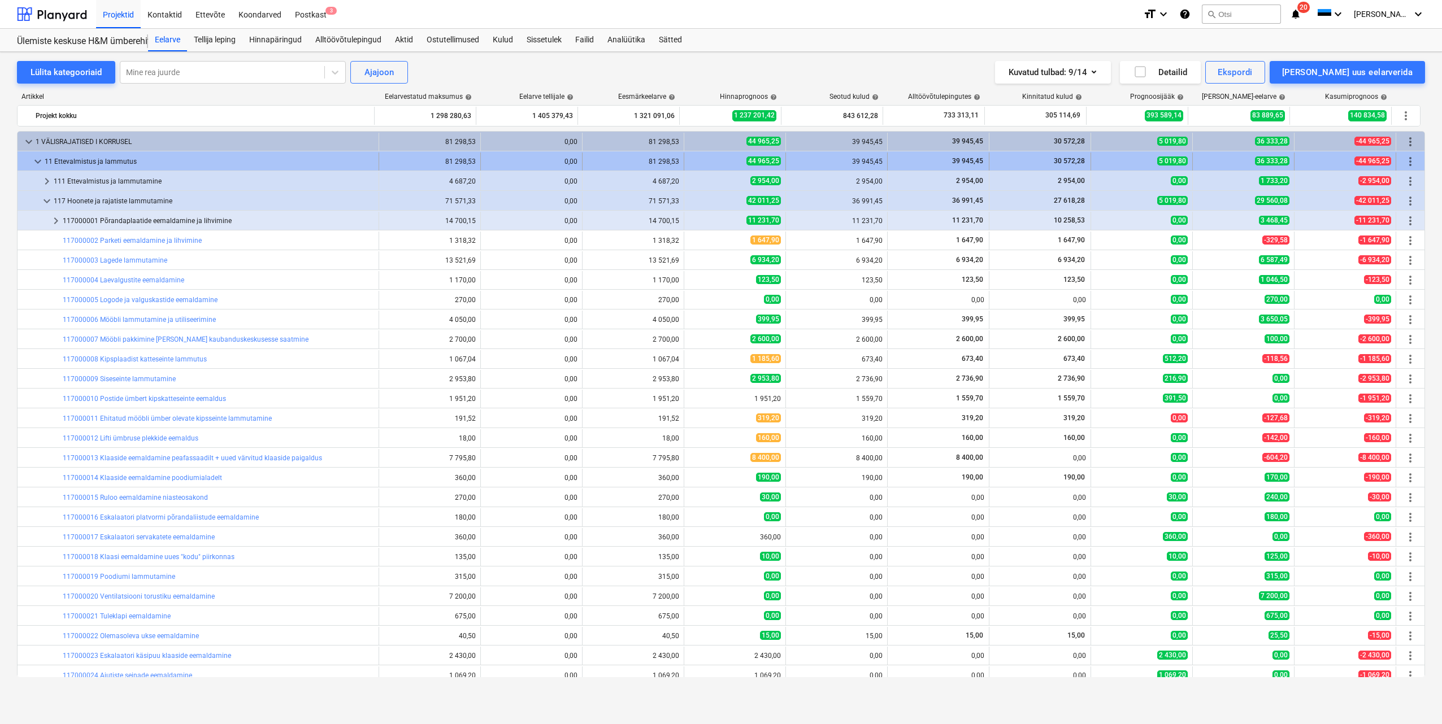
click at [36, 162] on span "keyboard_arrow_down" at bounding box center [38, 162] width 14 height 14
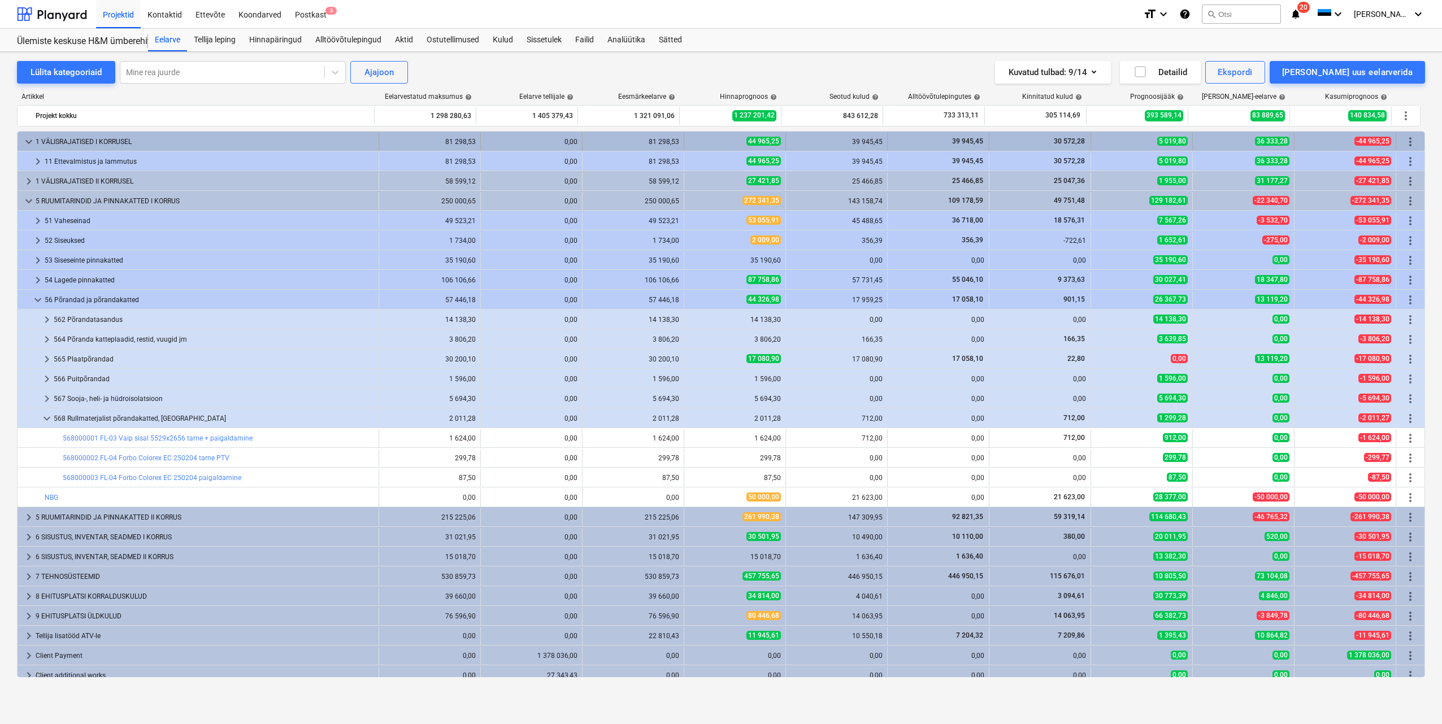
click at [716, 141] on div "44 965,25" at bounding box center [735, 142] width 92 height 10
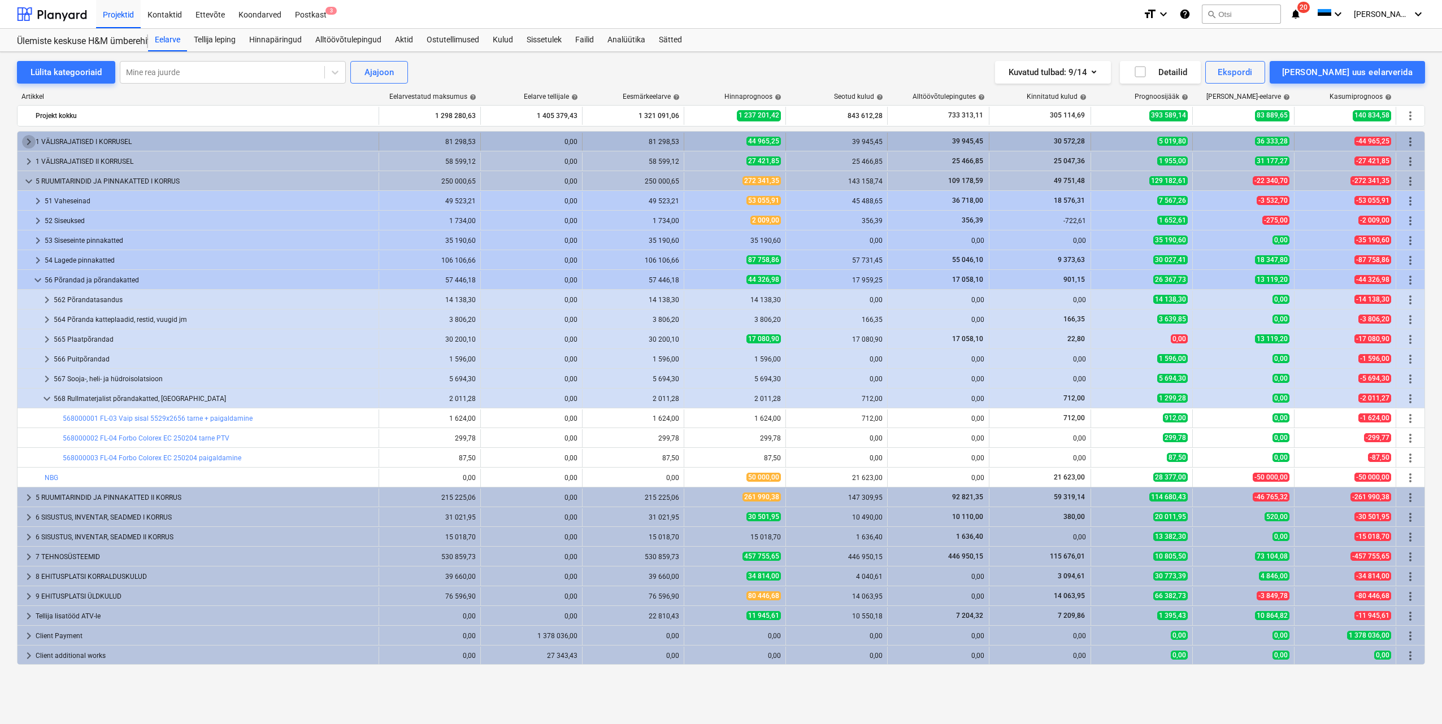
click at [26, 141] on span "keyboard_arrow_right" at bounding box center [29, 142] width 14 height 14
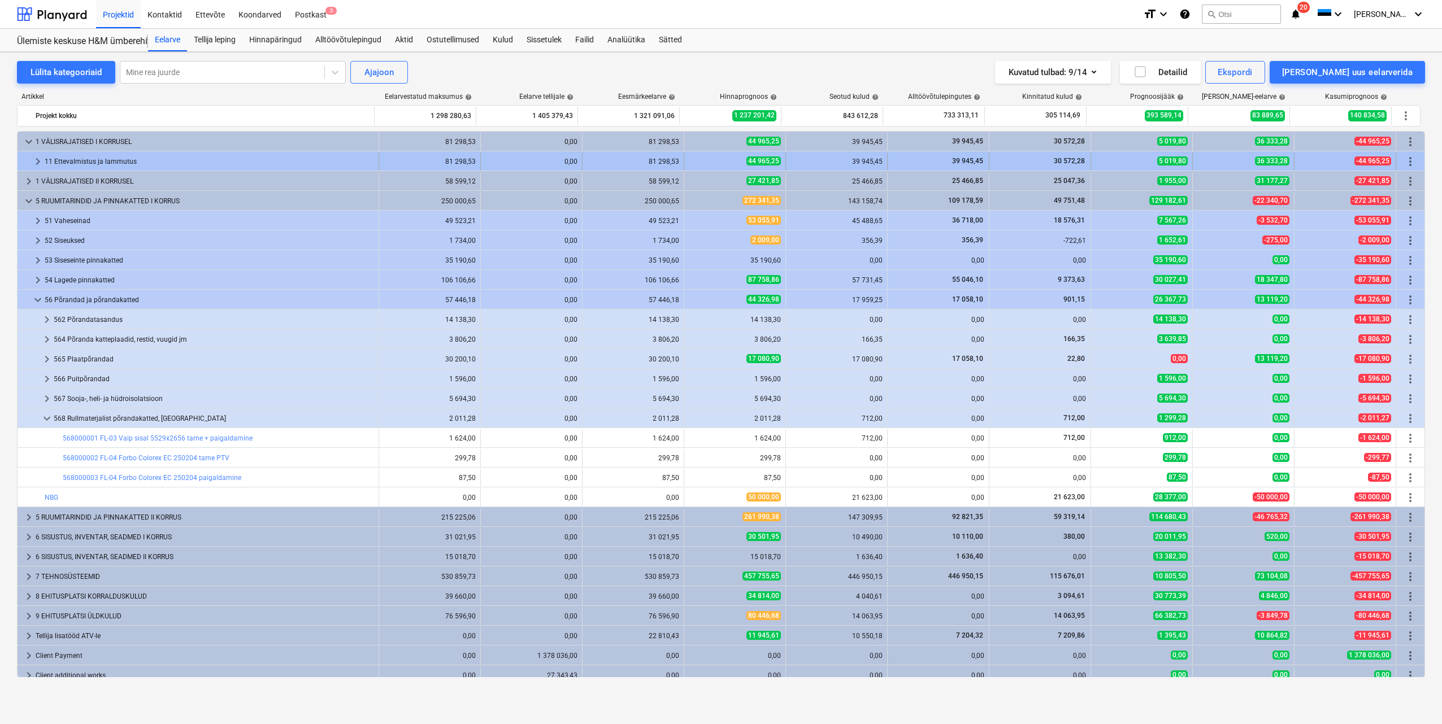
click at [38, 160] on span "keyboard_arrow_right" at bounding box center [38, 162] width 14 height 14
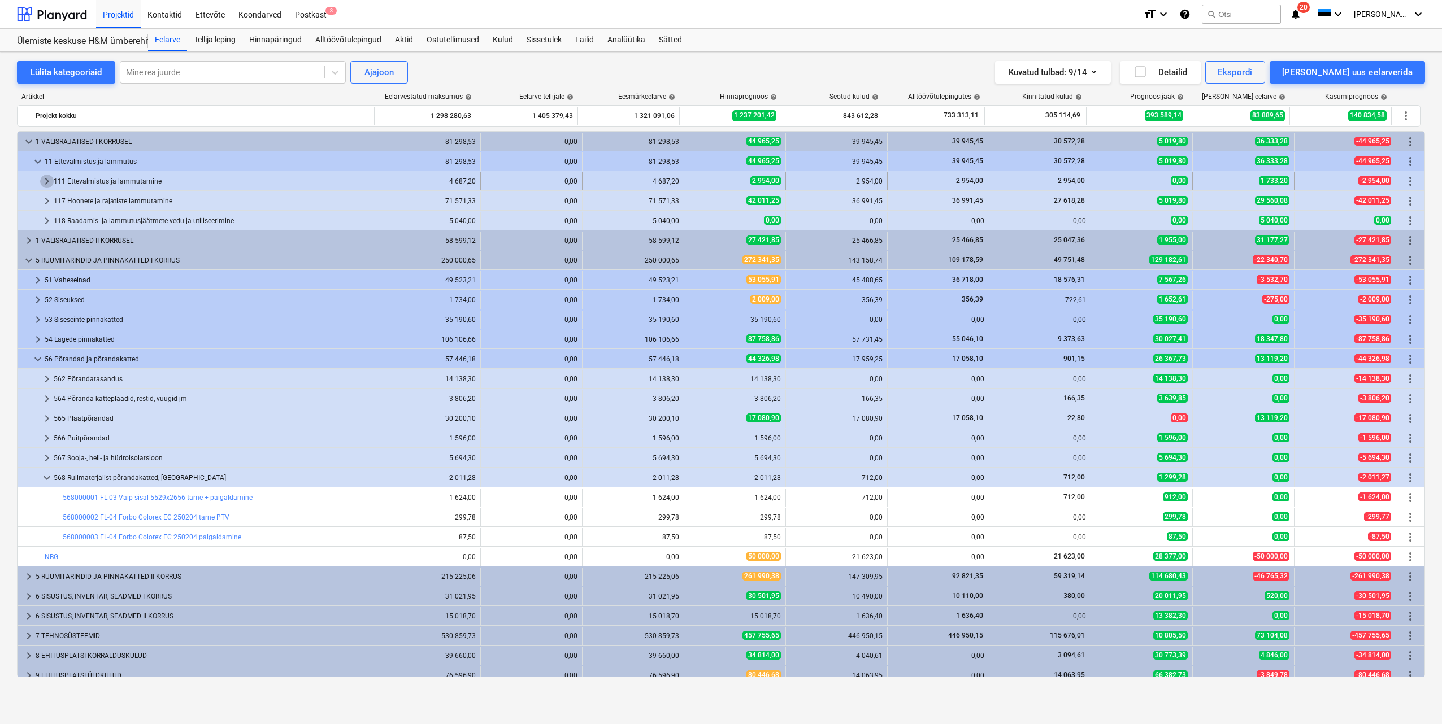
click at [44, 182] on span "keyboard_arrow_right" at bounding box center [47, 182] width 14 height 14
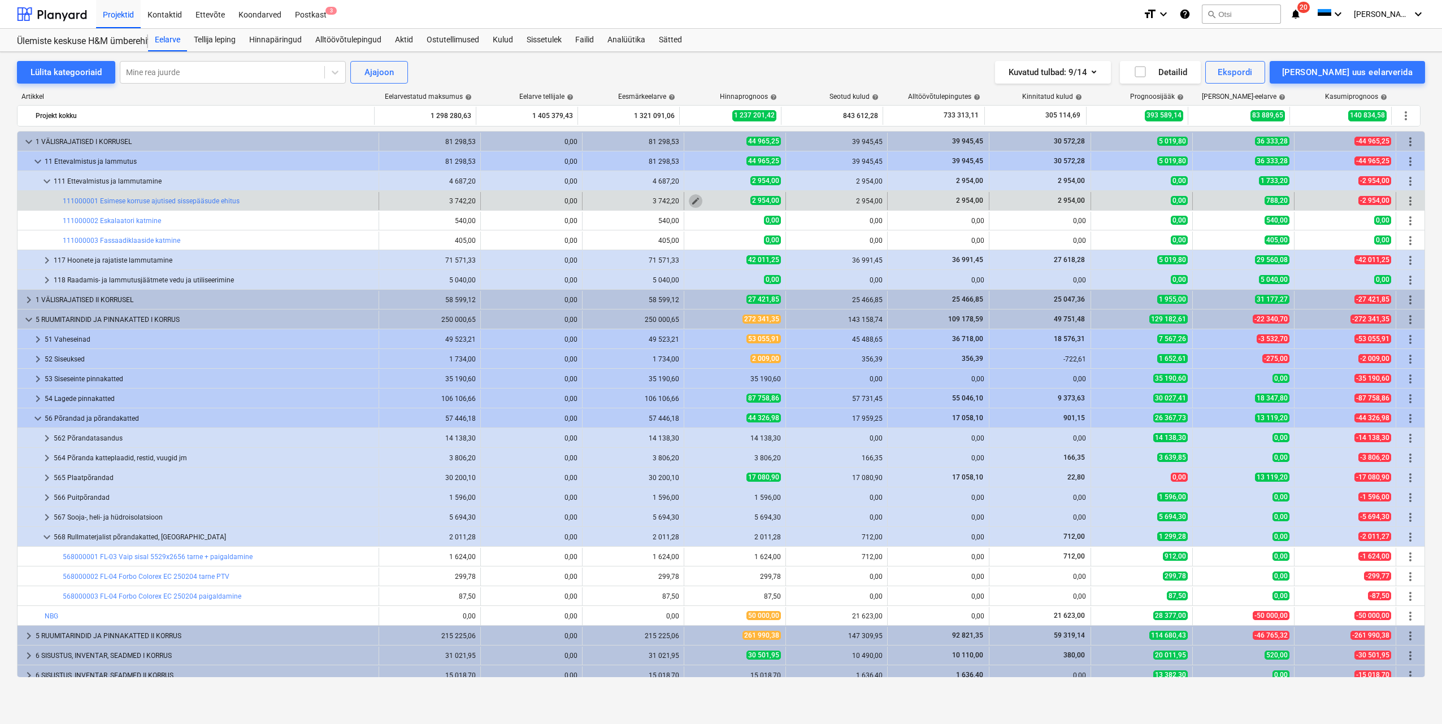
click at [689, 202] on button "edit" at bounding box center [696, 201] width 14 height 14
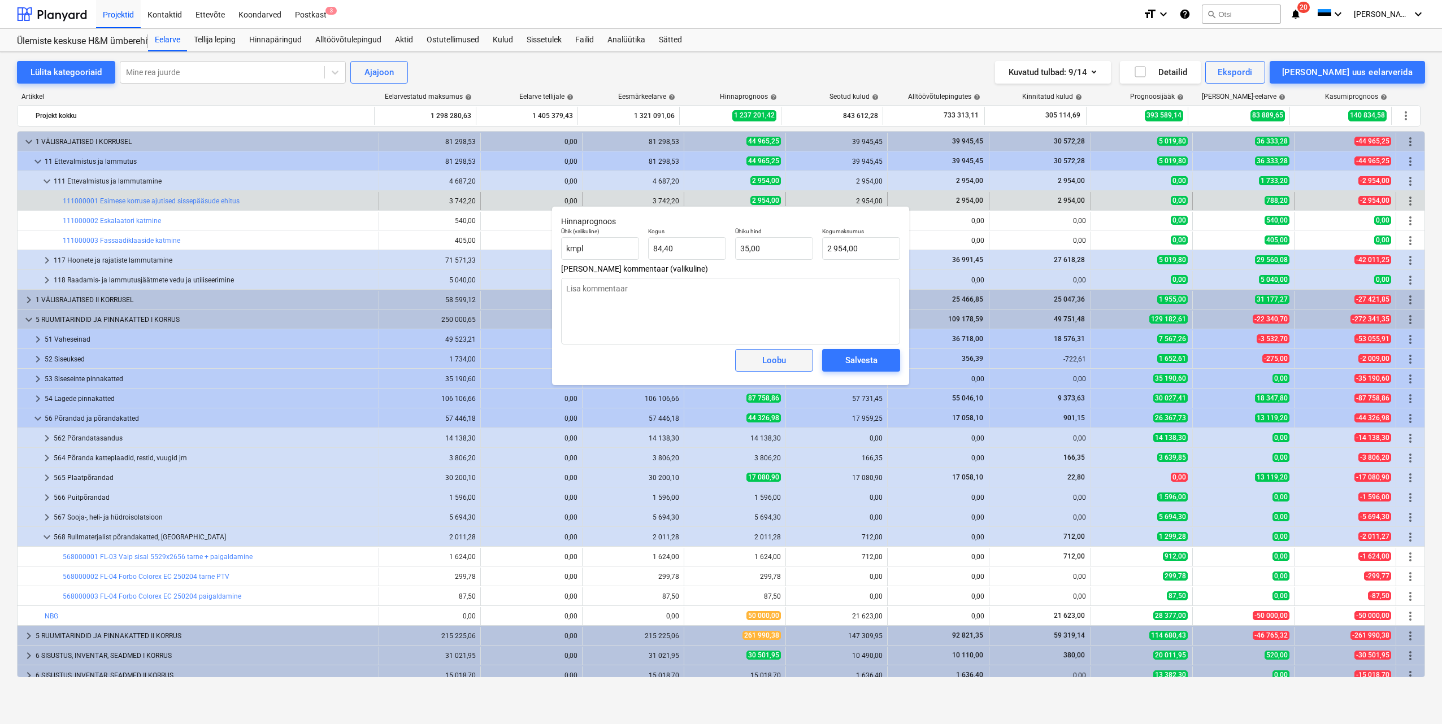
click at [772, 368] on div "Loobu" at bounding box center [774, 360] width 24 height 15
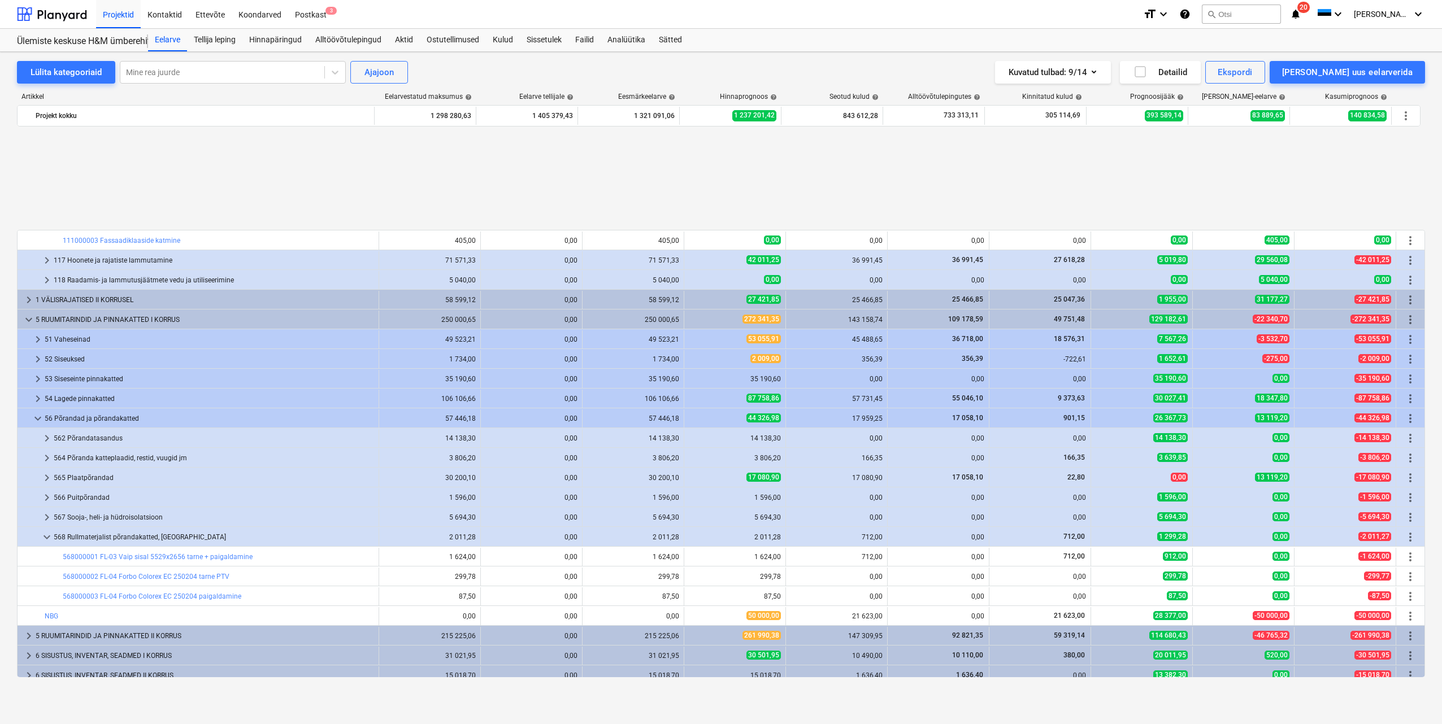
scroll to position [126, 0]
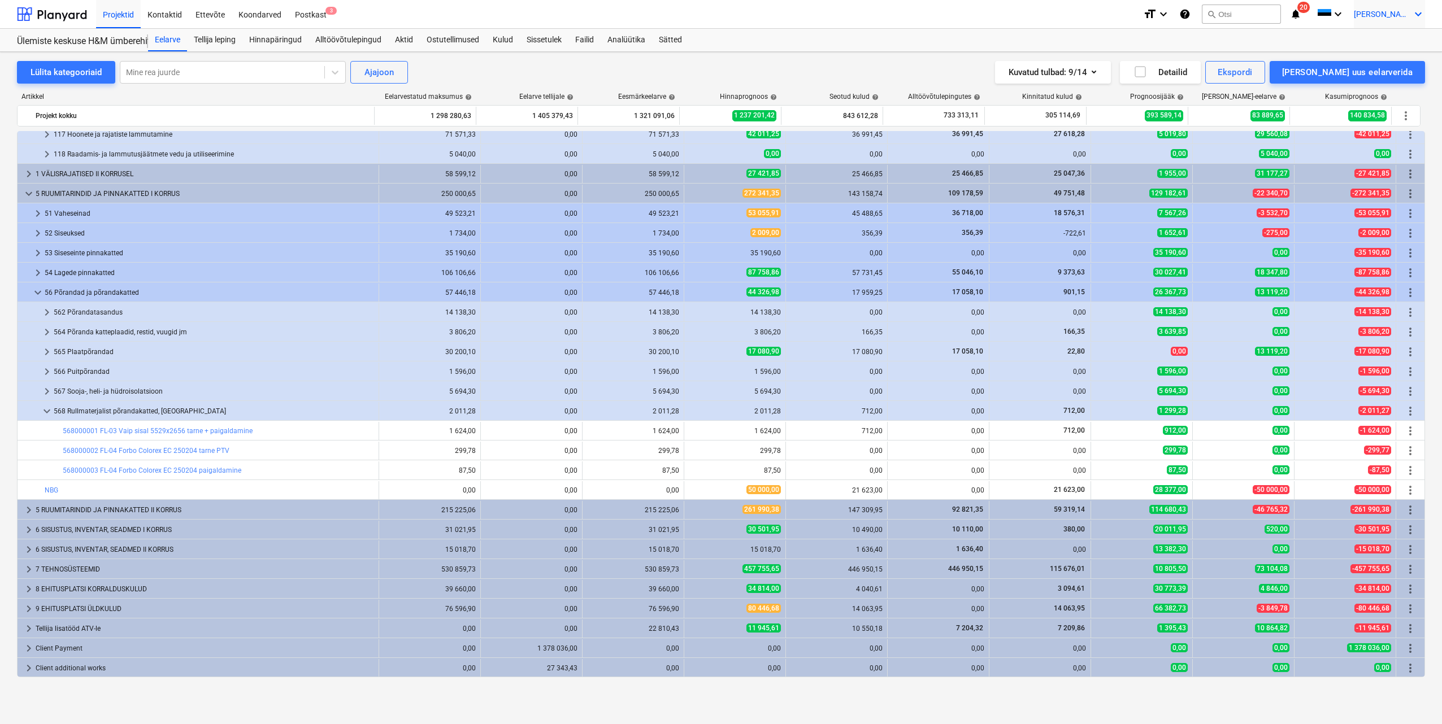
click at [1401, 14] on span "[PERSON_NAME]" at bounding box center [1382, 14] width 57 height 9
click at [1384, 60] on div "Logi välja" at bounding box center [1391, 62] width 68 height 18
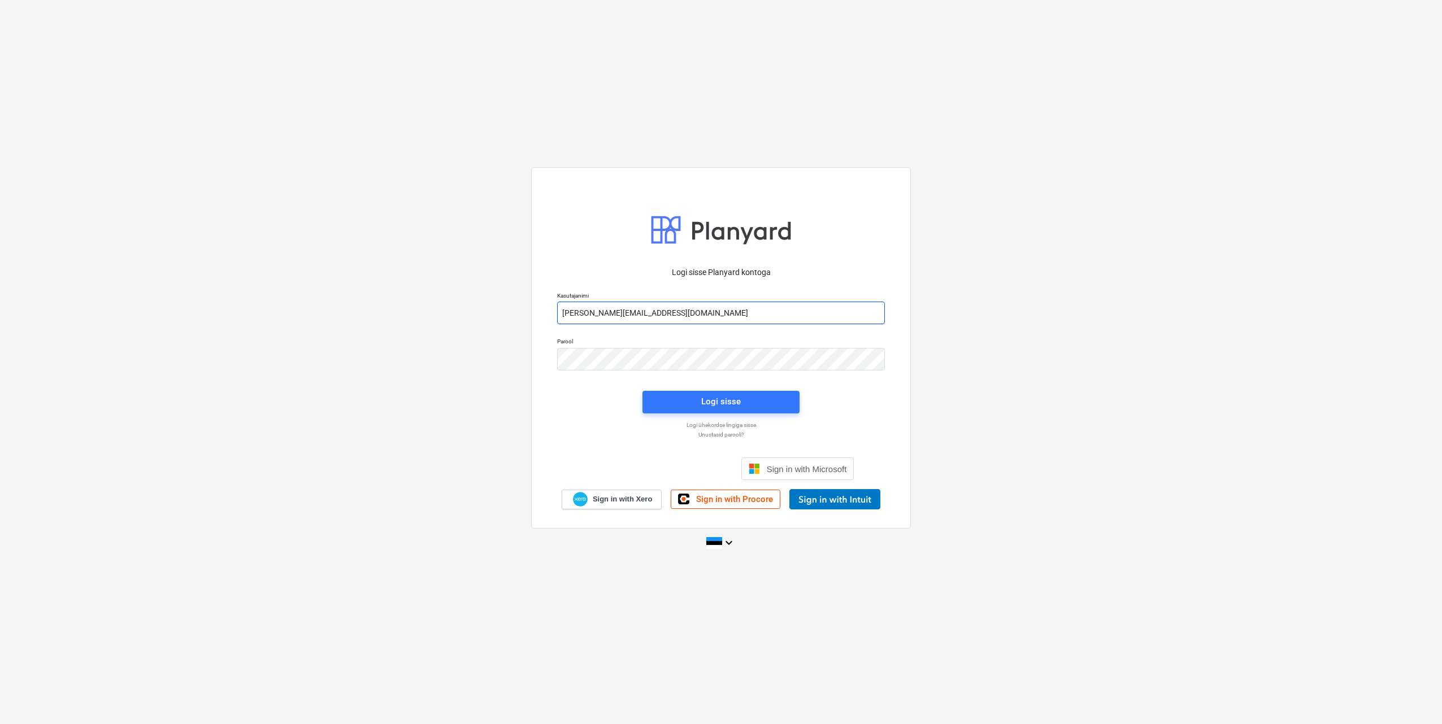
drag, startPoint x: 615, startPoint y: 312, endPoint x: 615, endPoint y: 320, distance: 7.9
click at [615, 312] on input "[PERSON_NAME][EMAIL_ADDRESS][DOMAIN_NAME]" at bounding box center [721, 313] width 328 height 23
click at [547, 364] on div "Logi sisse Planyard kontoga Kasutajanimi [PERSON_NAME].leppik@+[DOMAIN_NAME] Pa…" at bounding box center [721, 348] width 380 height 362
click at [621, 311] on input "jorgen.leppik@+[DOMAIN_NAME]" at bounding box center [721, 313] width 328 height 23
type input "[EMAIL_ADDRESS][DOMAIN_NAME]"
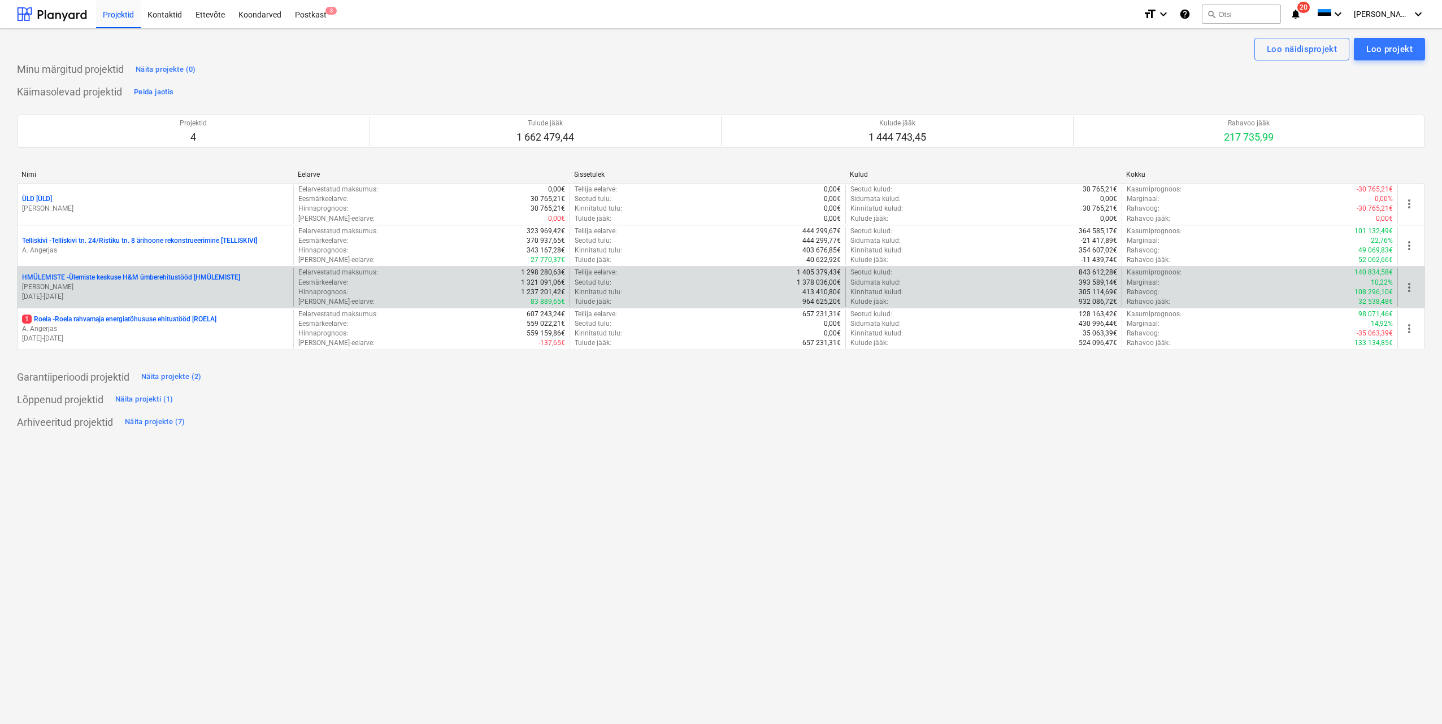
click at [153, 292] on p "[DATE] - [DATE]" at bounding box center [155, 297] width 267 height 10
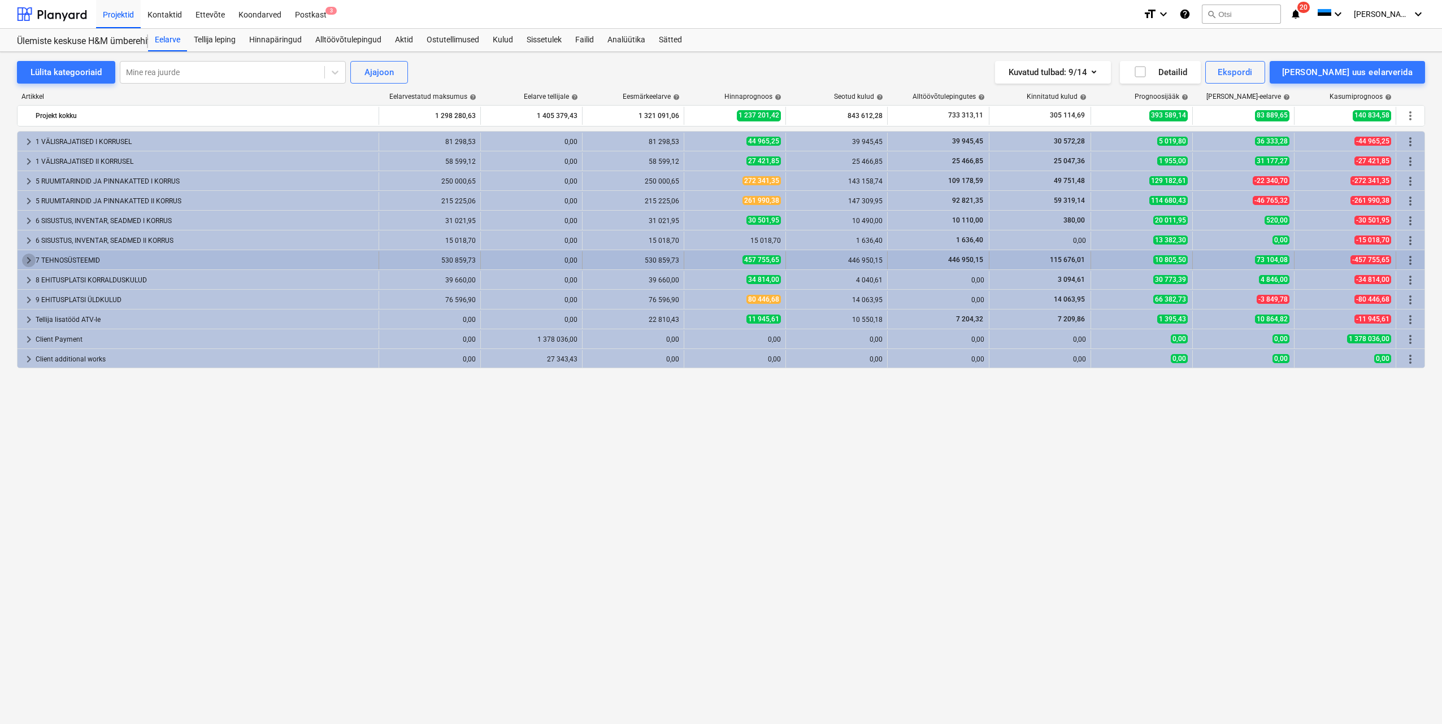
click at [24, 259] on span "keyboard_arrow_right" at bounding box center [29, 261] width 14 height 14
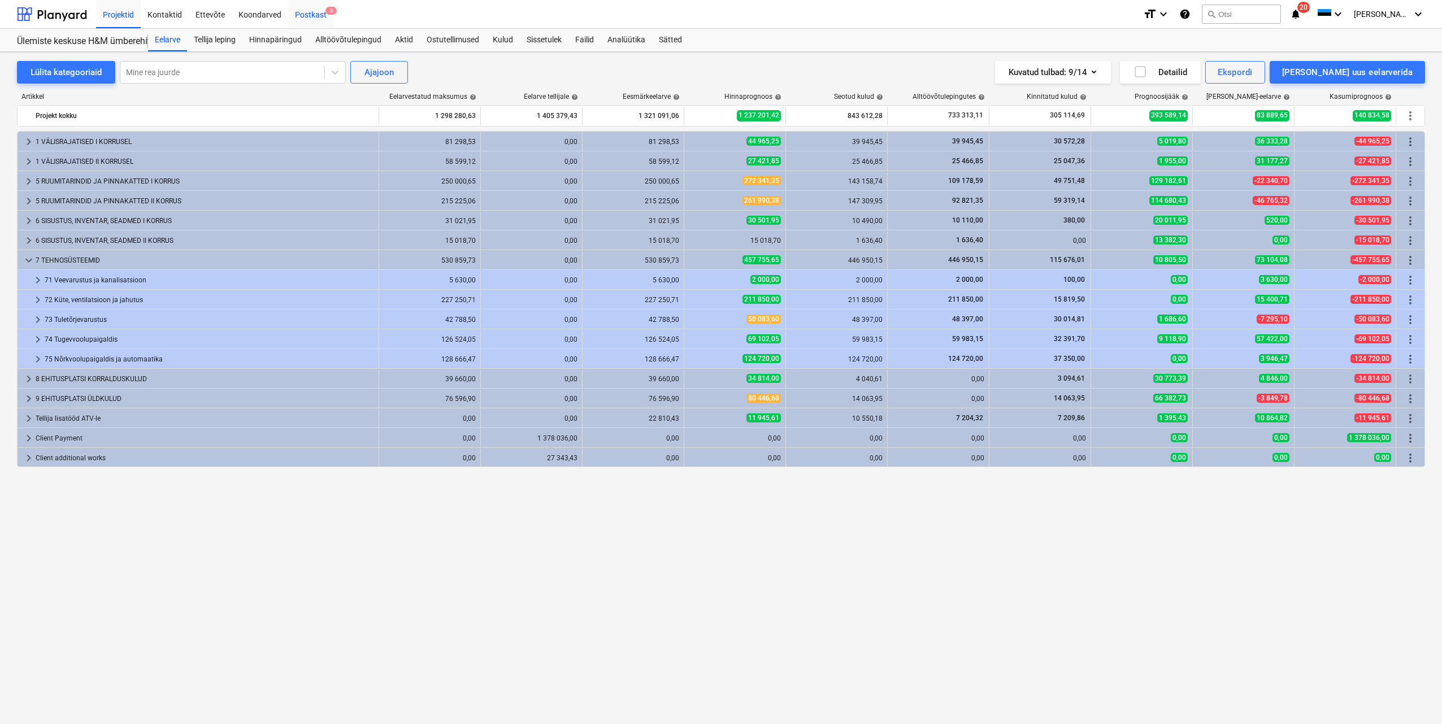
click at [303, 13] on div "Postkast 3" at bounding box center [310, 13] width 45 height 29
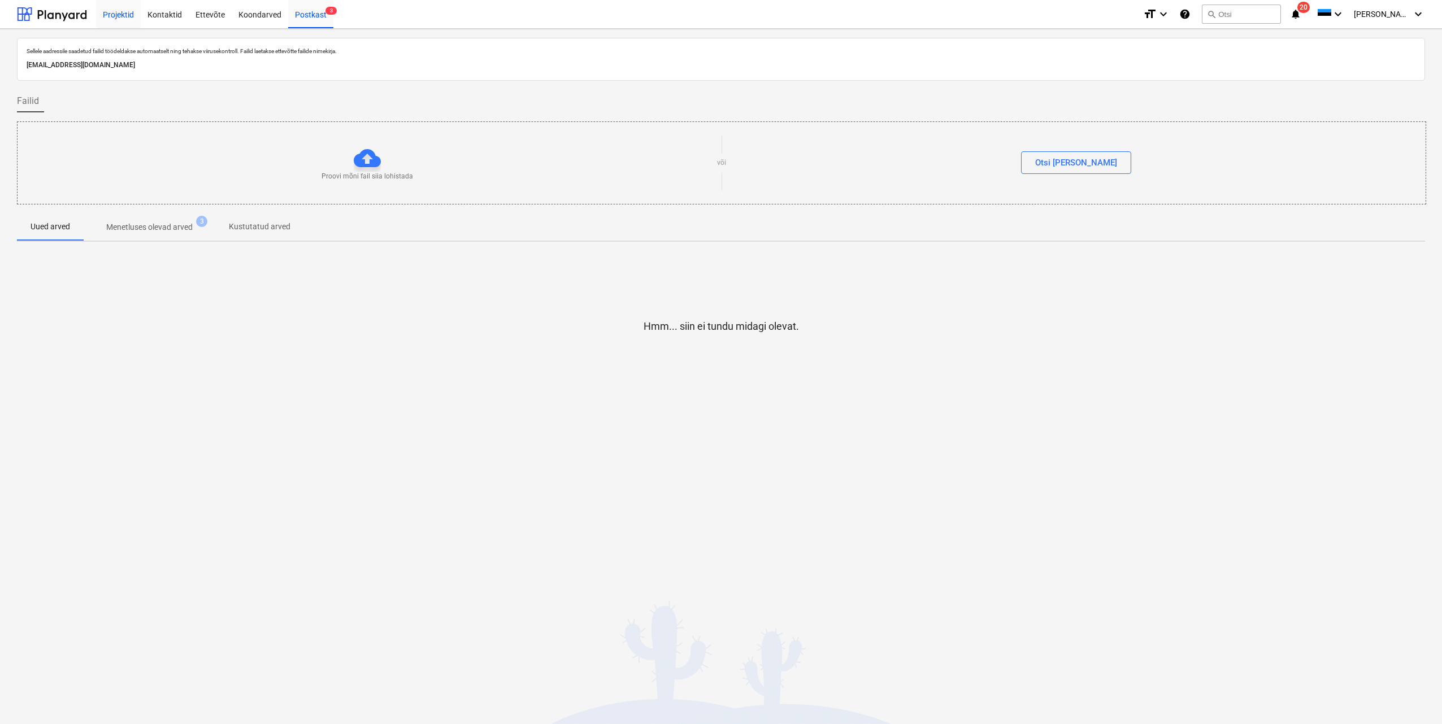
click at [123, 16] on div "Projektid" at bounding box center [118, 13] width 45 height 29
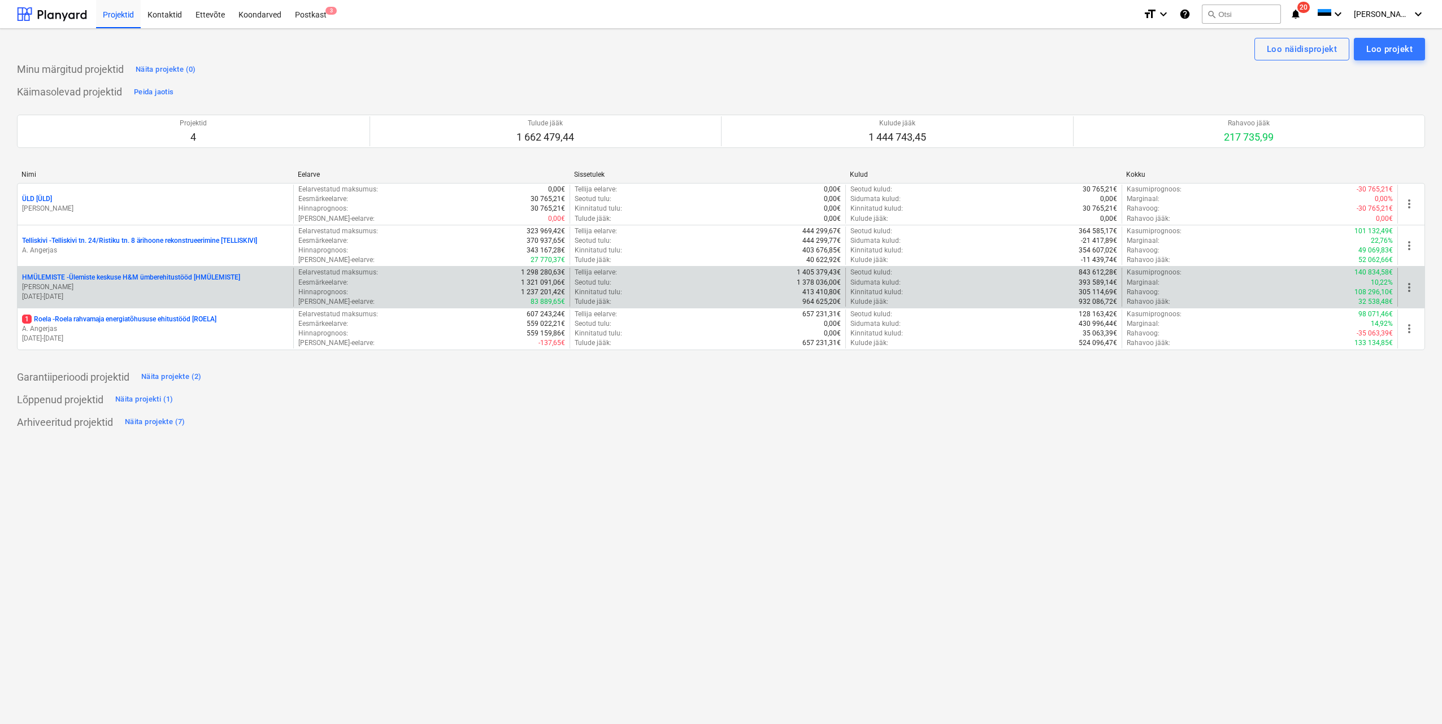
click at [147, 288] on p "[PERSON_NAME]" at bounding box center [155, 288] width 267 height 10
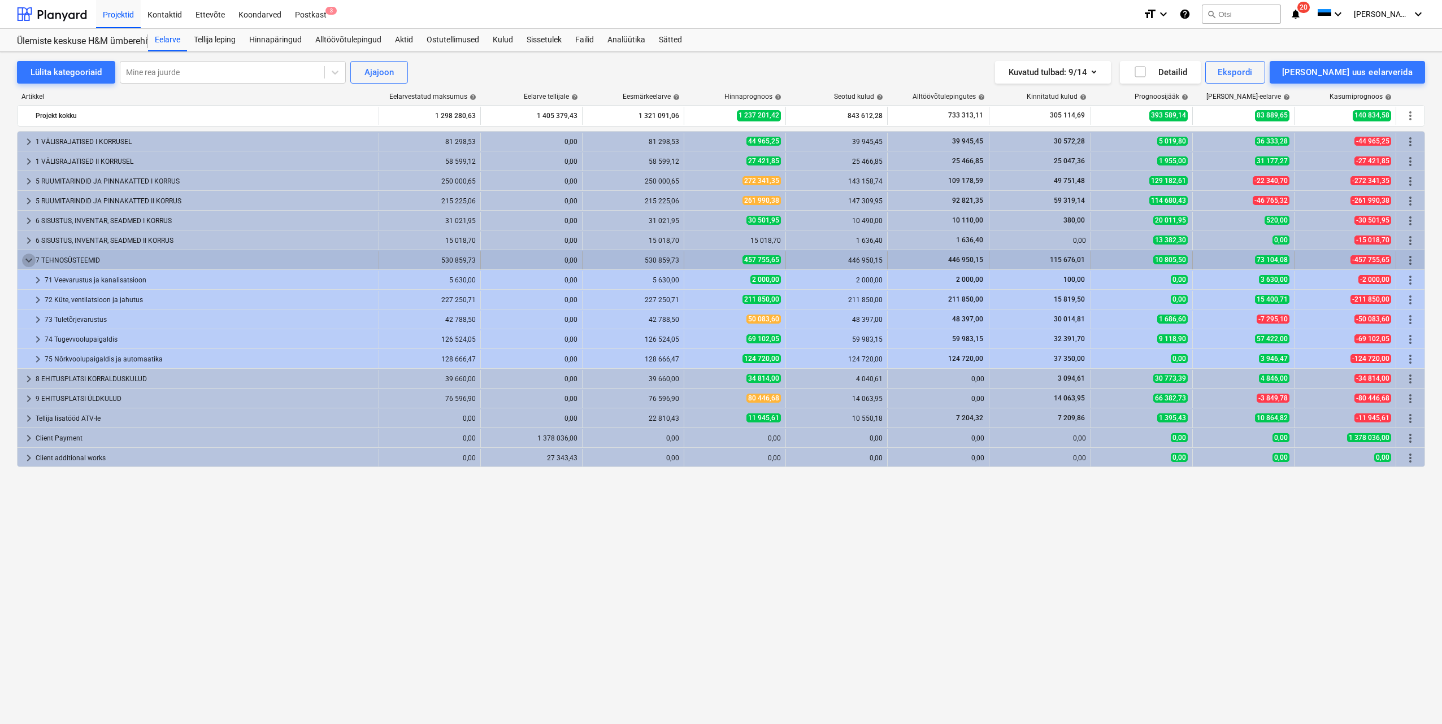
click at [26, 261] on span "keyboard_arrow_down" at bounding box center [29, 261] width 14 height 14
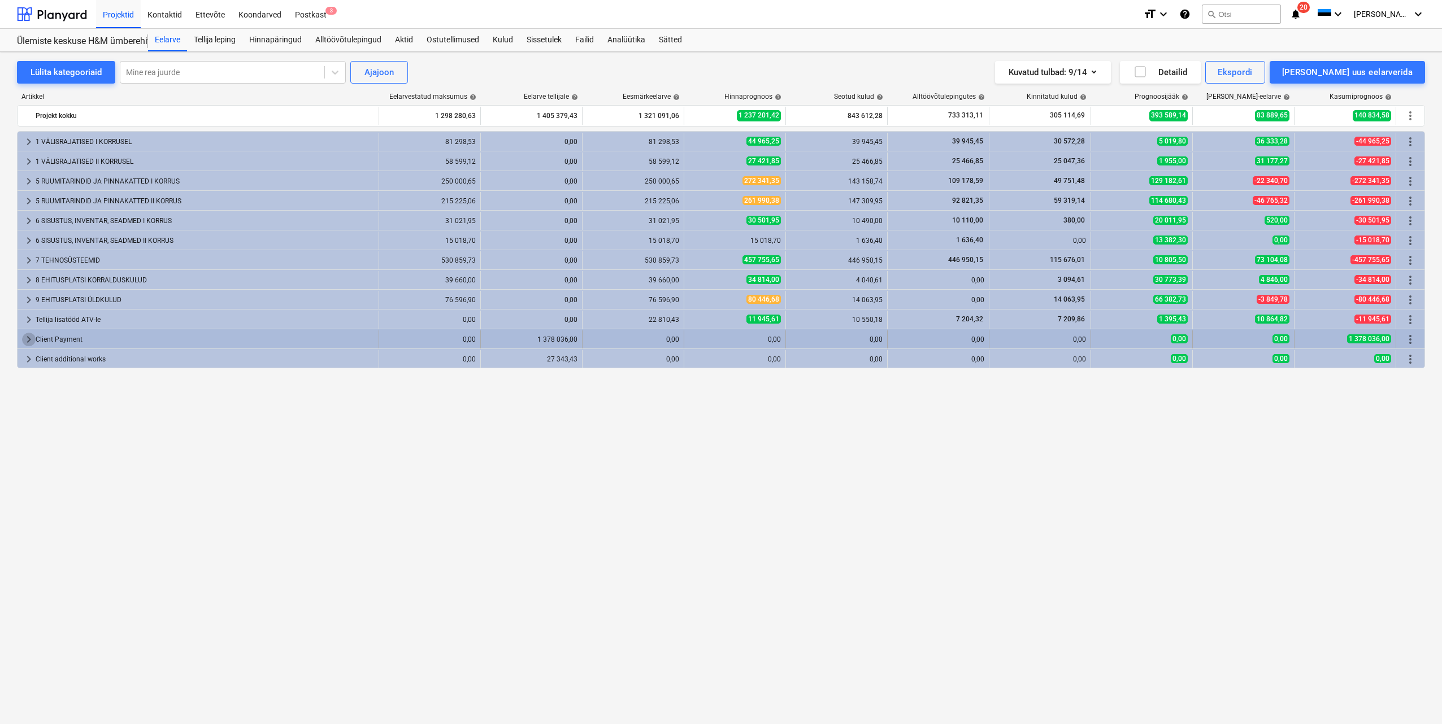
click at [27, 342] on span "keyboard_arrow_right" at bounding box center [29, 340] width 14 height 14
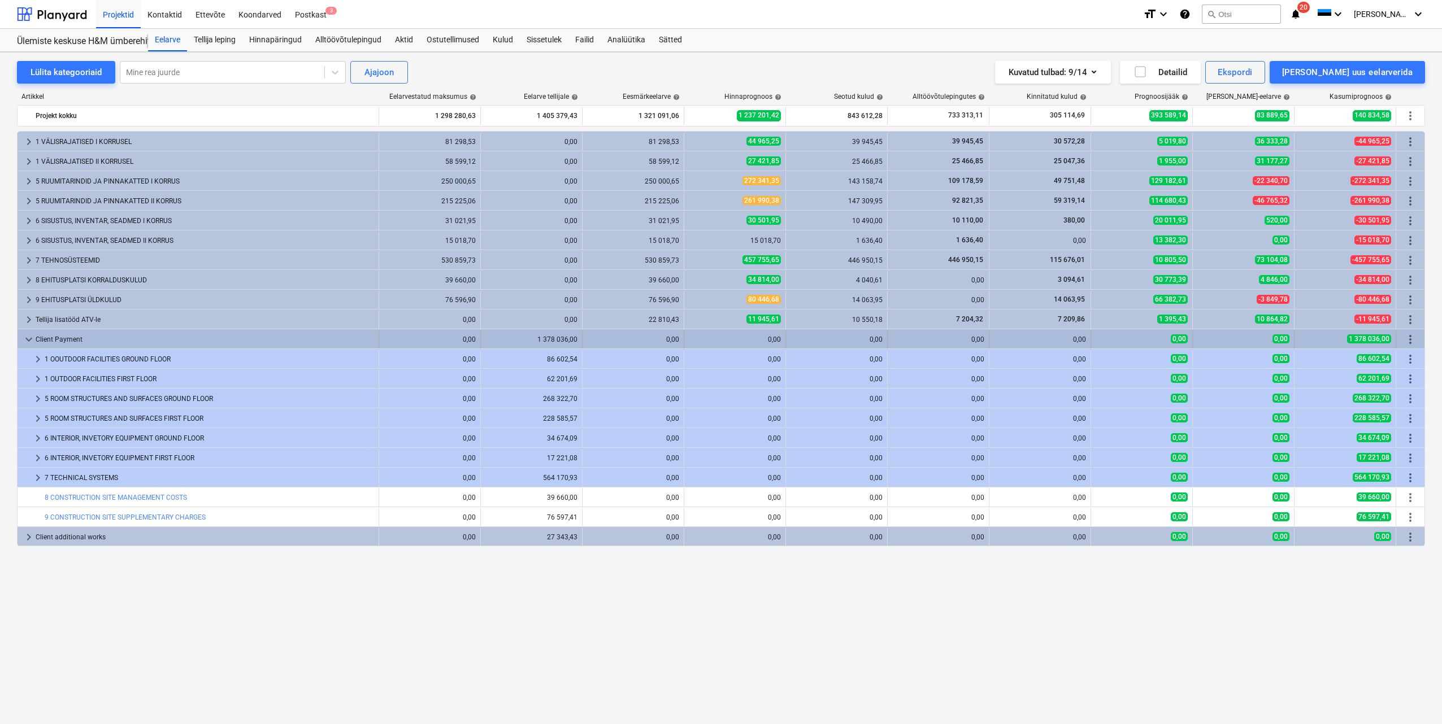
click at [27, 337] on span "keyboard_arrow_down" at bounding box center [29, 340] width 14 height 14
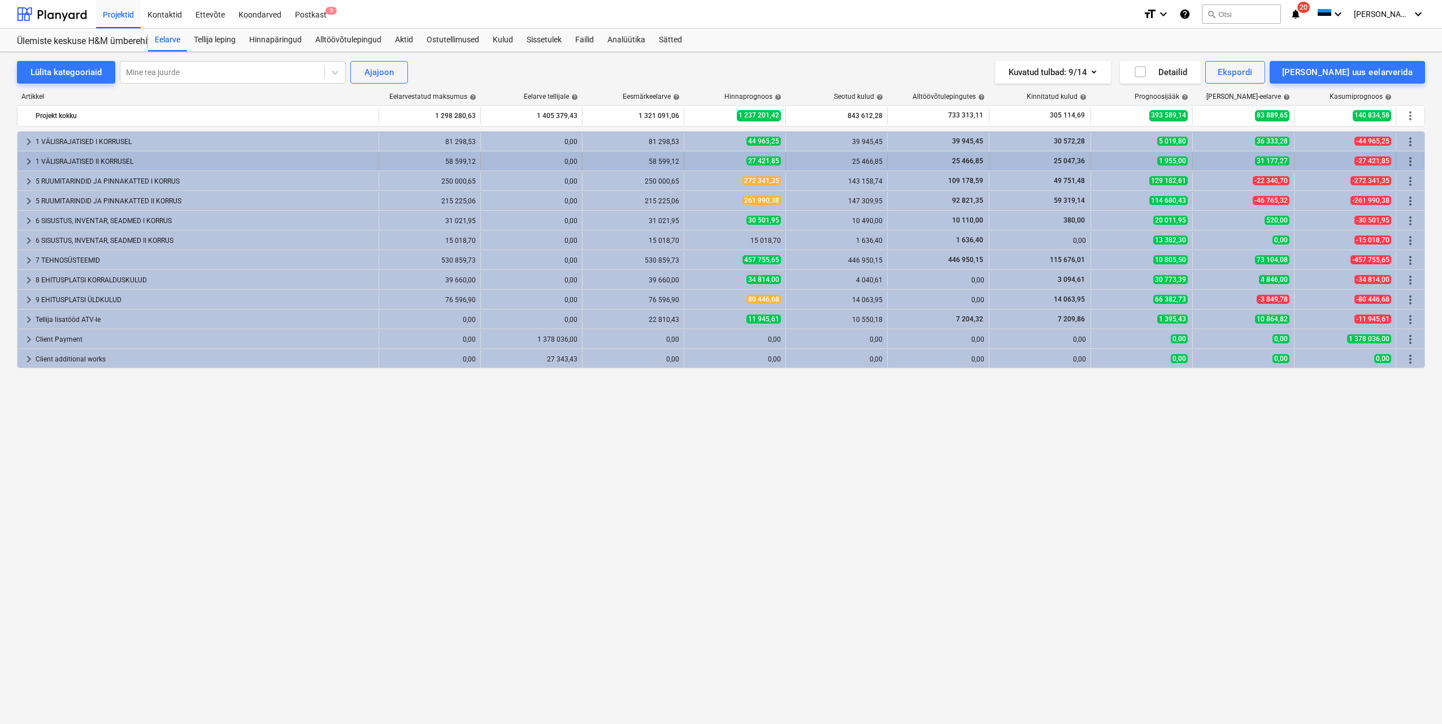
click at [31, 161] on span "keyboard_arrow_right" at bounding box center [29, 162] width 14 height 14
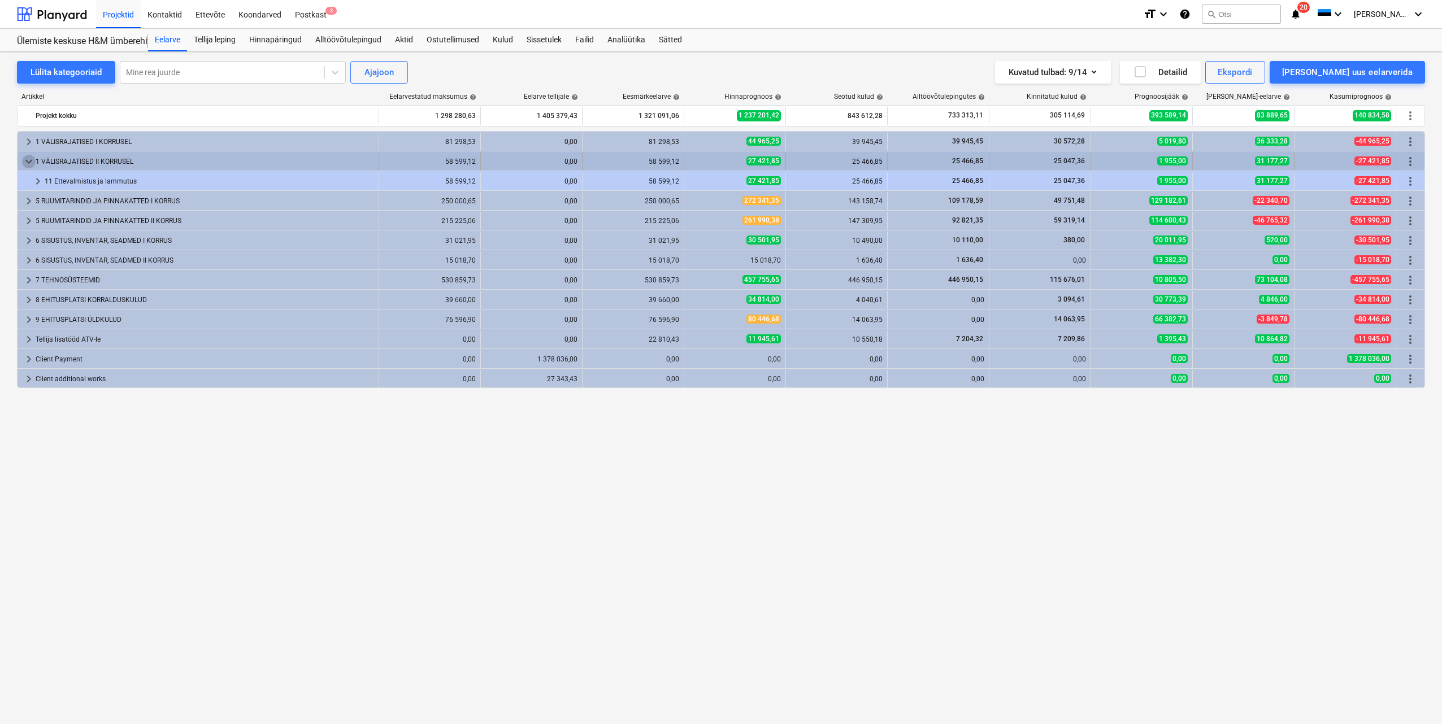
click at [29, 162] on span "keyboard_arrow_down" at bounding box center [29, 162] width 14 height 14
